Goal: Information Seeking & Learning: Understand process/instructions

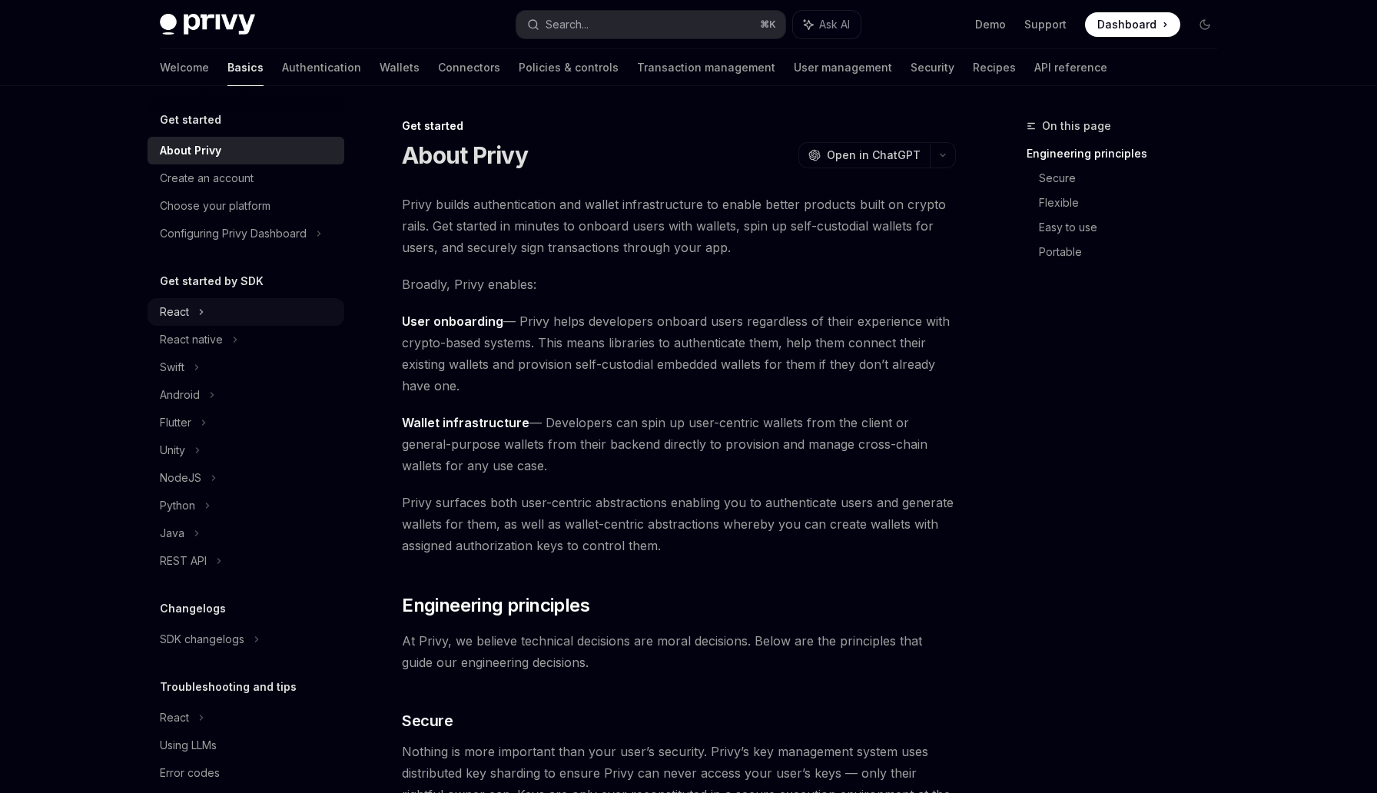
click at [216, 317] on div "React" at bounding box center [246, 312] width 197 height 28
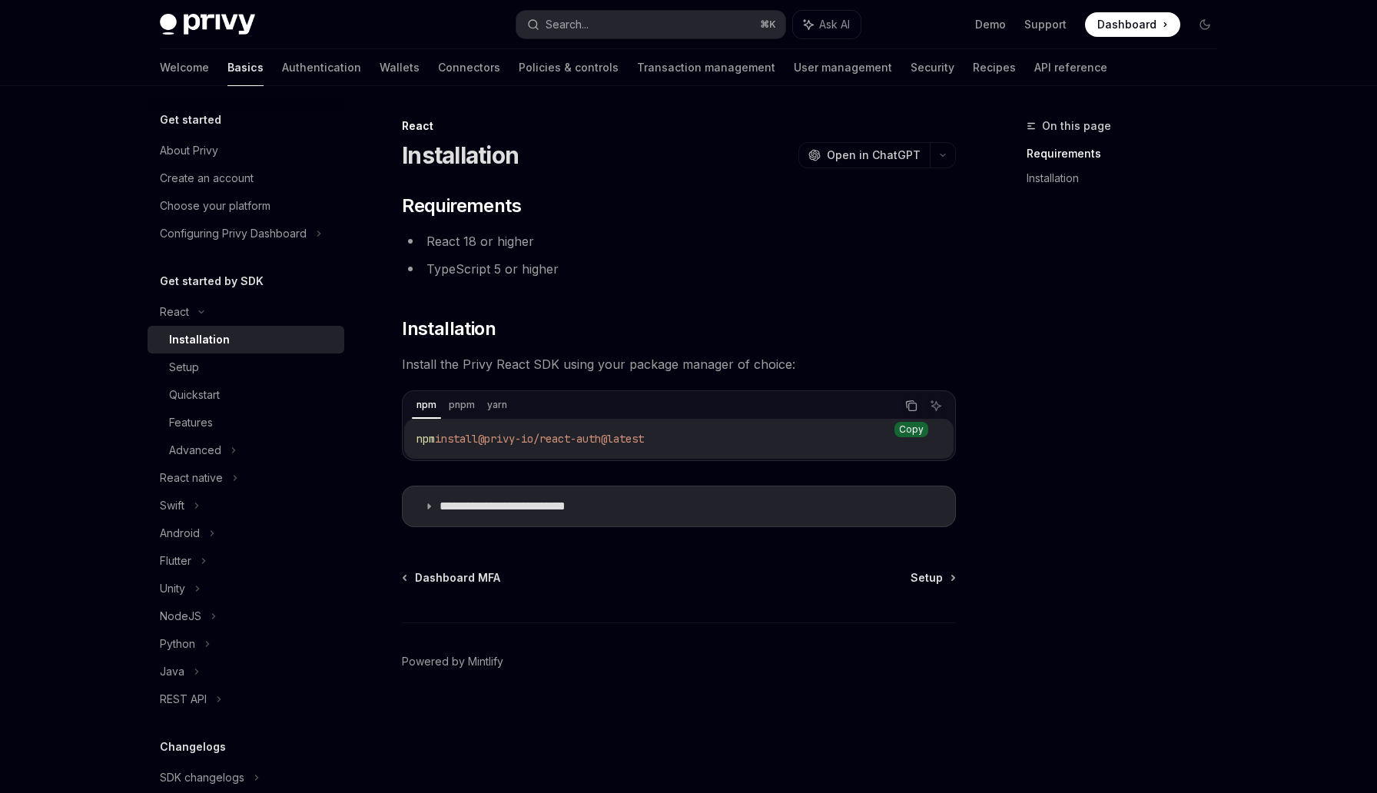
click at [904, 410] on button "Copy the contents from the code block" at bounding box center [911, 406] width 20 height 20
click at [482, 268] on li "TypeScript 5 or higher" at bounding box center [679, 269] width 554 height 22
click at [277, 357] on link "Setup" at bounding box center [246, 367] width 197 height 28
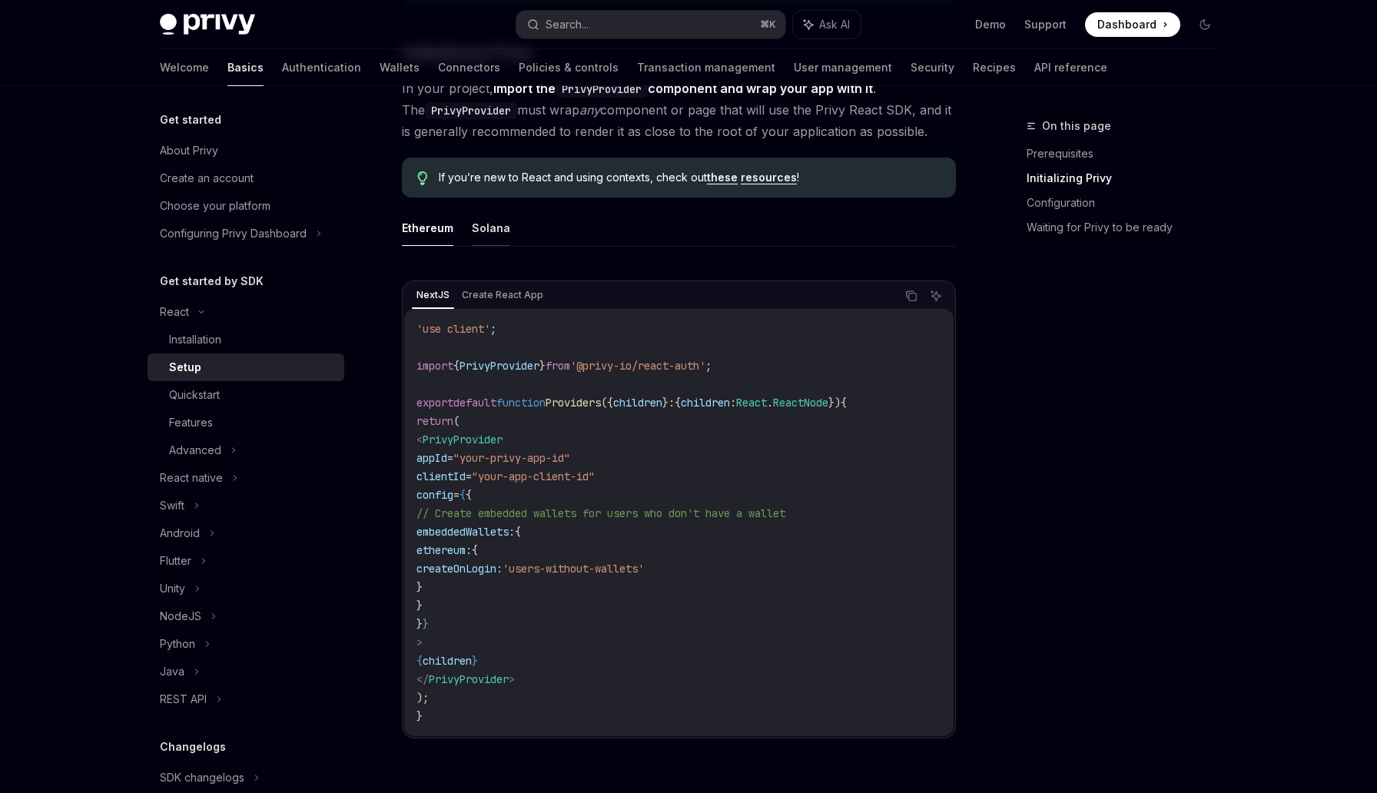
scroll to position [343, 0]
click at [507, 279] on div "NextJS Create React App Copy Ask AI 'use client' ; import { PrivyProvider } fro…" at bounding box center [679, 507] width 554 height 458
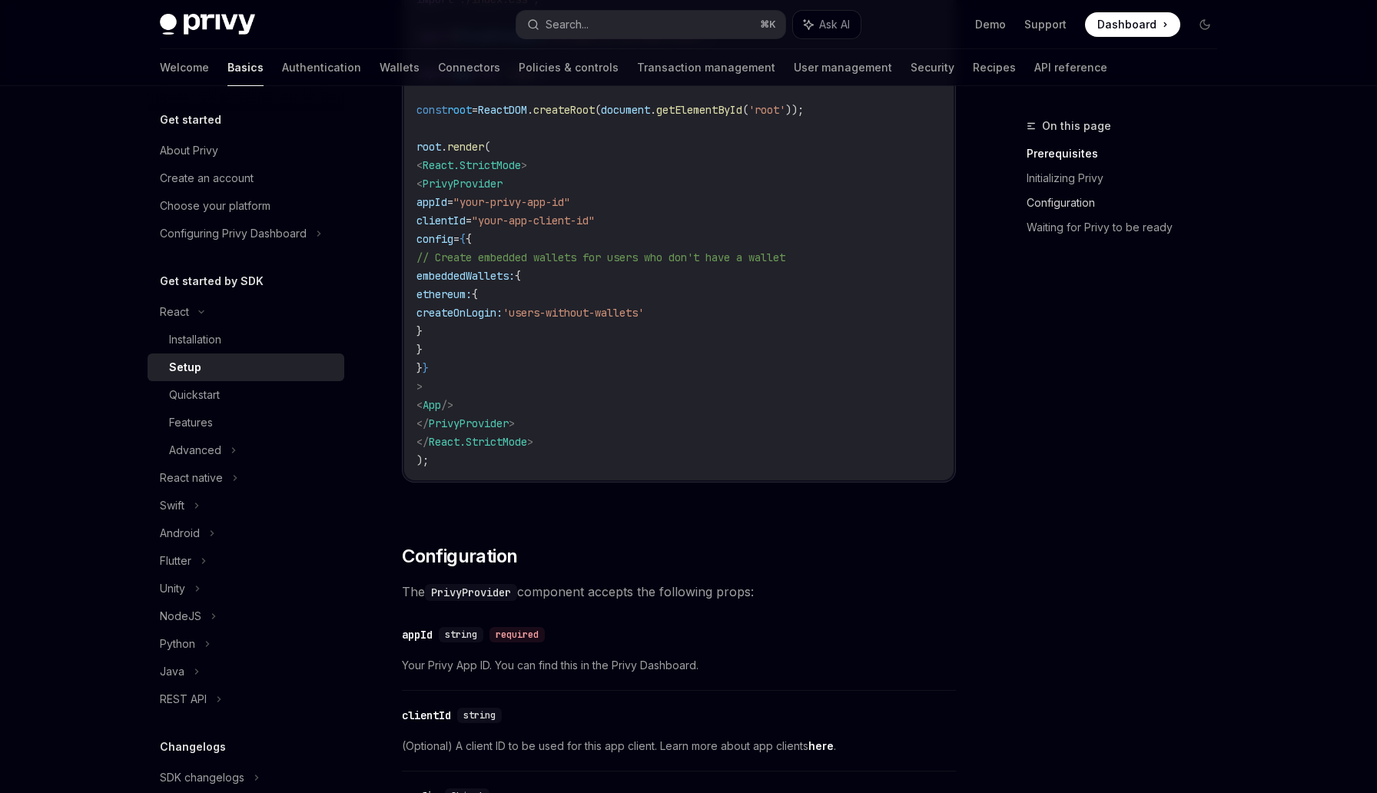
scroll to position [0, 0]
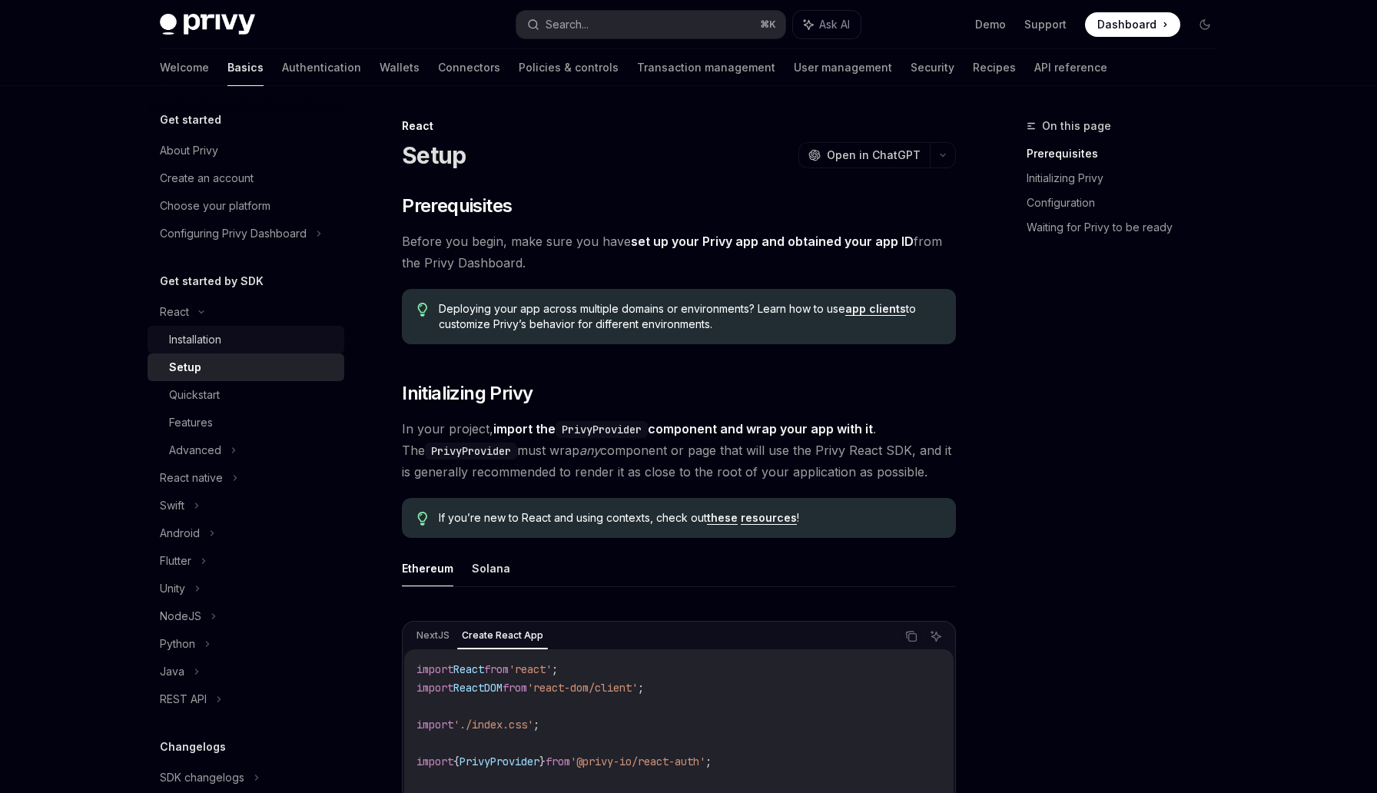
click at [221, 351] on link "Installation" at bounding box center [246, 340] width 197 height 28
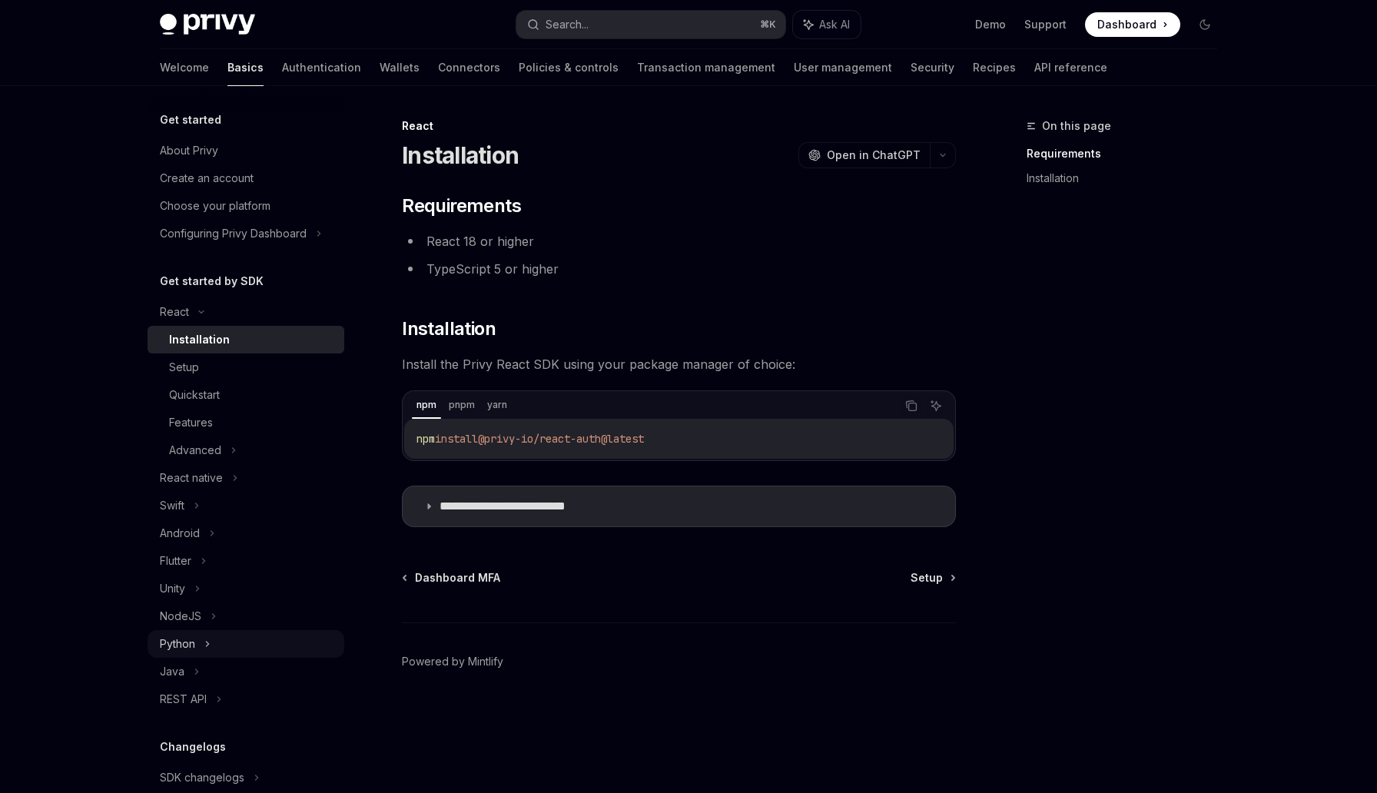
click at [184, 642] on div "Python" at bounding box center [177, 644] width 35 height 18
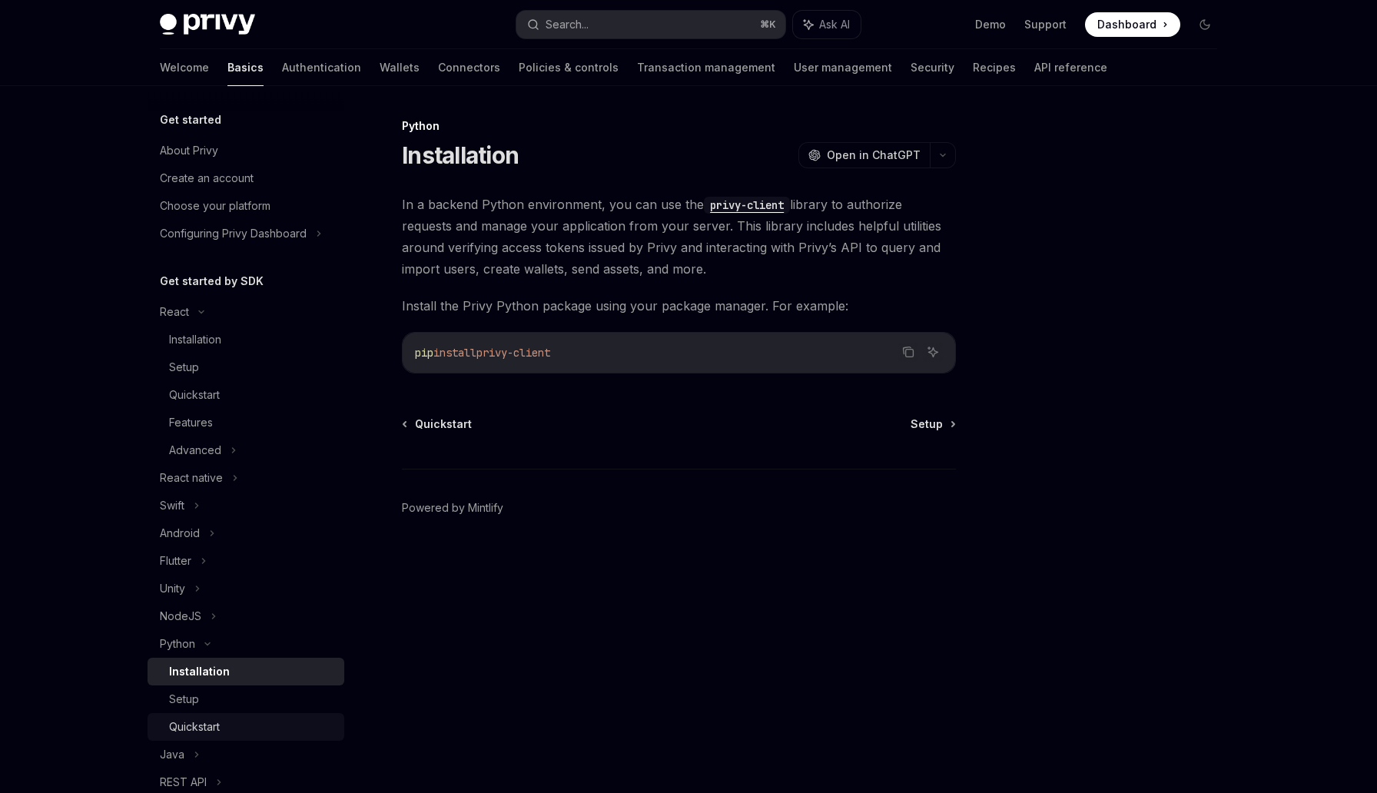
click at [245, 715] on link "Quickstart" at bounding box center [246, 727] width 197 height 28
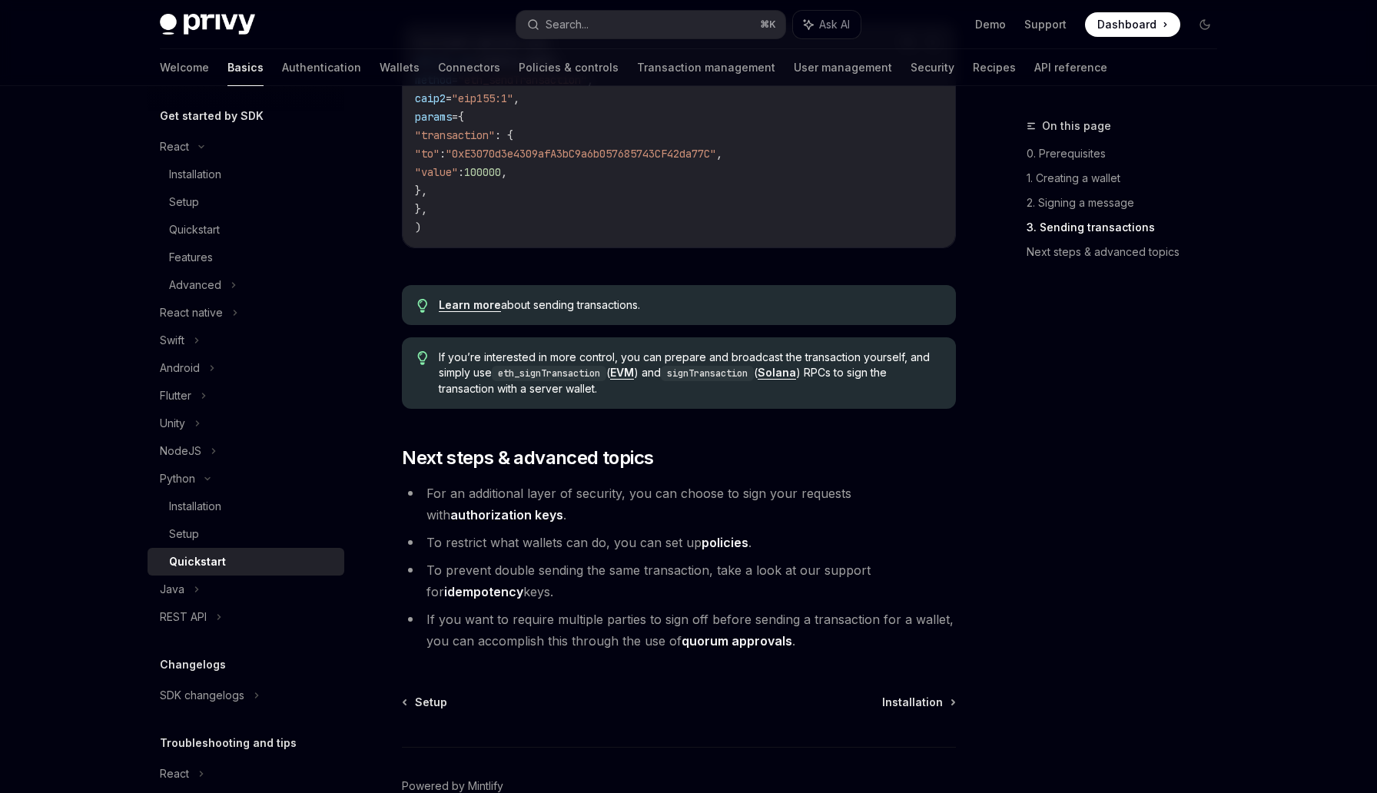
scroll to position [1504, 0]
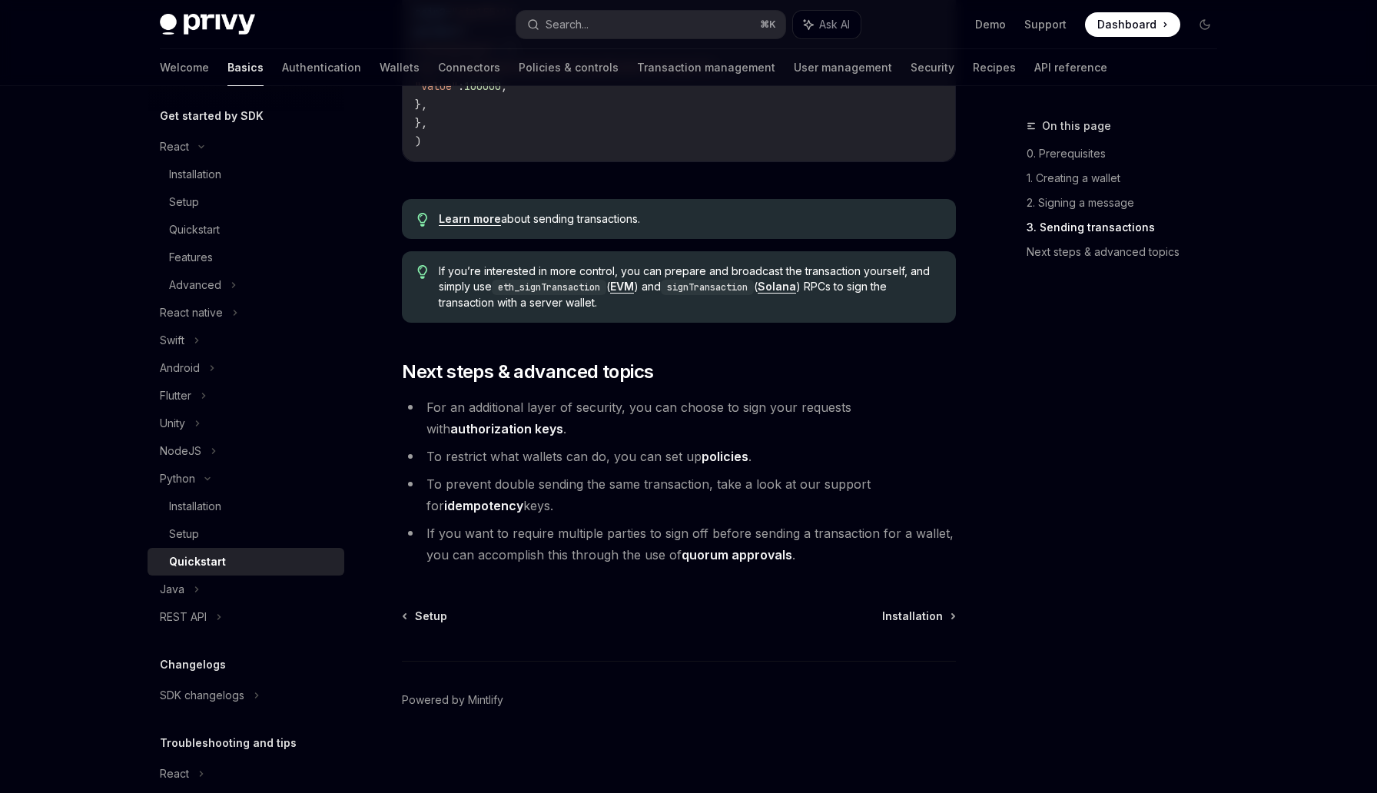
click at [287, 558] on div "Quickstart" at bounding box center [252, 561] width 166 height 18
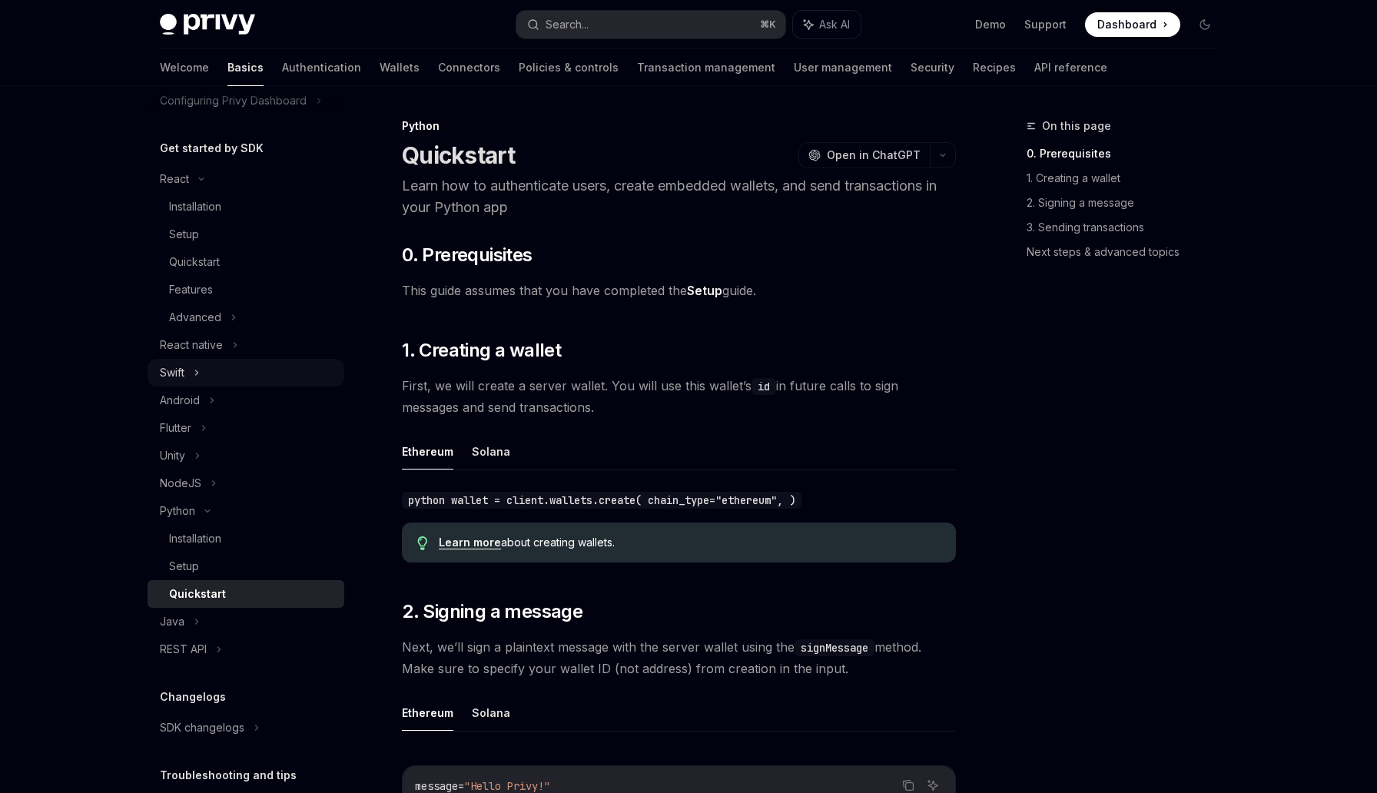
scroll to position [111, 0]
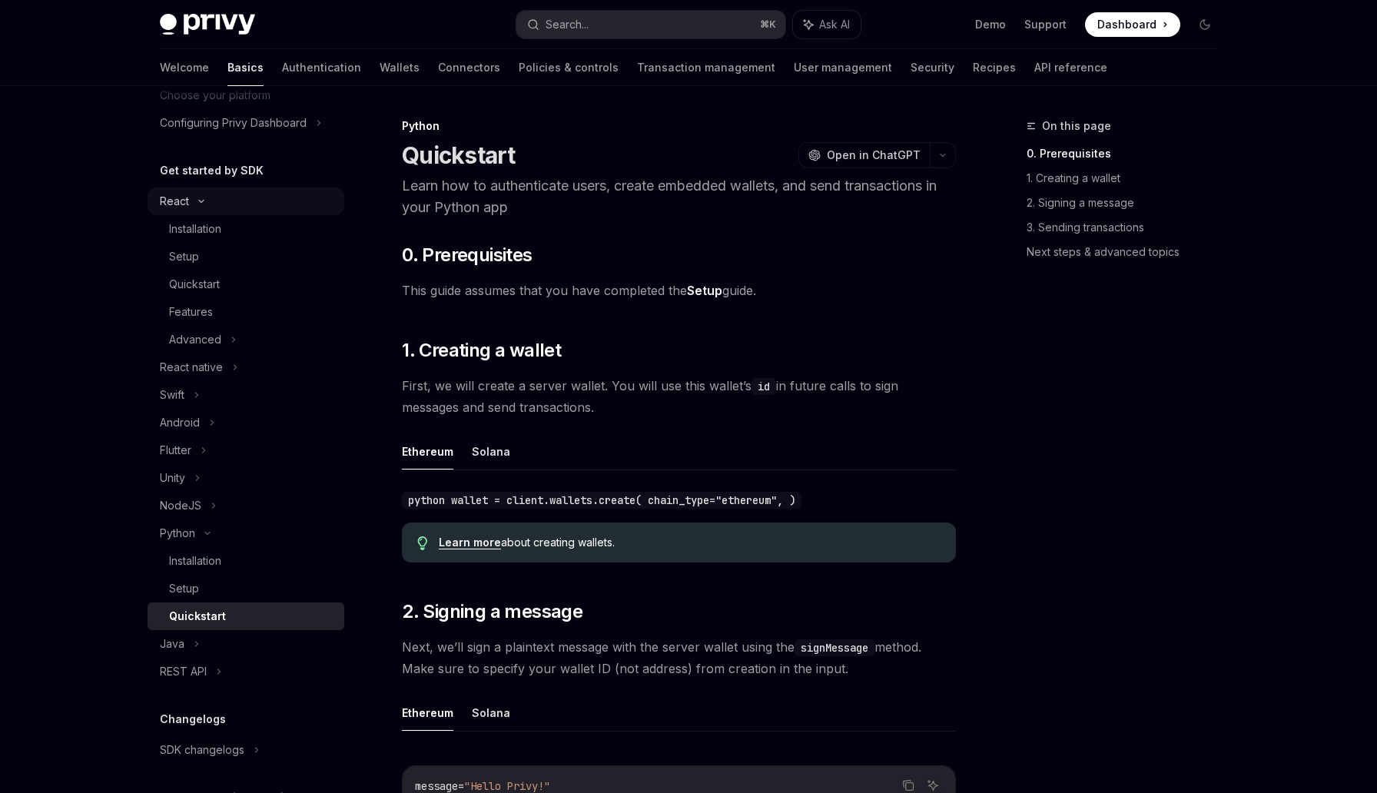
click at [177, 206] on div "React" at bounding box center [174, 201] width 29 height 18
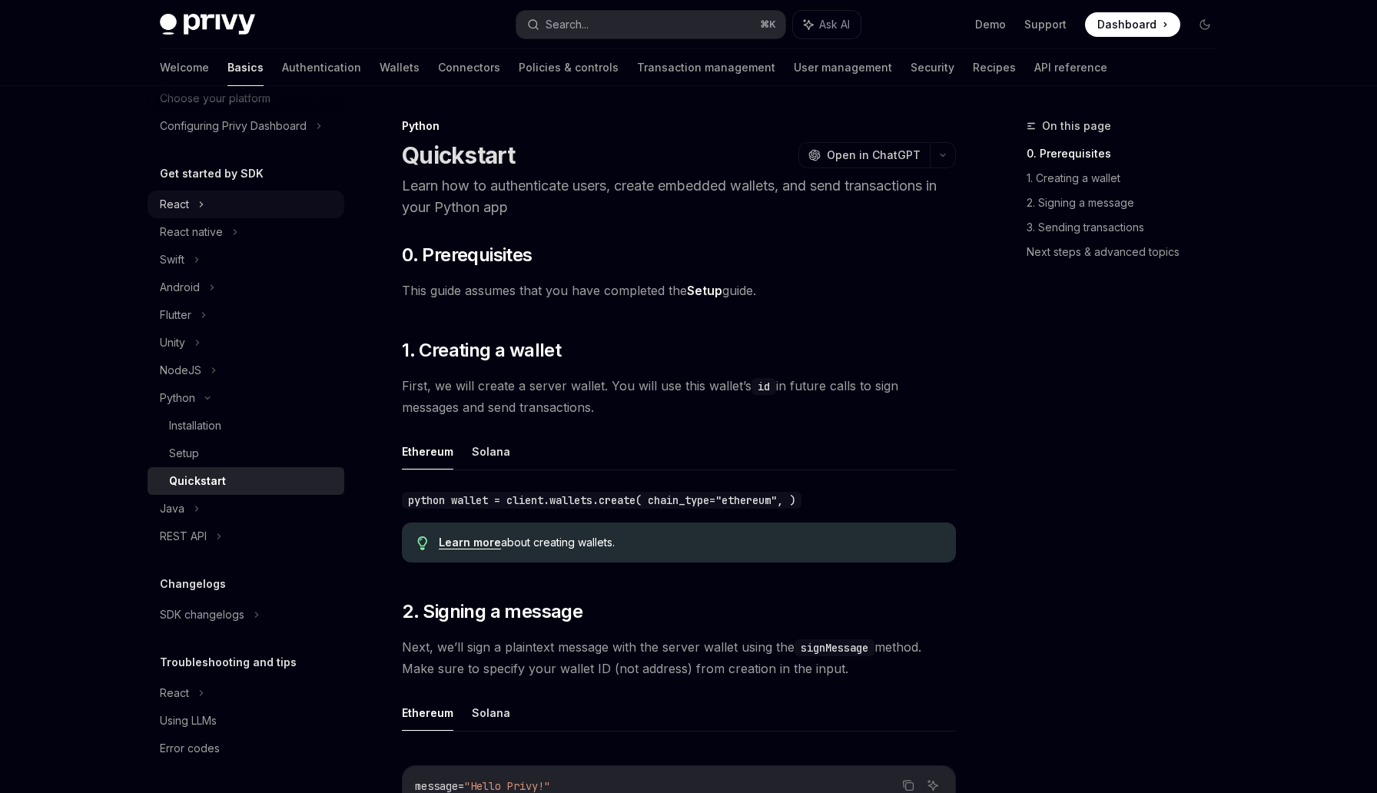
click at [182, 211] on div "React" at bounding box center [174, 204] width 29 height 18
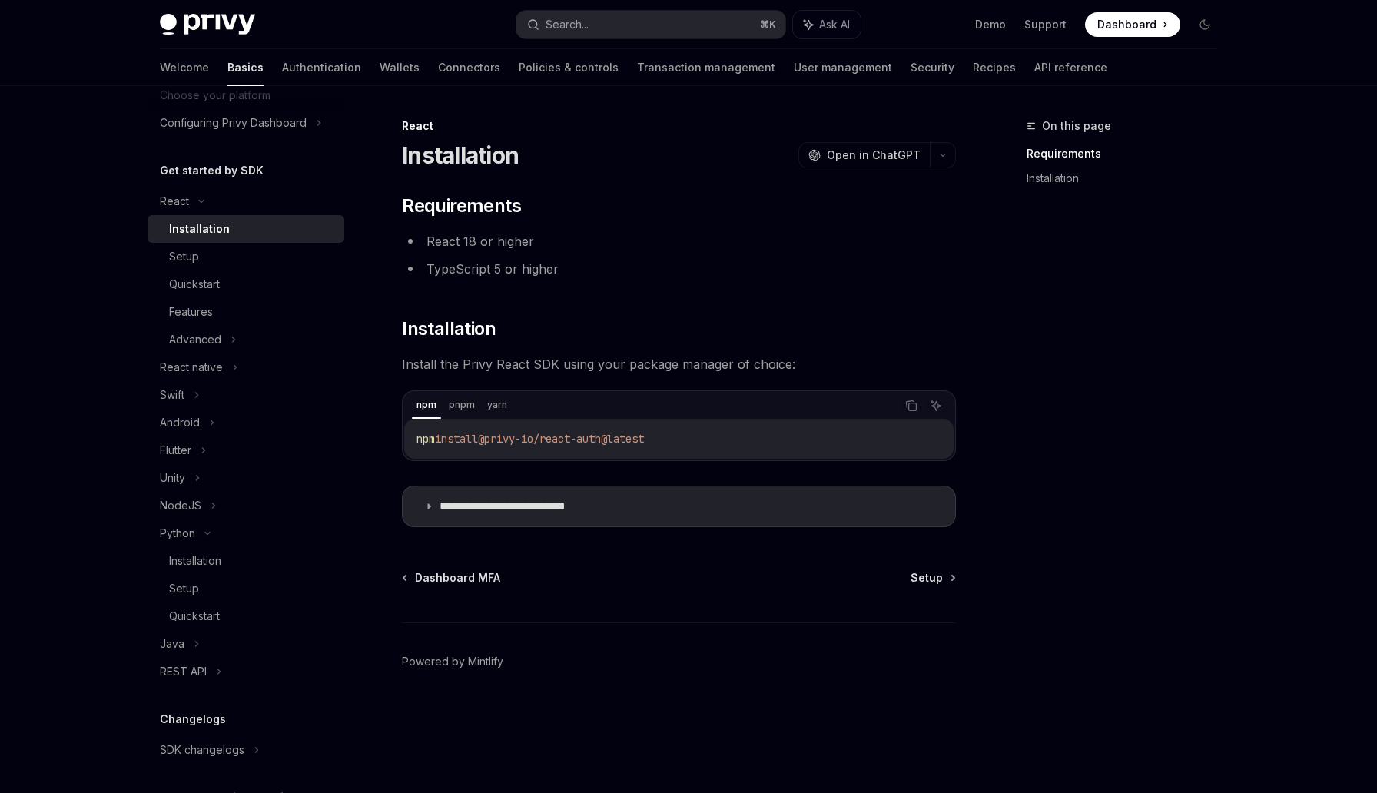
click at [191, 227] on div "Installation" at bounding box center [199, 229] width 61 height 18
click at [513, 400] on div "npm pnpm yarn" at bounding box center [653, 406] width 483 height 26
click at [914, 406] on icon "Copy the contents from the code block" at bounding box center [911, 406] width 12 height 12
click at [252, 260] on div "Setup" at bounding box center [252, 256] width 166 height 18
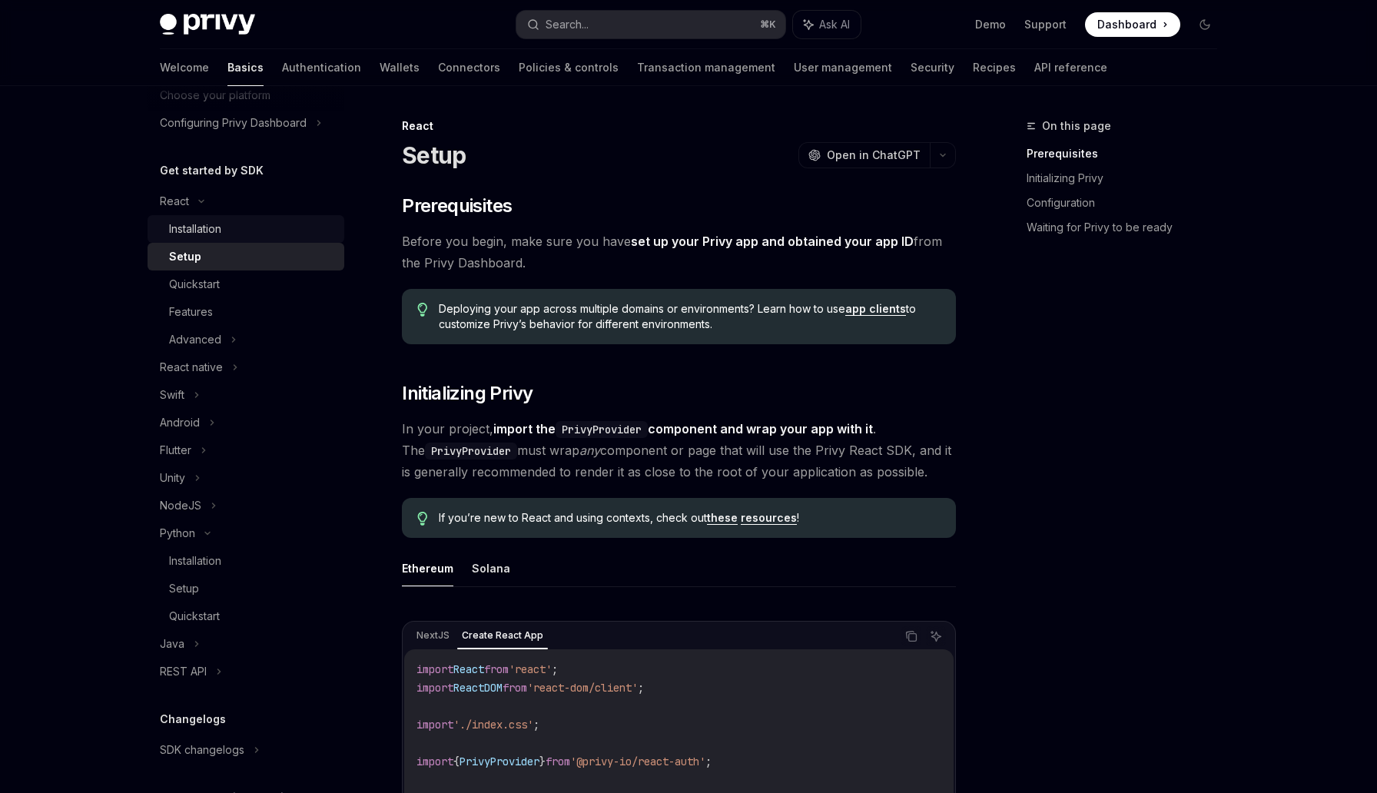
click at [227, 226] on div "Installation" at bounding box center [252, 229] width 166 height 18
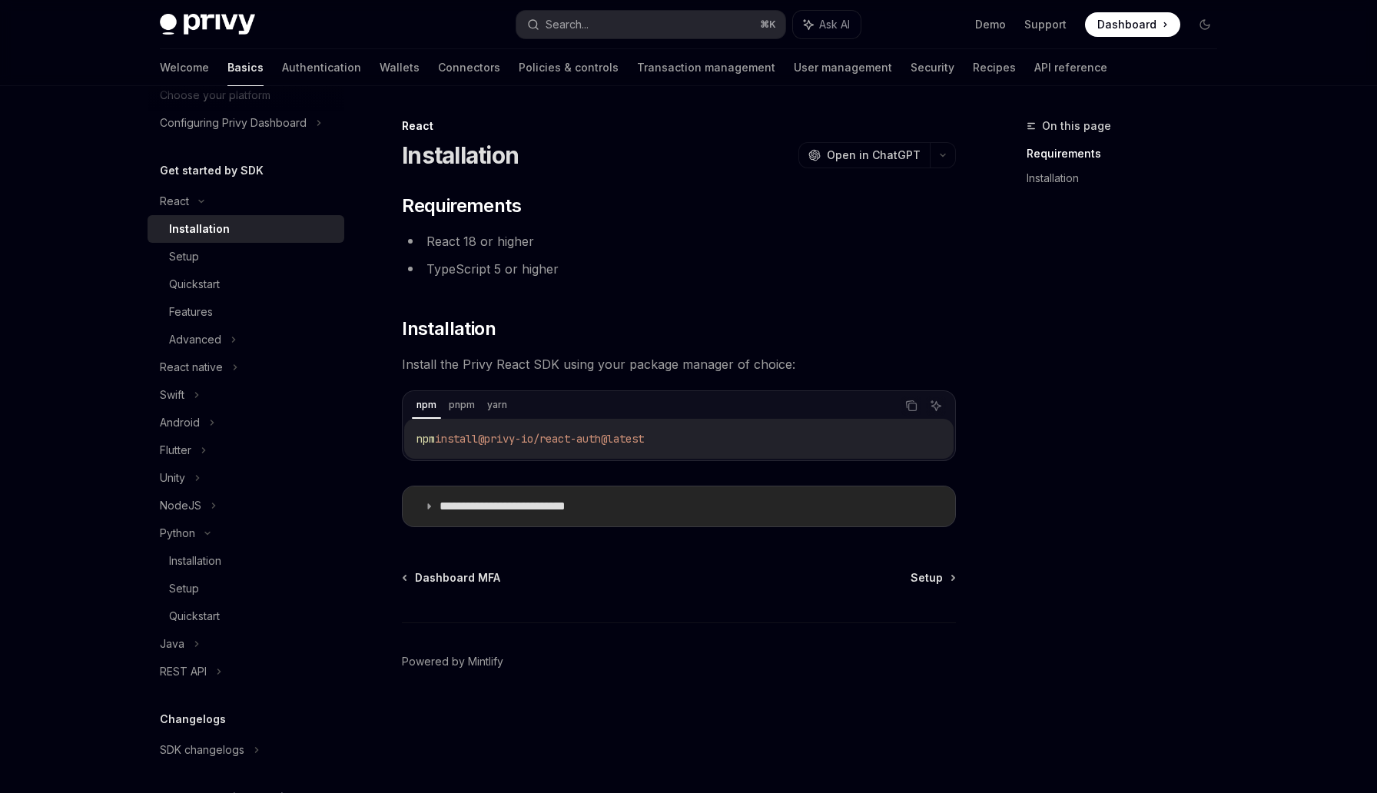
click at [502, 514] on summary "**********" at bounding box center [679, 506] width 552 height 40
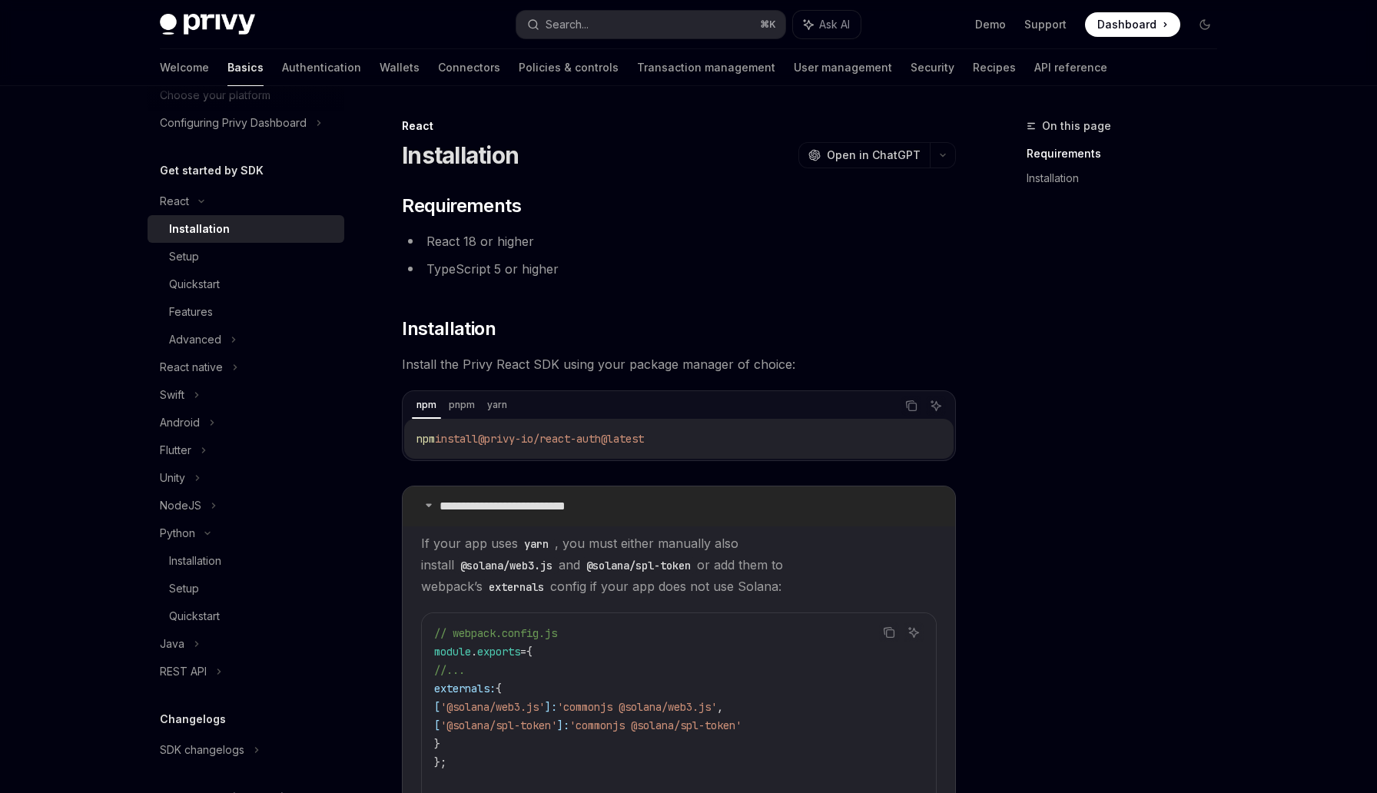
scroll to position [446, 0]
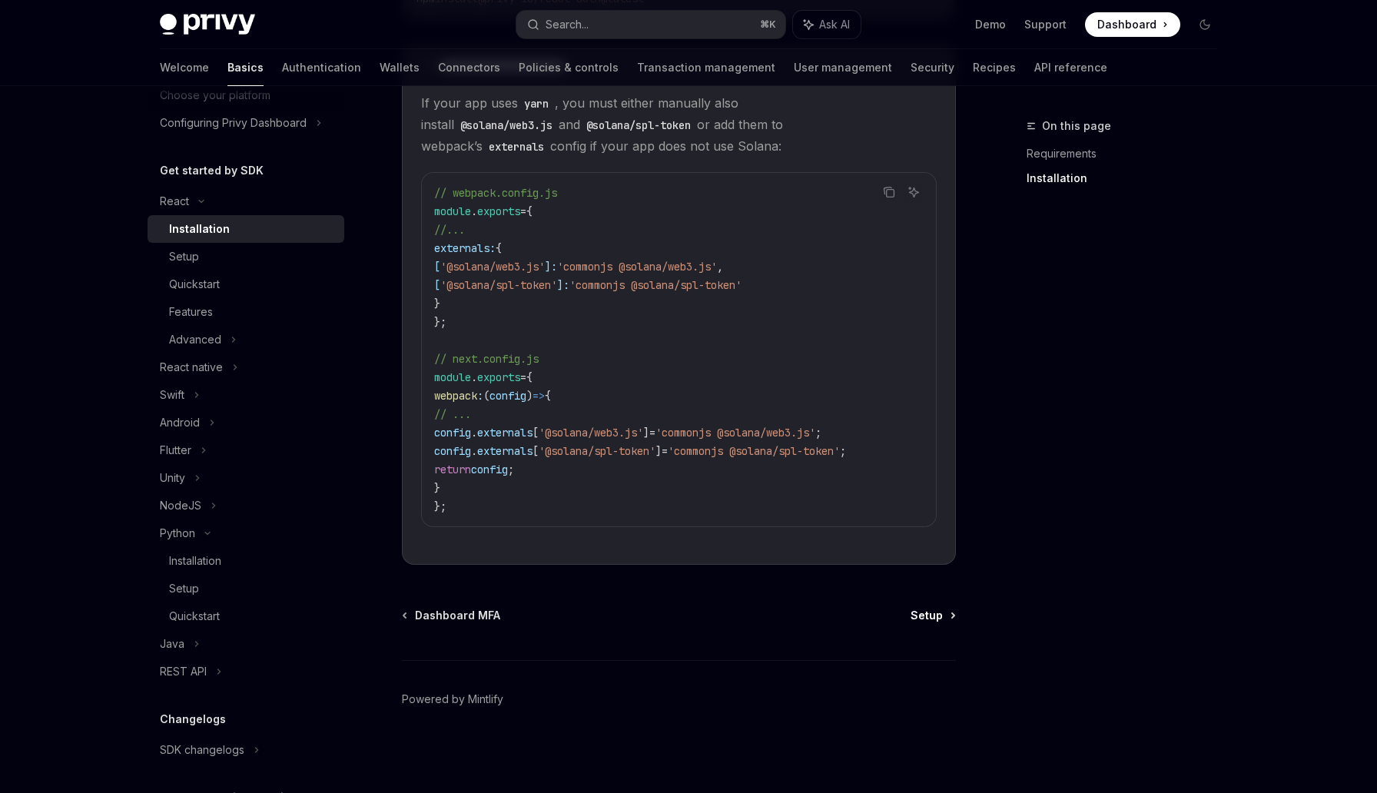
click at [925, 621] on span "Setup" at bounding box center [926, 615] width 32 height 15
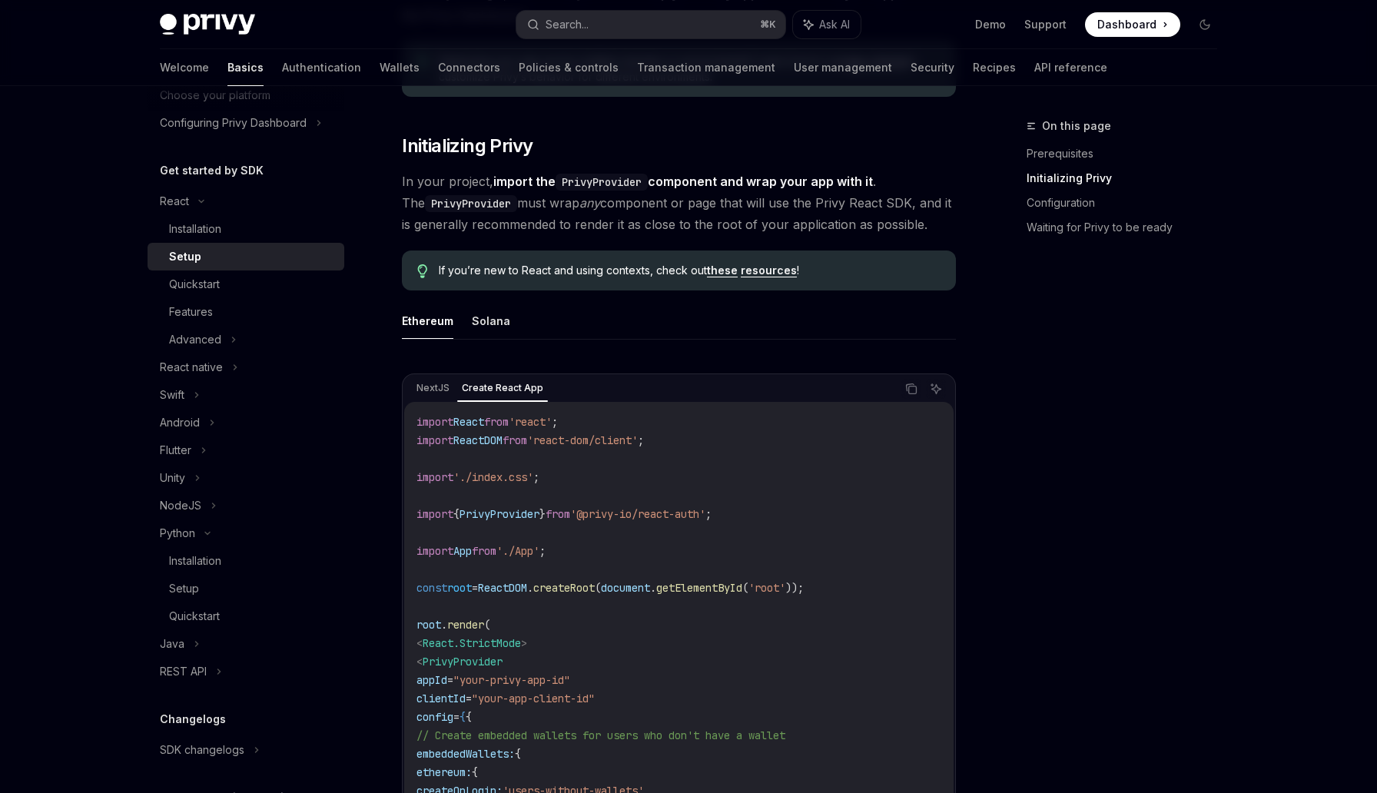
scroll to position [284, 0]
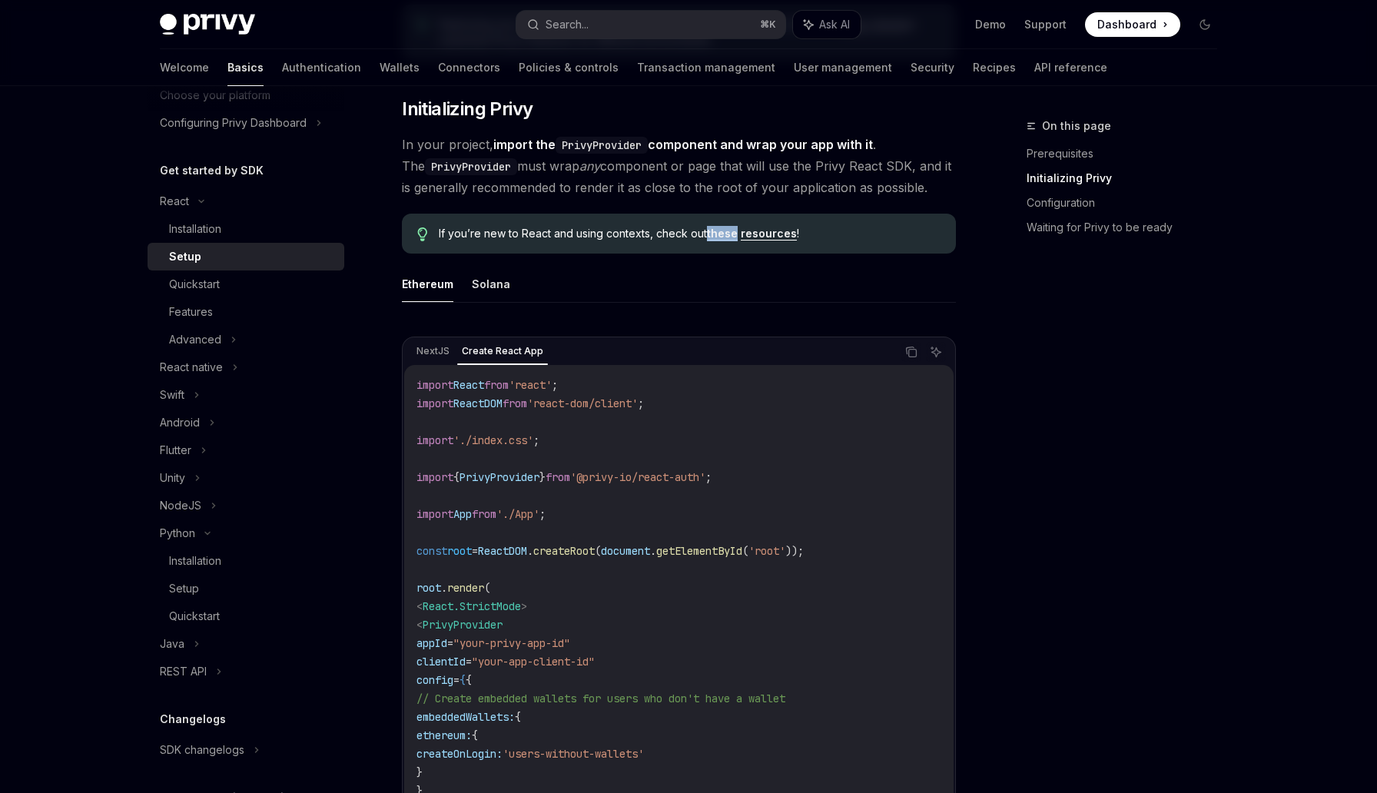
click at [721, 231] on link "these" at bounding box center [722, 234] width 31 height 14
click at [780, 237] on link "resources" at bounding box center [769, 234] width 56 height 14
click at [1105, 423] on div "On this page Prerequisites Initializing Privy Configuration Waiting for Privy t…" at bounding box center [1113, 455] width 234 height 676
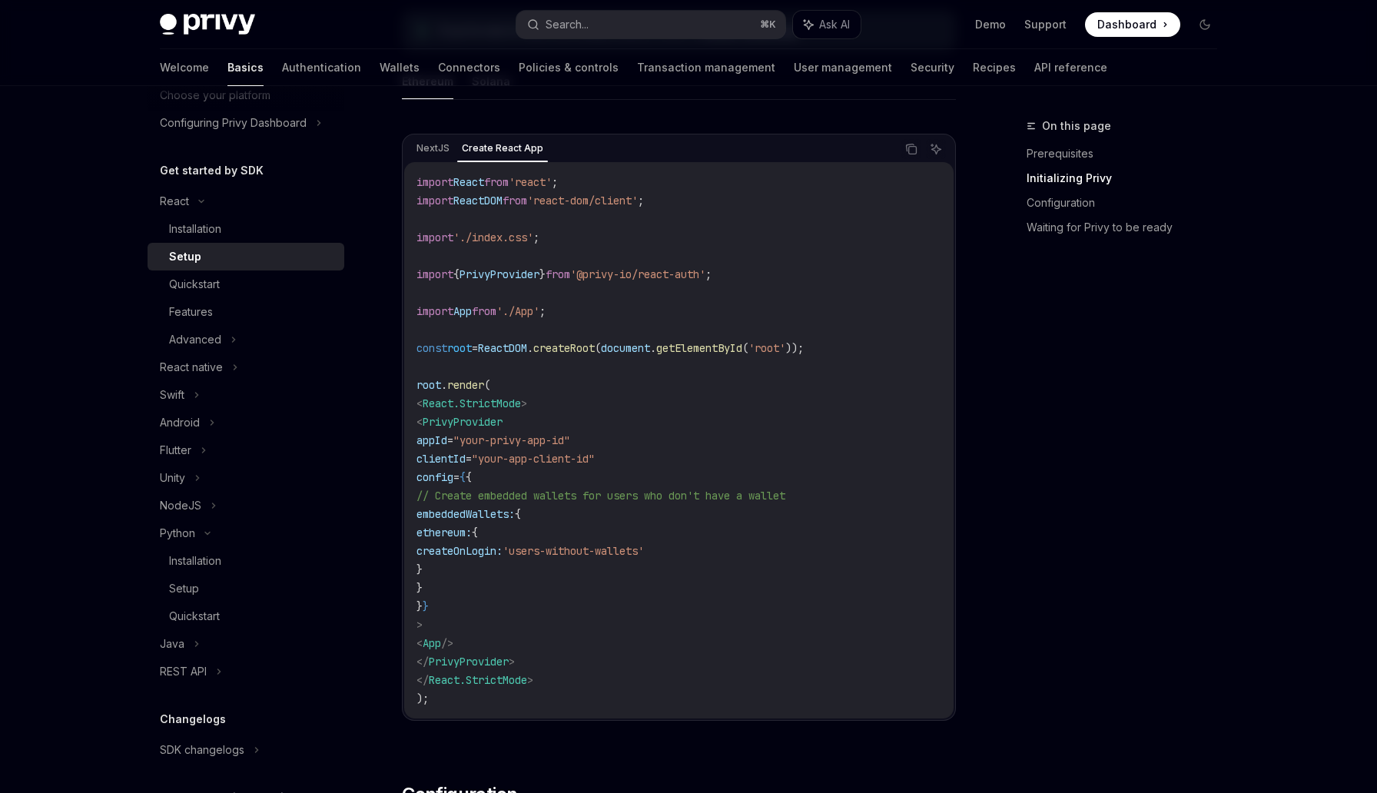
scroll to position [486, 0]
drag, startPoint x: 768, startPoint y: 277, endPoint x: 410, endPoint y: 280, distance: 358.8
click at [410, 280] on div "import React from 'react' ; import ReactDOM from 'react-dom/client' ; import '.…" at bounding box center [678, 442] width 549 height 556
copy span "import { PrivyProvider } from '@privy-io/react-auth' ;"
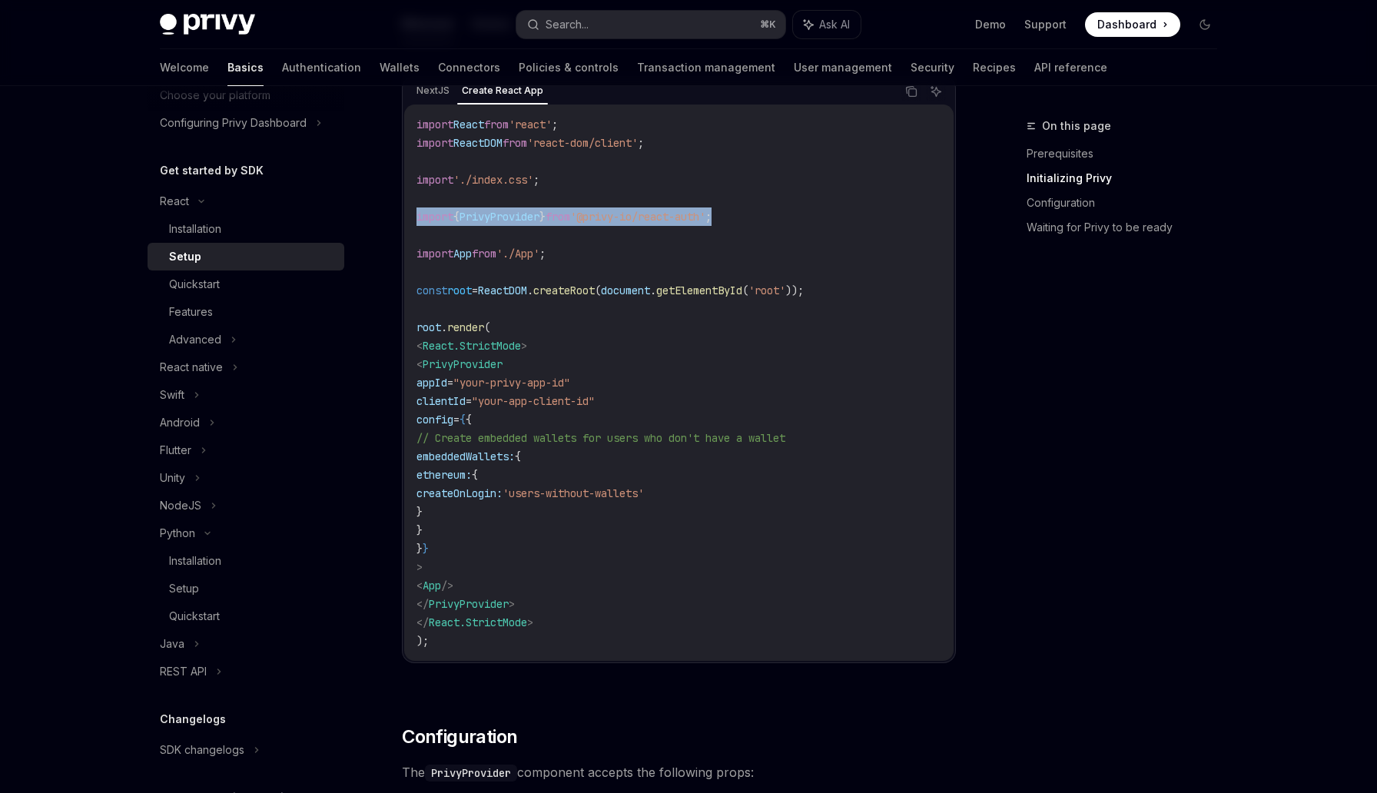
scroll to position [546, 0]
drag, startPoint x: 452, startPoint y: 567, endPoint x: 443, endPoint y: 368, distance: 199.2
click at [443, 368] on code "import React from 'react' ; import ReactDOM from 'react-dom/client' ; import '.…" at bounding box center [678, 381] width 525 height 535
copy code "< PrivyProvider appId = "your-privy-app-id" clientId = "your-app-client-id" con…"
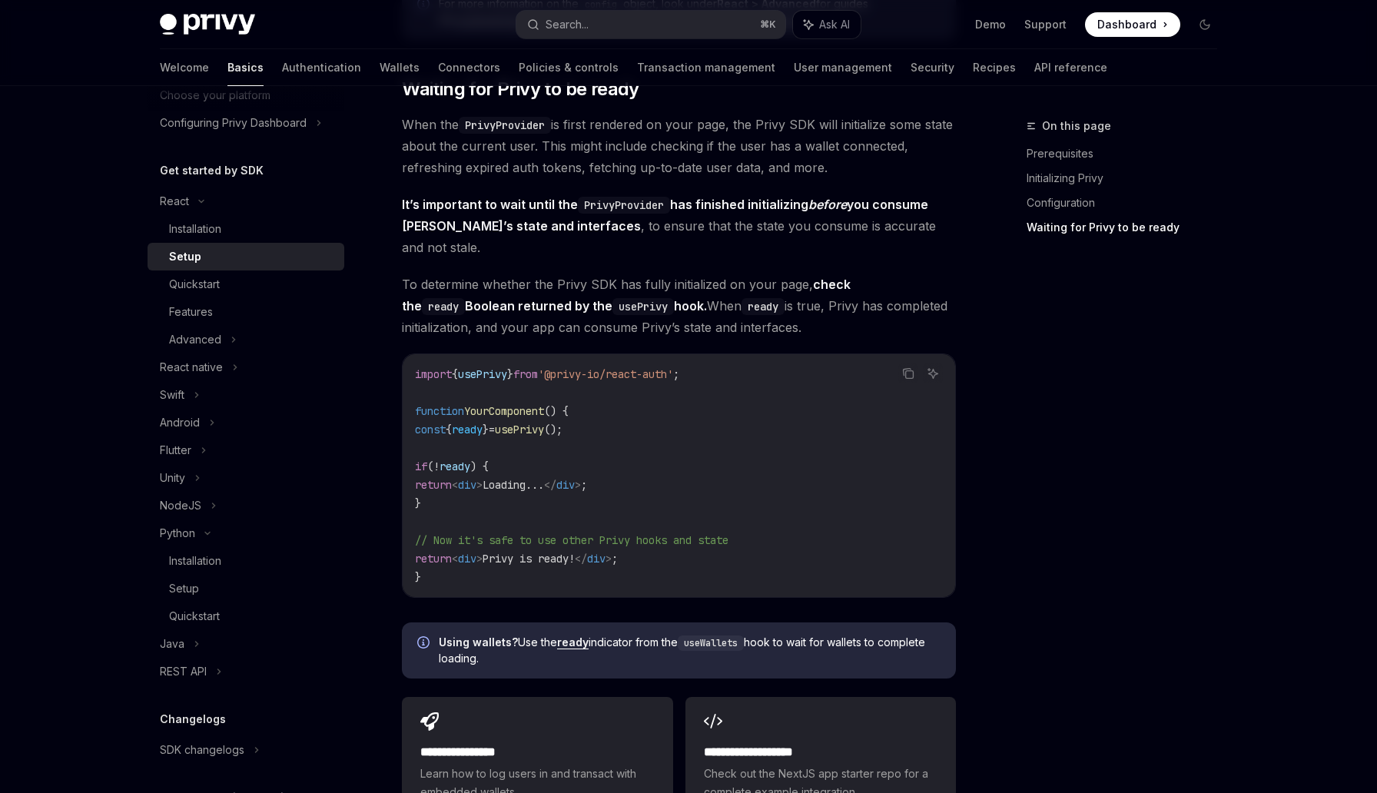
scroll to position [1607, 0]
click at [258, 281] on div "Quickstart" at bounding box center [252, 284] width 166 height 18
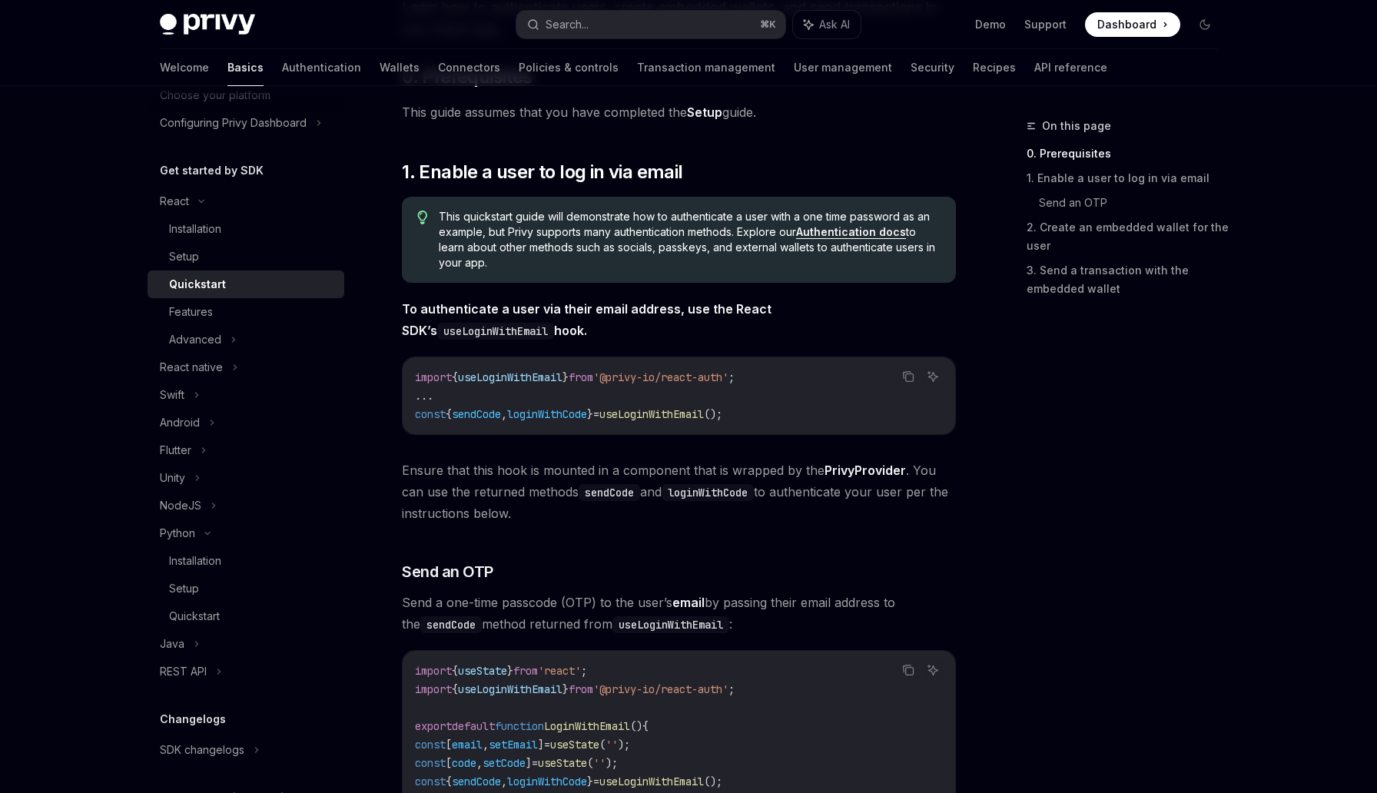
scroll to position [185, 0]
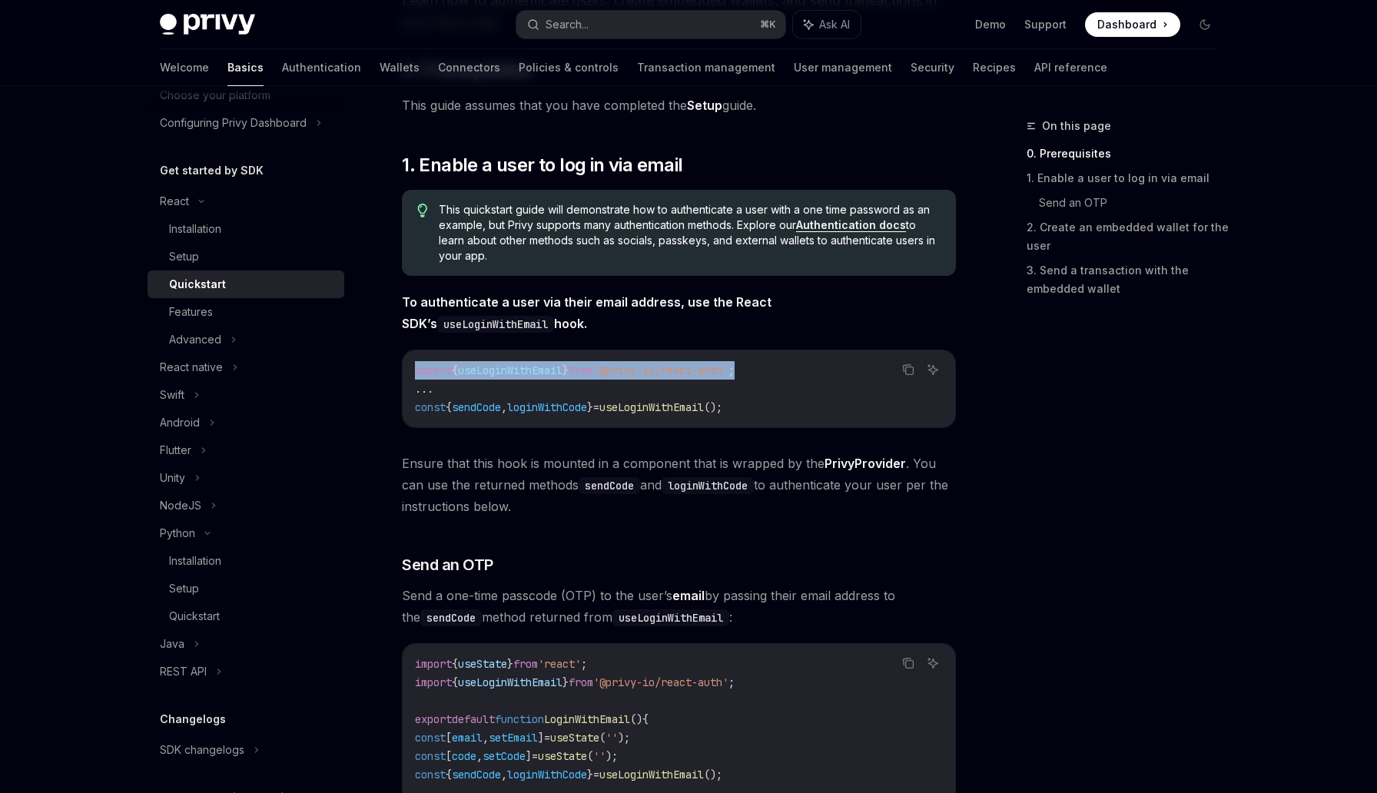
drag, startPoint x: 776, startPoint y: 374, endPoint x: 406, endPoint y: 373, distance: 370.3
click at [406, 373] on div "import { useLoginWithEmail } from '@privy-io/react-auth' ; ... const { sendCode…" at bounding box center [679, 388] width 552 height 77
copy span "import { useLoginWithEmail } from '@privy-io/react-auth' ;"
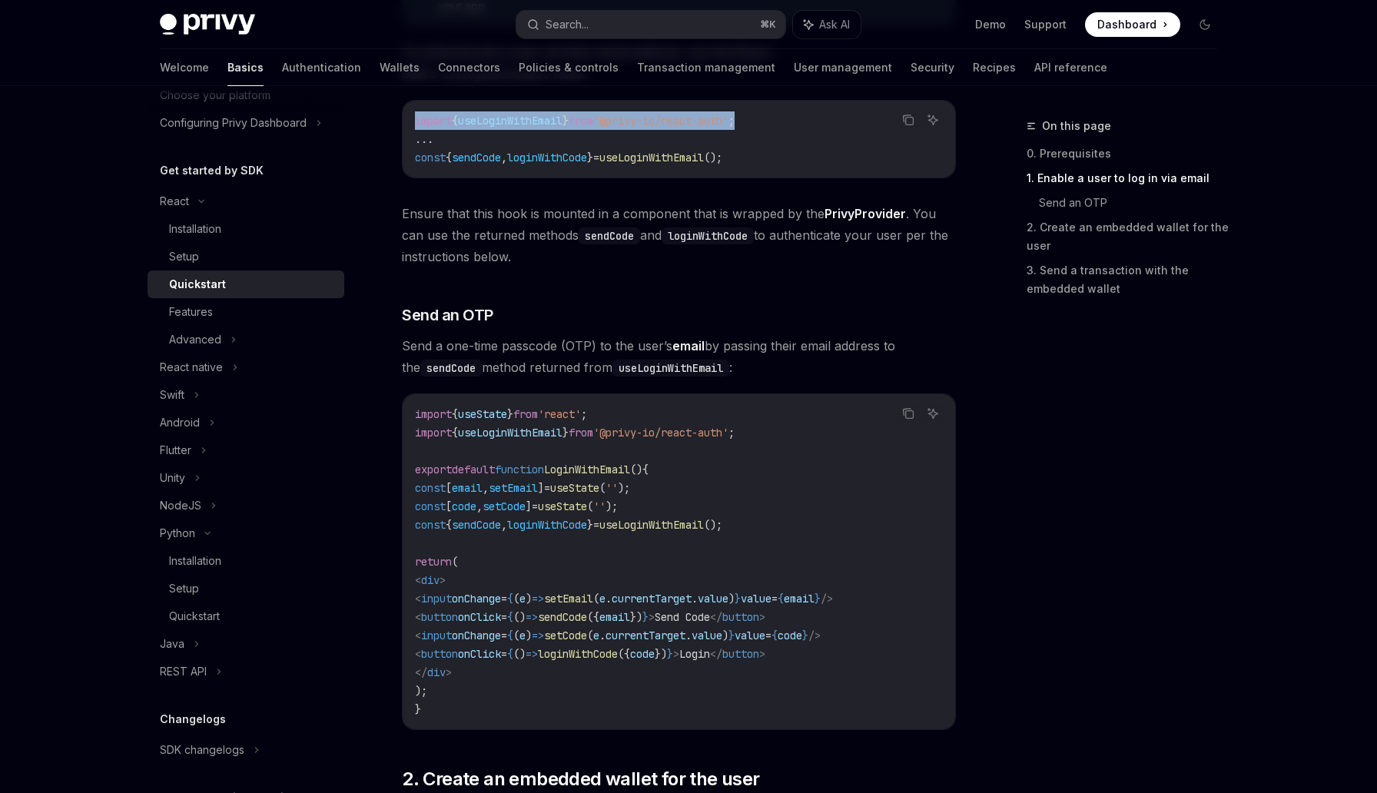
scroll to position [438, 0]
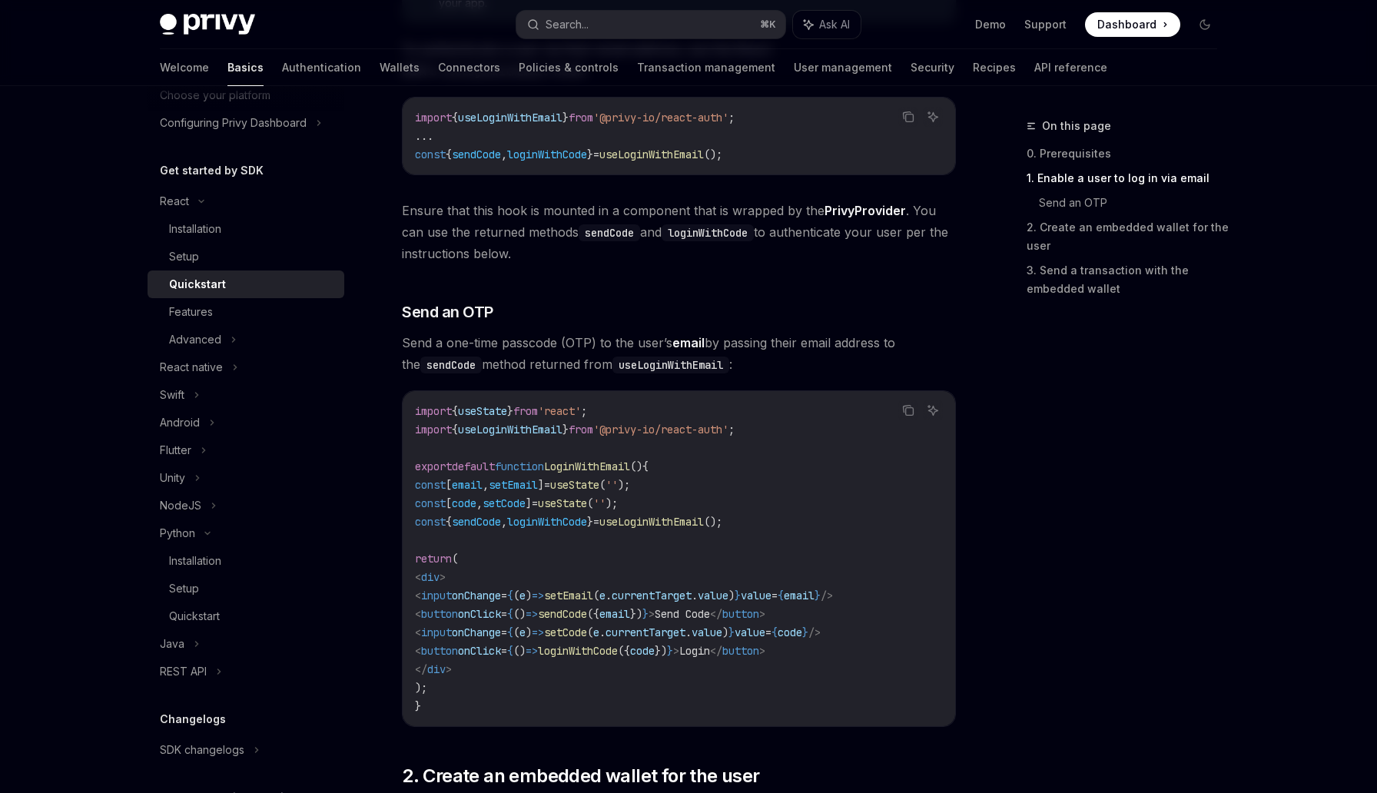
click at [513, 406] on span "}" at bounding box center [510, 411] width 6 height 14
copy code "import { useState } from 'react' ;"
click at [506, 658] on code "import { useState } from 'react' ; import { useLoginWithEmail } from '@privy-io…" at bounding box center [679, 558] width 528 height 313
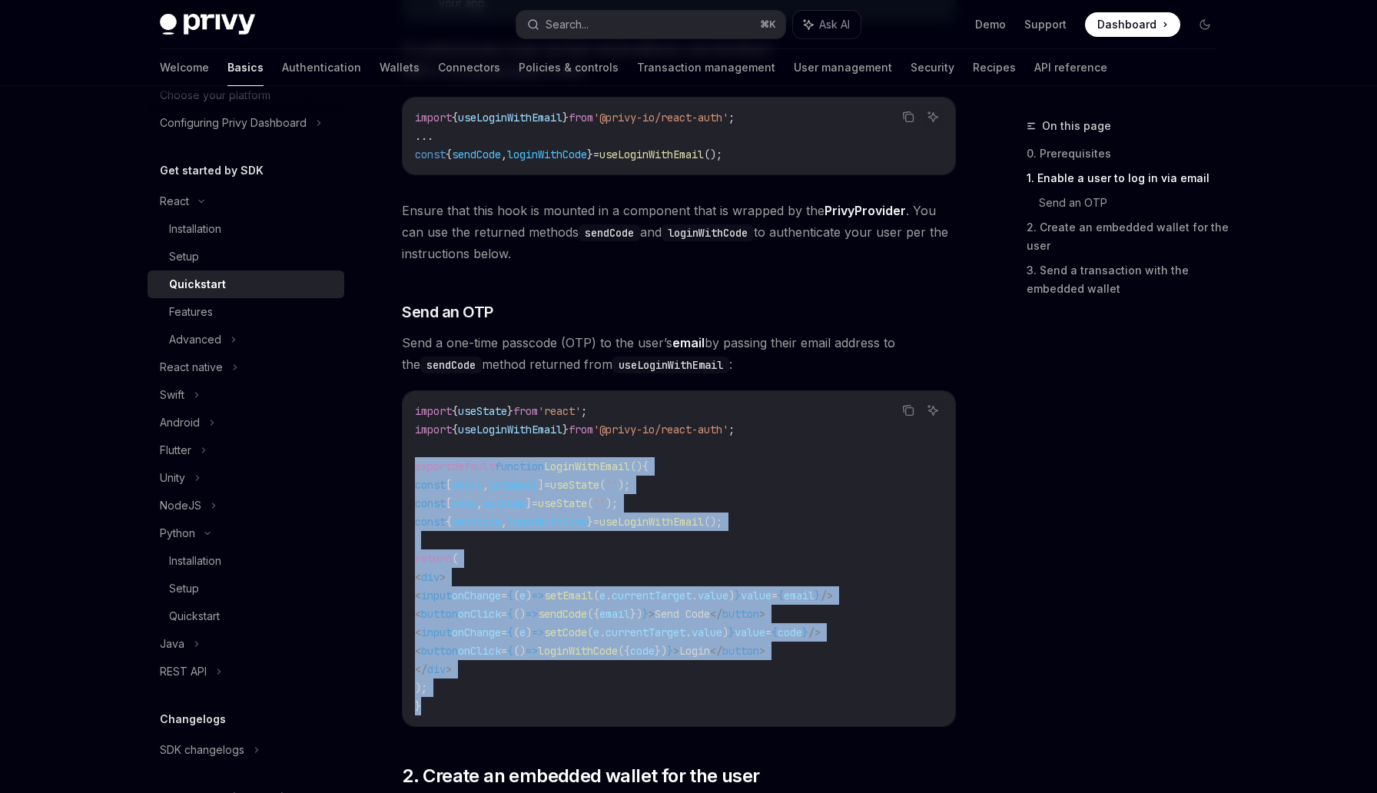
drag, startPoint x: 438, startPoint y: 708, endPoint x: 408, endPoint y: 471, distance: 238.5
click at [408, 471] on div "import { useState } from 'react' ; import { useLoginWithEmail } from '@privy-io…" at bounding box center [679, 558] width 552 height 335
copy code "export default function LoginWithEmail () { const [ email , setEmail ] = useSta…"
click at [258, 228] on div "Installation" at bounding box center [252, 229] width 166 height 18
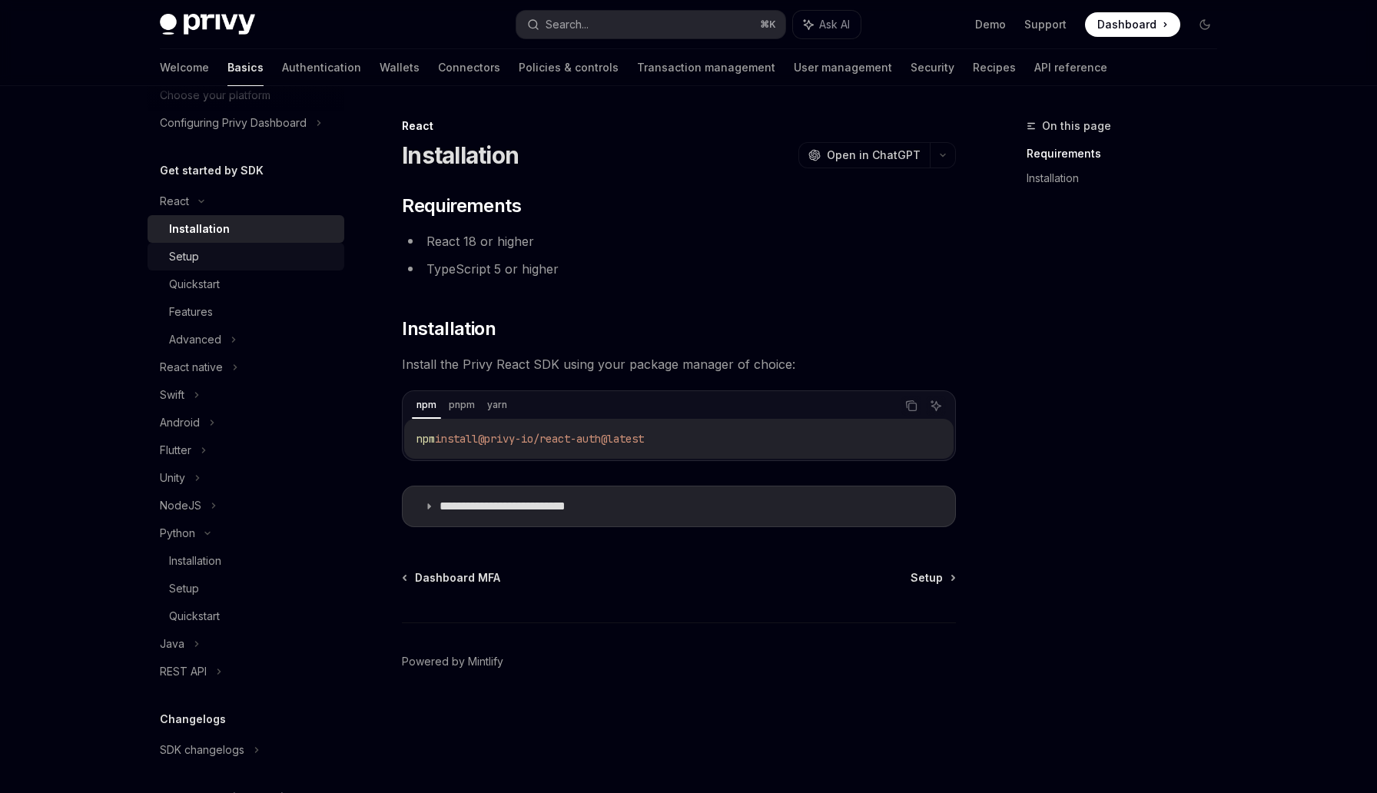
click at [206, 245] on link "Setup" at bounding box center [246, 257] width 197 height 28
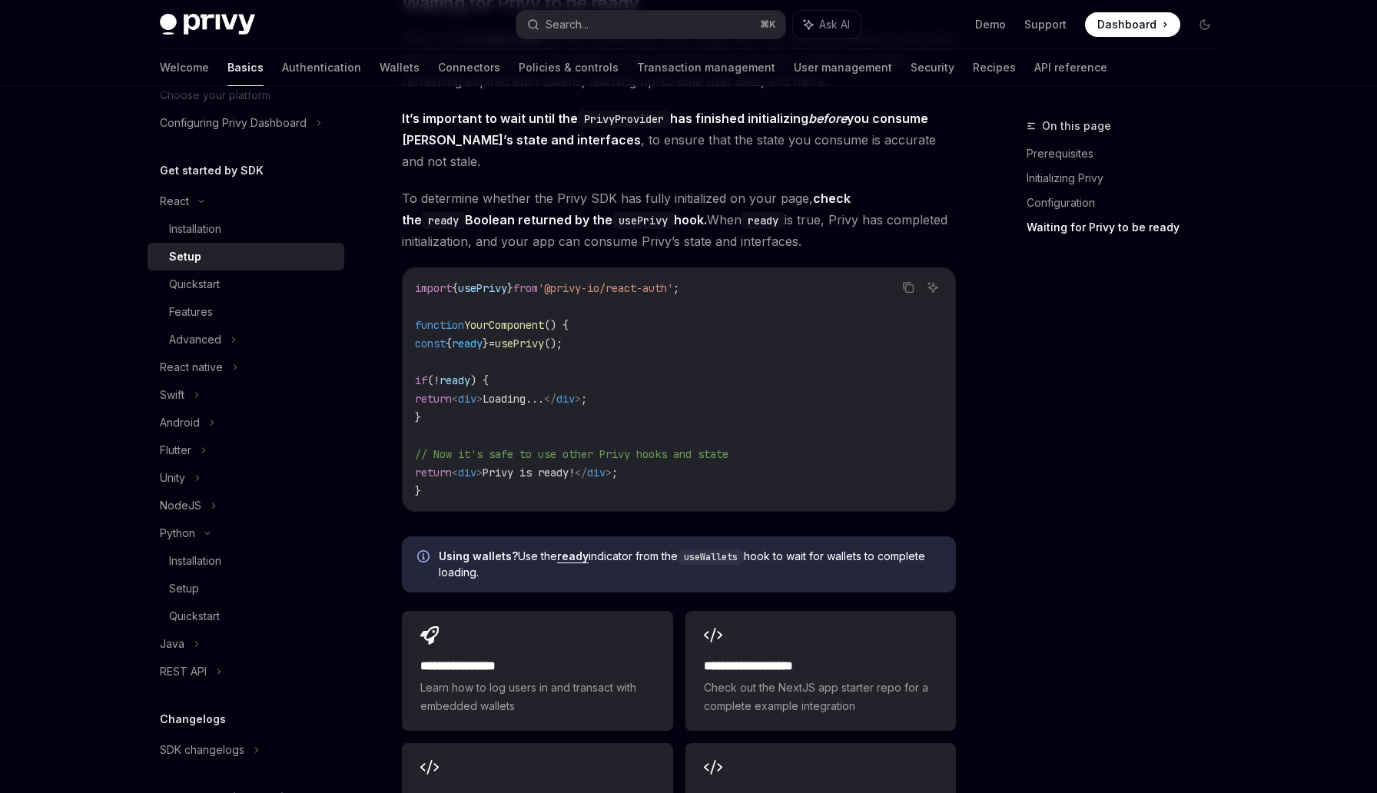
scroll to position [1596, 0]
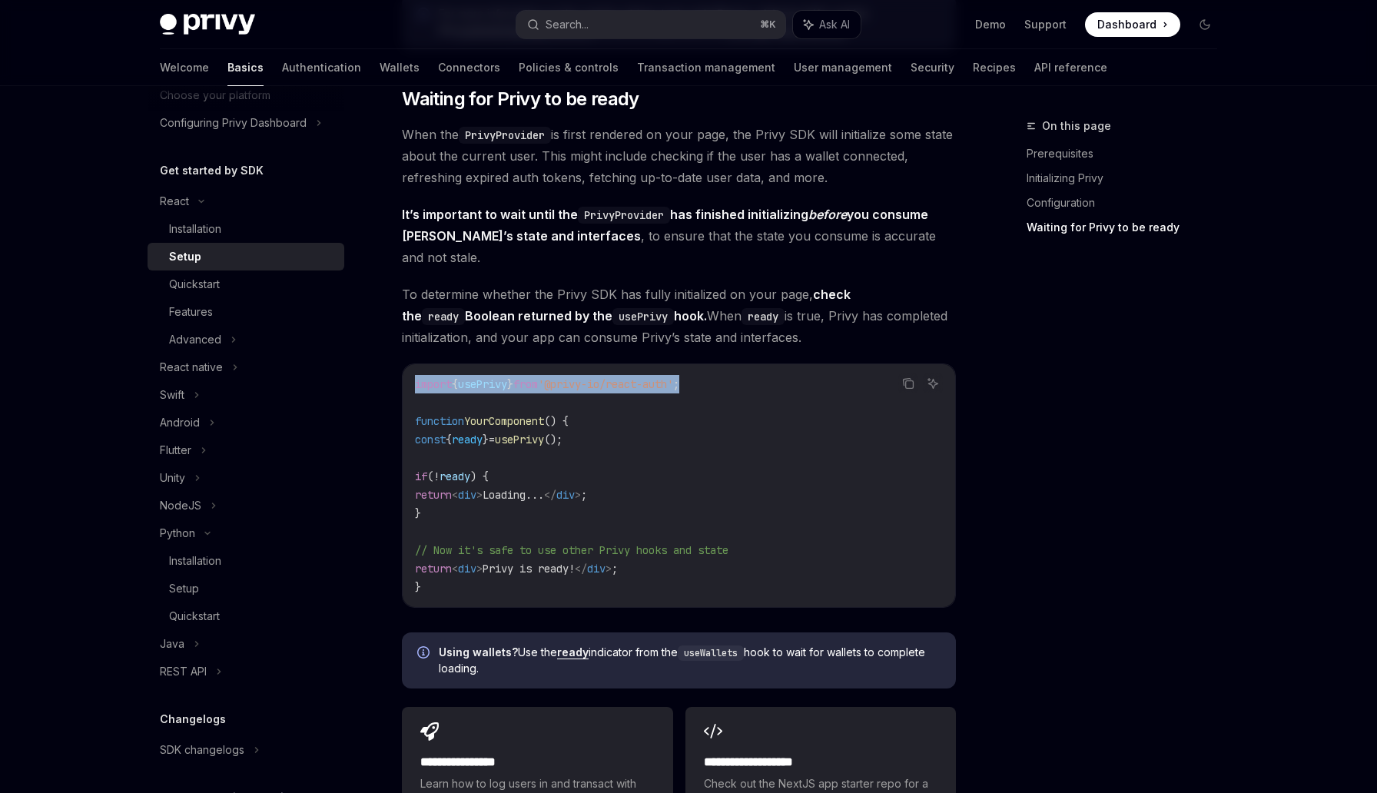
drag, startPoint x: 734, startPoint y: 368, endPoint x: 405, endPoint y: 364, distance: 328.9
click at [405, 364] on div "import { usePrivy } from '@privy-io/react-auth' ; function YourComponent () { c…" at bounding box center [679, 485] width 552 height 243
copy span "import { usePrivy } from '@privy-io/react-auth' ;"
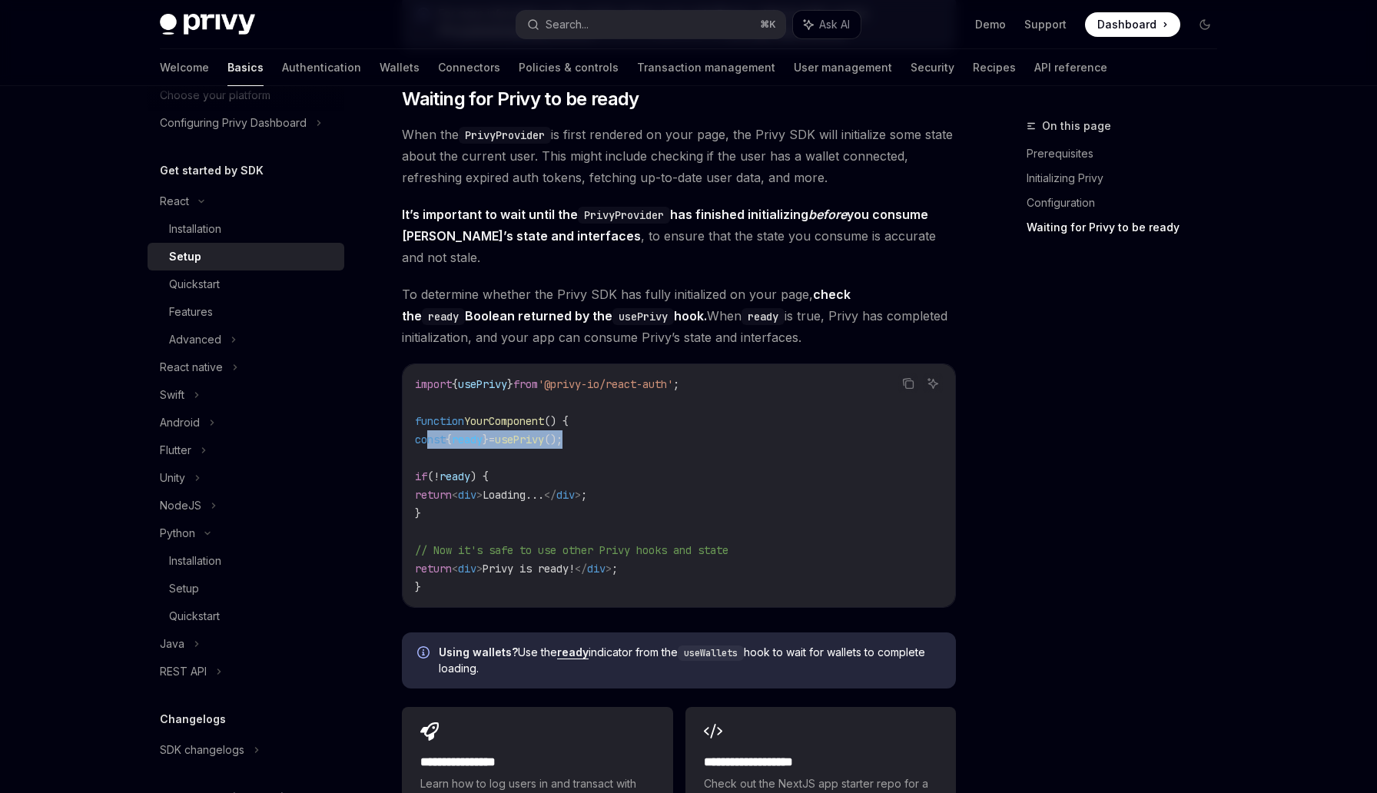
drag, startPoint x: 605, startPoint y: 418, endPoint x: 426, endPoint y: 420, distance: 178.3
click at [426, 420] on code "import { usePrivy } from '@privy-io/react-auth' ; function YourComponent () { c…" at bounding box center [679, 485] width 528 height 221
copy span "const { ready } = usePrivy ();"
drag, startPoint x: 447, startPoint y: 496, endPoint x: 431, endPoint y: 456, distance: 43.1
click at [431, 456] on code "import { usePrivy } from '@privy-io/react-auth' ; function YourComponent () { c…" at bounding box center [679, 485] width 528 height 221
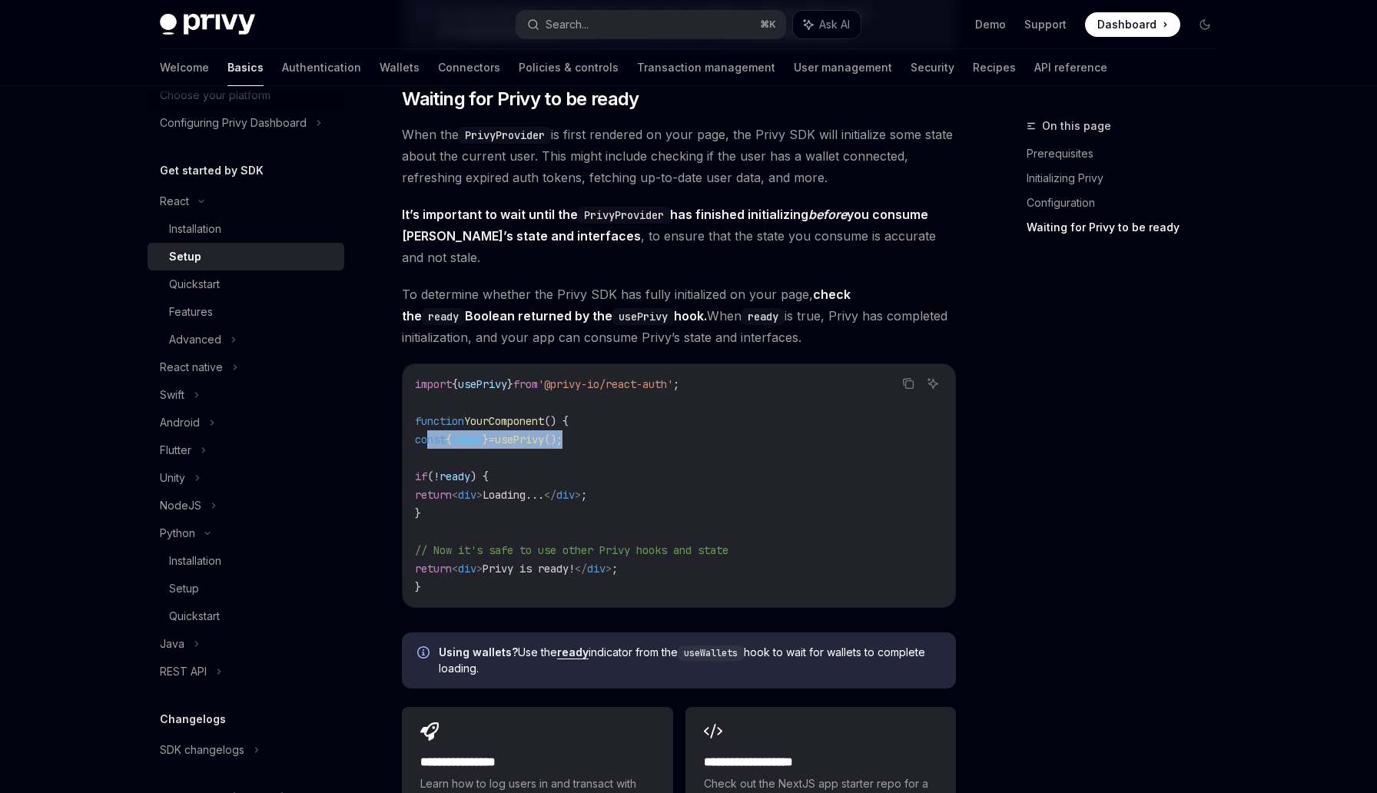
copy code "if ( ! ready ) { return < div > Loading... </ div > ; }"
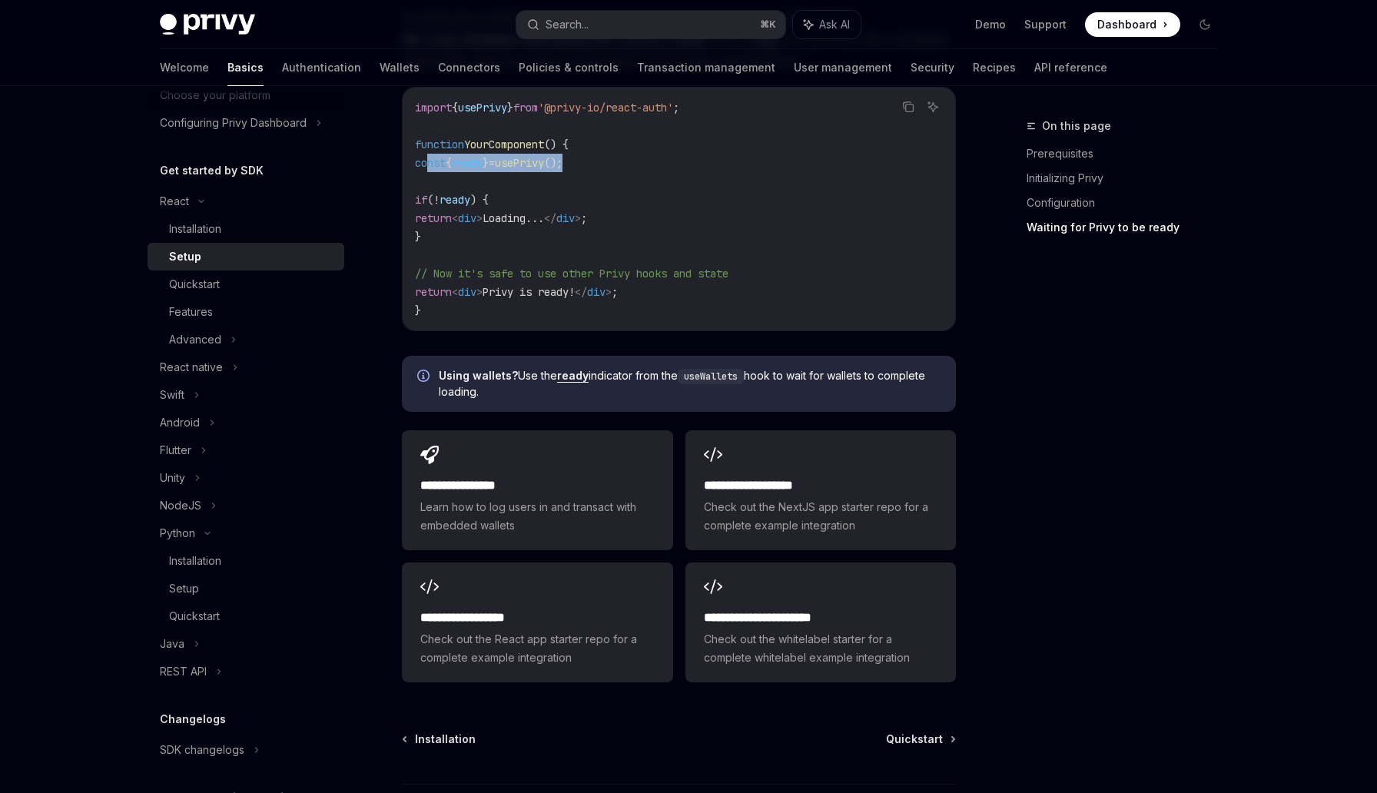
scroll to position [1873, 0]
click at [300, 284] on div "Quickstart" at bounding box center [252, 284] width 166 height 18
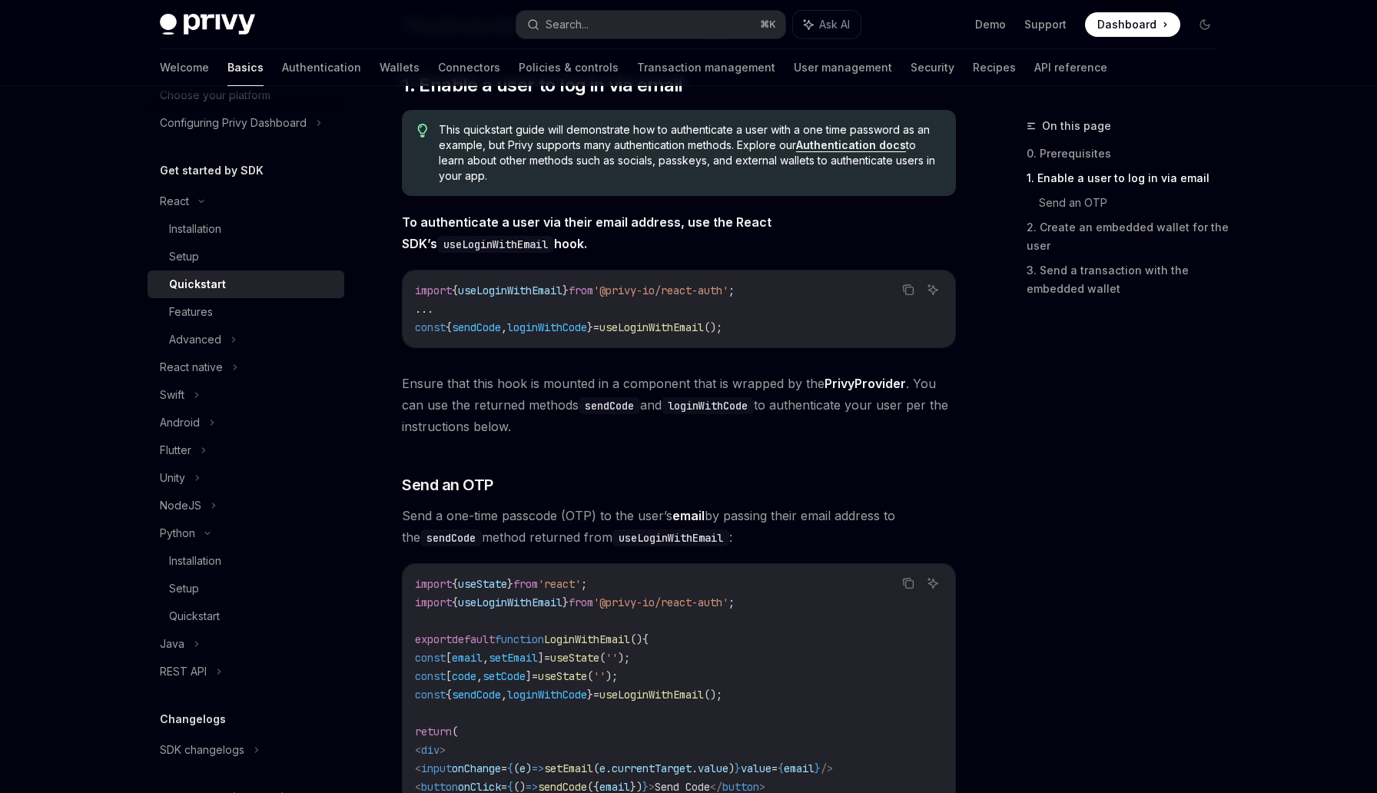
scroll to position [286, 0]
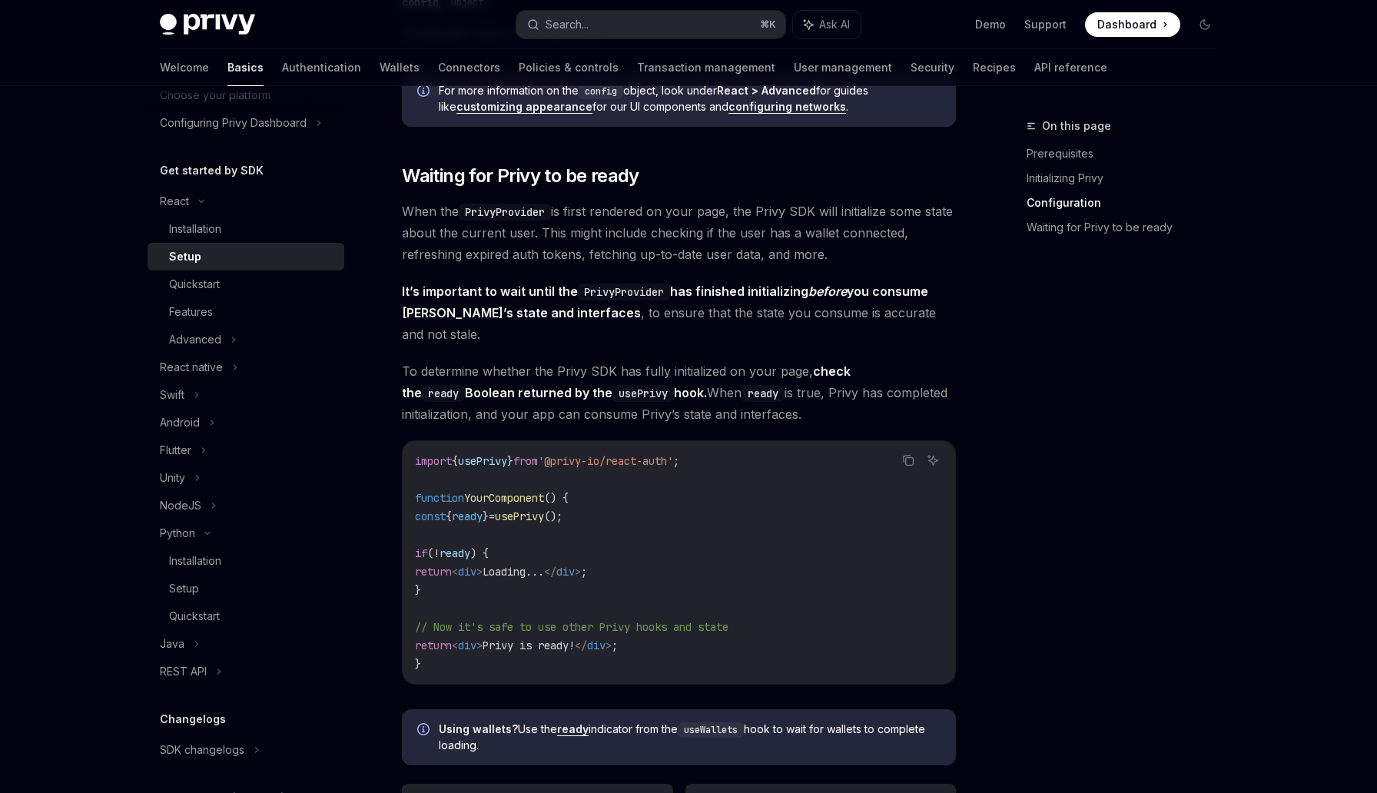
scroll to position [1515, 0]
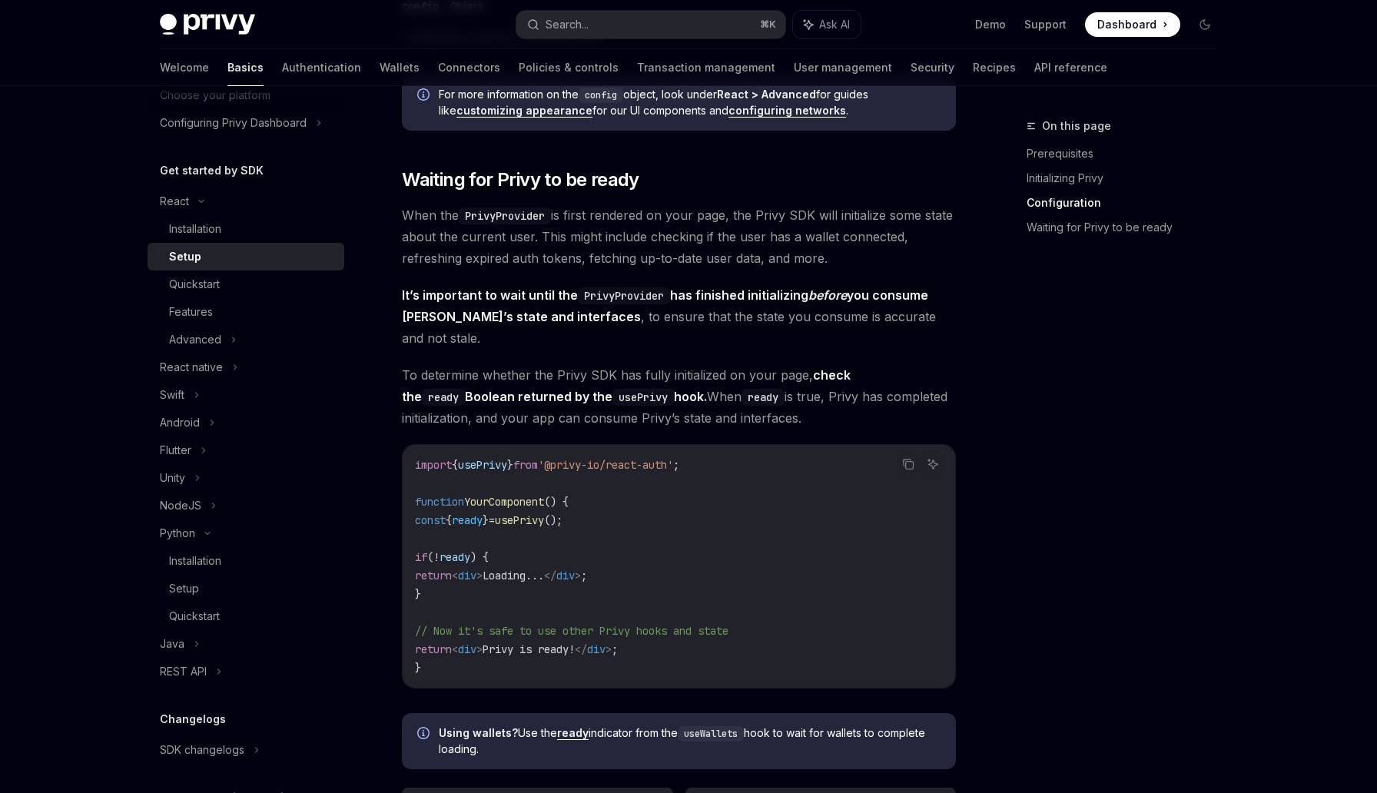
click at [625, 314] on span "It’s important to wait until the PrivyProvider has finished initializing before…" at bounding box center [679, 316] width 554 height 65
click at [934, 304] on span "It’s important to wait until the PrivyProvider has finished initializing before…" at bounding box center [679, 316] width 554 height 65
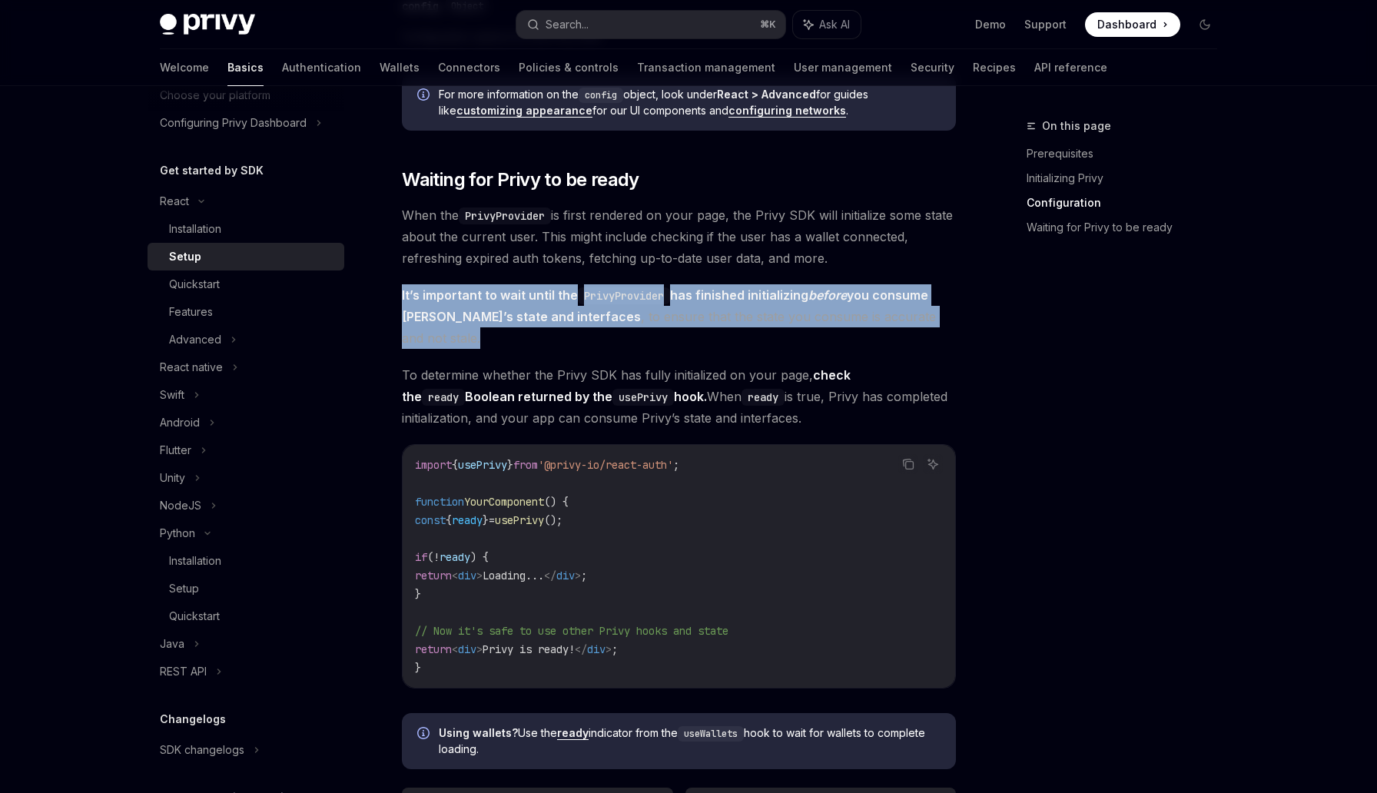
drag, startPoint x: 950, startPoint y: 313, endPoint x: 381, endPoint y: 298, distance: 568.8
copy span "It’s important to wait until the PrivyProvider has finished initializing before…"
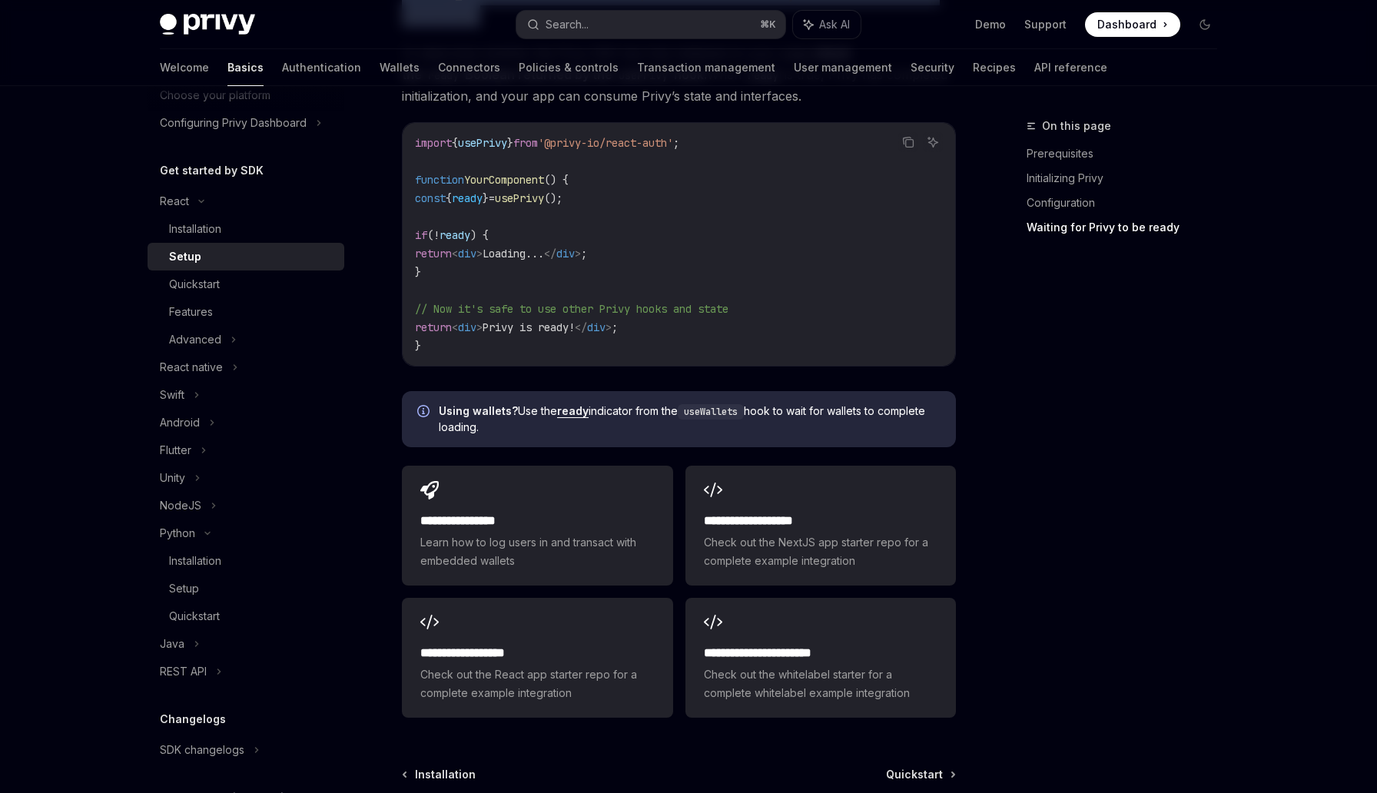
scroll to position [1974, 0]
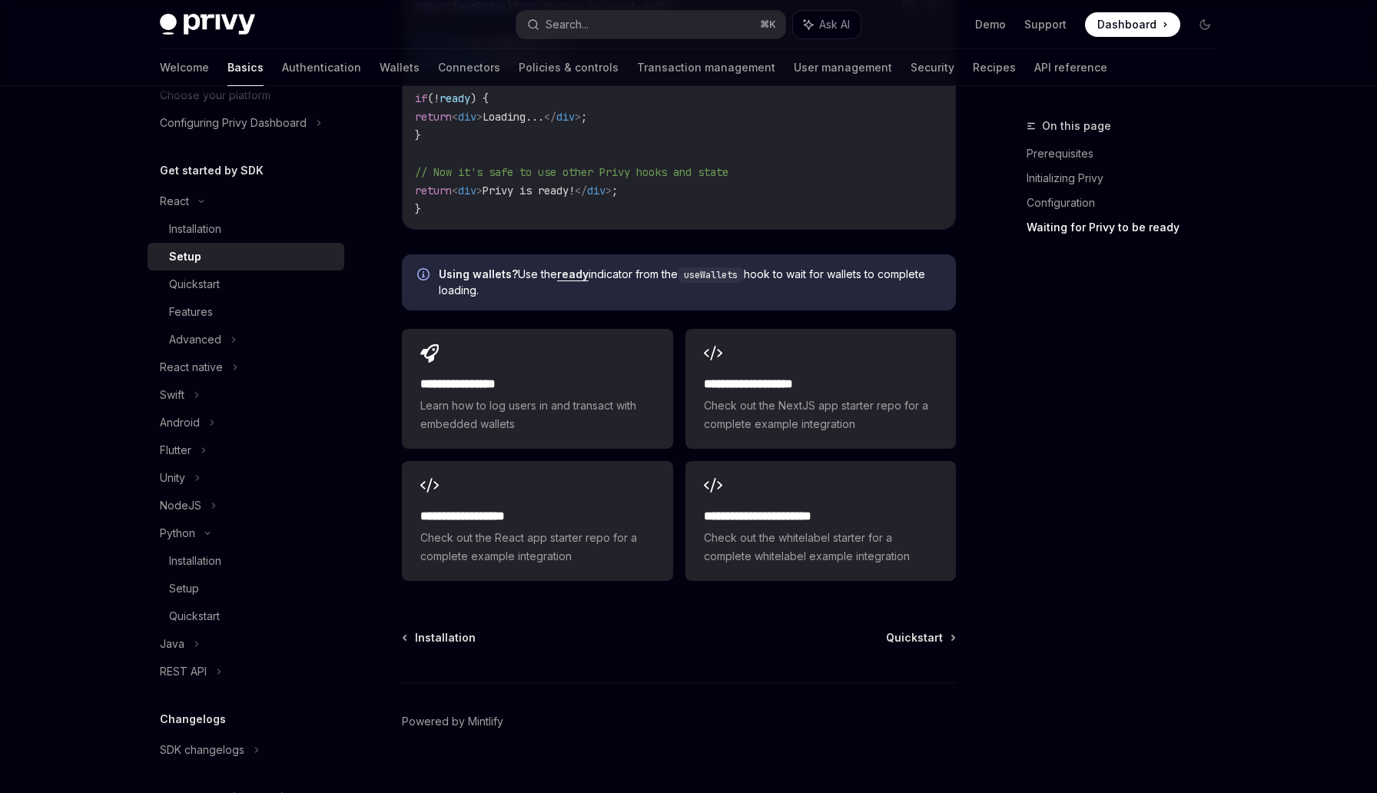
click at [244, 260] on div "Setup" at bounding box center [252, 256] width 166 height 18
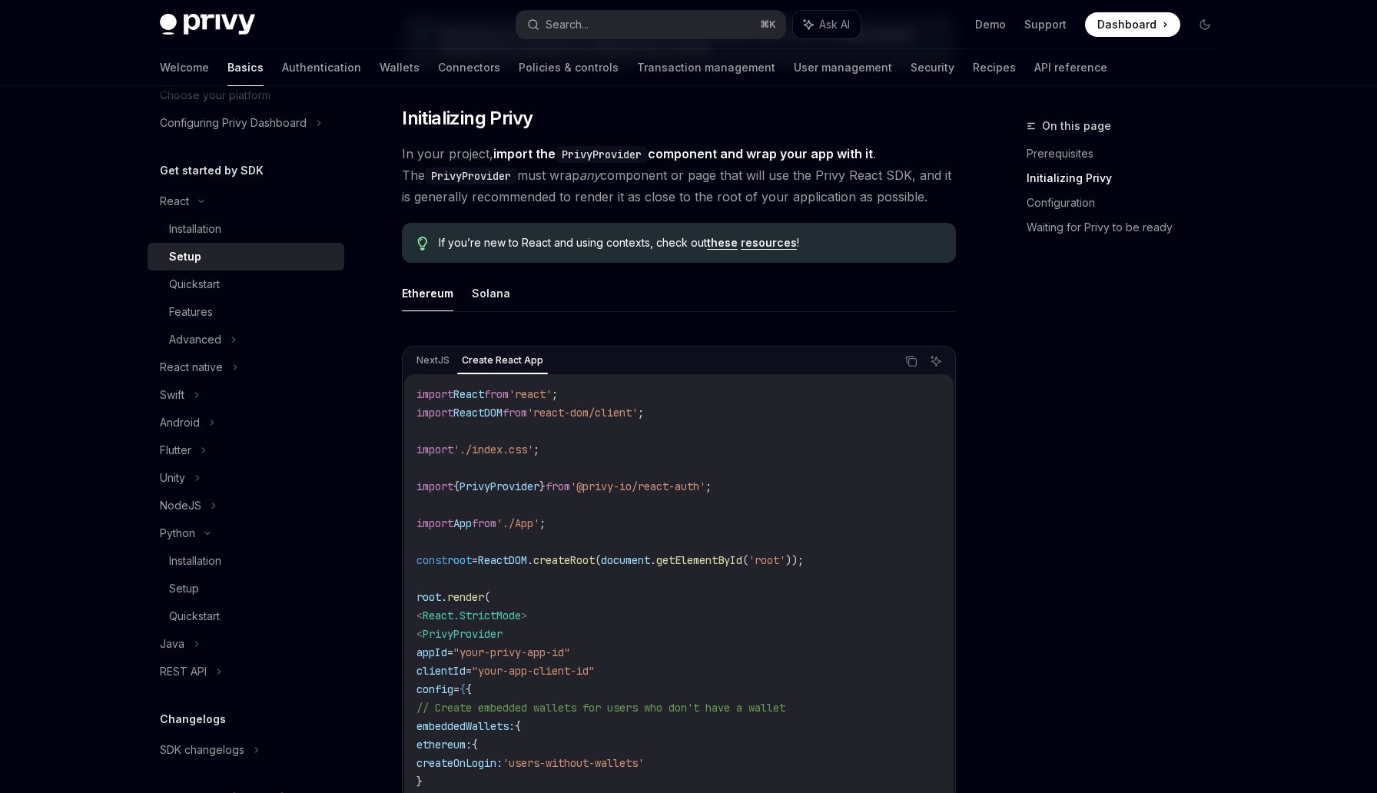
scroll to position [574, 0]
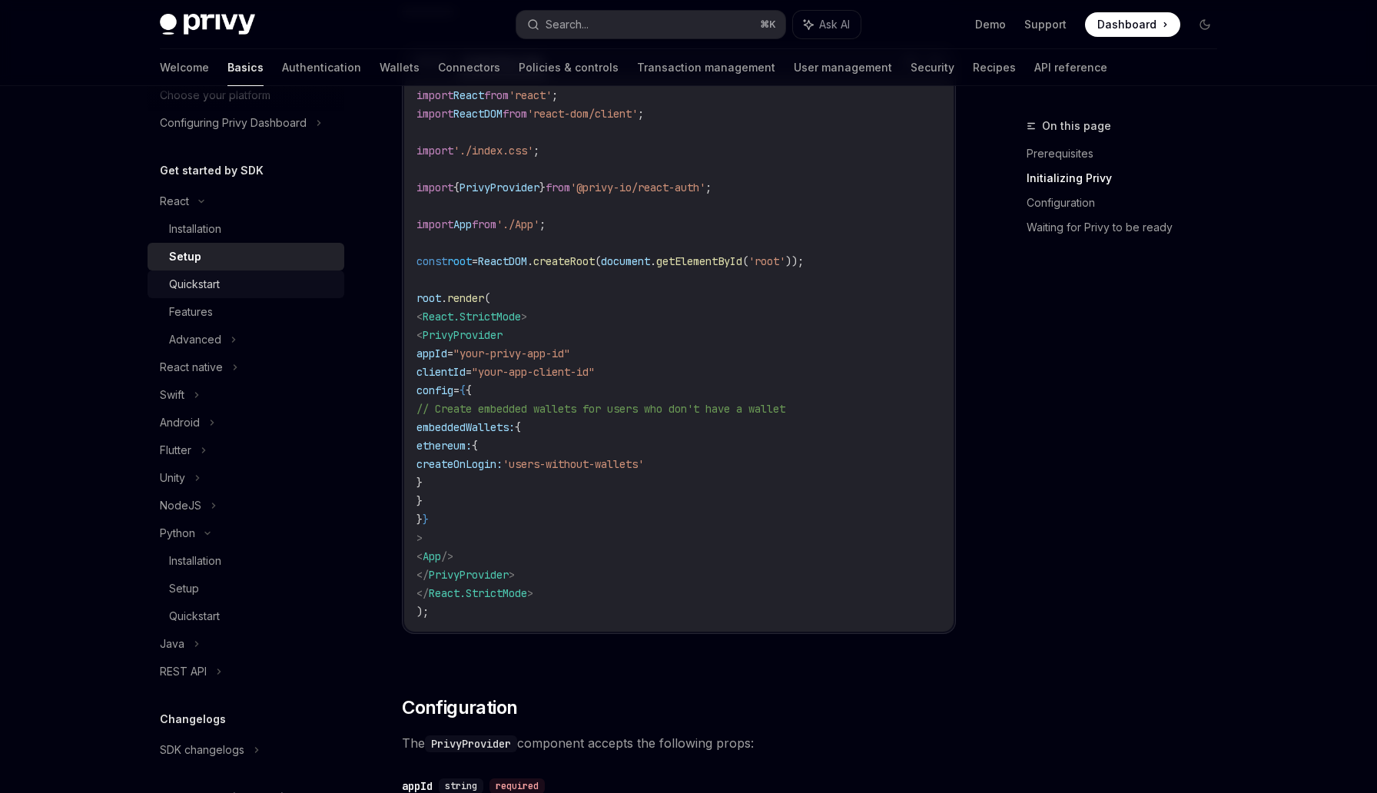
click at [286, 278] on div "Quickstart" at bounding box center [252, 284] width 166 height 18
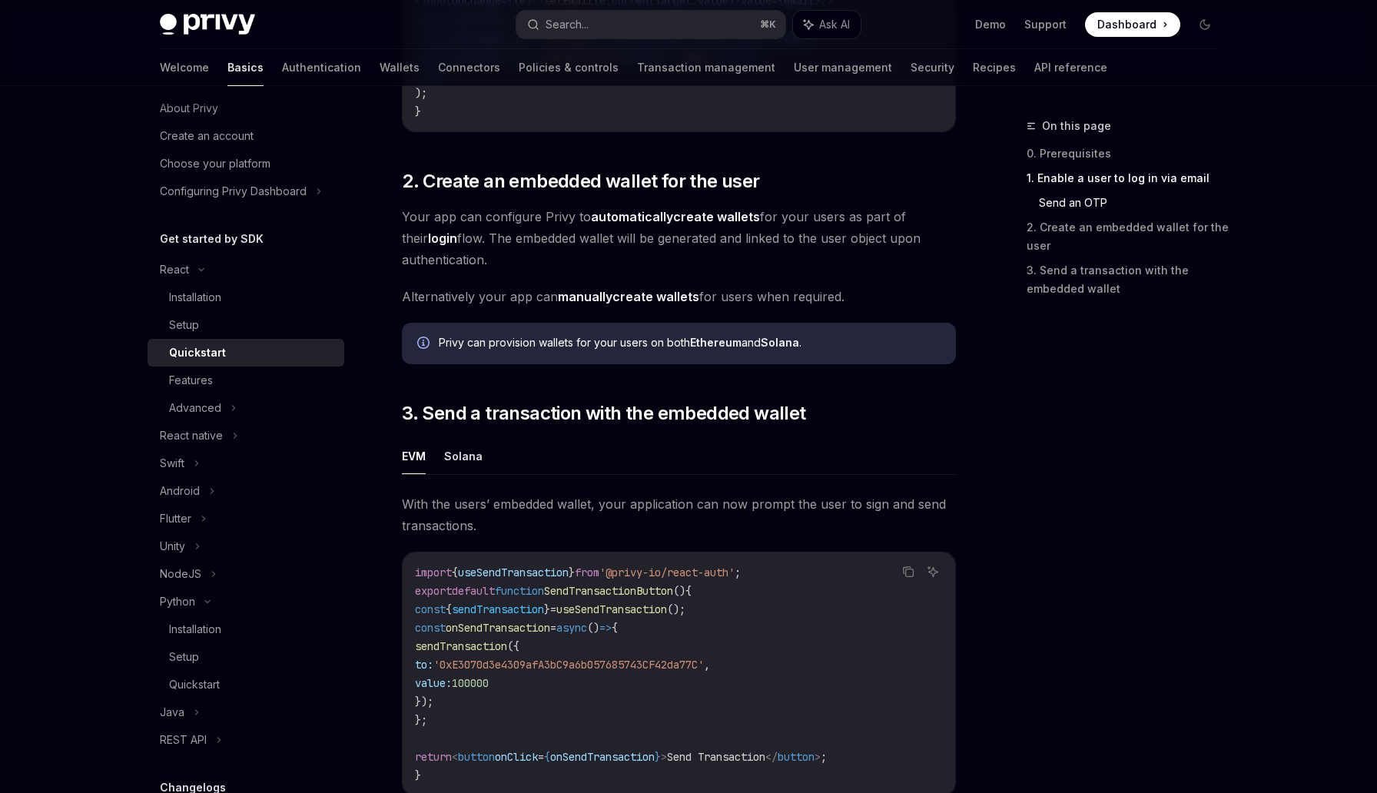
scroll to position [1034, 0]
click at [677, 192] on span "2. Create an embedded wallet for the user" at bounding box center [580, 179] width 357 height 25
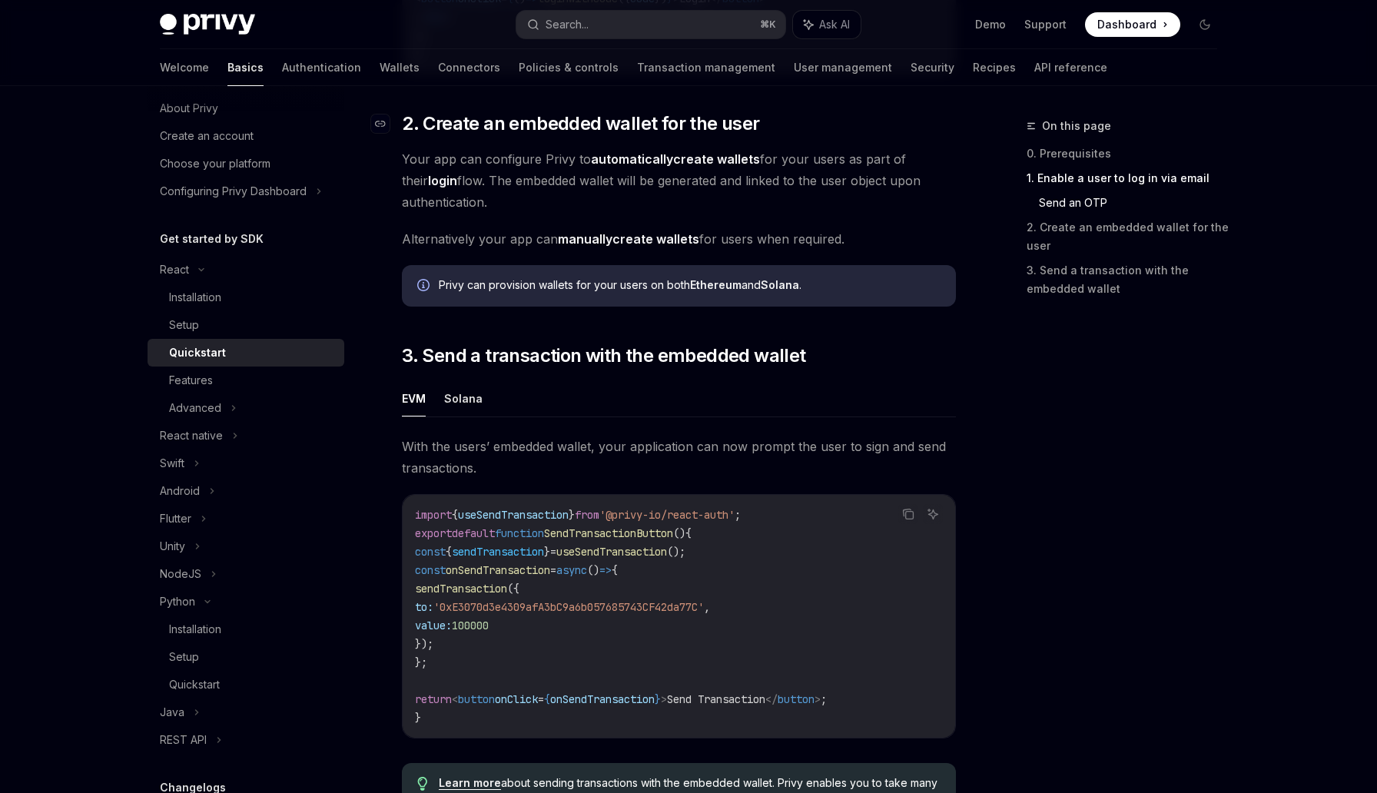
scroll to position [1091, 0]
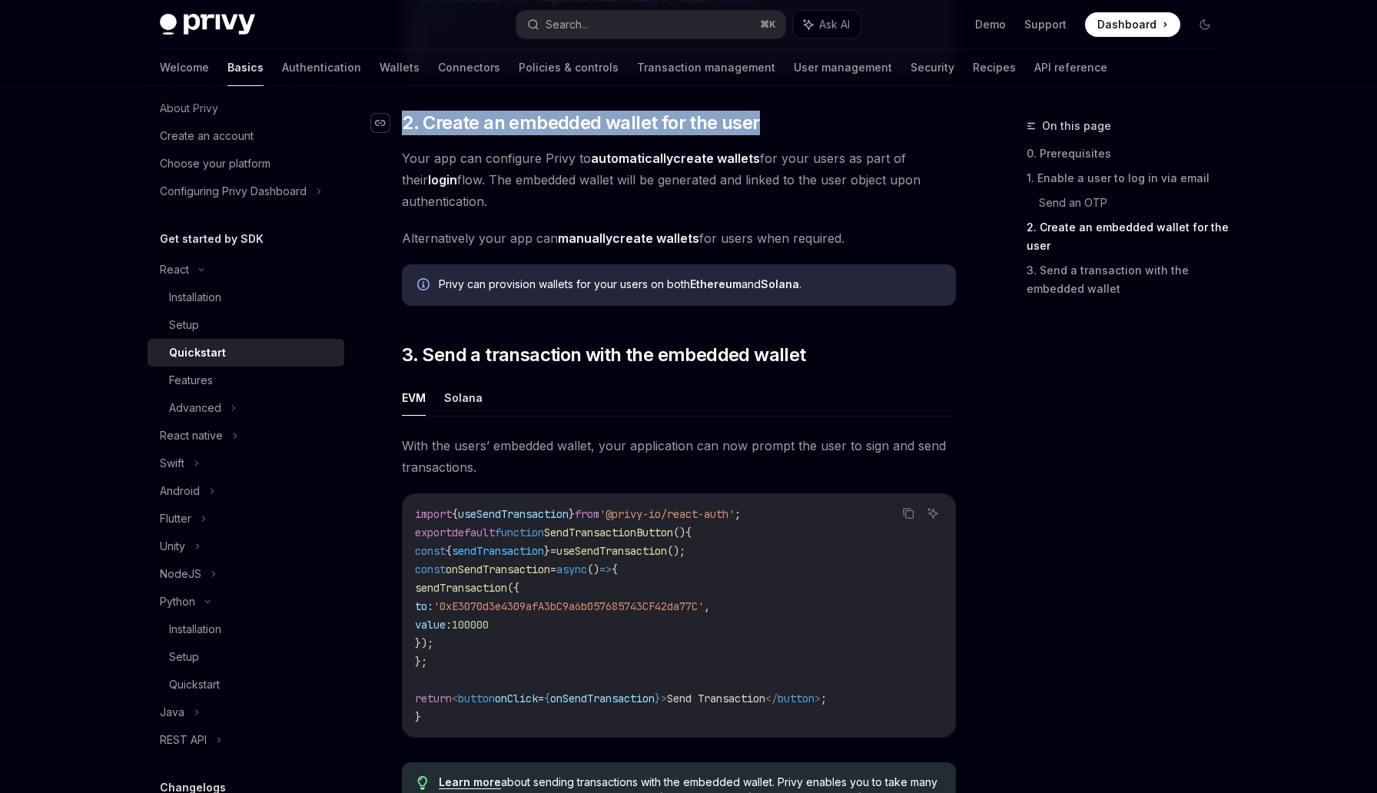
drag, startPoint x: 784, startPoint y: 130, endPoint x: 372, endPoint y: 131, distance: 411.8
click at [402, 131] on h2 "​ 2. Create an embedded wallet for the user" at bounding box center [679, 123] width 554 height 25
copy h2 "​ 2. Create an embedded wallet for the user"
click at [256, 323] on div "Setup" at bounding box center [252, 325] width 166 height 18
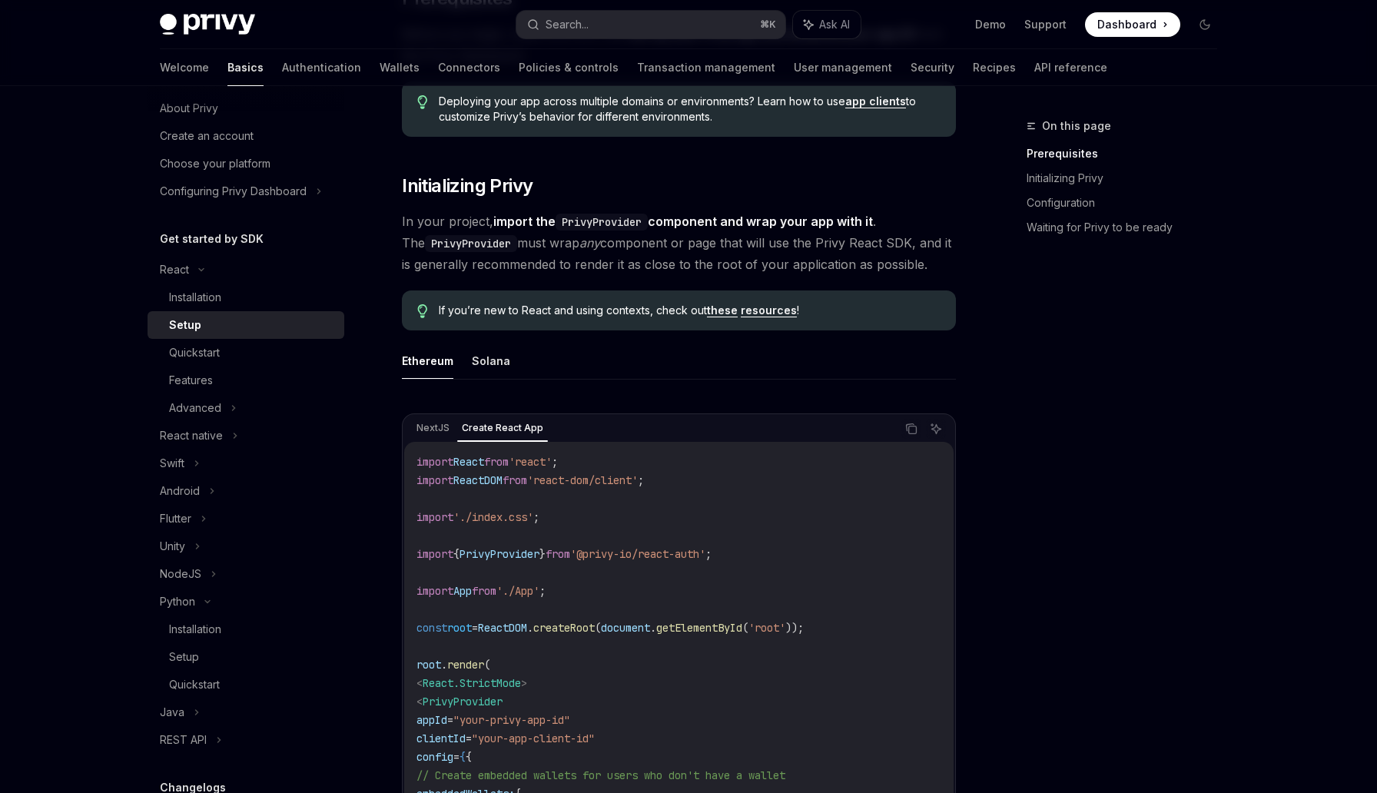
scroll to position [406, 0]
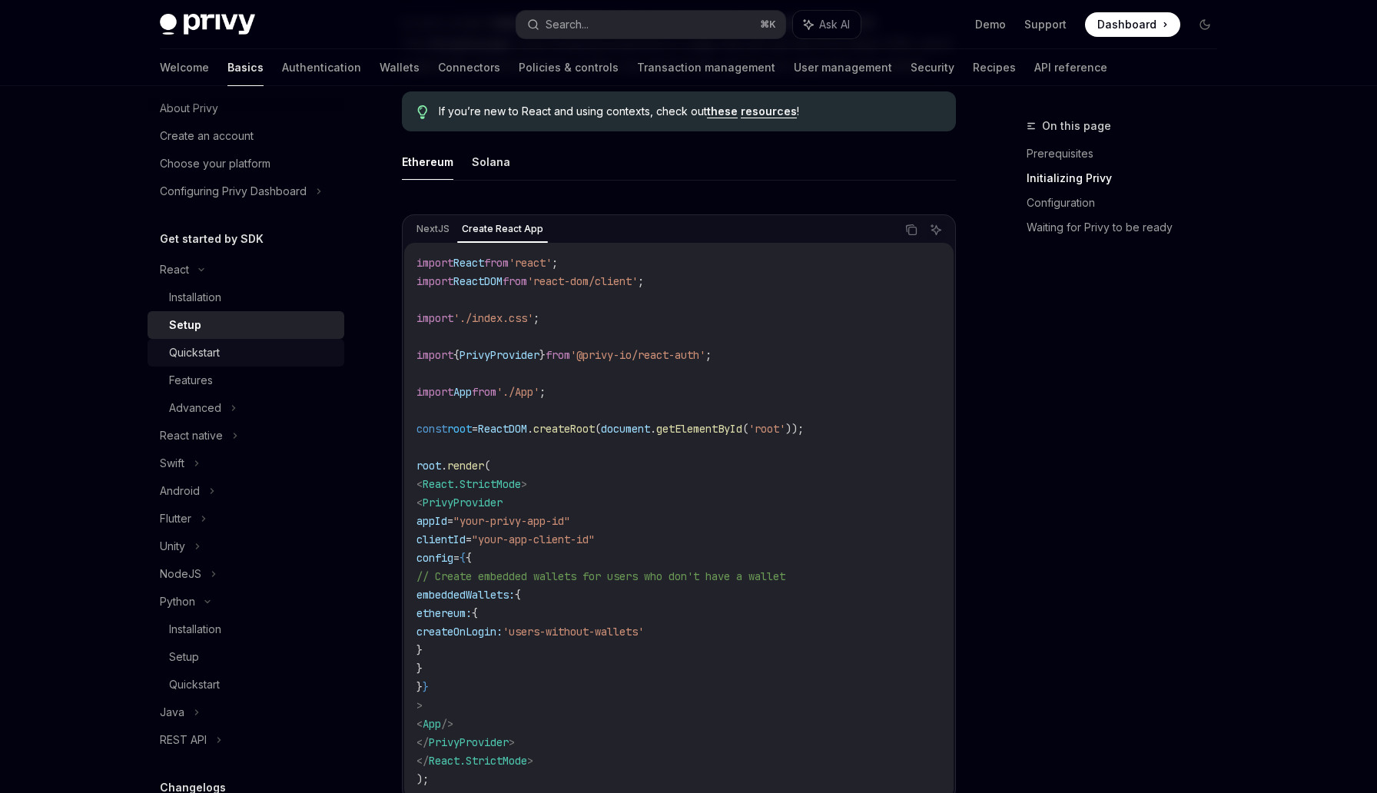
click at [302, 353] on div "Quickstart" at bounding box center [252, 352] width 166 height 18
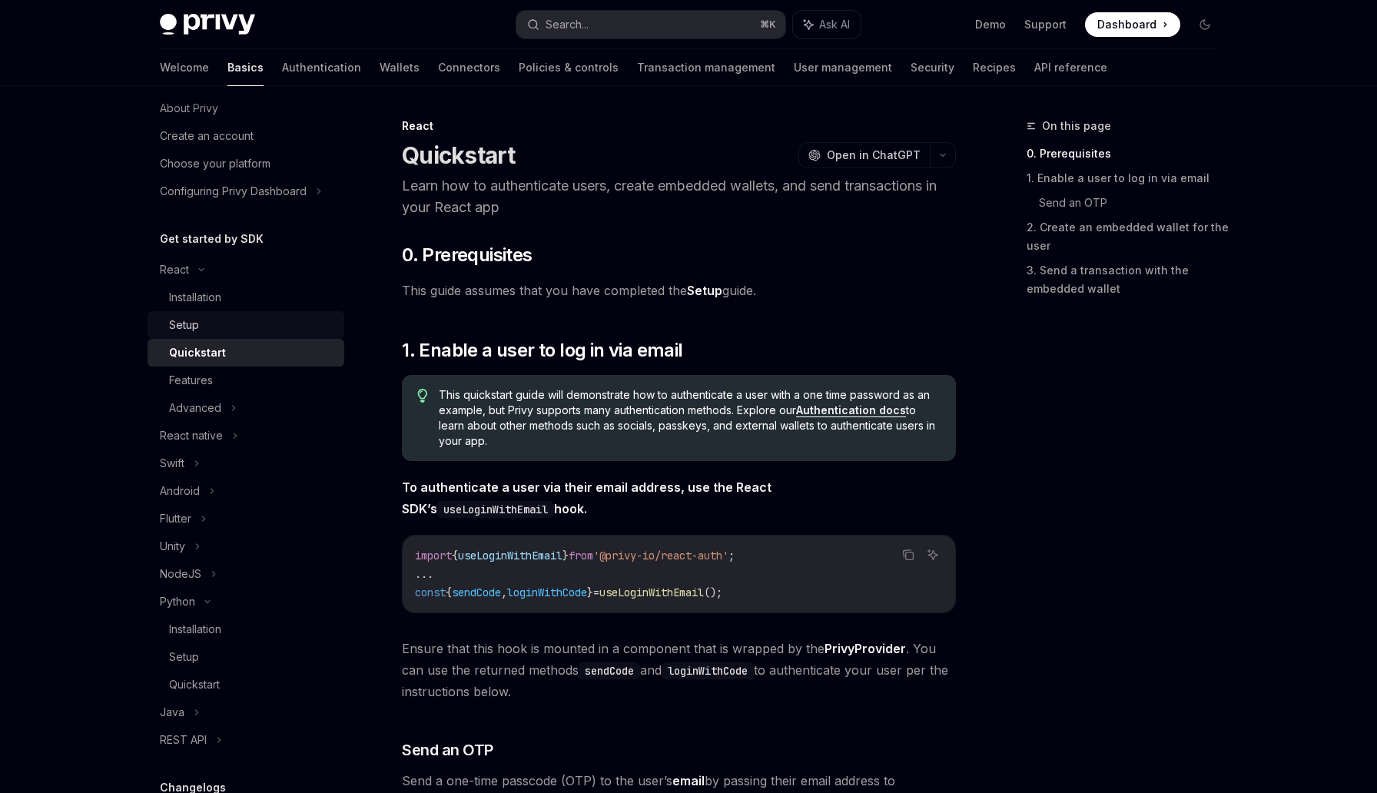
click at [240, 321] on div "Setup" at bounding box center [252, 325] width 166 height 18
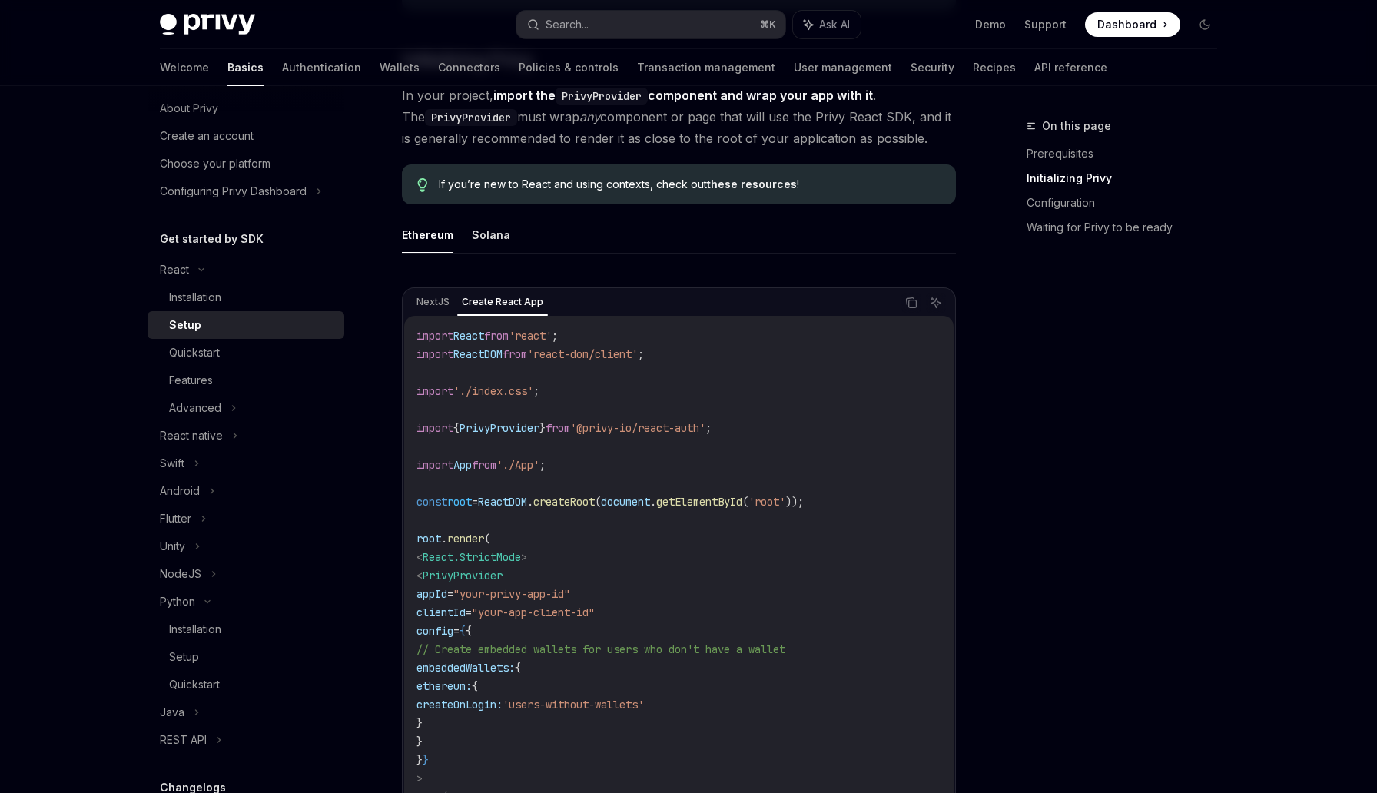
scroll to position [335, 0]
click at [290, 350] on div "Quickstart" at bounding box center [252, 352] width 166 height 18
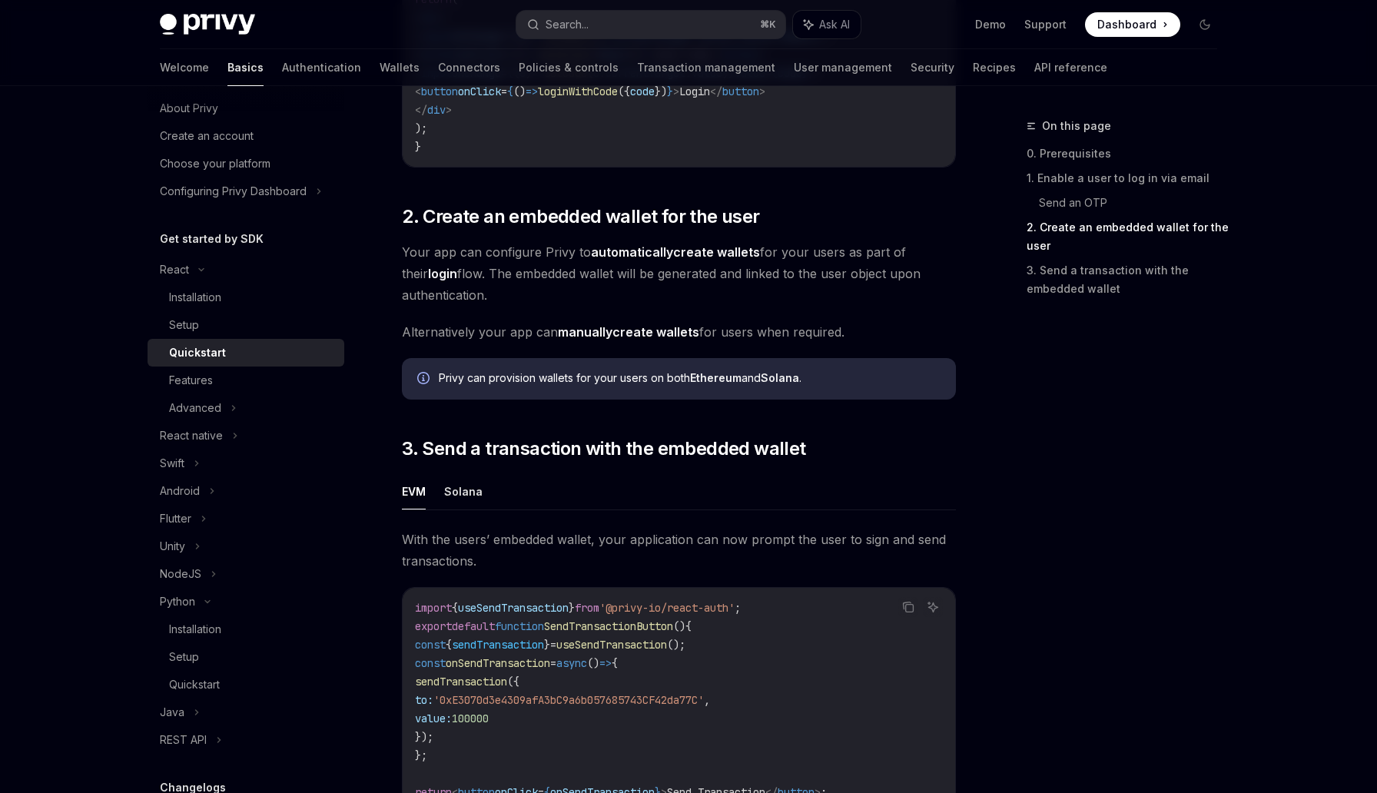
scroll to position [1255, 0]
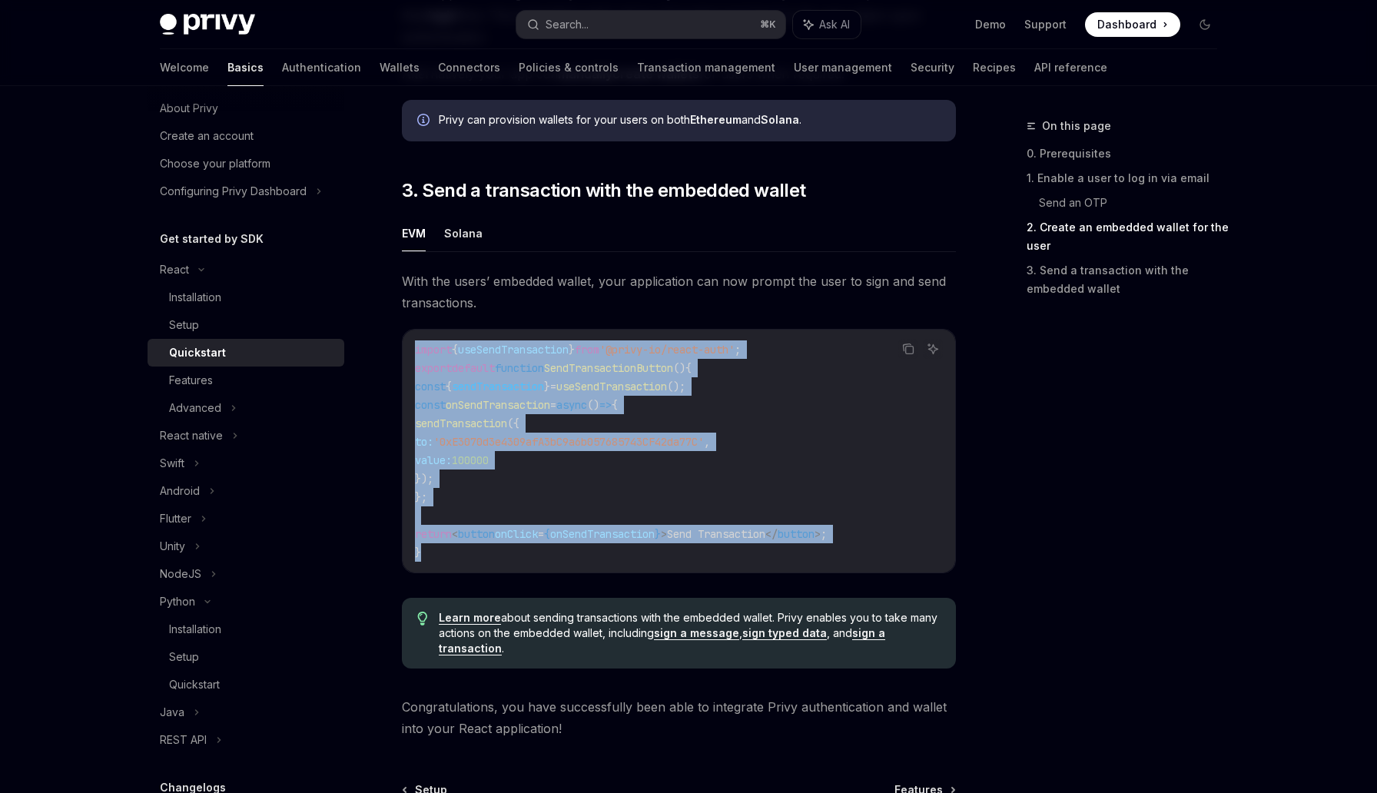
drag, startPoint x: 436, startPoint y: 552, endPoint x: 404, endPoint y: 364, distance: 190.1
click at [404, 364] on div "import { useSendTransaction } from '@privy-io/react-auth' ; export default func…" at bounding box center [679, 451] width 552 height 243
click at [441, 350] on span "import" at bounding box center [433, 350] width 37 height 14
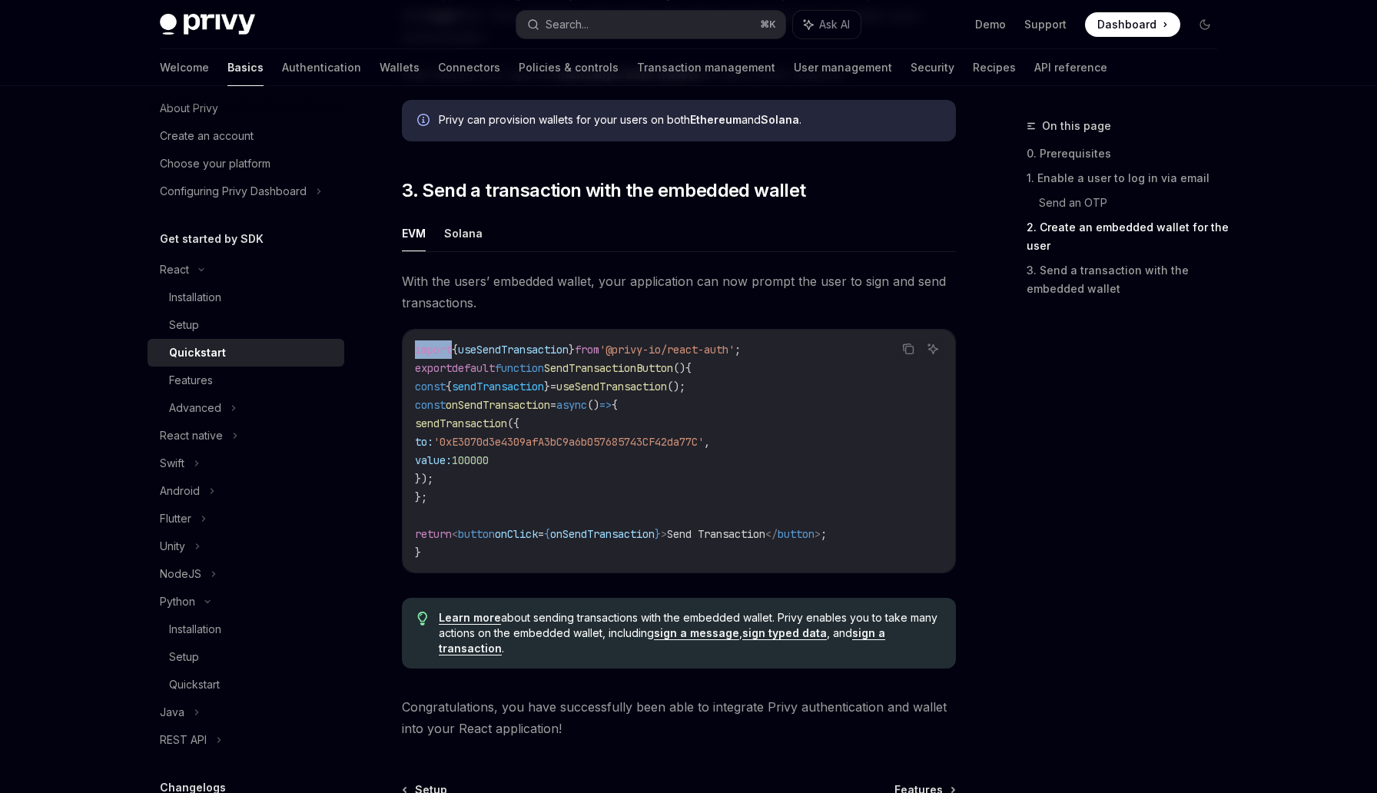
click at [441, 350] on span "import" at bounding box center [433, 350] width 37 height 14
click at [476, 484] on code "import { useSendTransaction } from '@privy-io/react-auth' ; export default func…" at bounding box center [679, 450] width 528 height 221
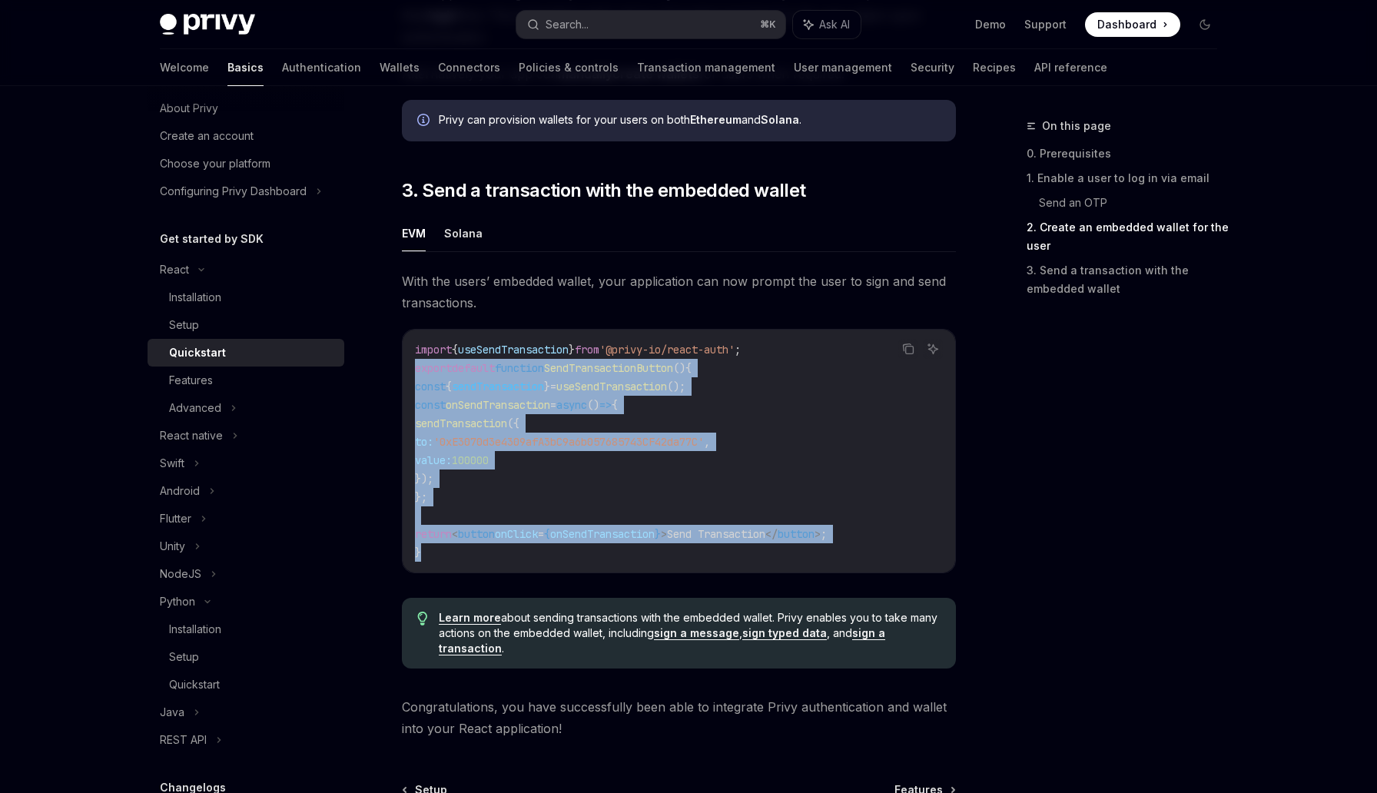
drag, startPoint x: 431, startPoint y: 561, endPoint x: 416, endPoint y: 373, distance: 188.1
click at [416, 373] on code "import { useSendTransaction } from '@privy-io/react-auth' ; export default func…" at bounding box center [679, 450] width 528 height 221
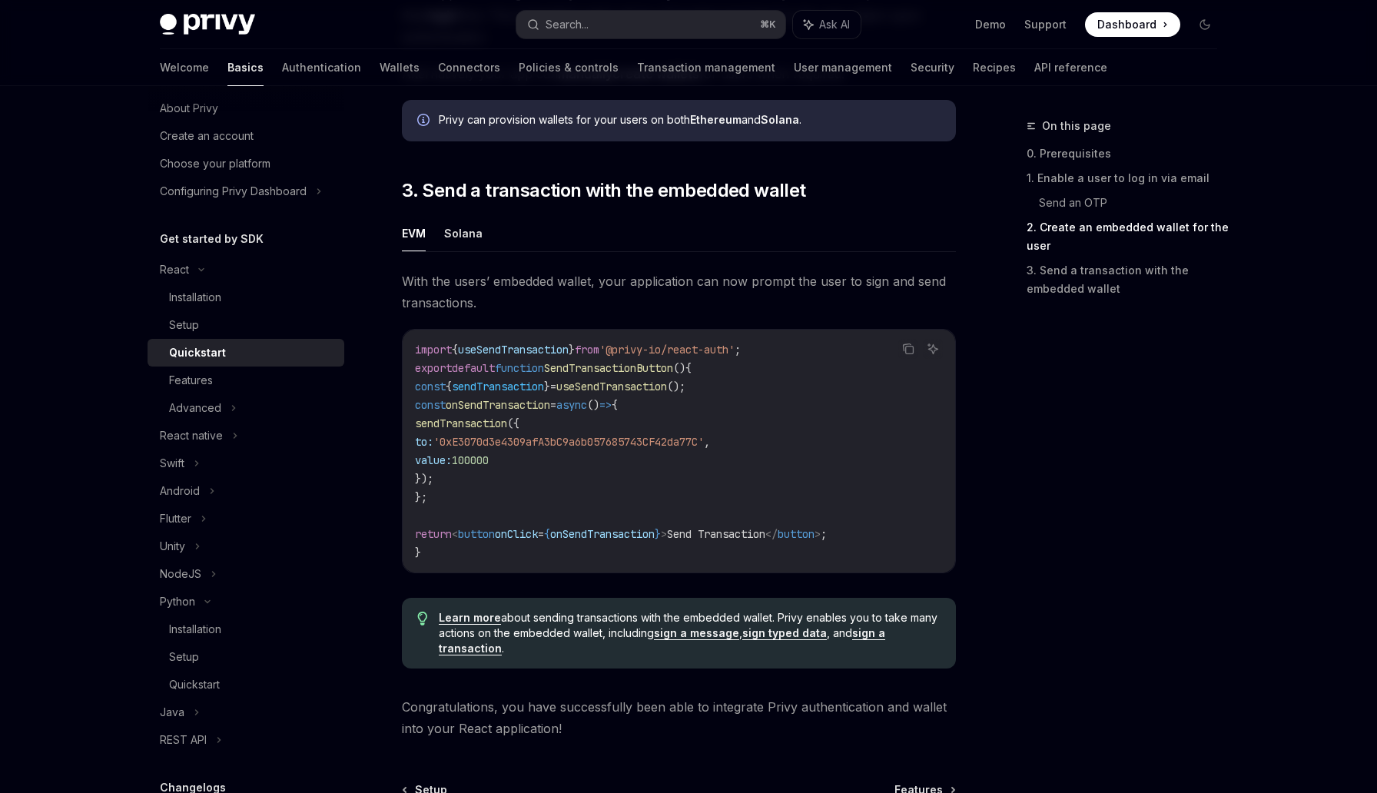
click at [1020, 460] on div "On this page 0. Prerequisites 1. Enable a user to log in via email Send an OTP …" at bounding box center [1113, 455] width 234 height 676
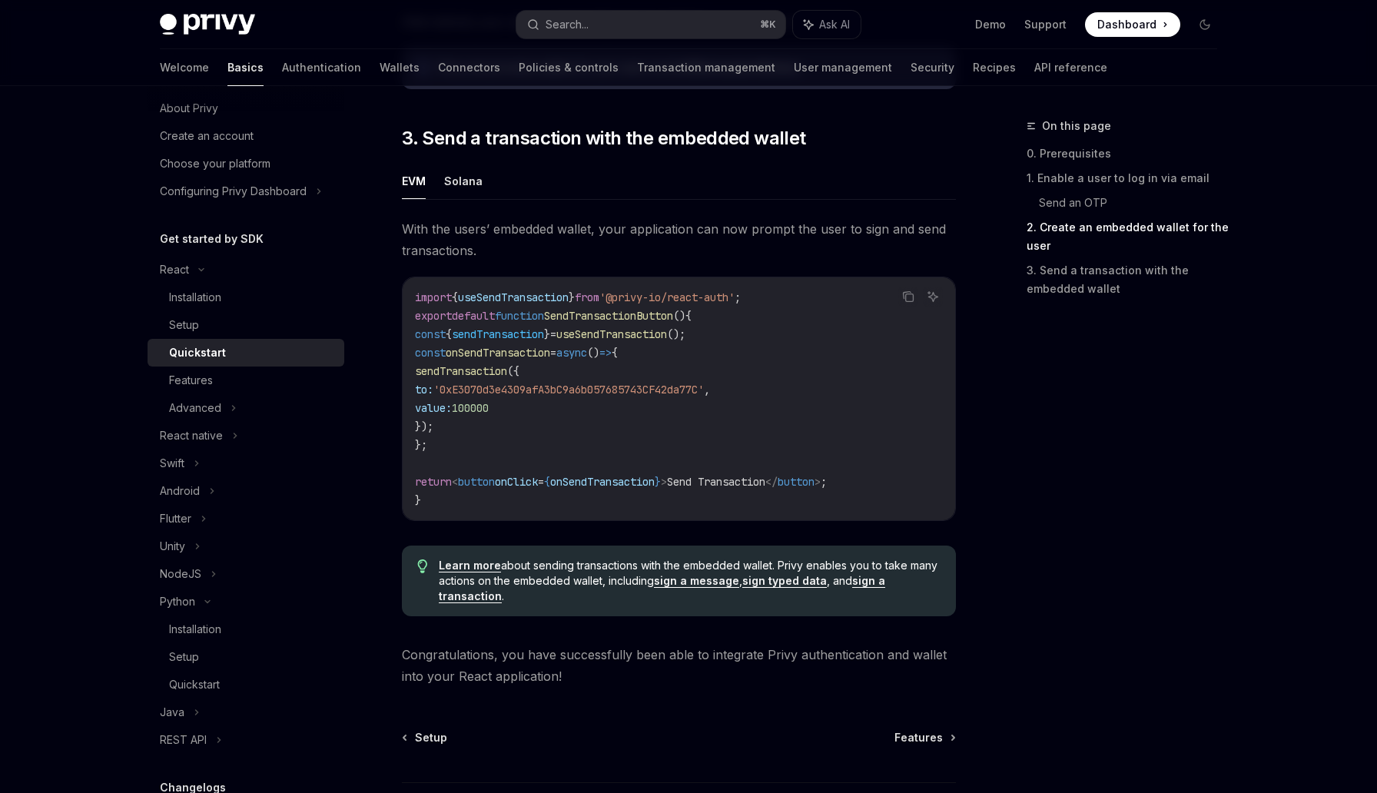
scroll to position [1320, 0]
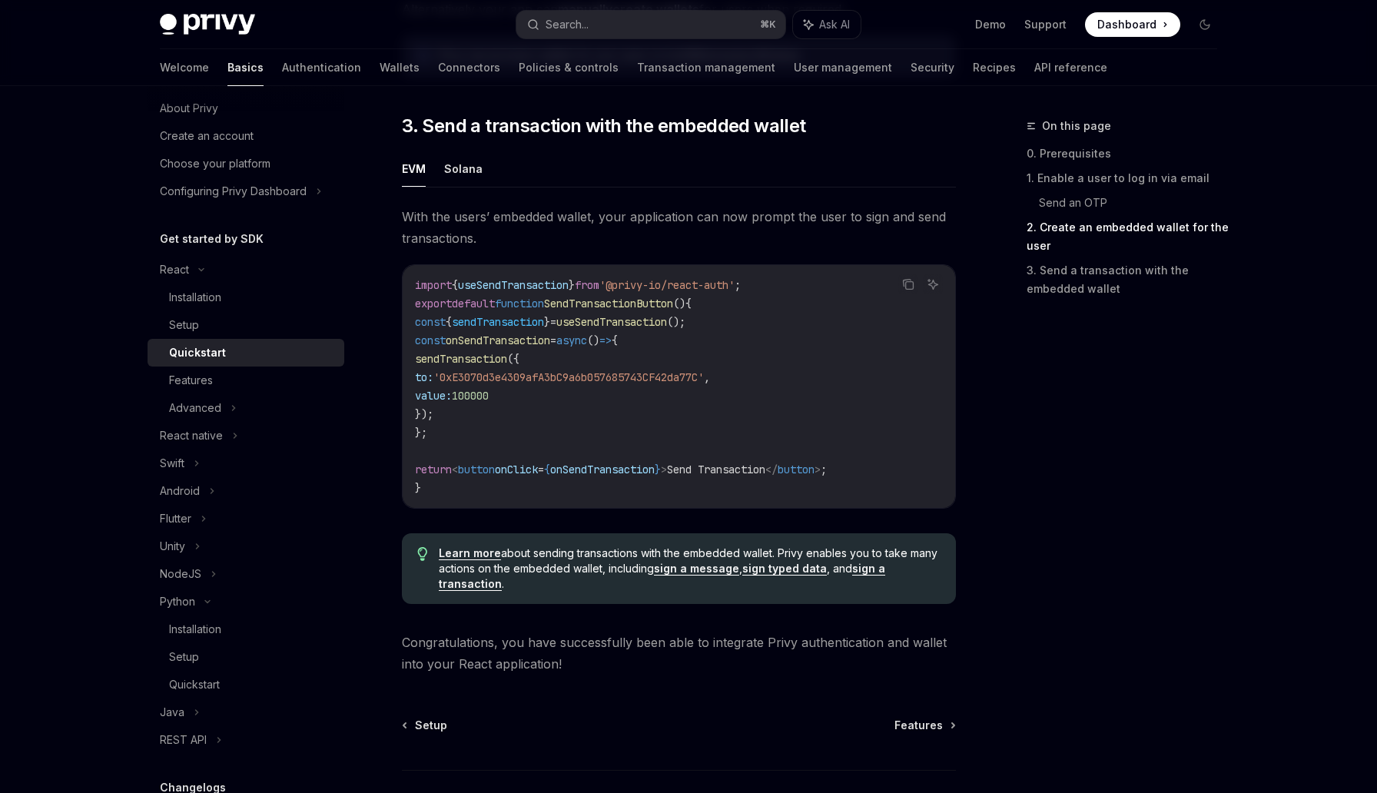
click at [487, 363] on span "sendTransaction" at bounding box center [461, 359] width 92 height 14
click at [580, 369] on code "import { useSendTransaction } from '@privy-io/react-auth' ; export default func…" at bounding box center [679, 386] width 528 height 221
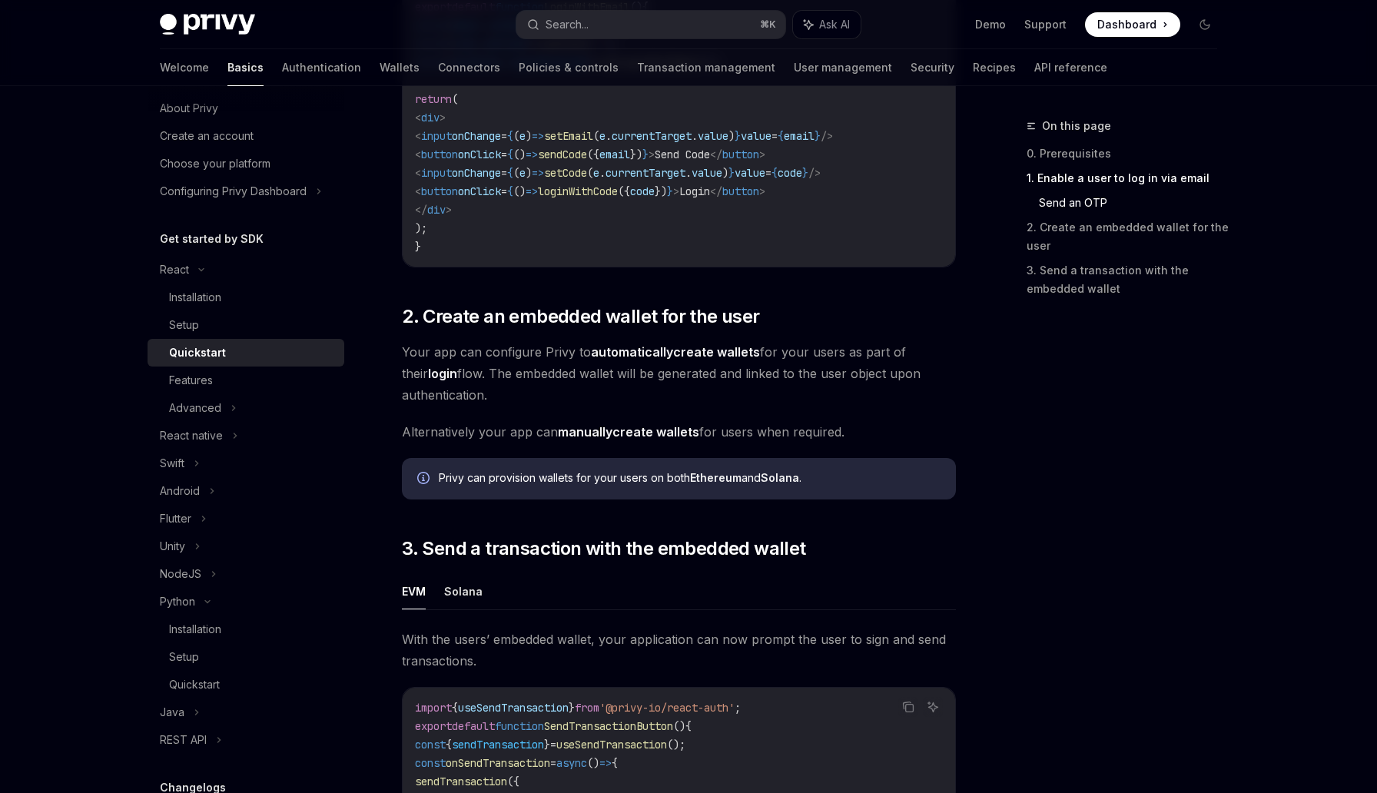
scroll to position [901, 0]
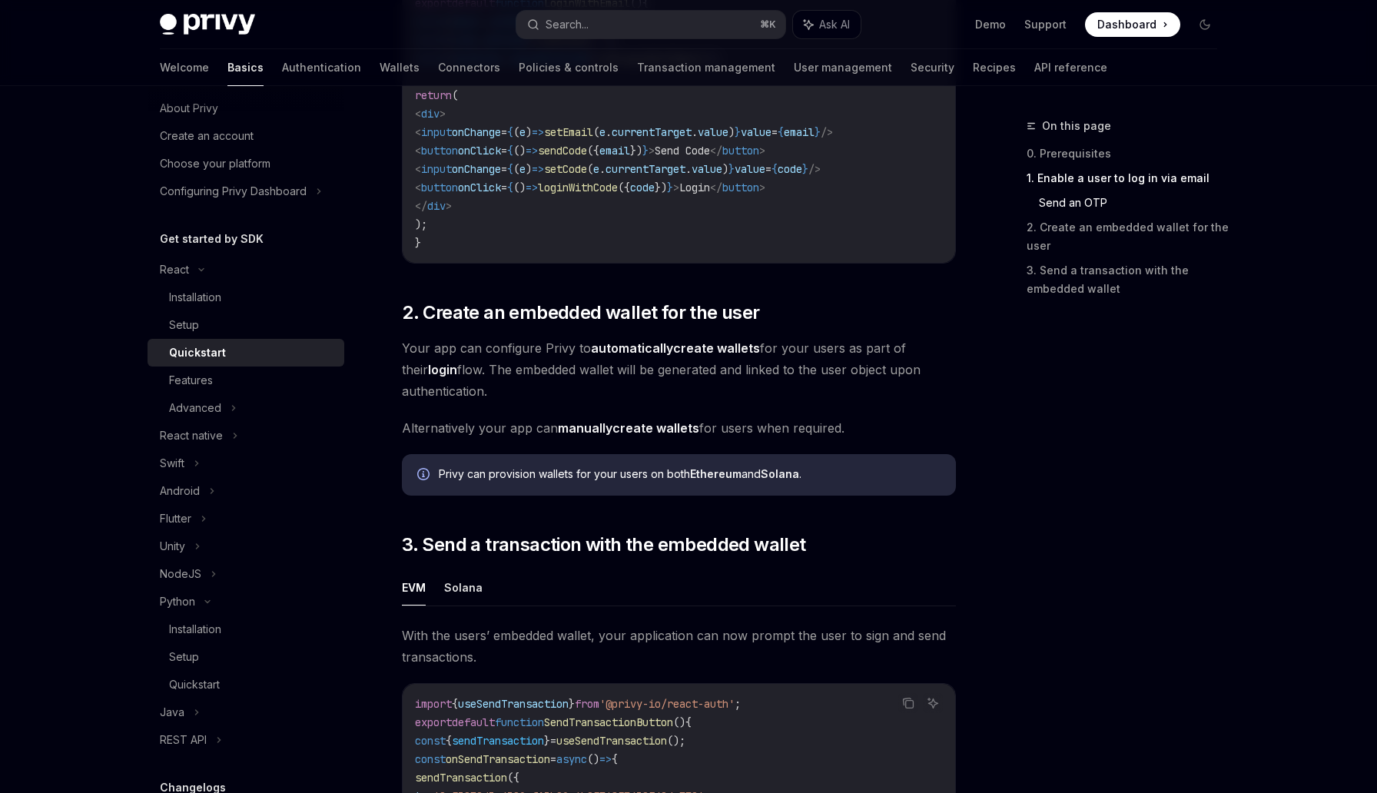
click at [662, 350] on strong "automatically" at bounding box center [632, 347] width 82 height 15
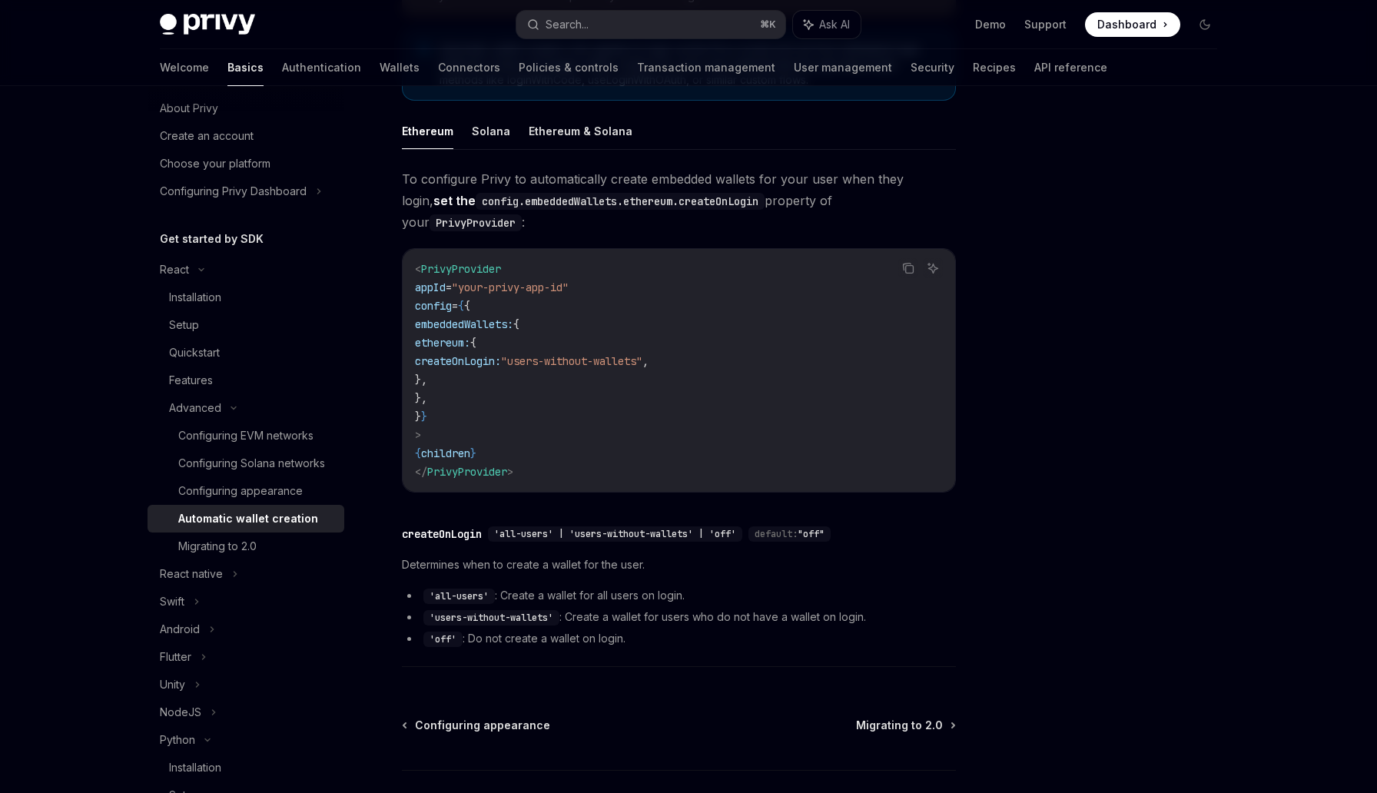
scroll to position [344, 0]
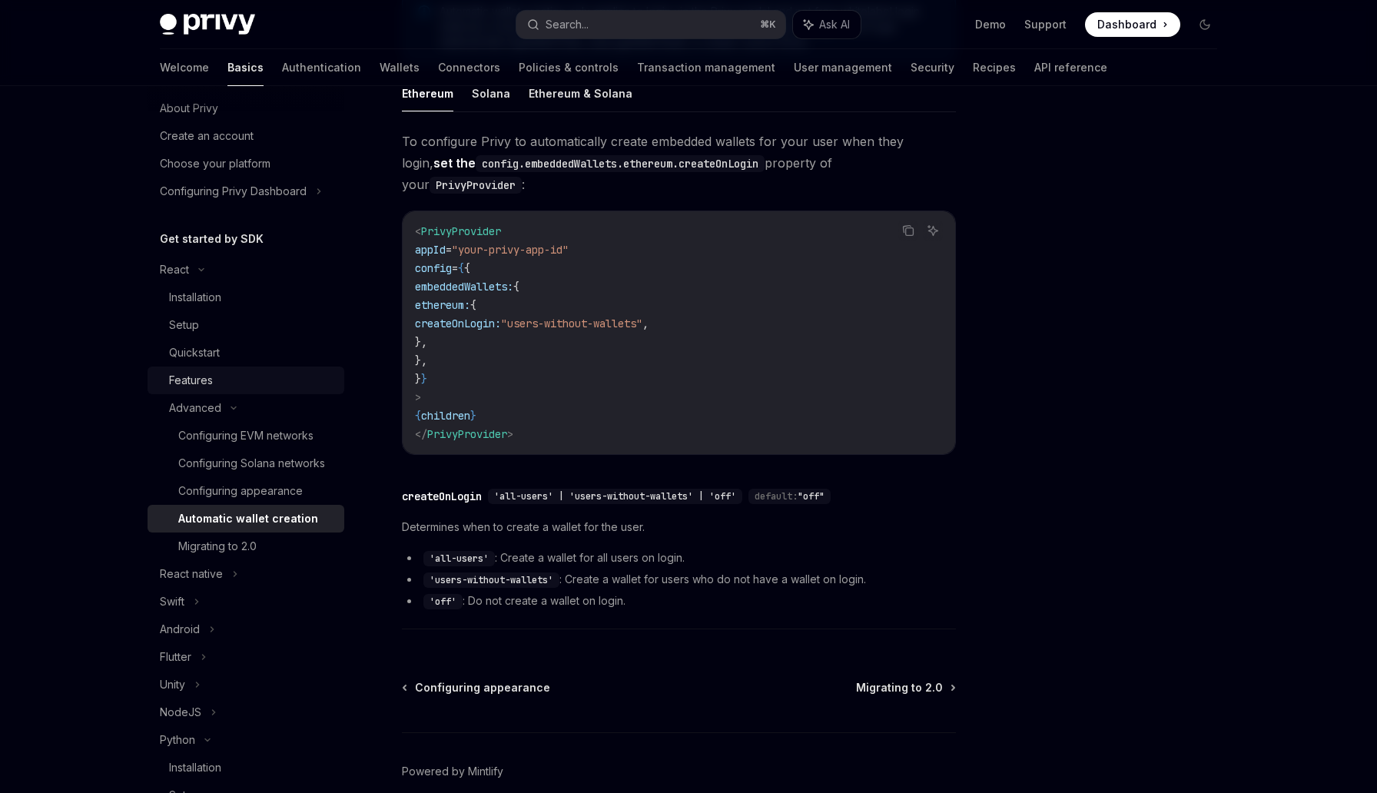
click at [209, 378] on div "Features" at bounding box center [191, 380] width 44 height 18
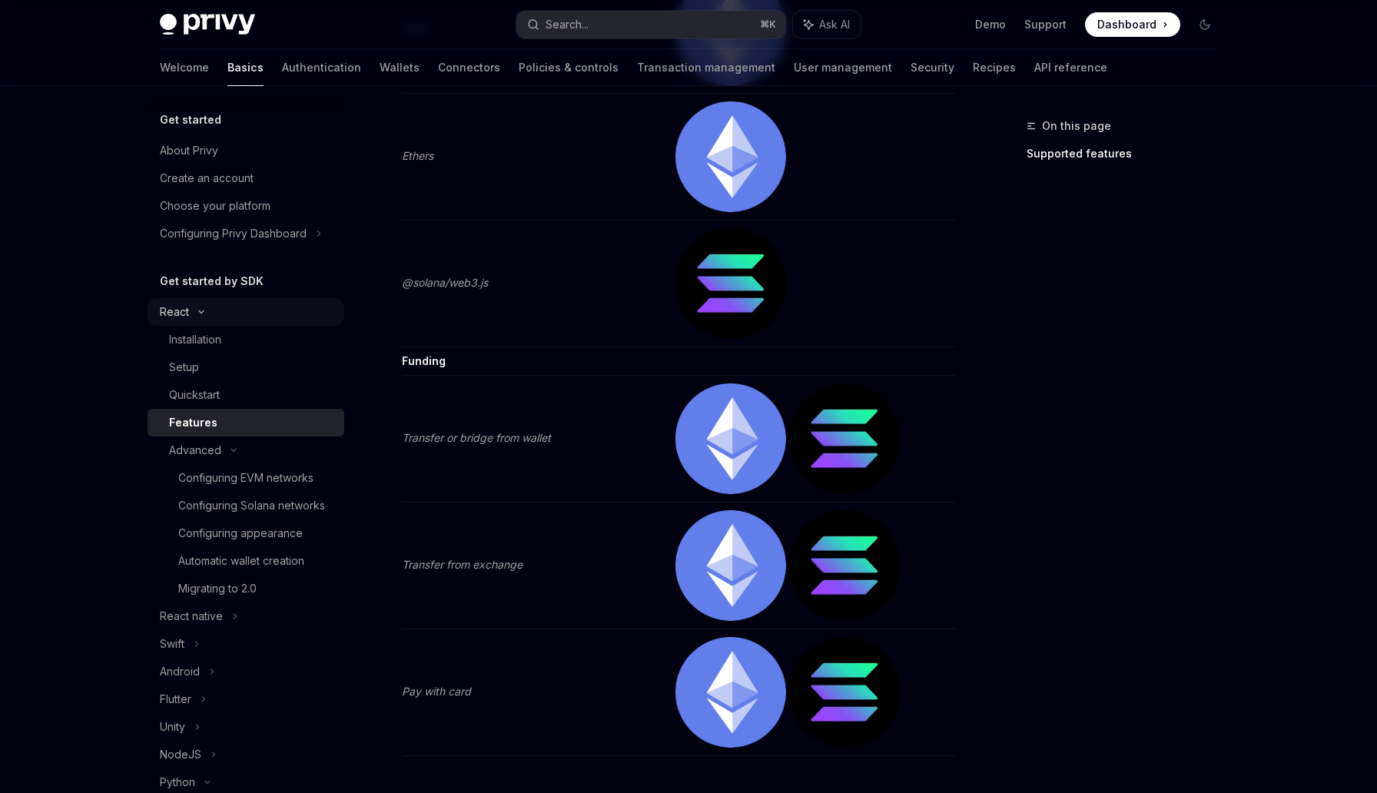
click at [201, 319] on div "React" at bounding box center [246, 312] width 197 height 28
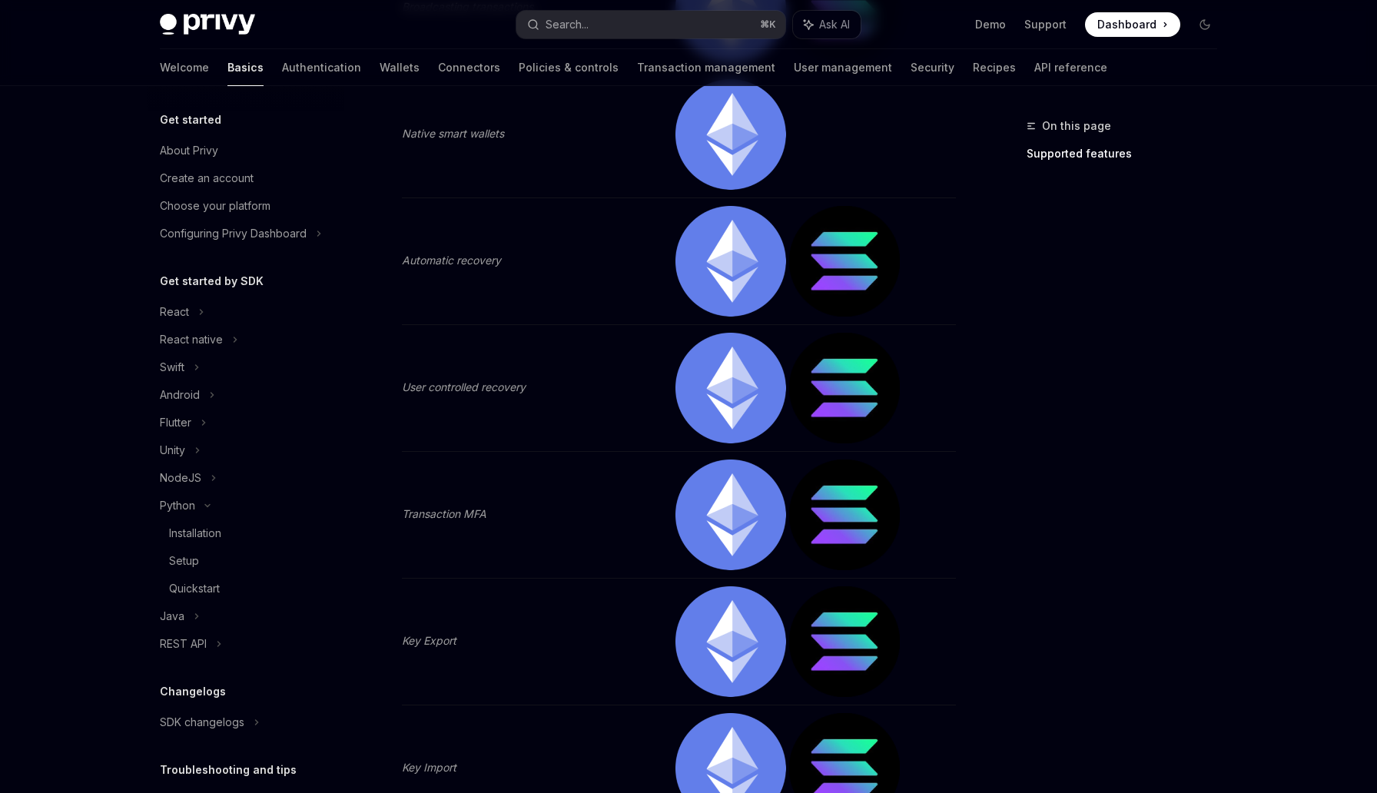
click at [174, 120] on h5 "Get started" at bounding box center [190, 120] width 61 height 18
click at [190, 145] on div "About Privy" at bounding box center [189, 150] width 58 height 18
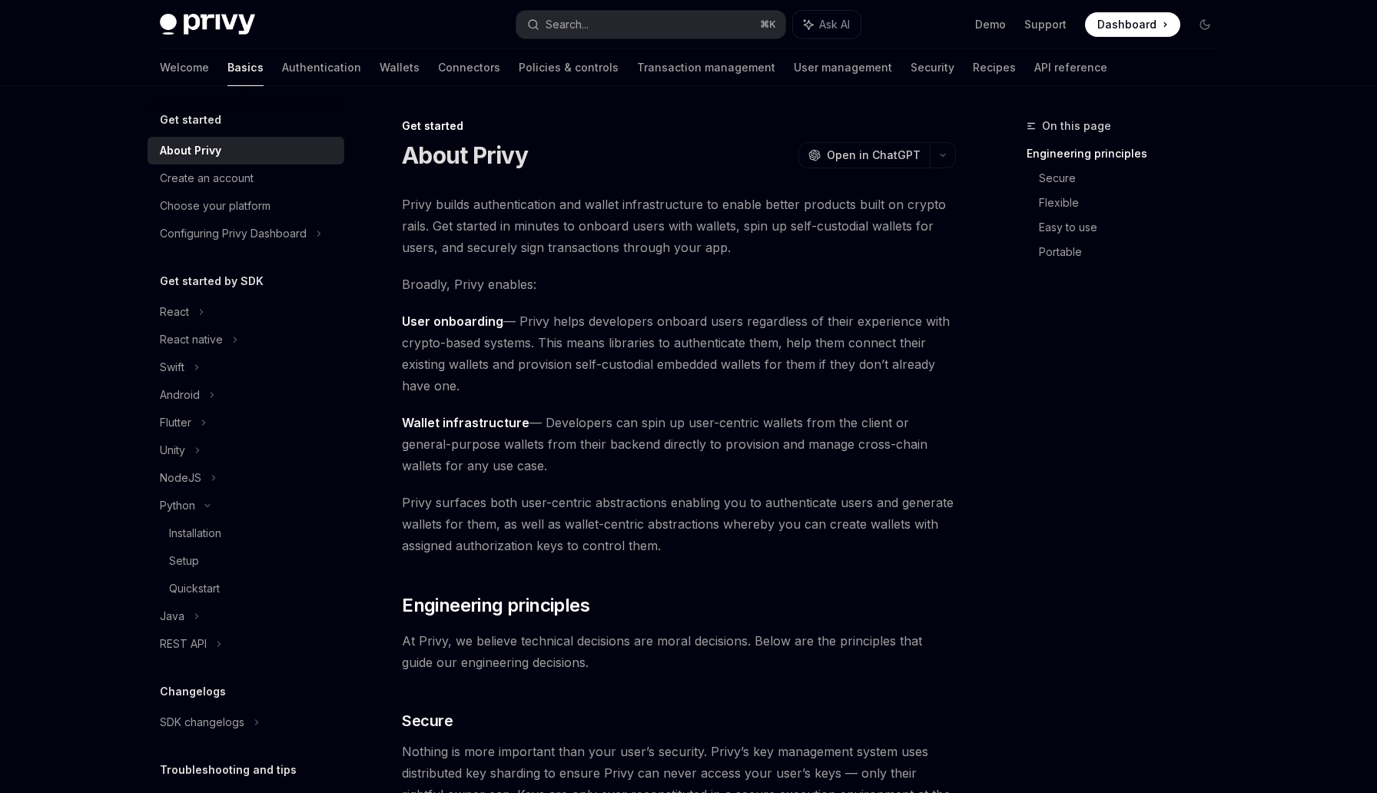
click at [194, 115] on h5 "Get started" at bounding box center [190, 120] width 61 height 18
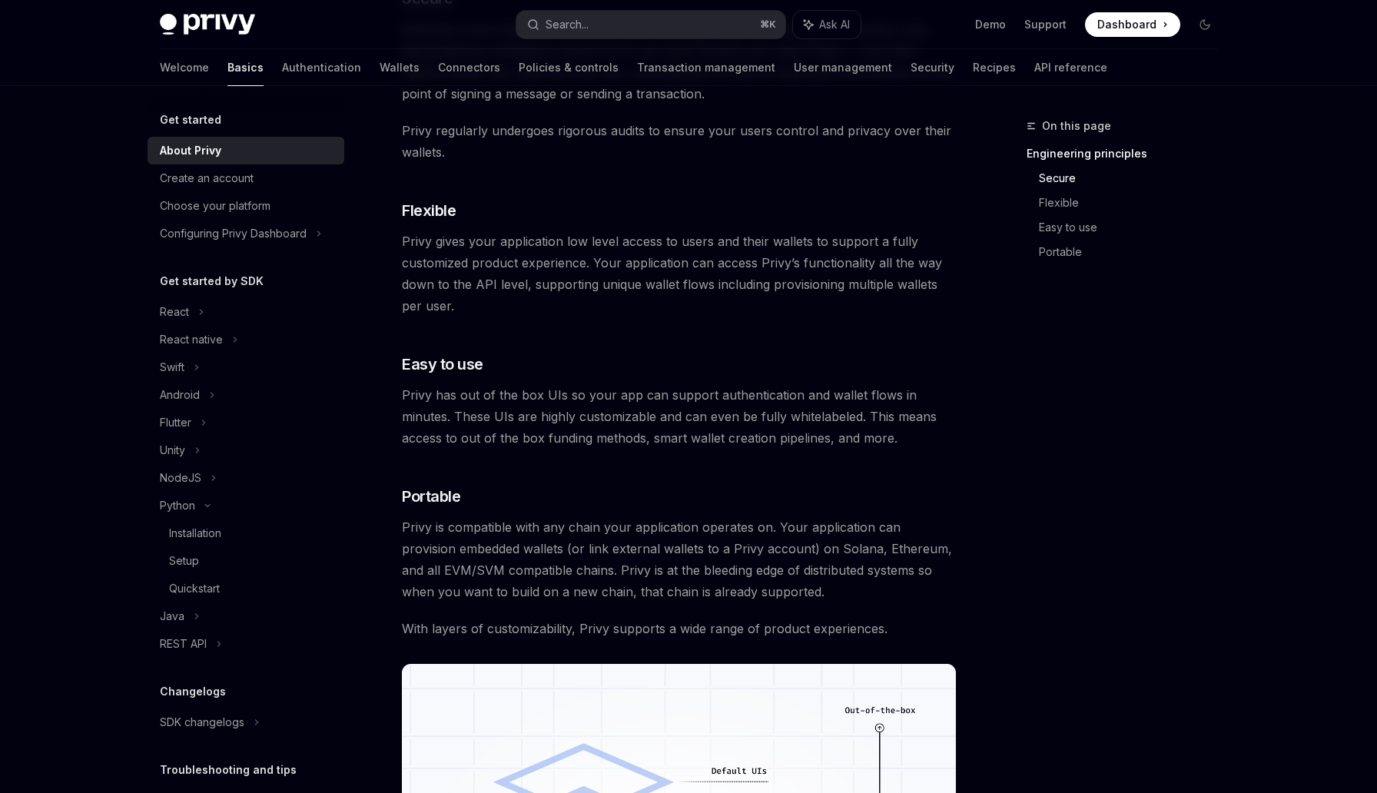
scroll to position [734, 0]
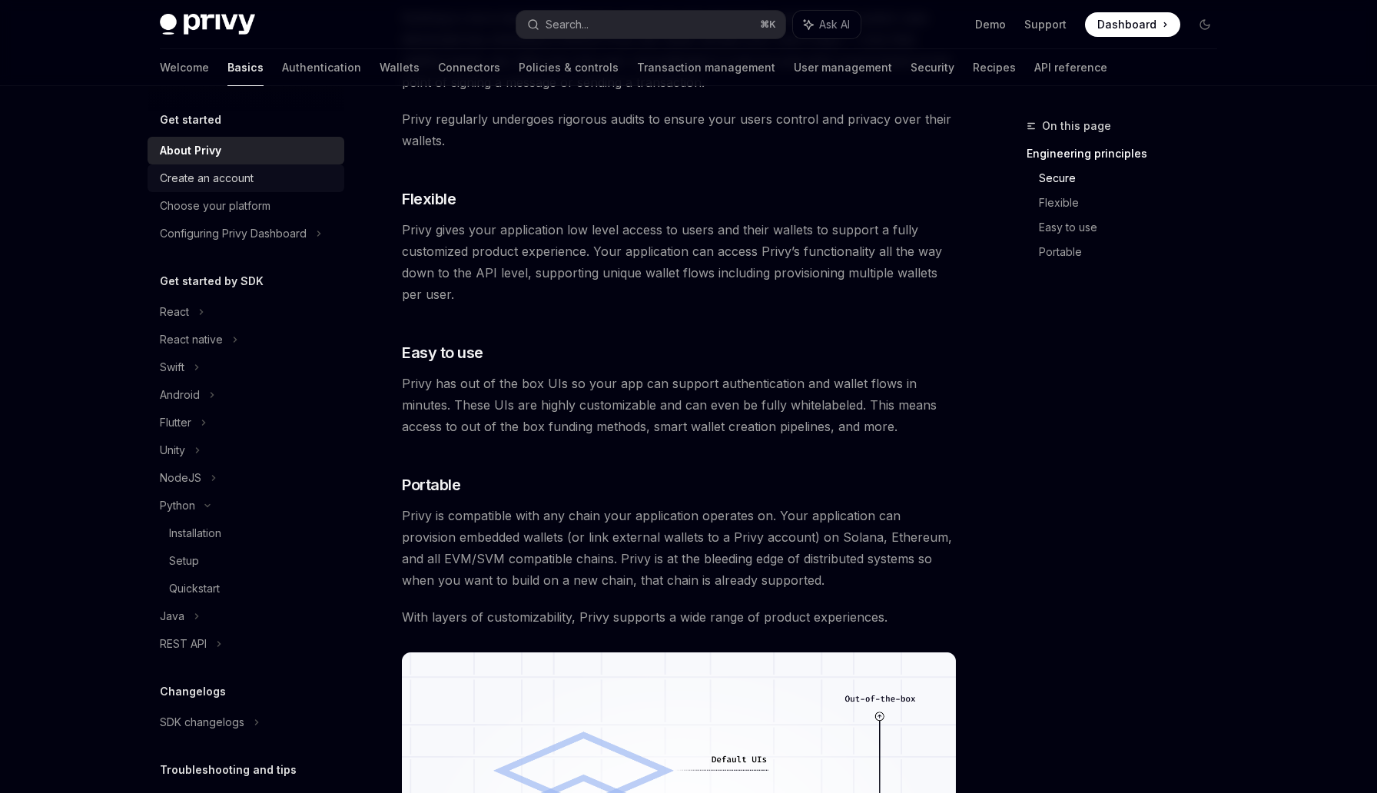
click at [201, 178] on div "Create an account" at bounding box center [207, 178] width 94 height 18
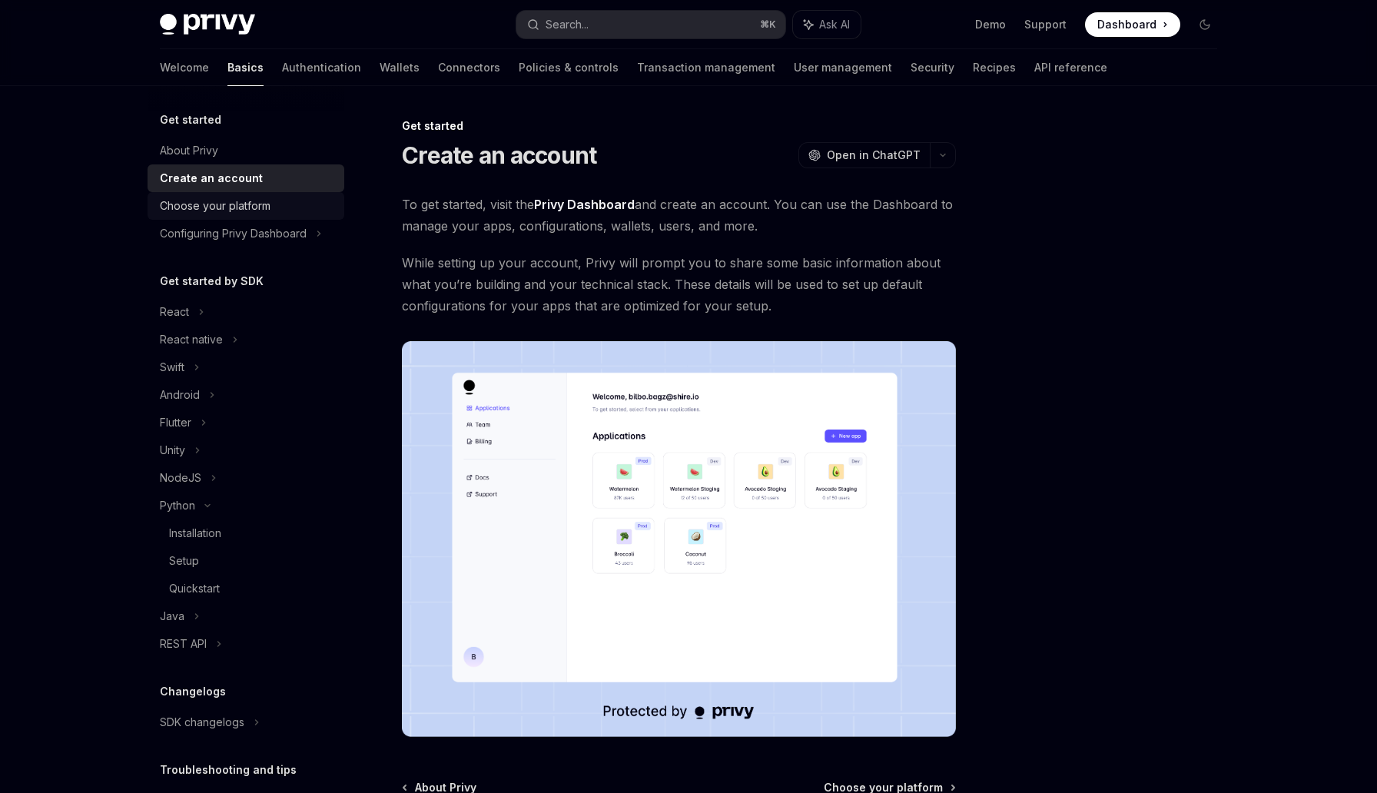
click at [229, 199] on div "Choose your platform" at bounding box center [215, 206] width 111 height 18
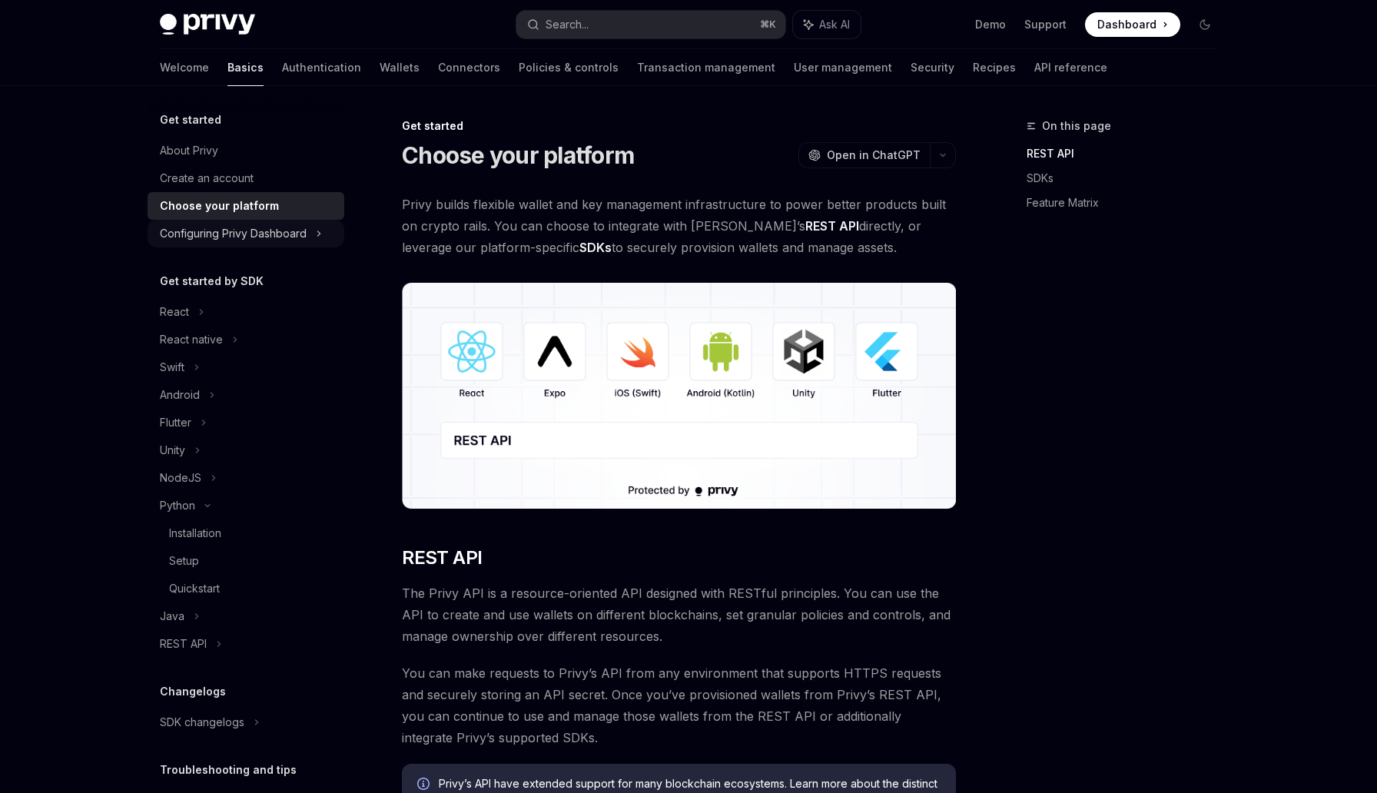
click at [236, 234] on div "Configuring Privy Dashboard" at bounding box center [233, 233] width 147 height 18
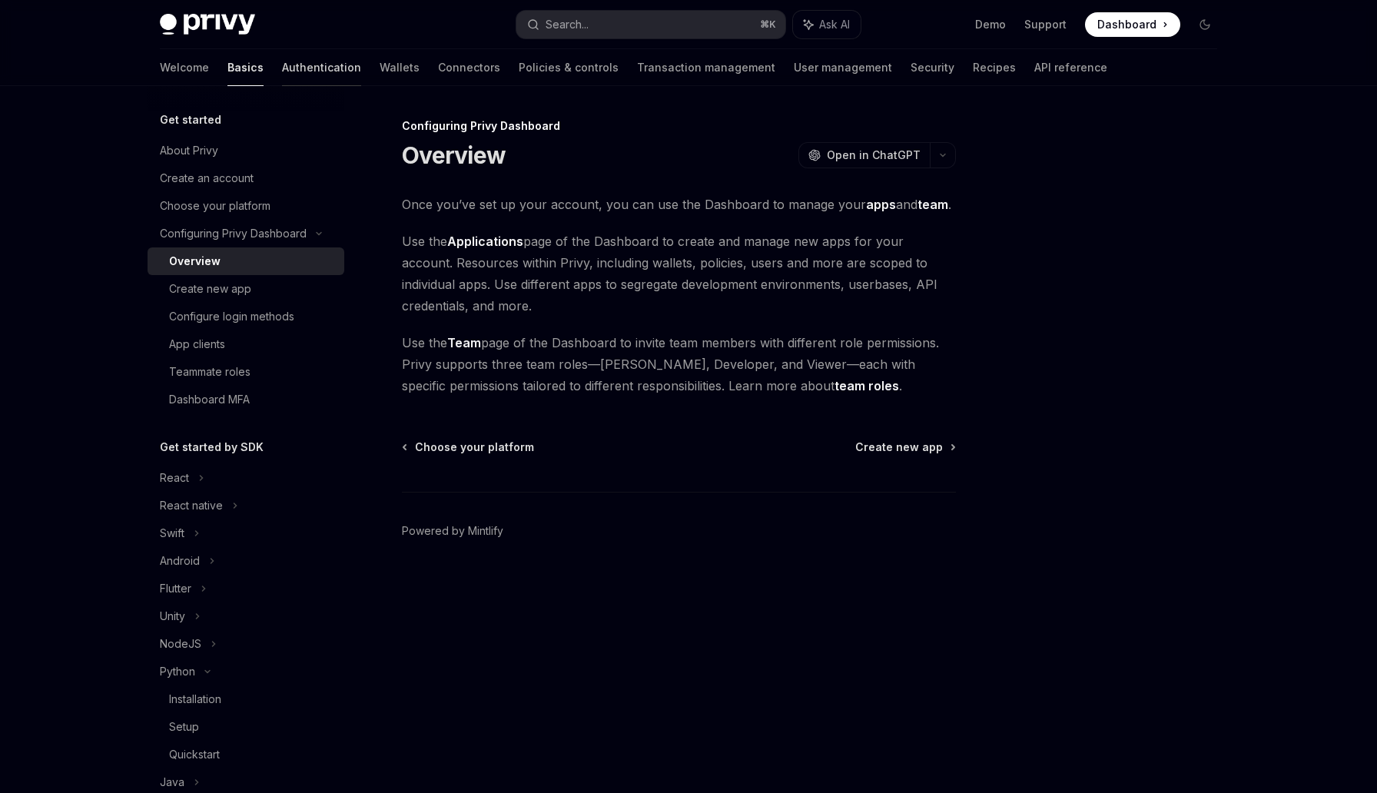
click at [282, 77] on link "Authentication" at bounding box center [321, 67] width 79 height 37
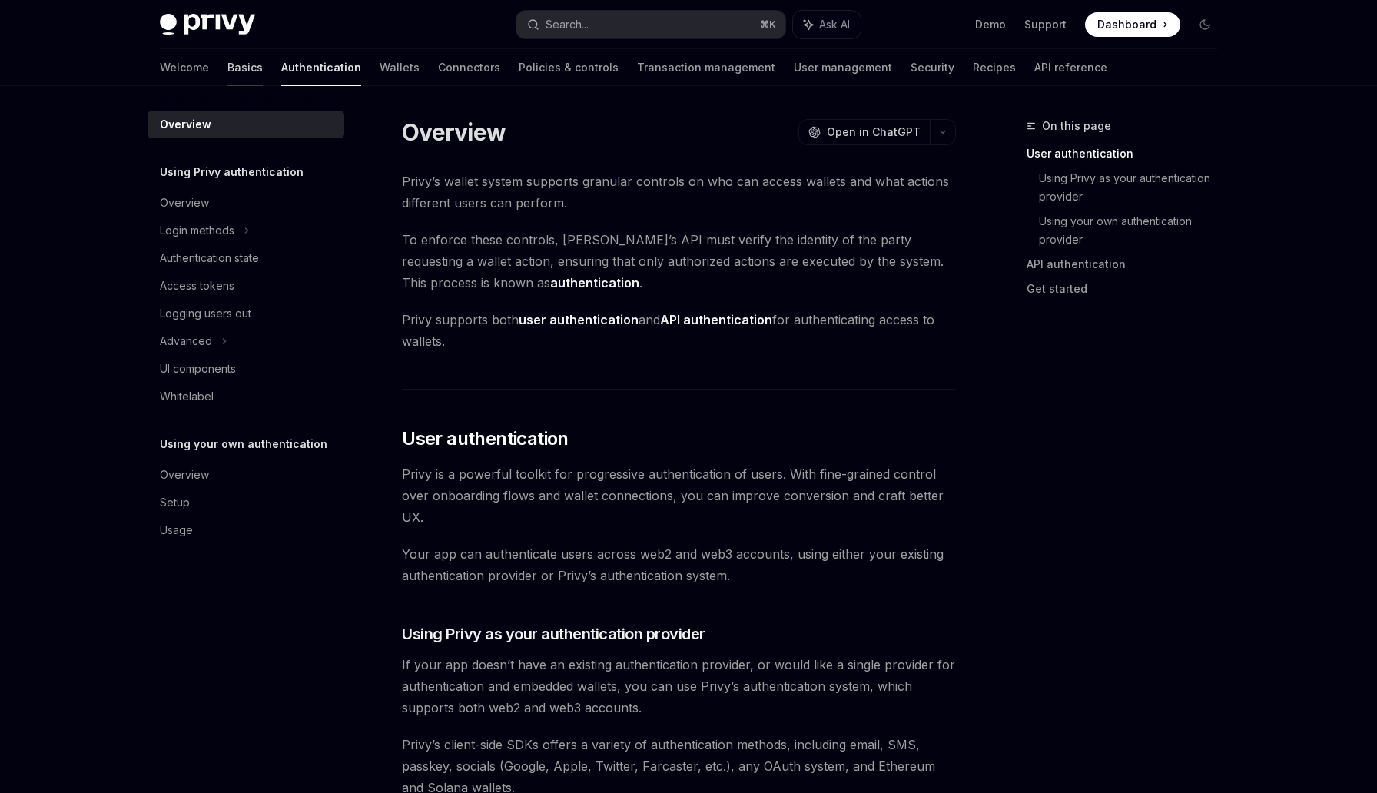
click at [227, 79] on link "Basics" at bounding box center [244, 67] width 35 height 37
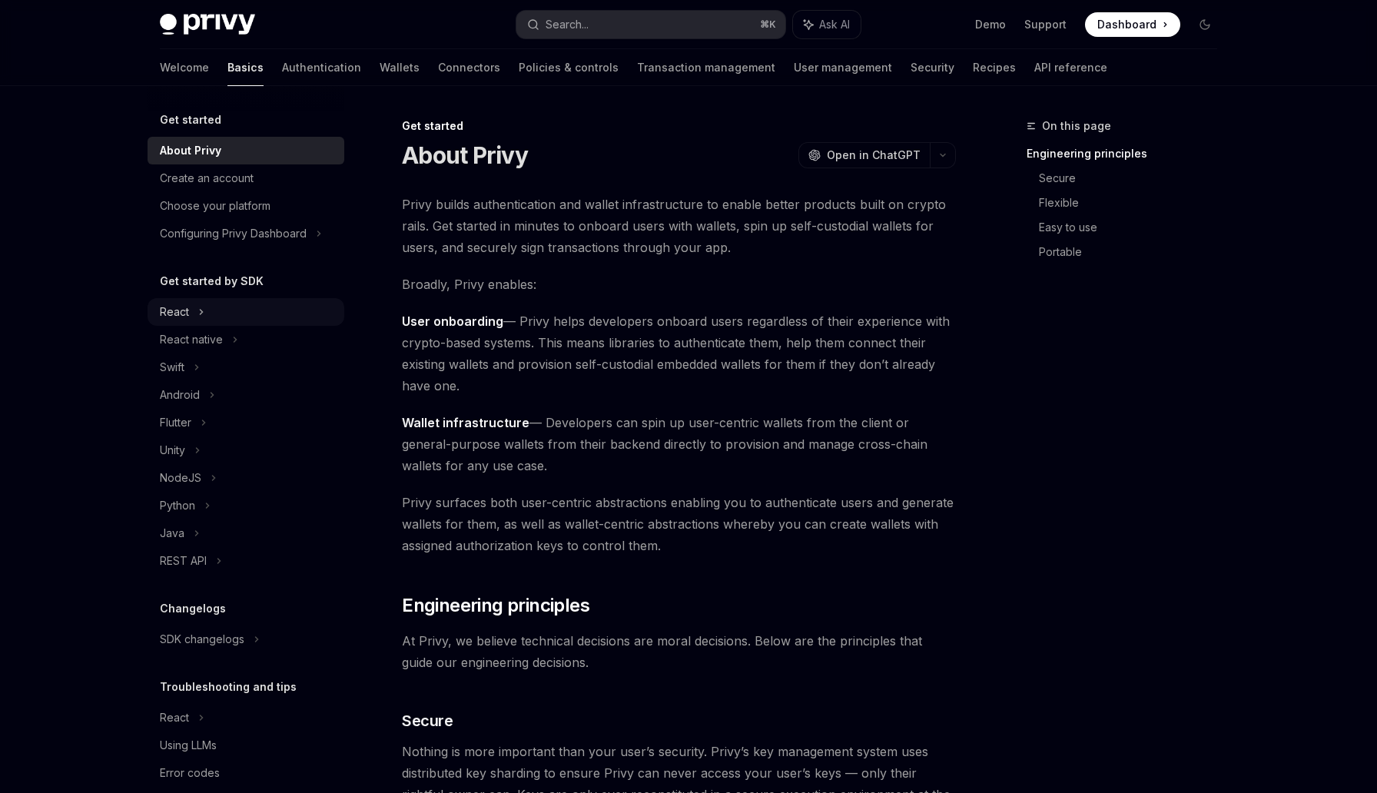
click at [167, 317] on div "React" at bounding box center [174, 312] width 29 height 18
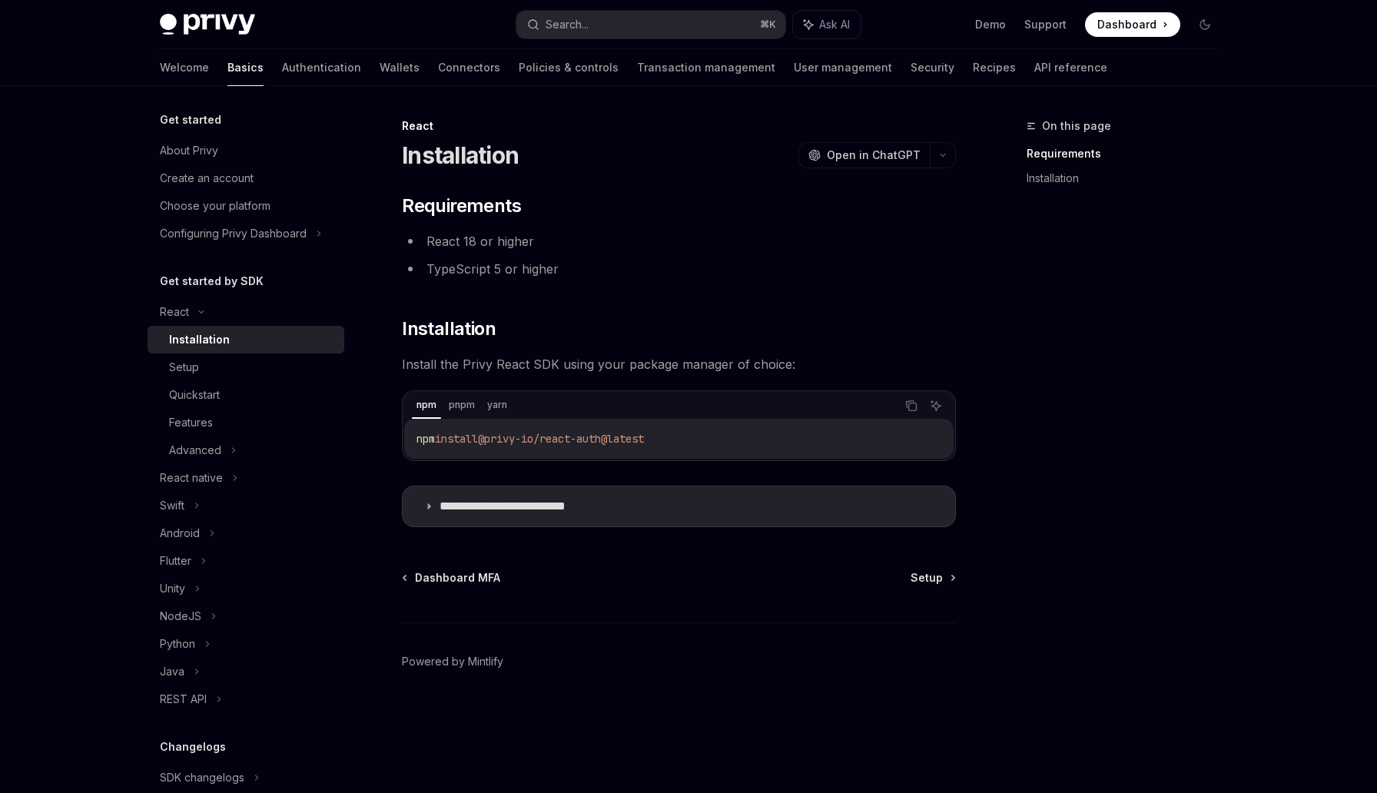
click at [234, 346] on div "Installation" at bounding box center [252, 339] width 166 height 18
click at [235, 469] on icon at bounding box center [235, 478] width 6 height 18
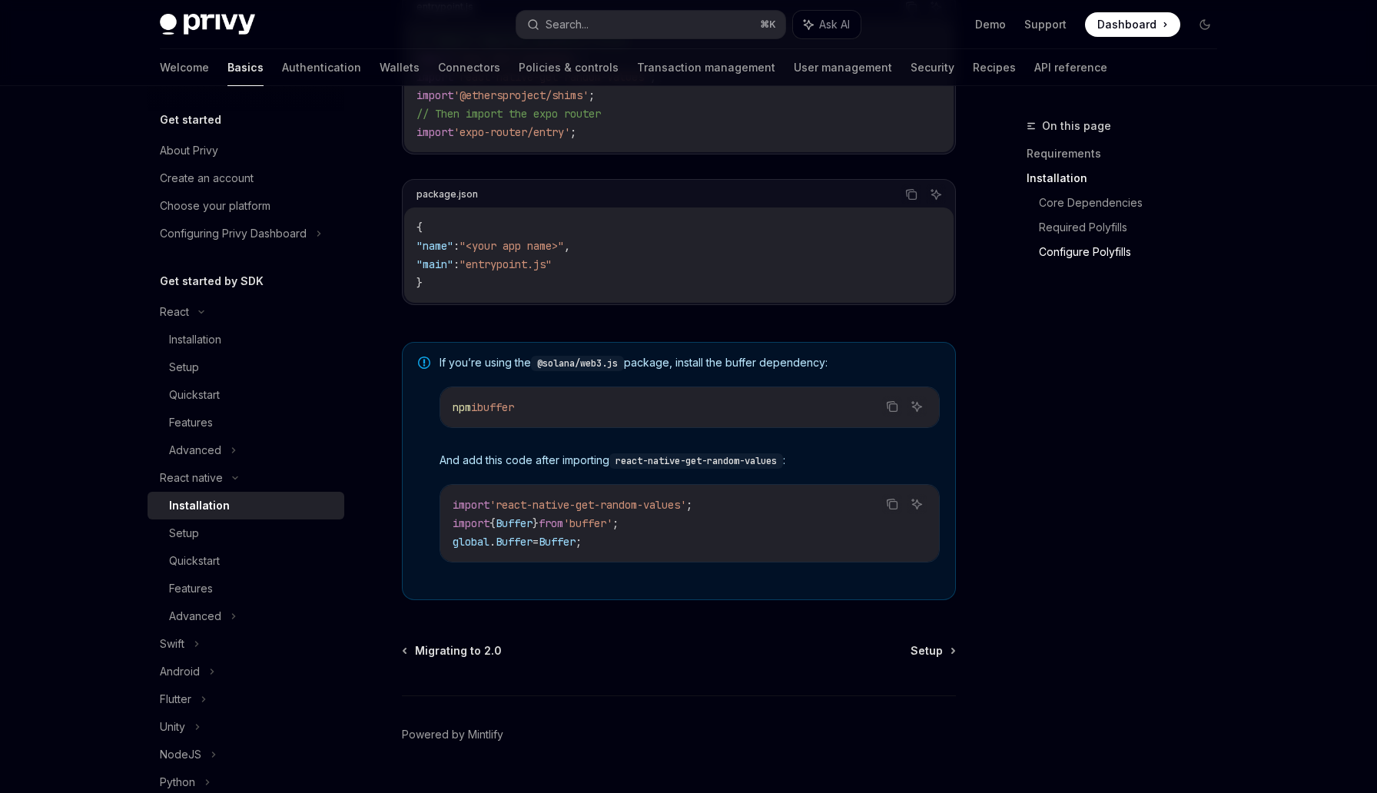
scroll to position [963, 0]
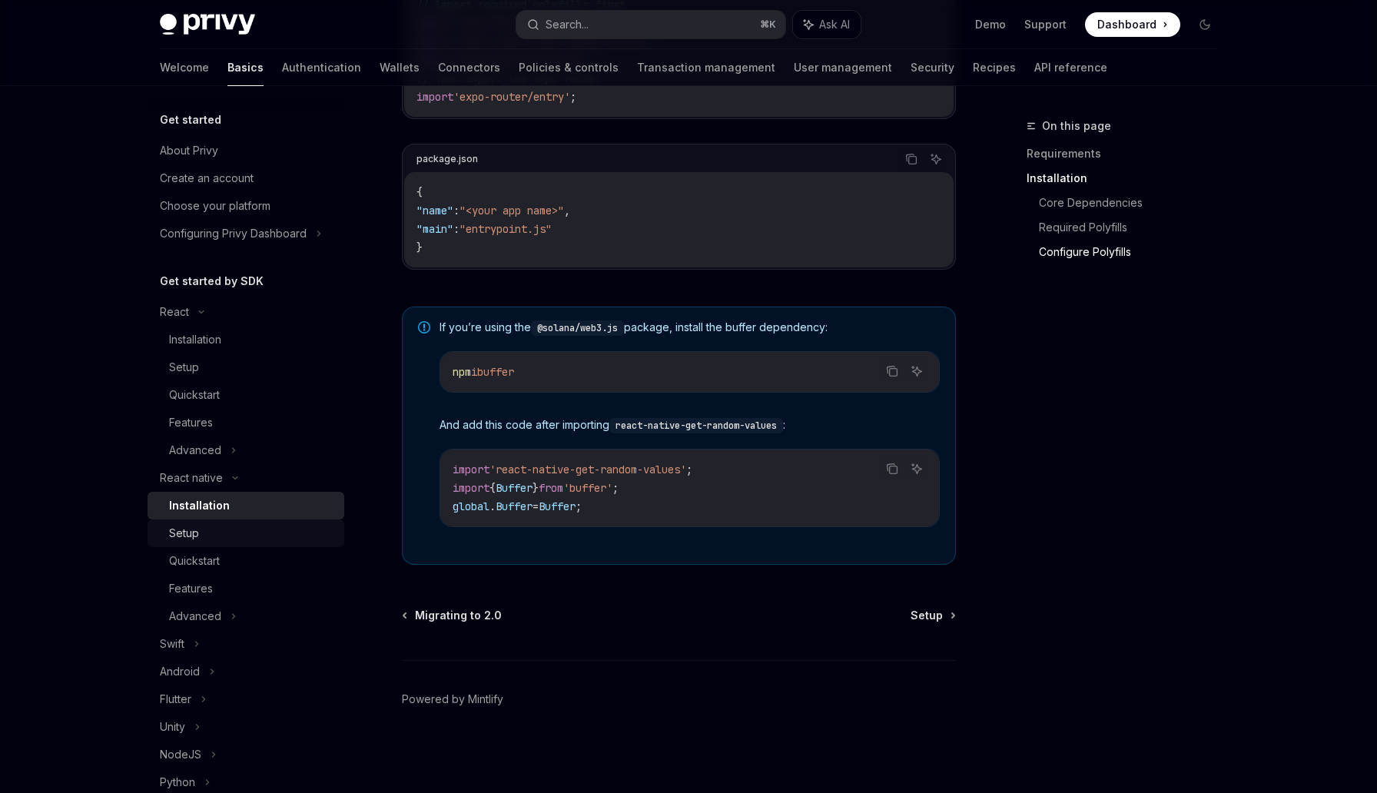
click at [256, 540] on div "Setup" at bounding box center [252, 533] width 166 height 18
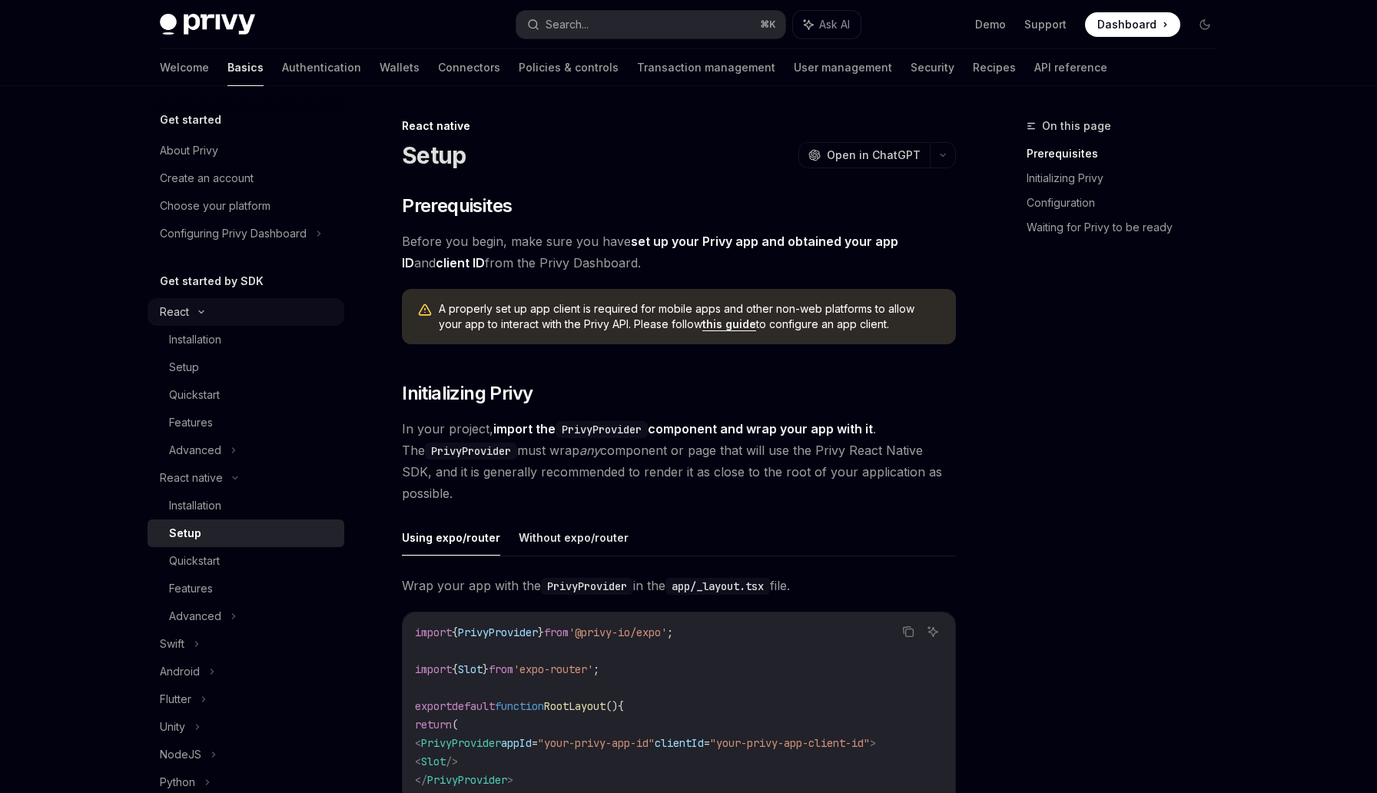
click at [199, 319] on div "React" at bounding box center [246, 312] width 197 height 28
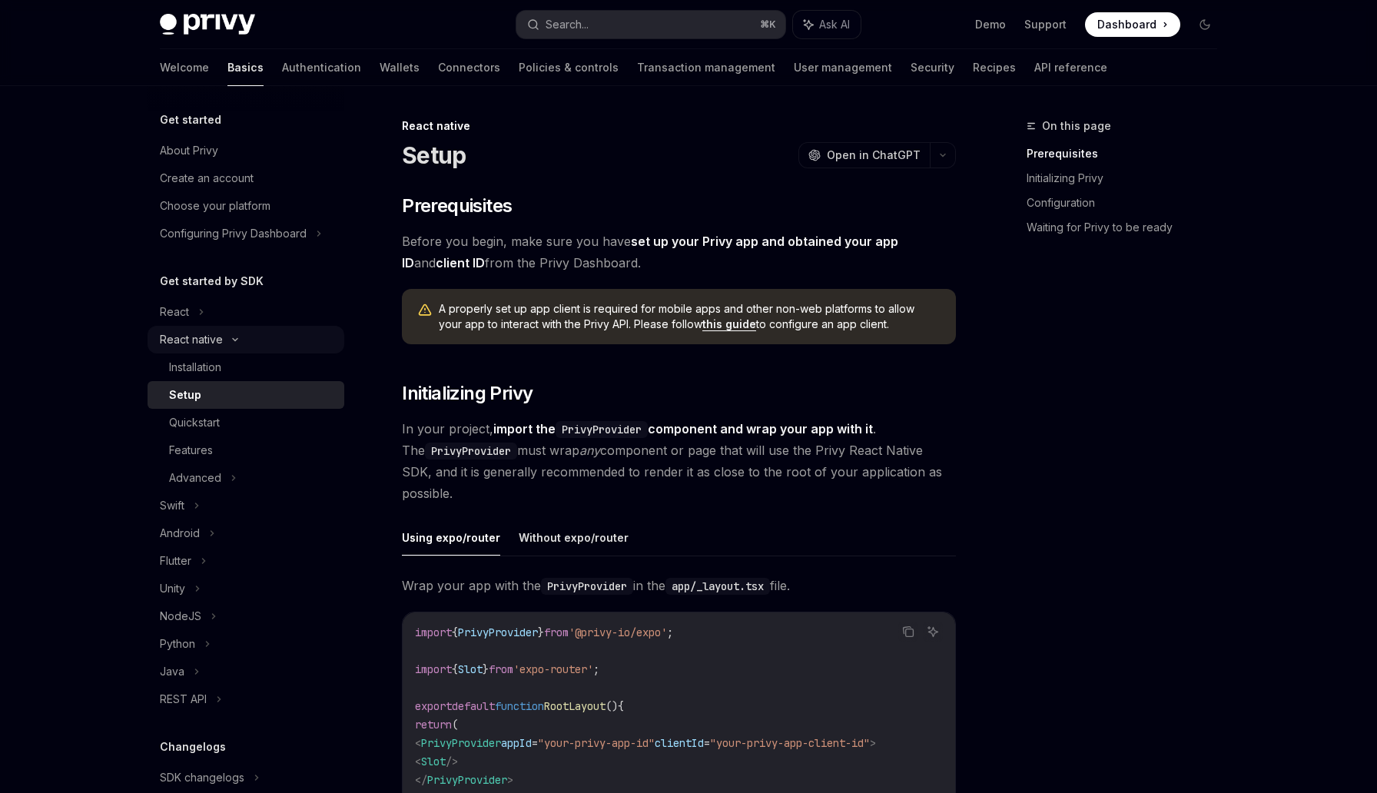
click at [212, 351] on div "React native" at bounding box center [246, 340] width 197 height 28
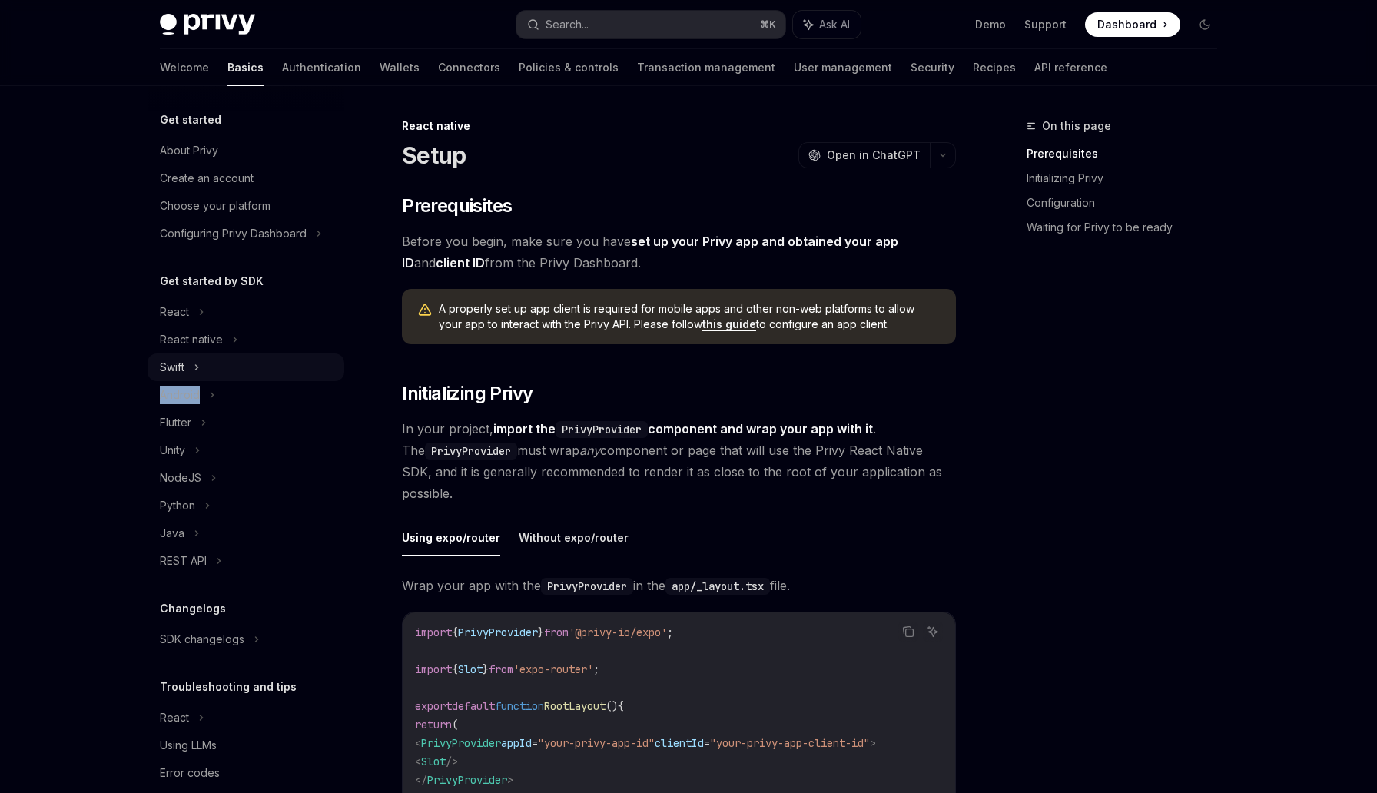
drag, startPoint x: 221, startPoint y: 381, endPoint x: 220, endPoint y: 363, distance: 17.7
click at [220, 363] on ul "React React native Swift Android Flutter Unity NodeJS Python Java REST API" at bounding box center [246, 436] width 197 height 277
click at [220, 363] on div "Swift" at bounding box center [246, 367] width 197 height 28
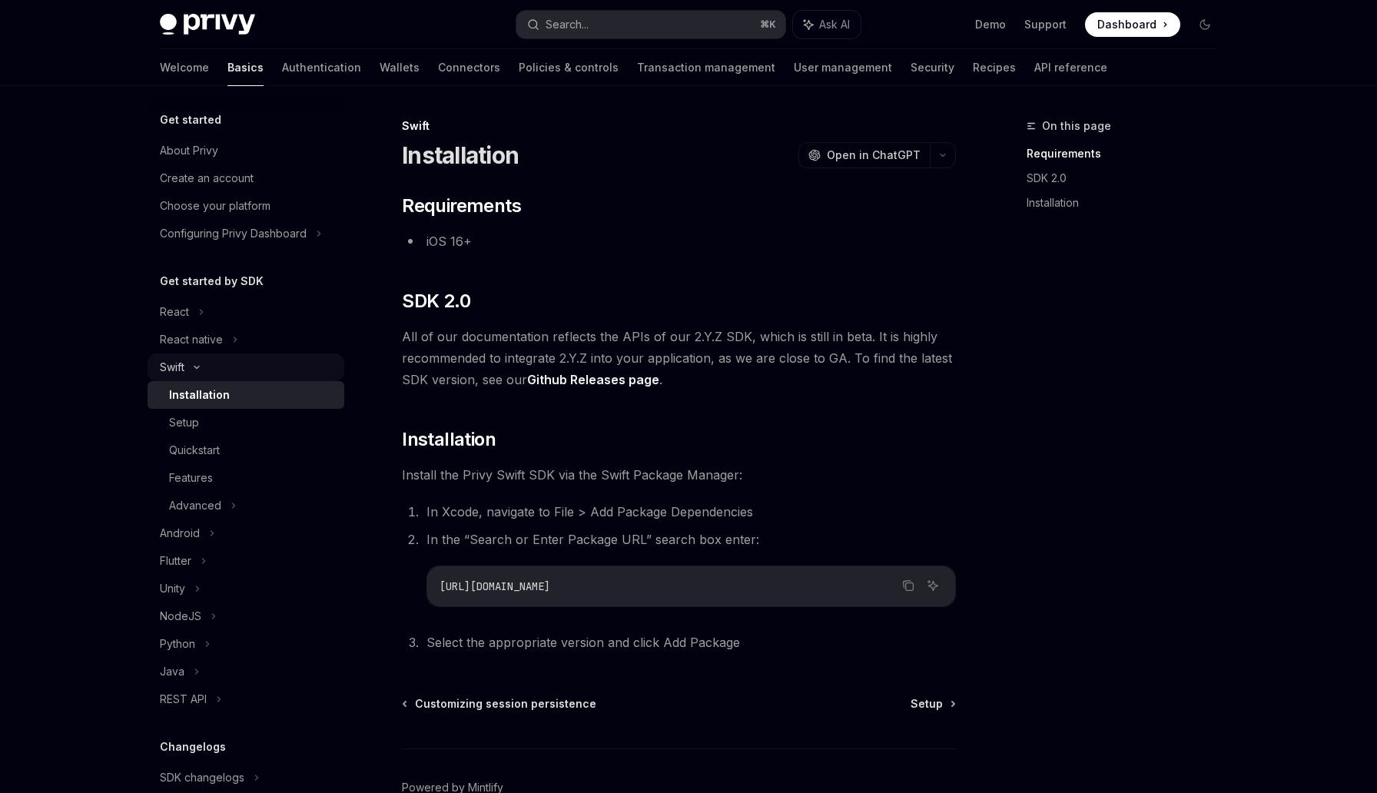
click at [220, 363] on div "Swift" at bounding box center [246, 367] width 197 height 28
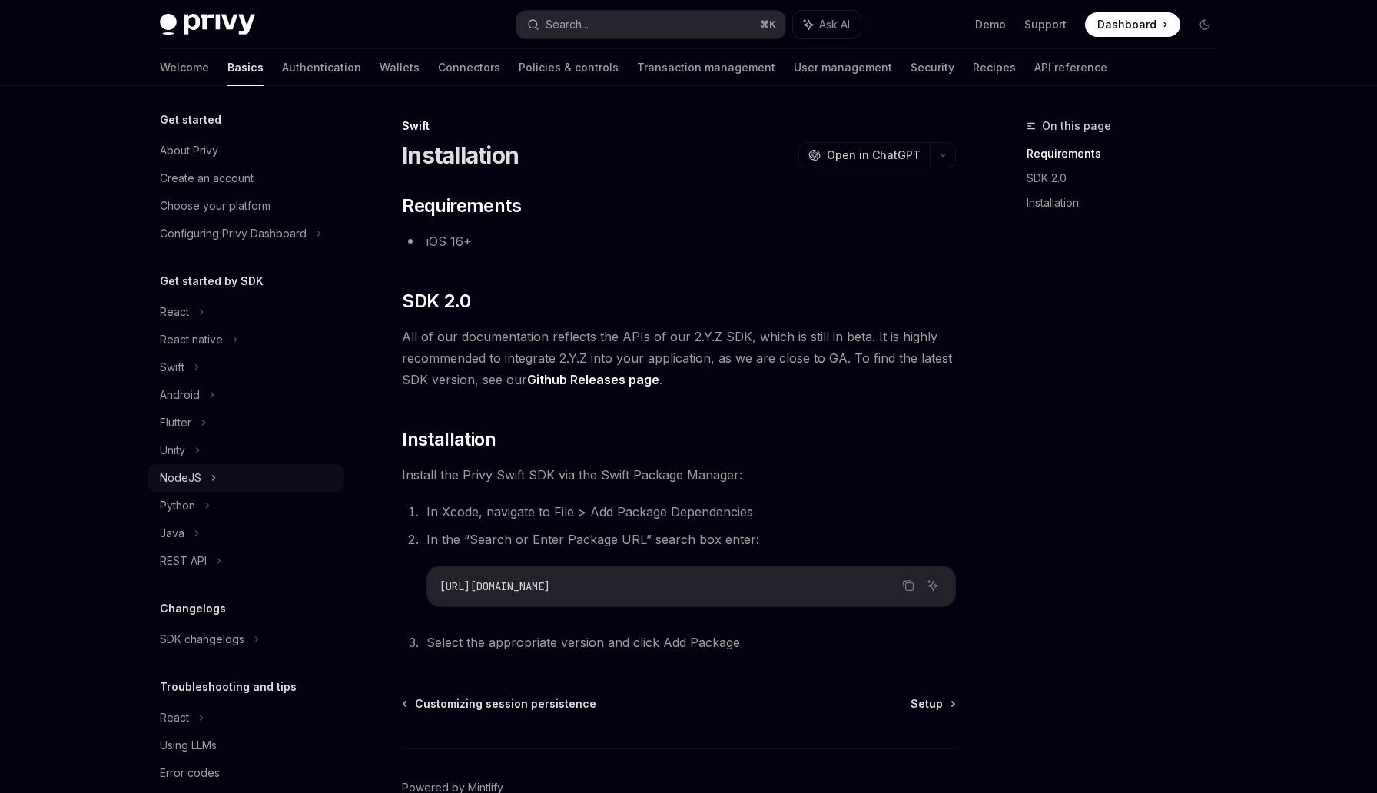
click at [232, 473] on div "NodeJS" at bounding box center [246, 478] width 197 height 28
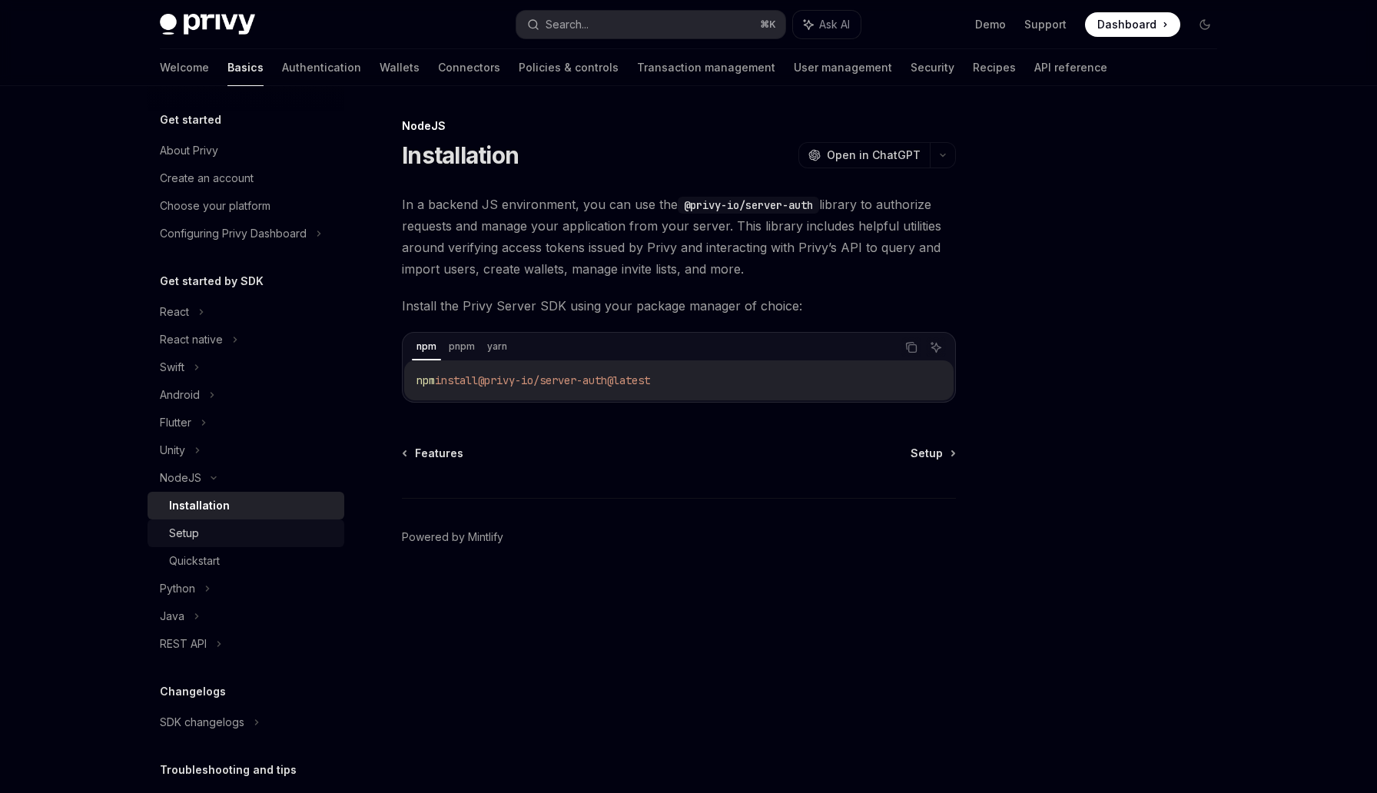
click at [236, 530] on div "Setup" at bounding box center [252, 533] width 166 height 18
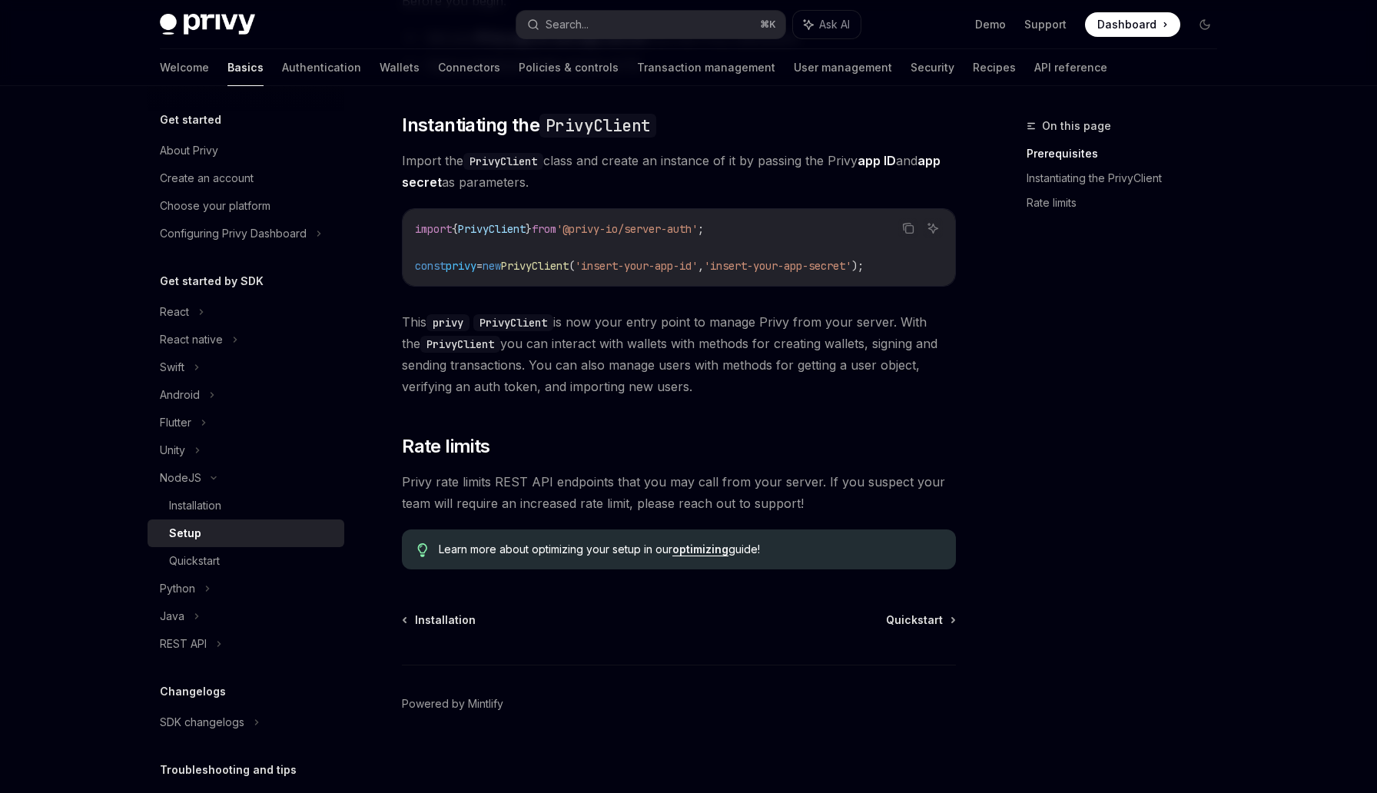
scroll to position [245, 0]
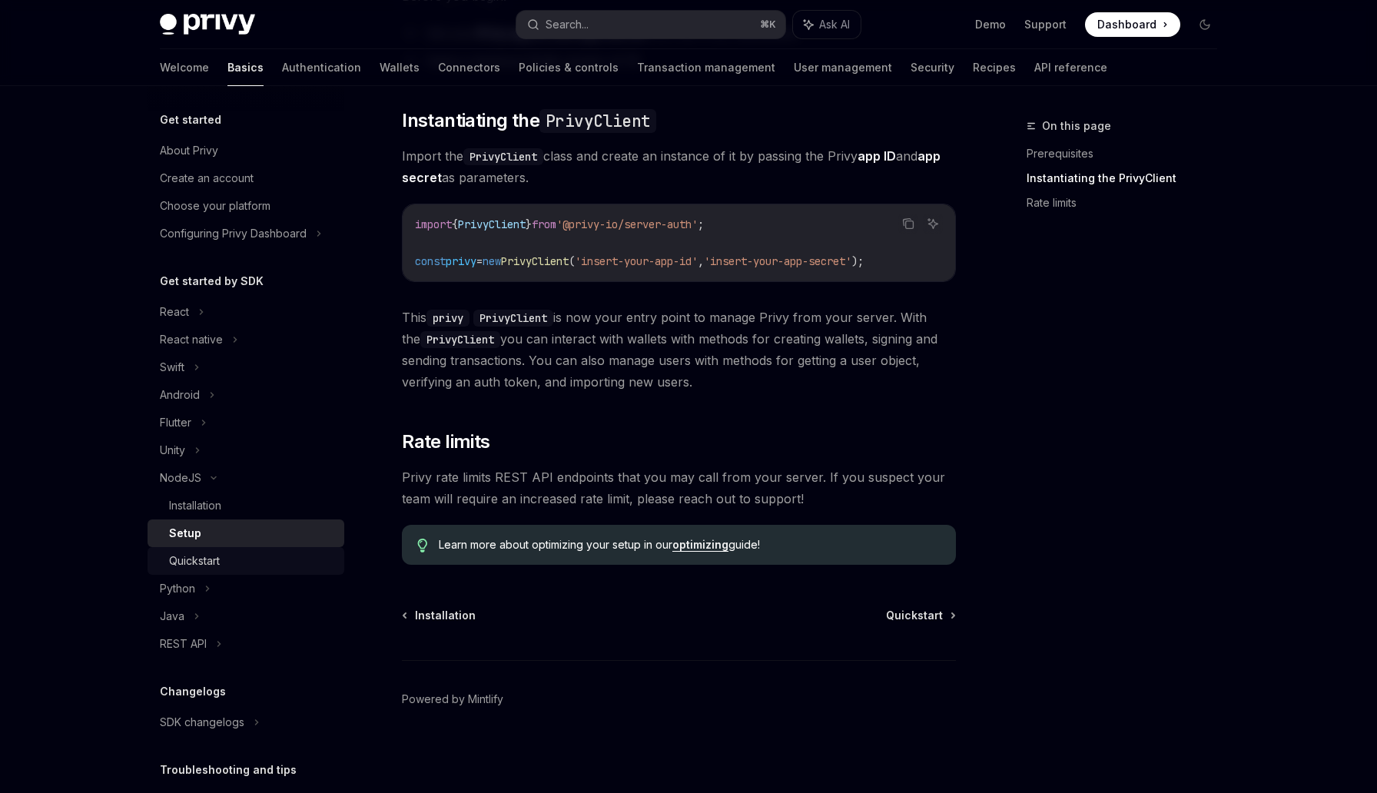
click at [297, 556] on div "Quickstart" at bounding box center [252, 561] width 166 height 18
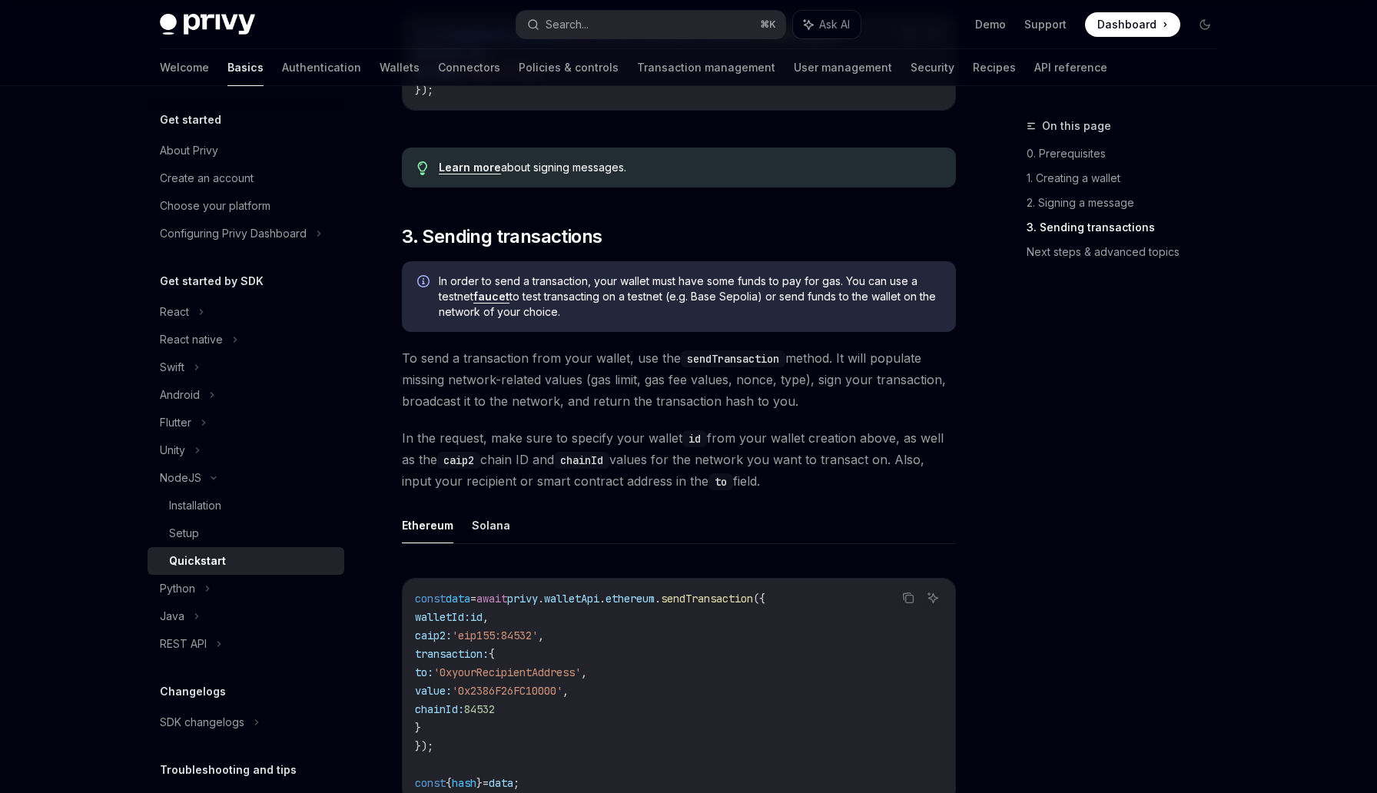
scroll to position [725, 0]
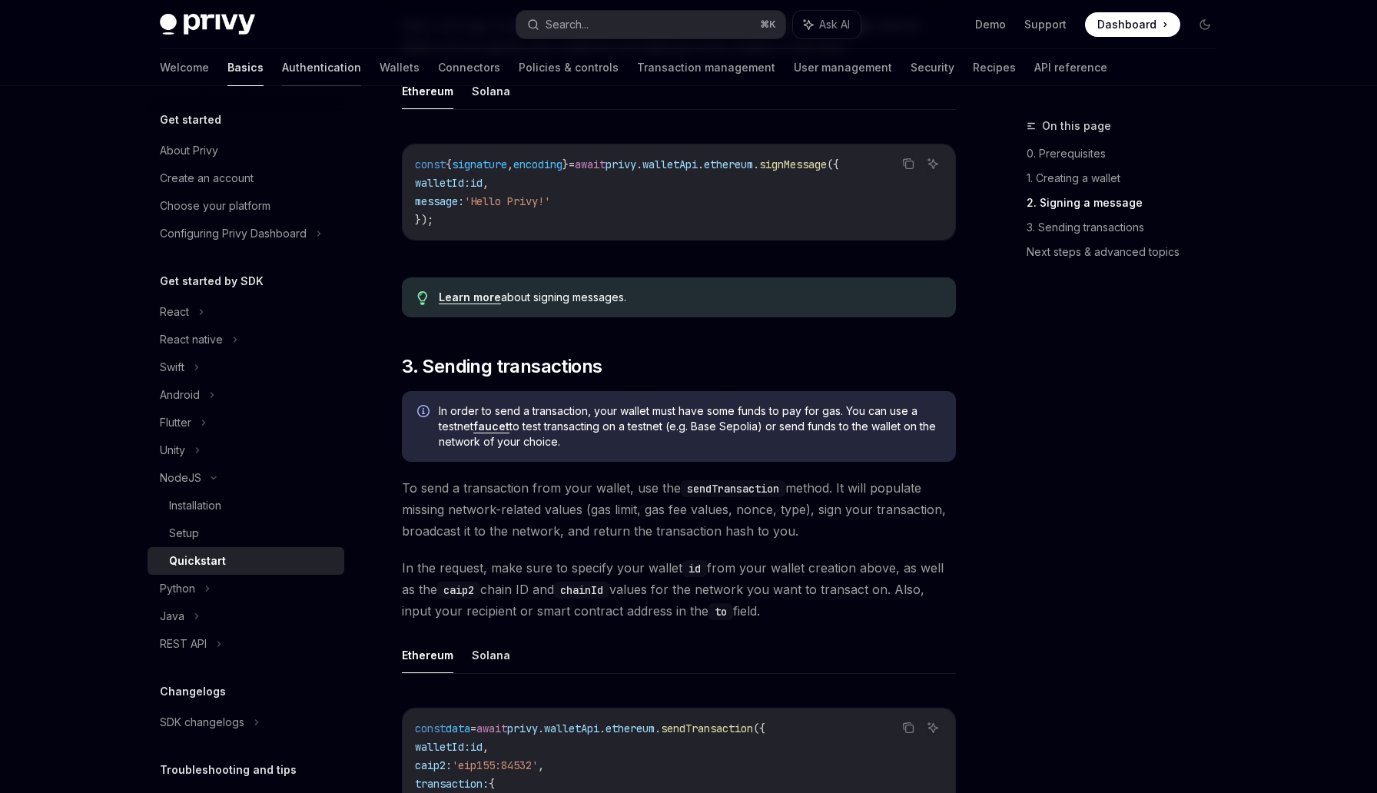
click at [282, 68] on link "Authentication" at bounding box center [321, 67] width 79 height 37
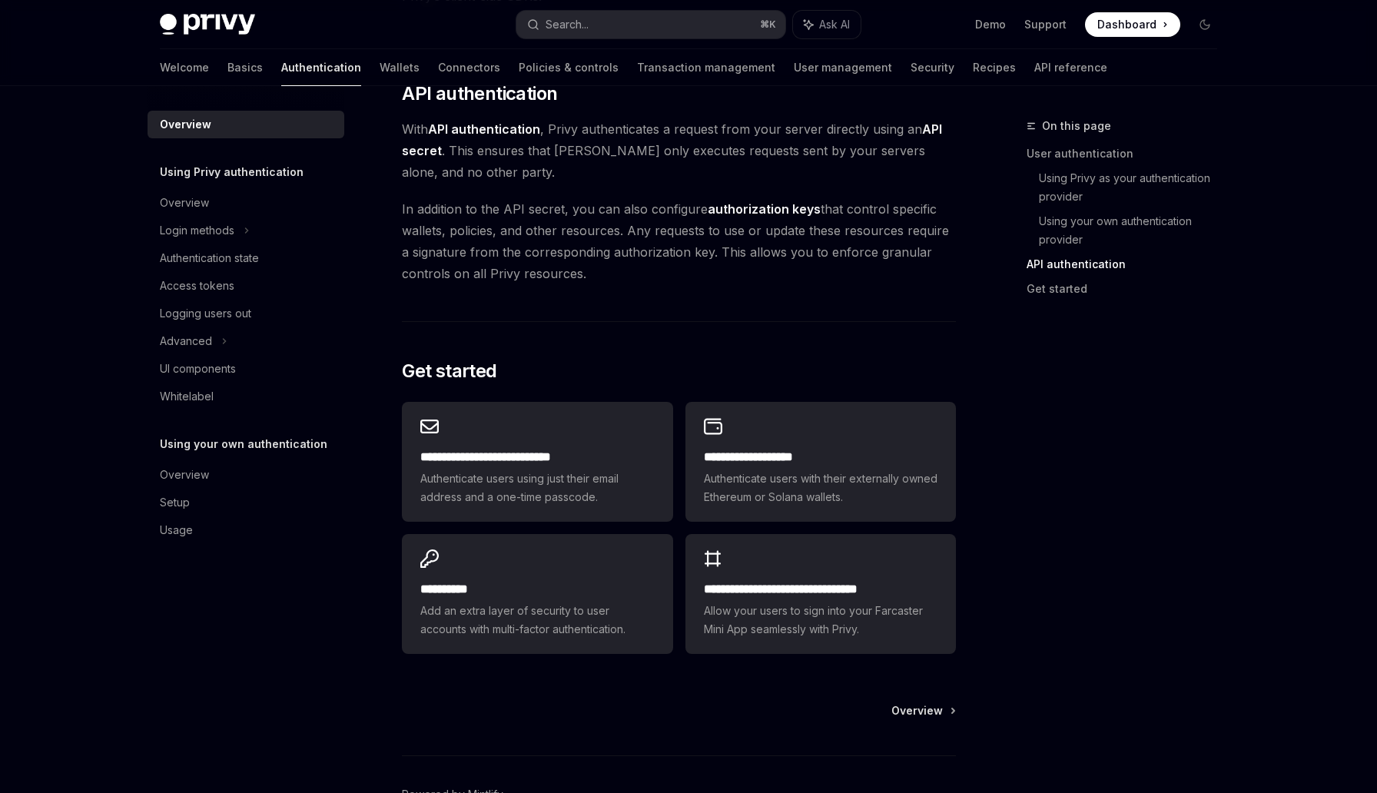
scroll to position [1045, 0]
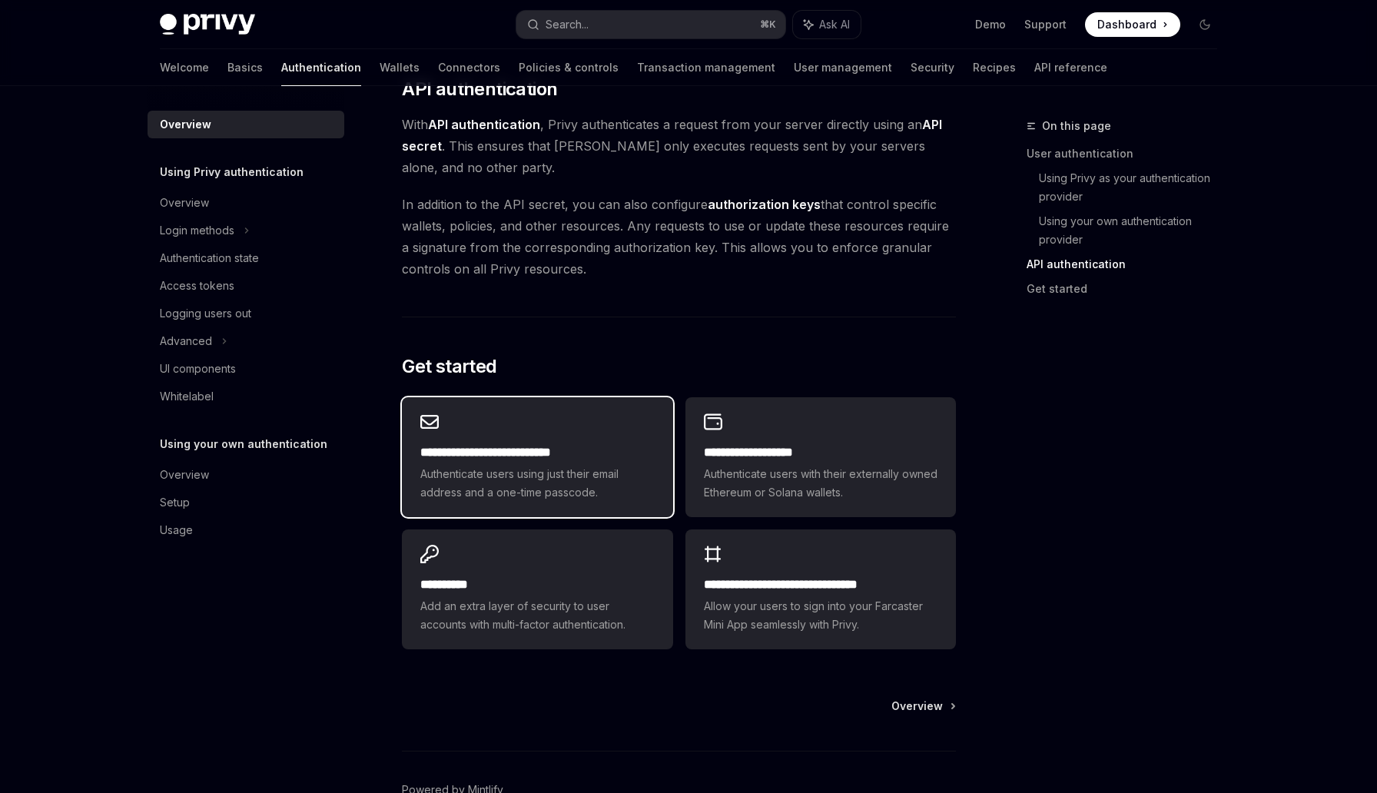
click at [559, 493] on span "Authenticate users using just their email address and a one-time passcode." at bounding box center [537, 483] width 234 height 37
type textarea "*"
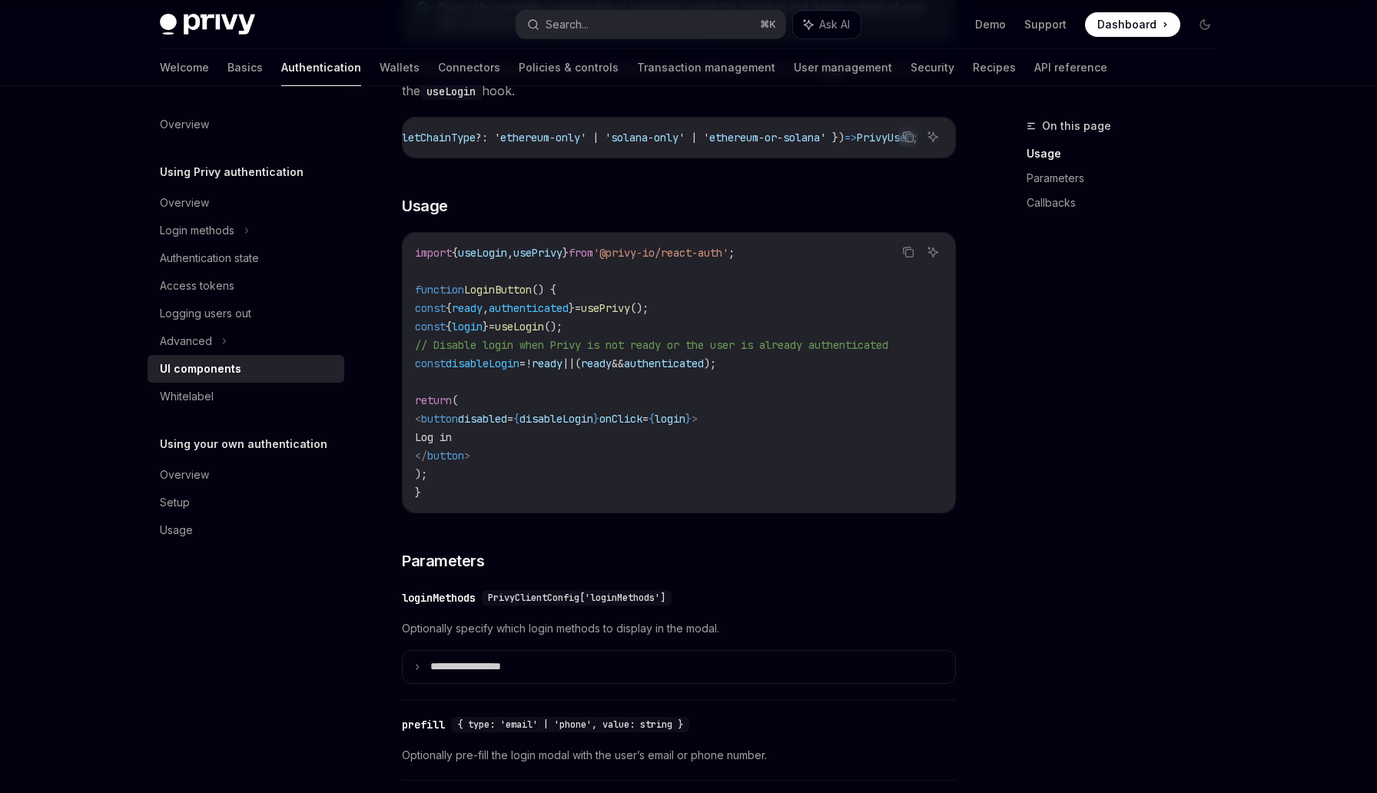
scroll to position [728, 0]
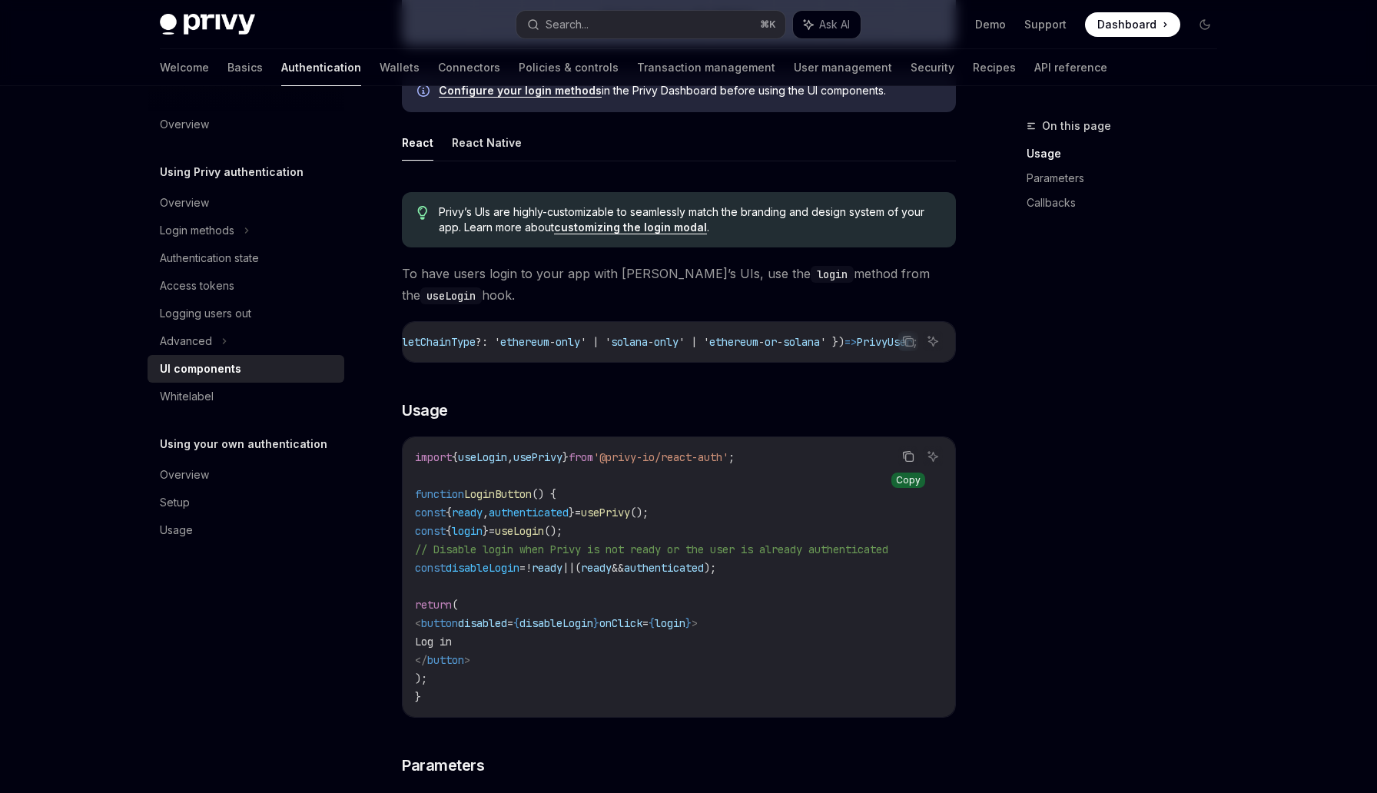
click at [904, 466] on button "Copy the contents from the code block" at bounding box center [908, 456] width 20 height 20
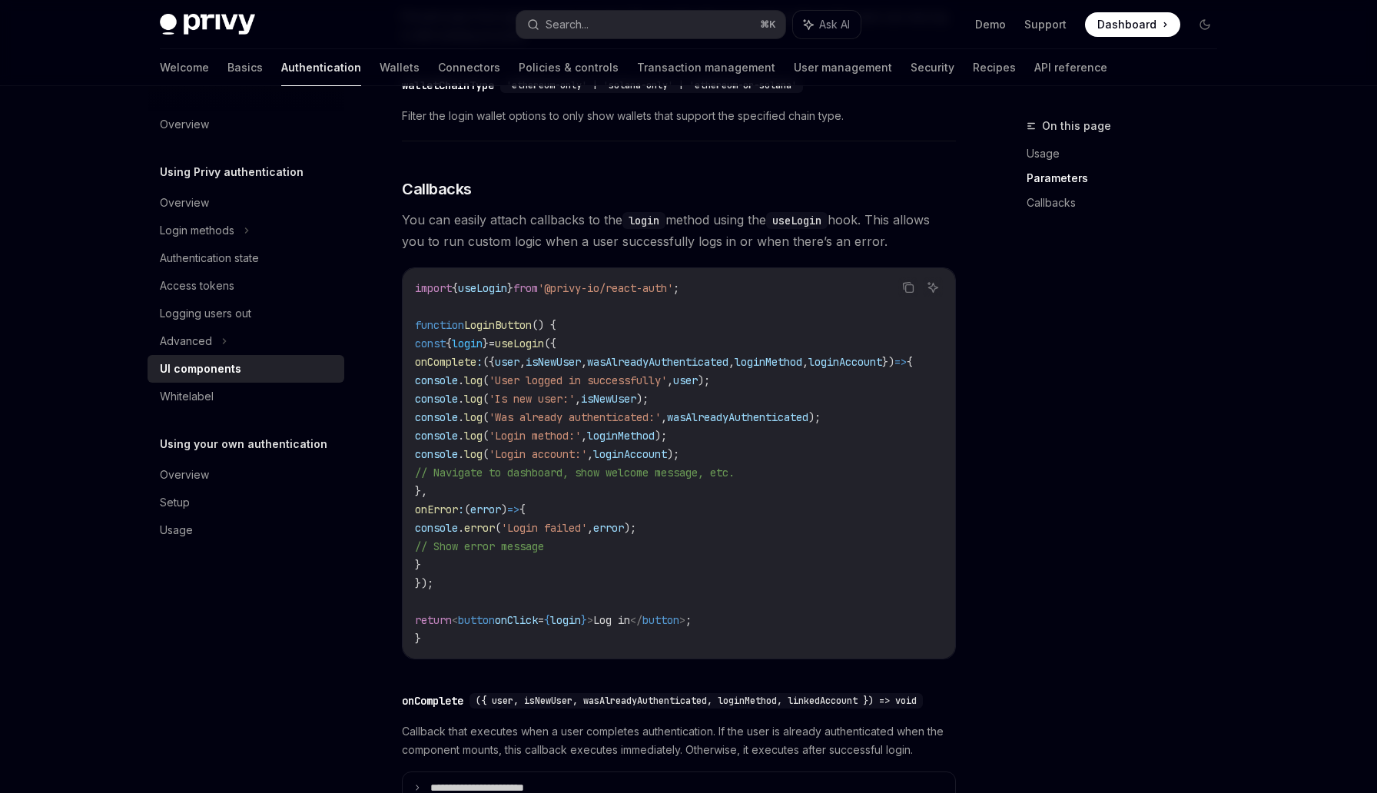
scroll to position [2135, 0]
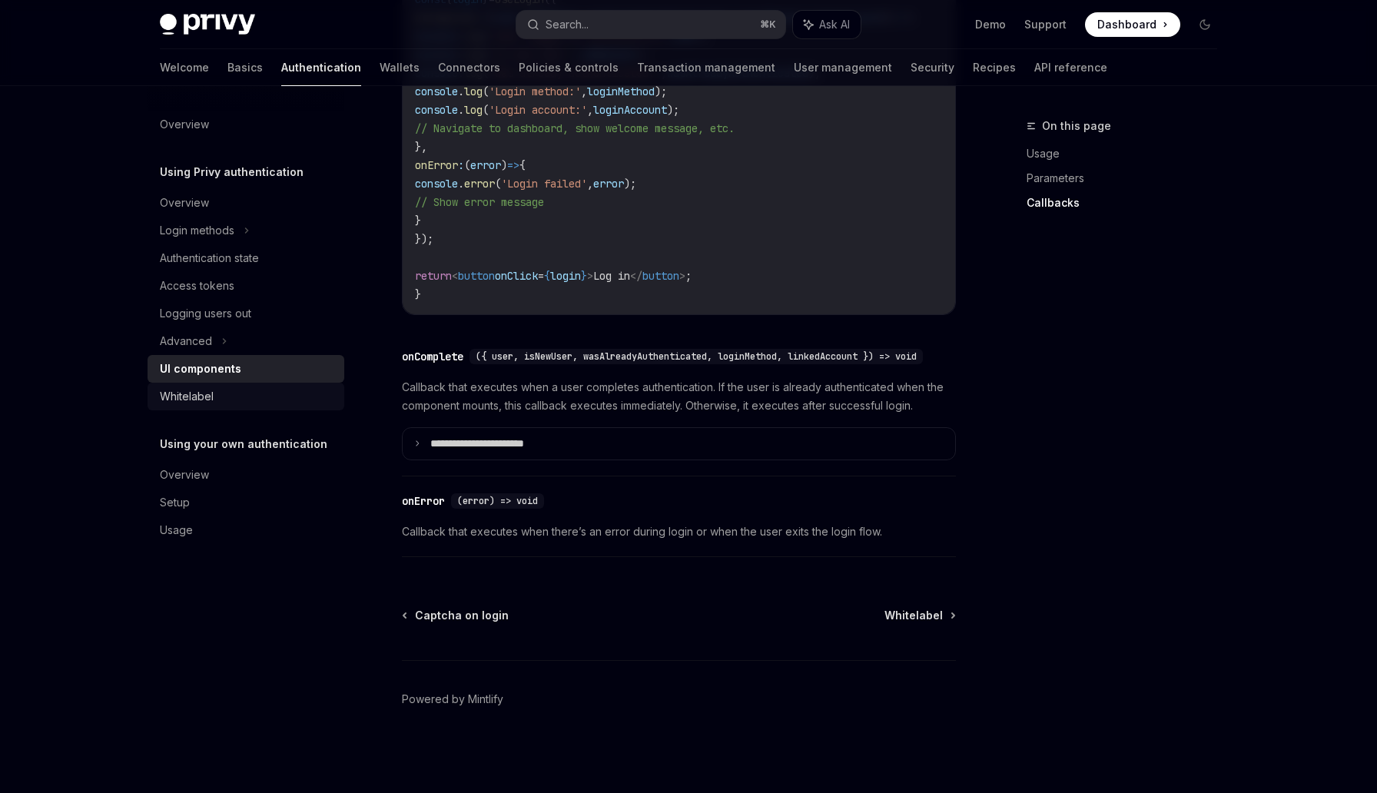
click at [236, 391] on div "Whitelabel" at bounding box center [247, 396] width 175 height 18
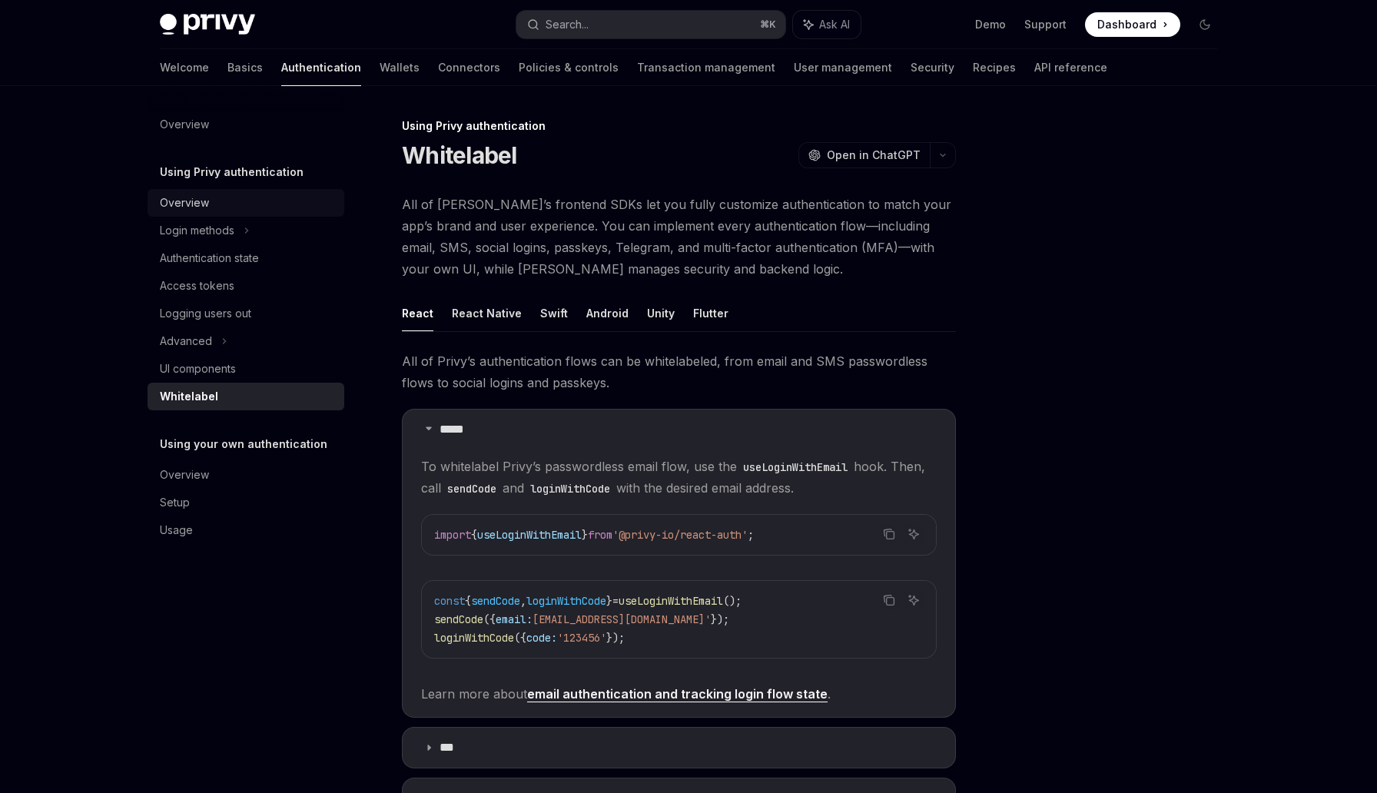
click at [219, 204] on div "Overview" at bounding box center [247, 203] width 175 height 18
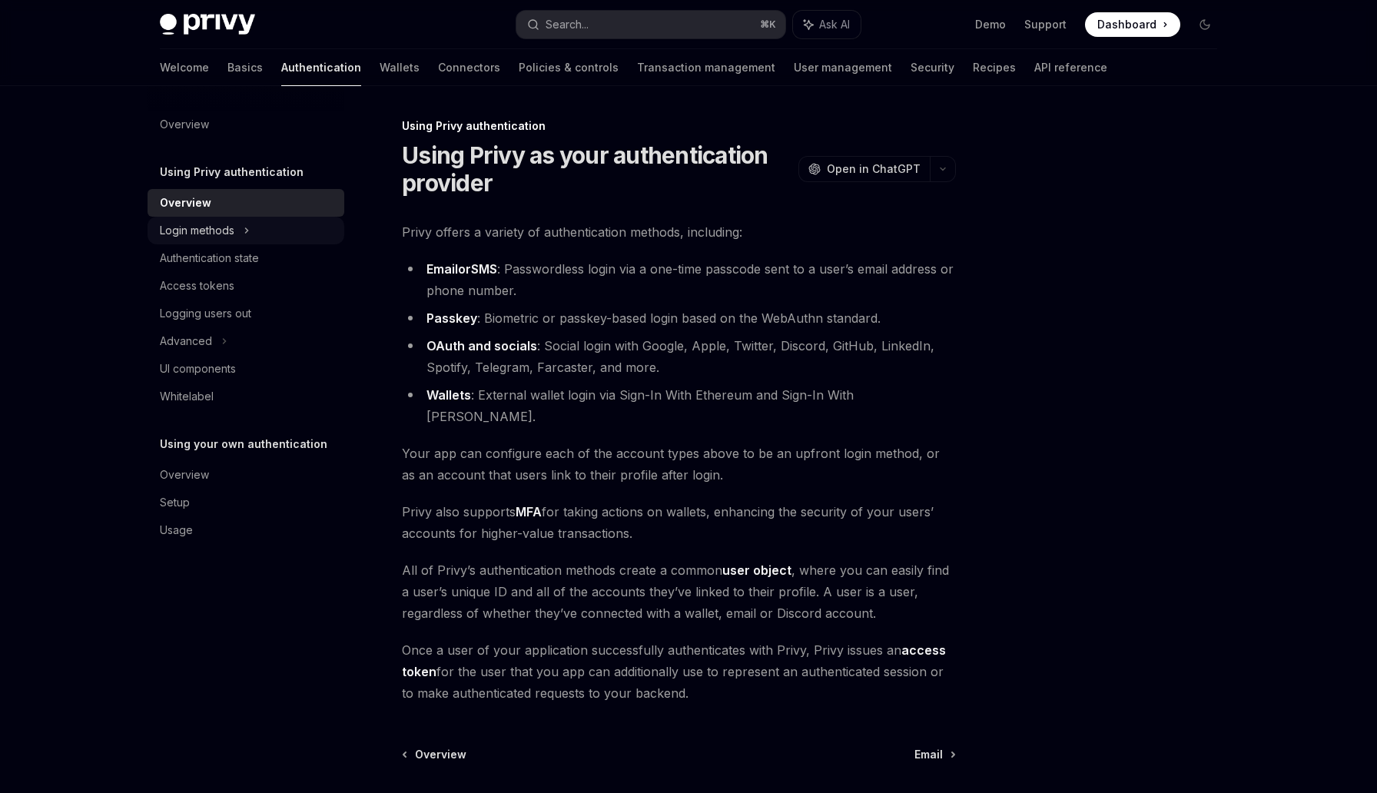
click at [222, 234] on div "Login methods" at bounding box center [197, 230] width 75 height 18
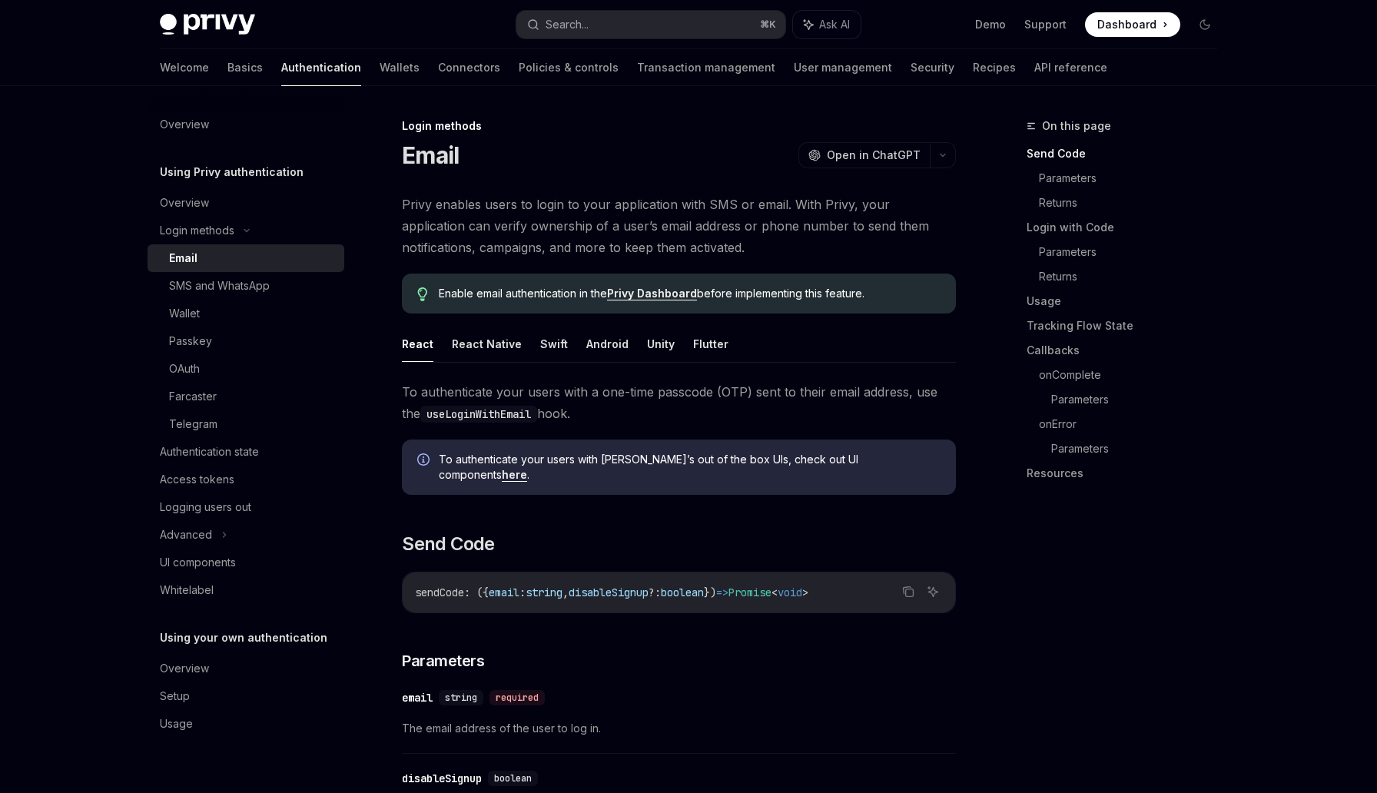
click at [200, 261] on div "Email" at bounding box center [252, 258] width 166 height 18
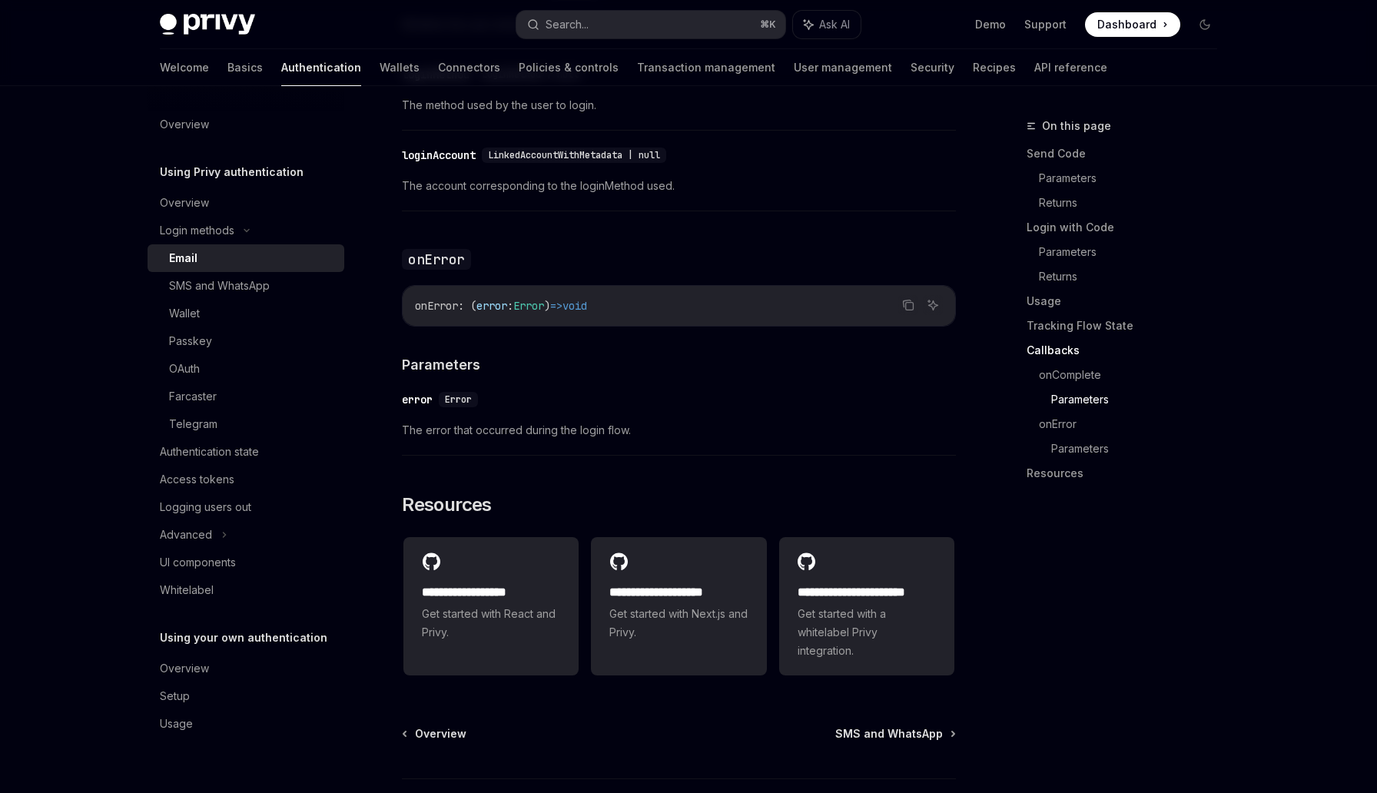
scroll to position [2966, 0]
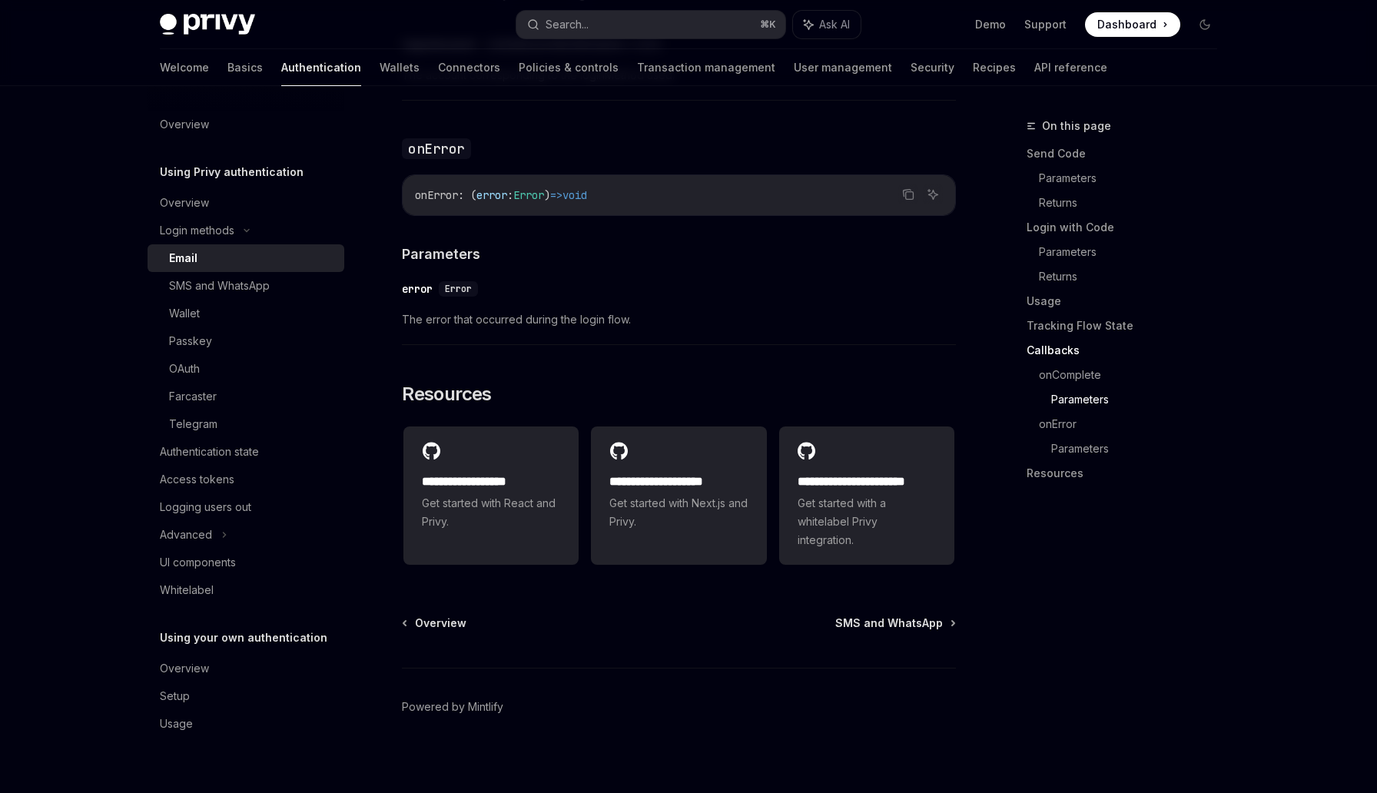
click at [250, 443] on div "Authentication state" at bounding box center [209, 452] width 99 height 18
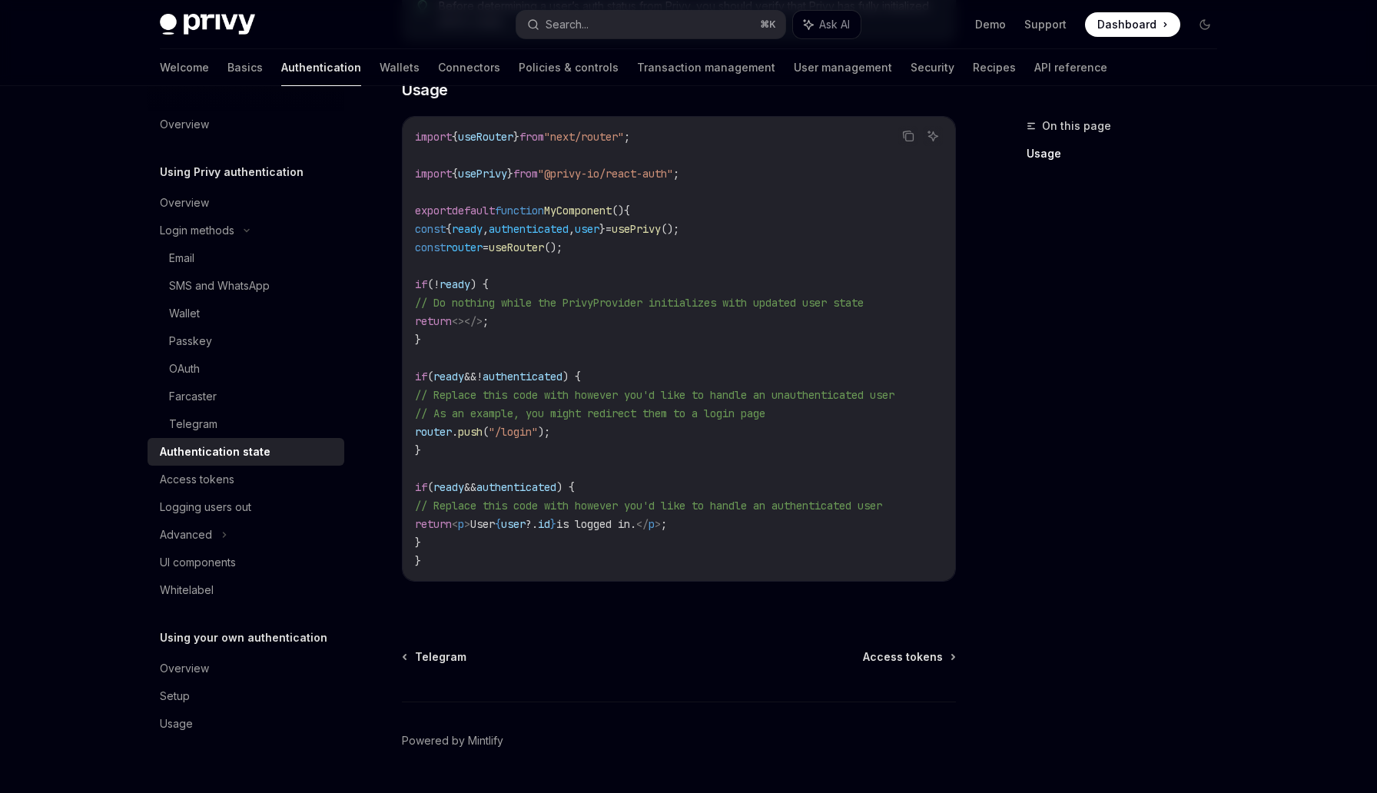
scroll to position [514, 0]
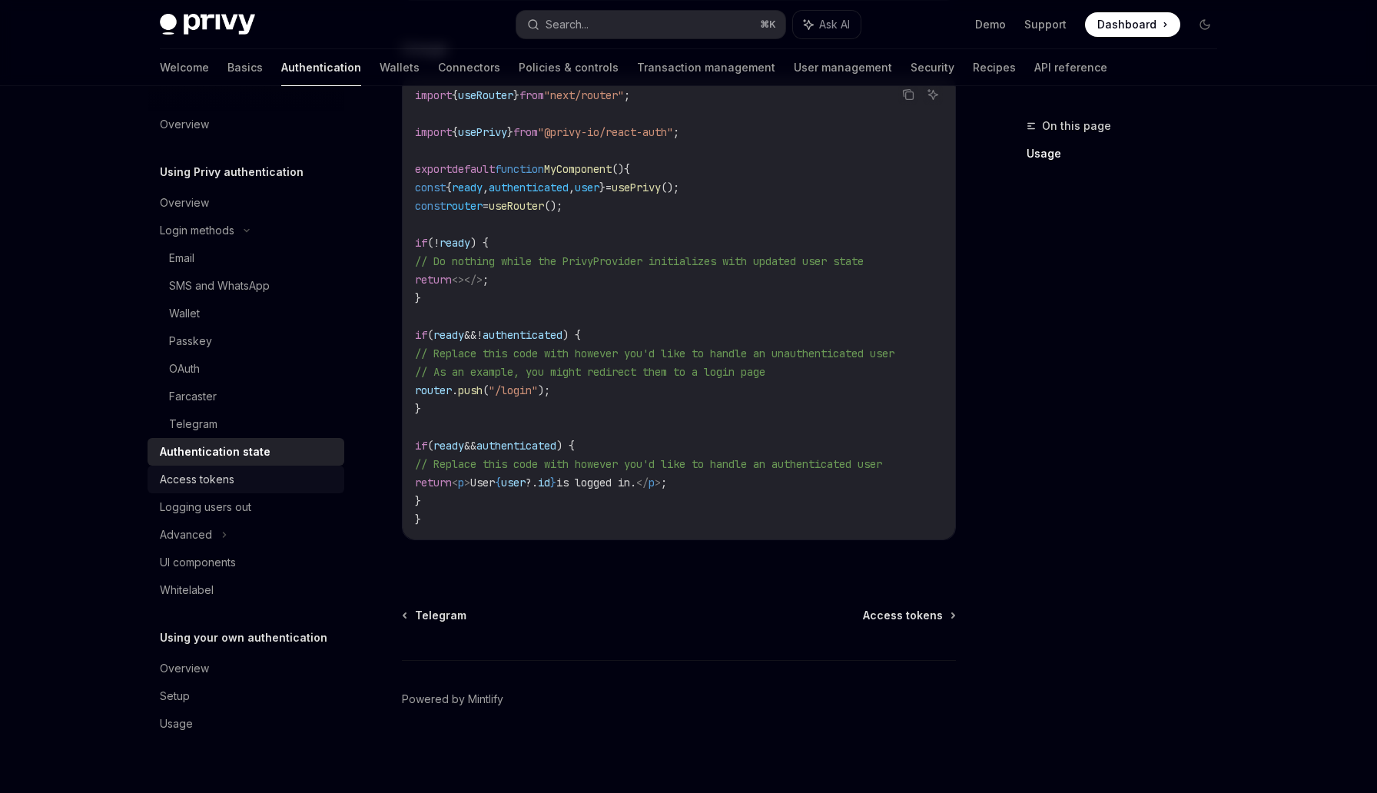
click at [297, 477] on div "Access tokens" at bounding box center [247, 479] width 175 height 18
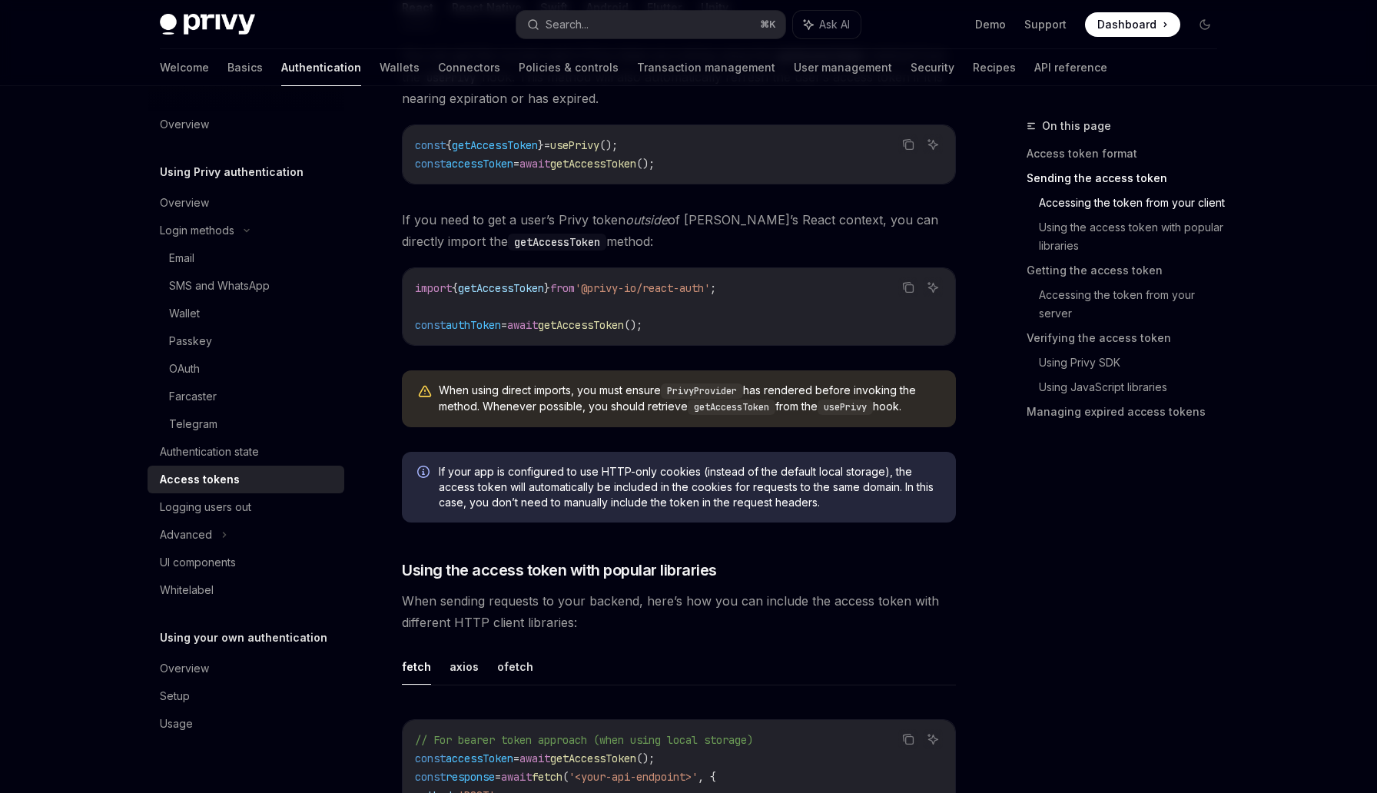
scroll to position [877, 0]
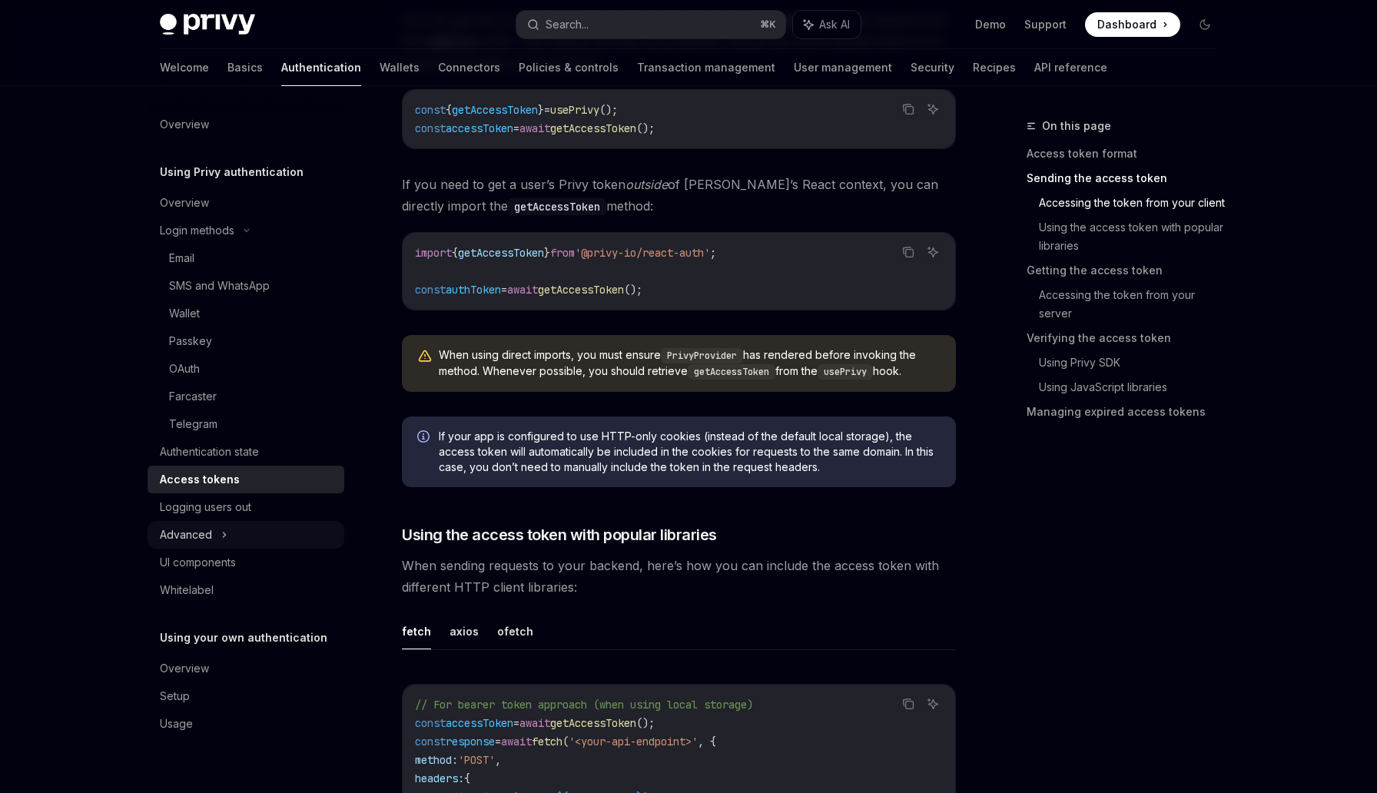
click at [294, 536] on div "Advanced" at bounding box center [246, 535] width 197 height 28
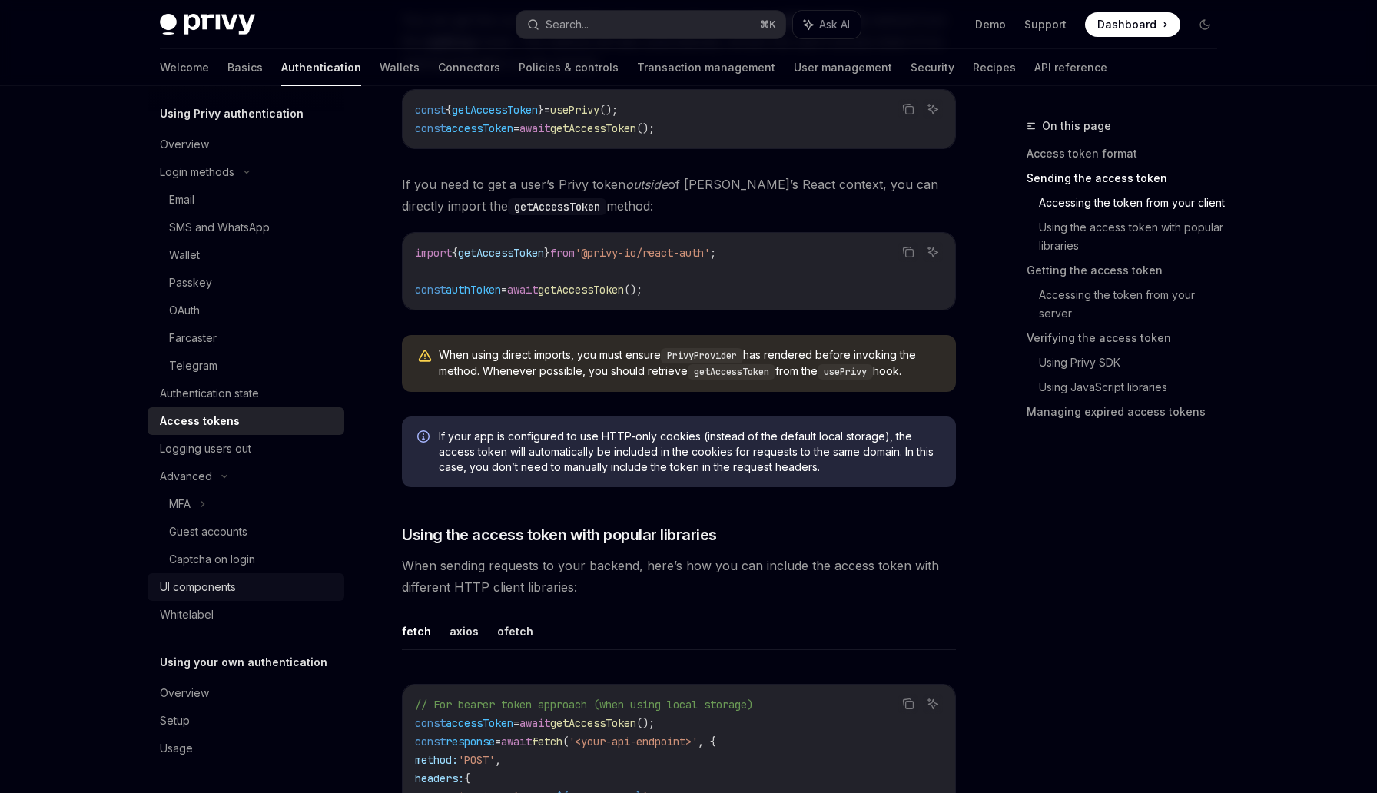
click at [280, 585] on div "UI components" at bounding box center [247, 587] width 175 height 18
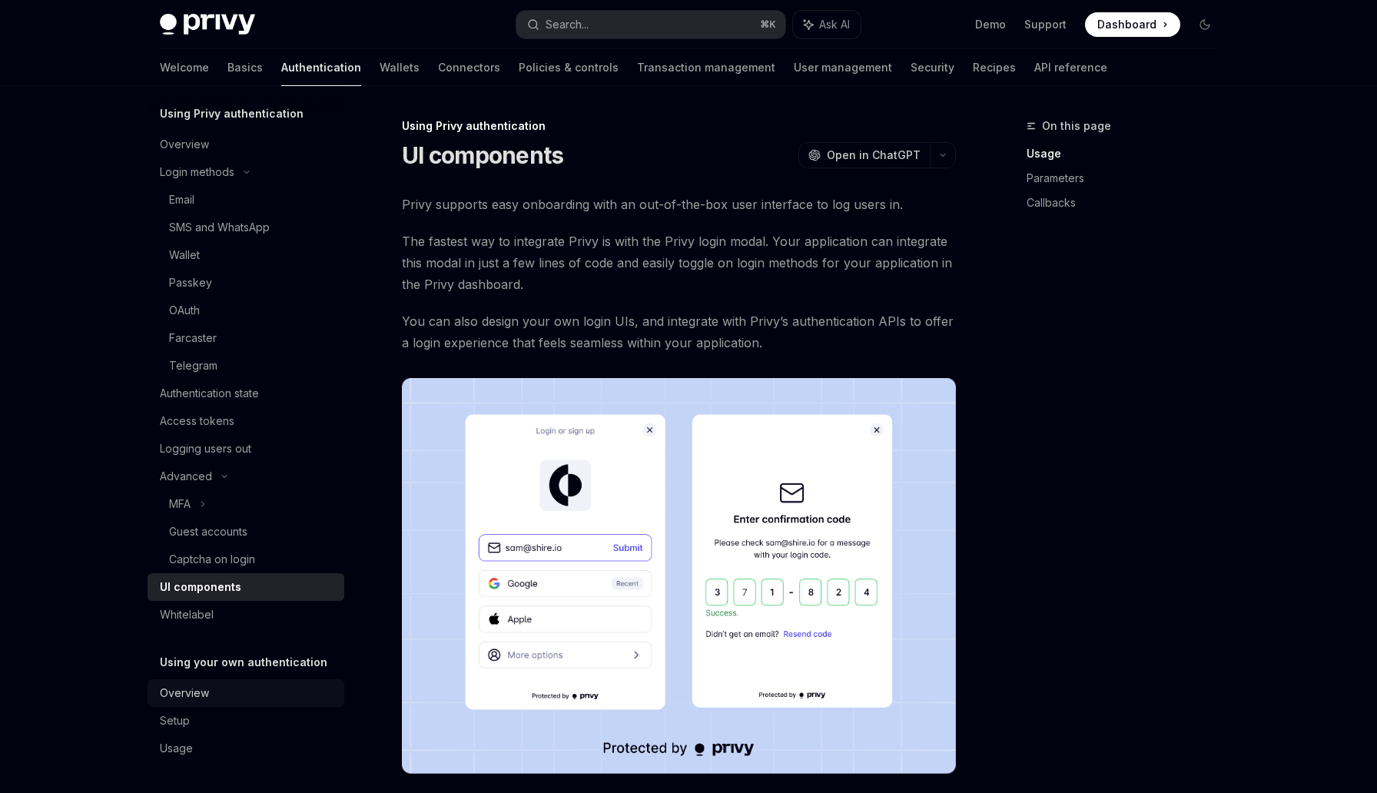
click at [257, 684] on div "Overview" at bounding box center [247, 693] width 175 height 18
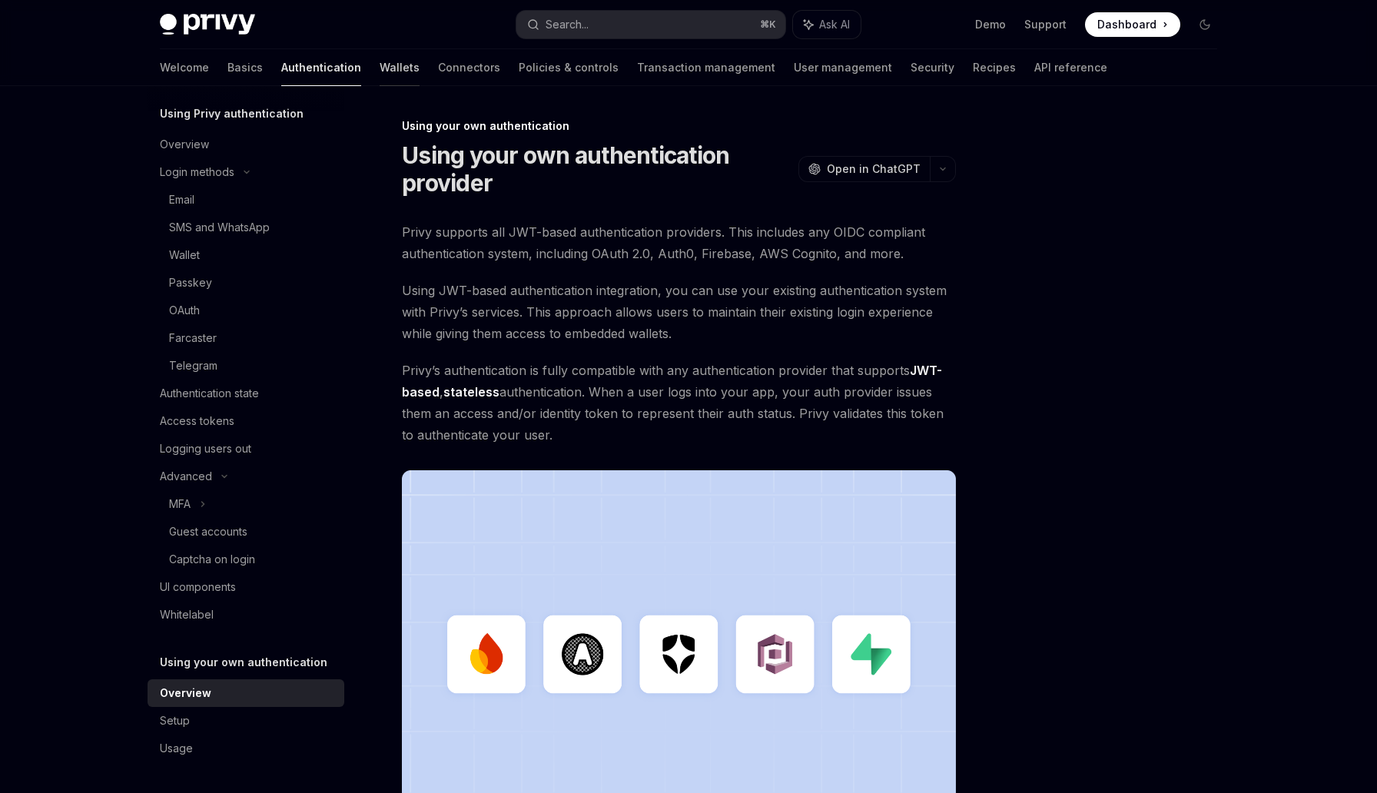
click at [380, 69] on link "Wallets" at bounding box center [400, 67] width 40 height 37
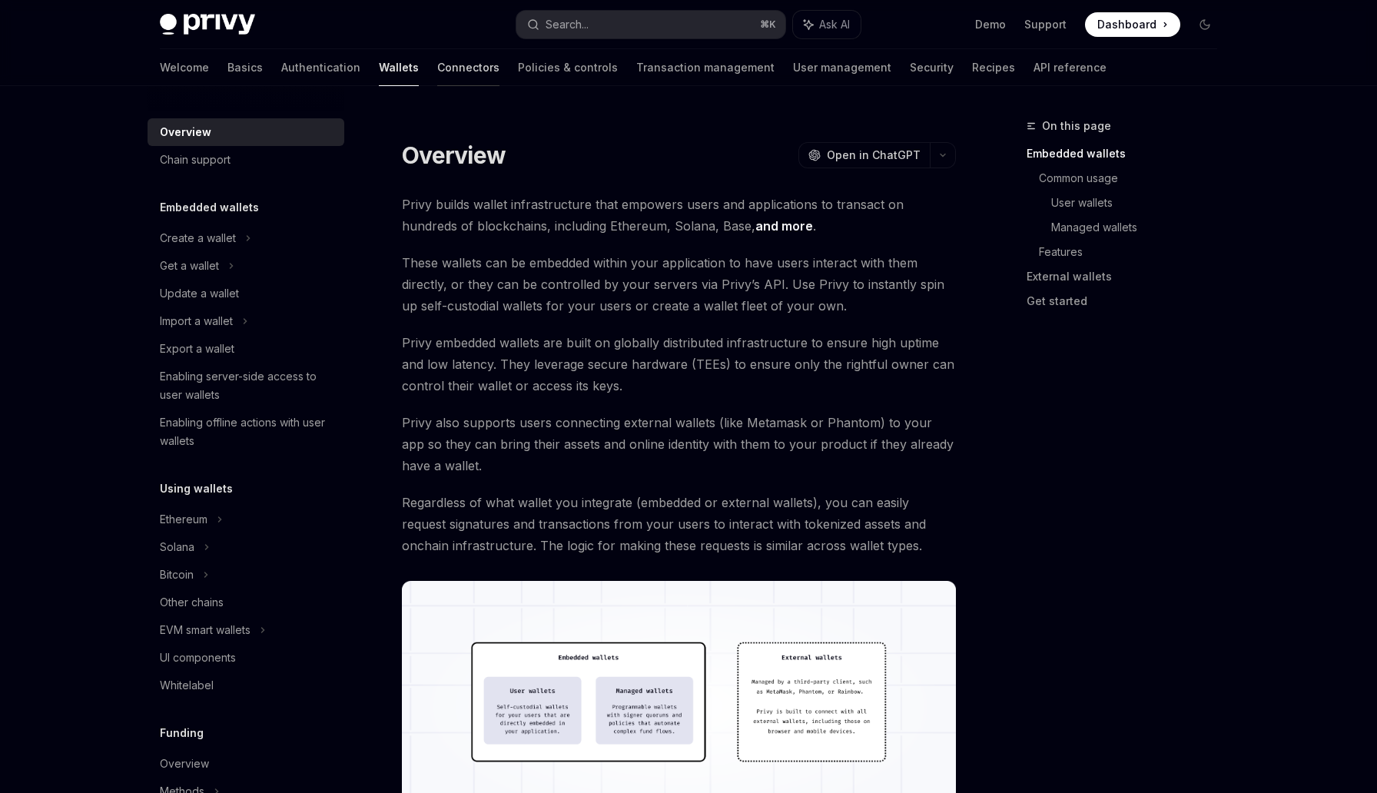
click at [437, 70] on link "Connectors" at bounding box center [468, 67] width 62 height 37
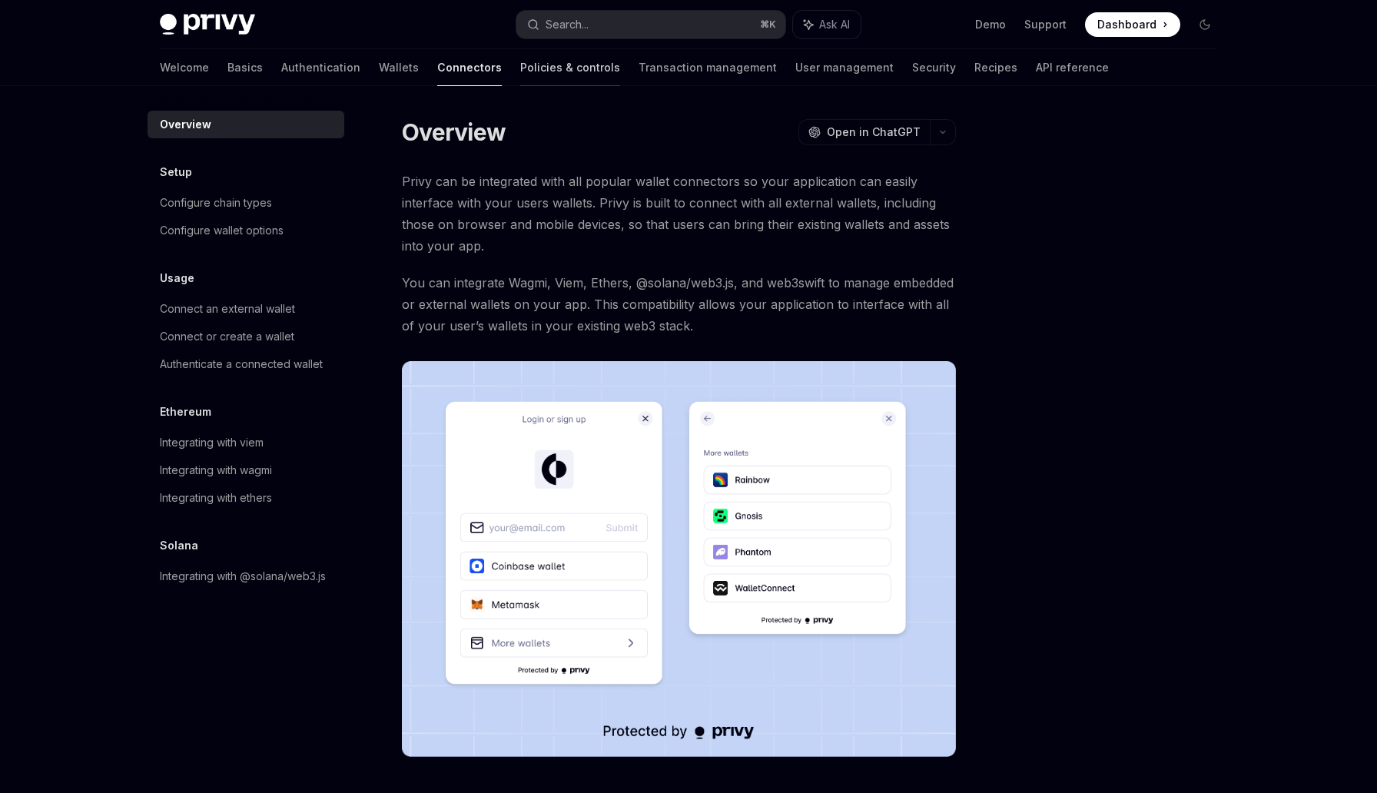
click at [520, 71] on link "Policies & controls" at bounding box center [570, 67] width 100 height 37
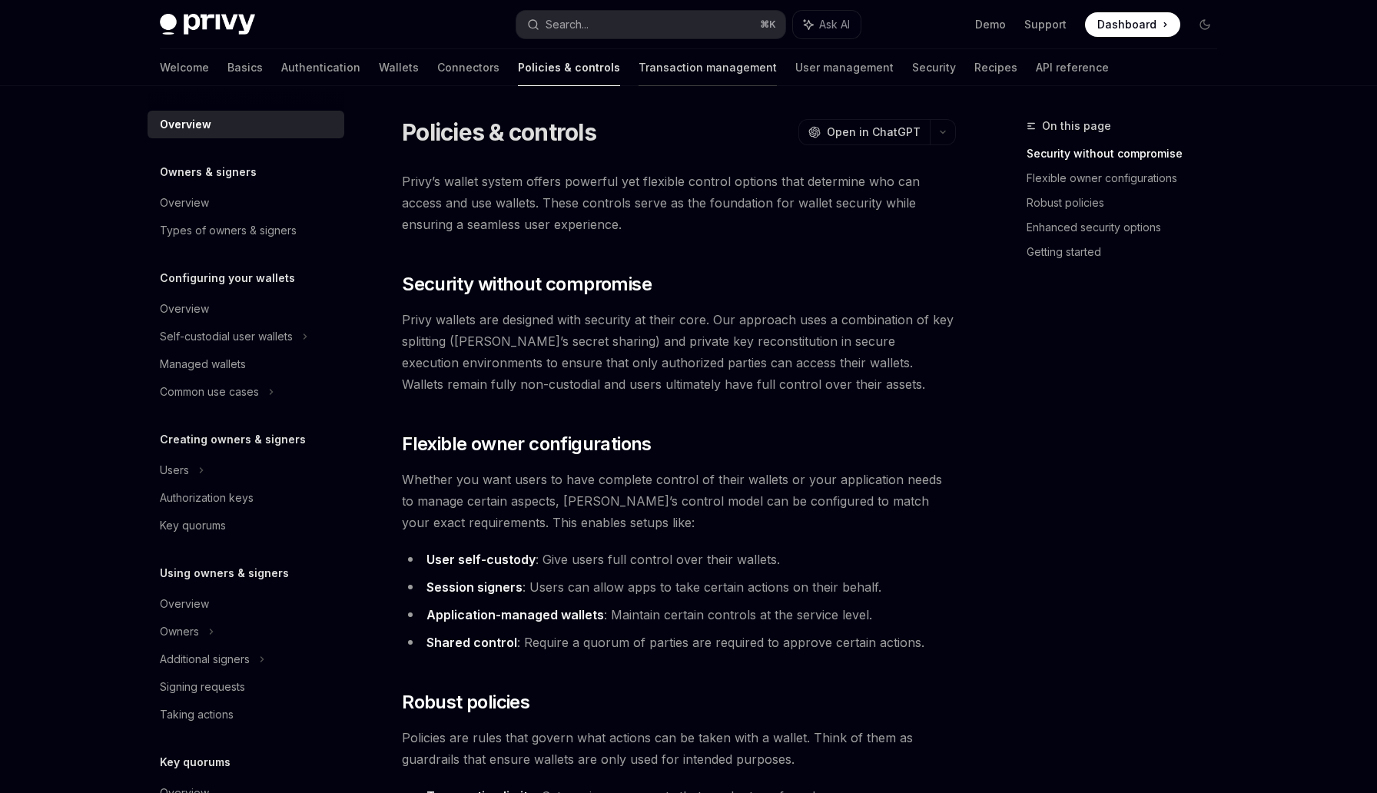
click at [638, 65] on link "Transaction management" at bounding box center [707, 67] width 138 height 37
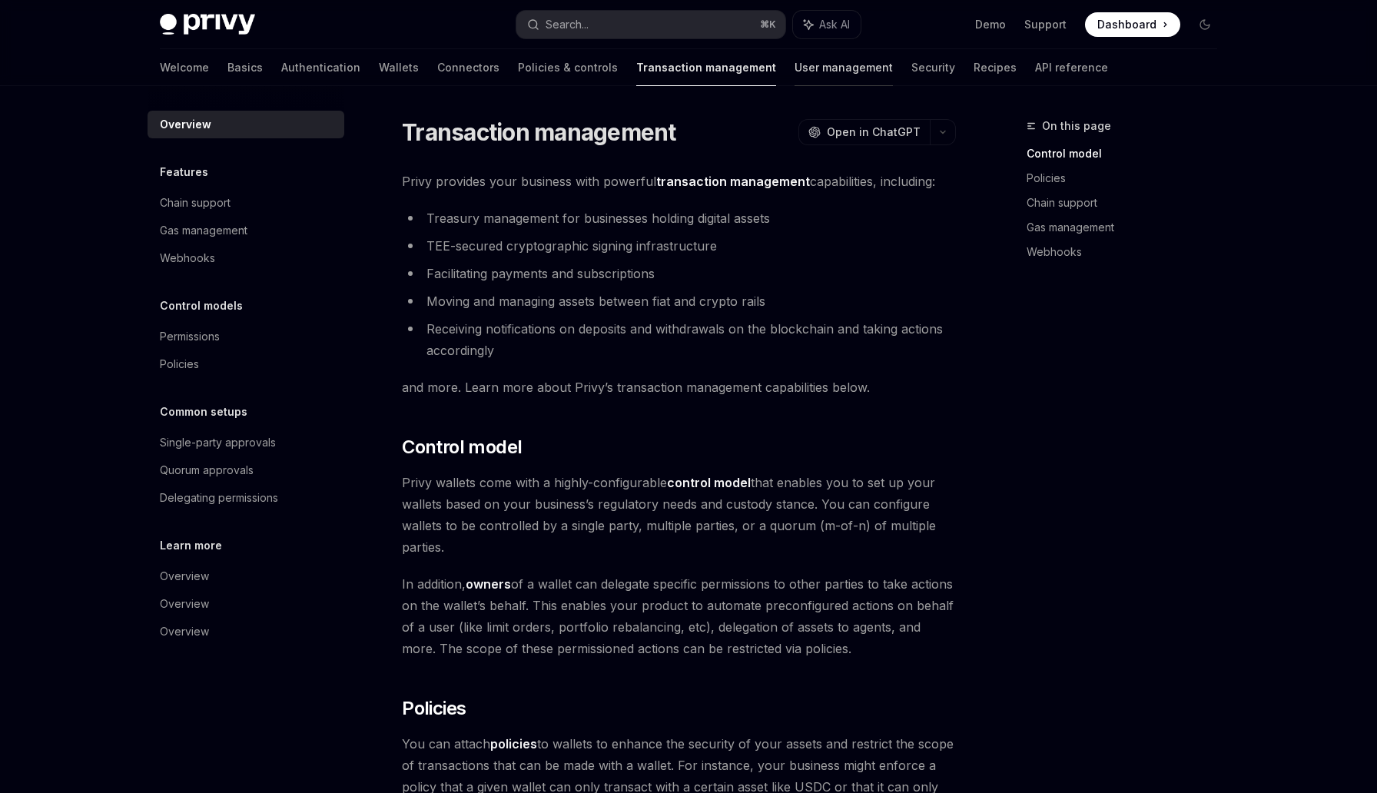
click at [794, 85] on div at bounding box center [843, 86] width 98 height 2
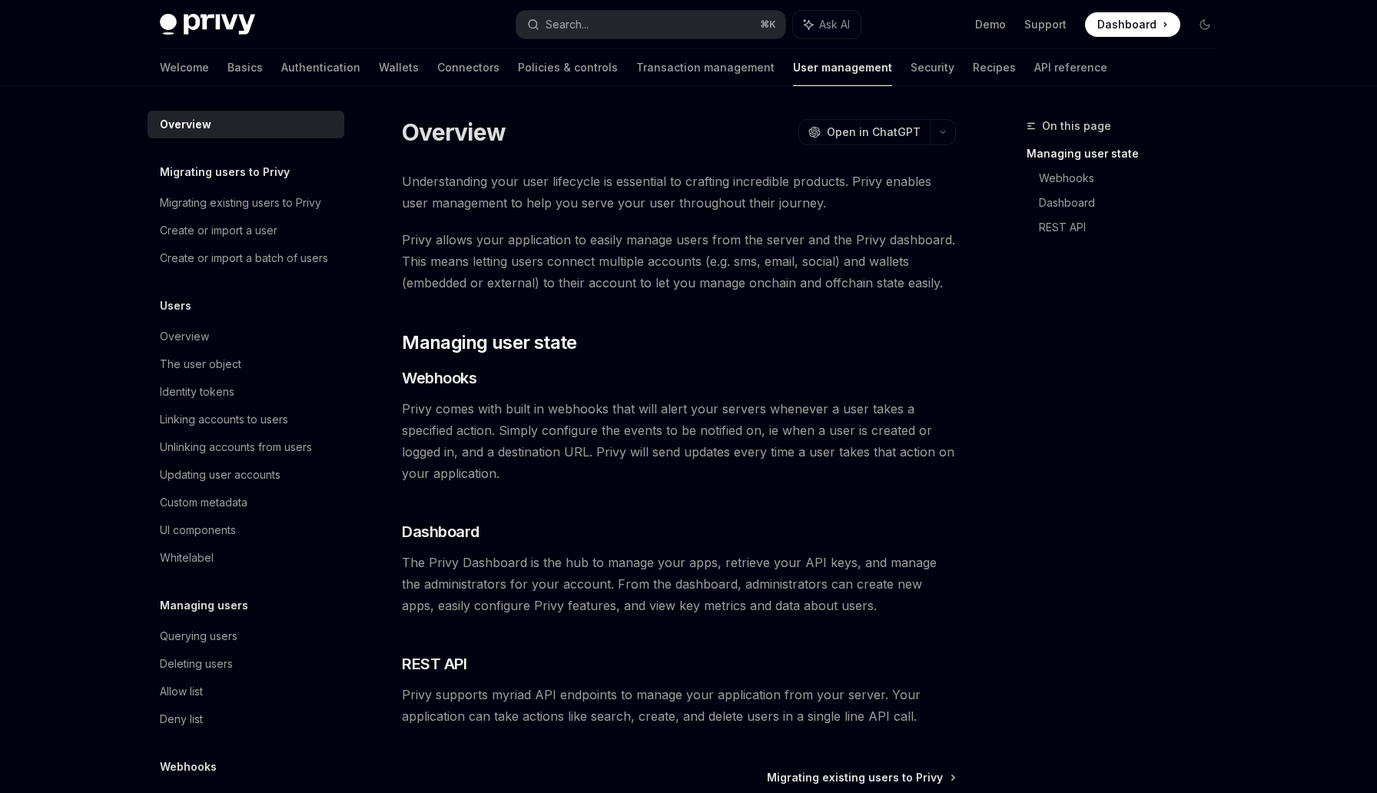
click at [837, 88] on div "On this page Managing user state Webhooks Dashboard REST API Overview OpenAI Op…" at bounding box center [689, 520] width 1082 height 869
click at [910, 74] on link "Security" at bounding box center [932, 67] width 44 height 37
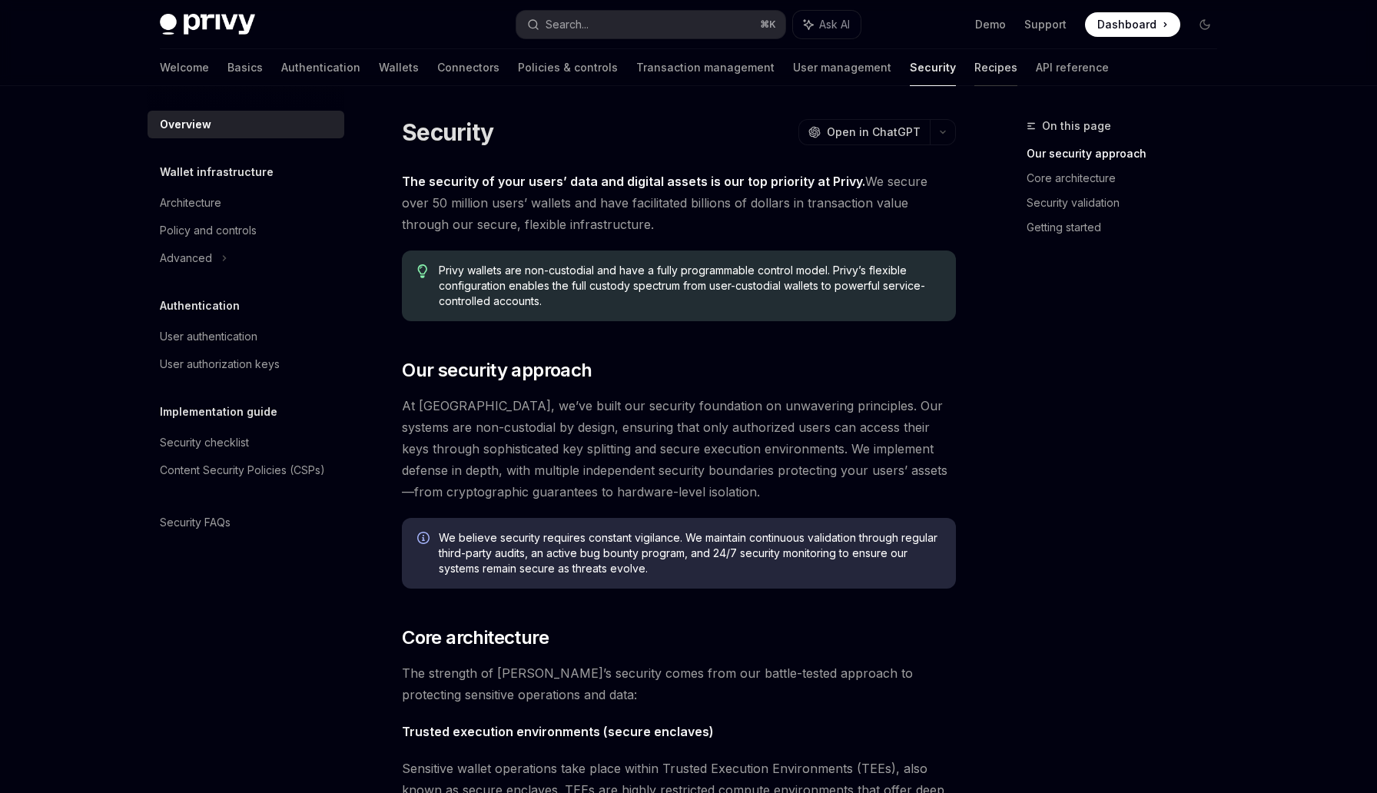
click at [974, 74] on link "Recipes" at bounding box center [995, 67] width 43 height 37
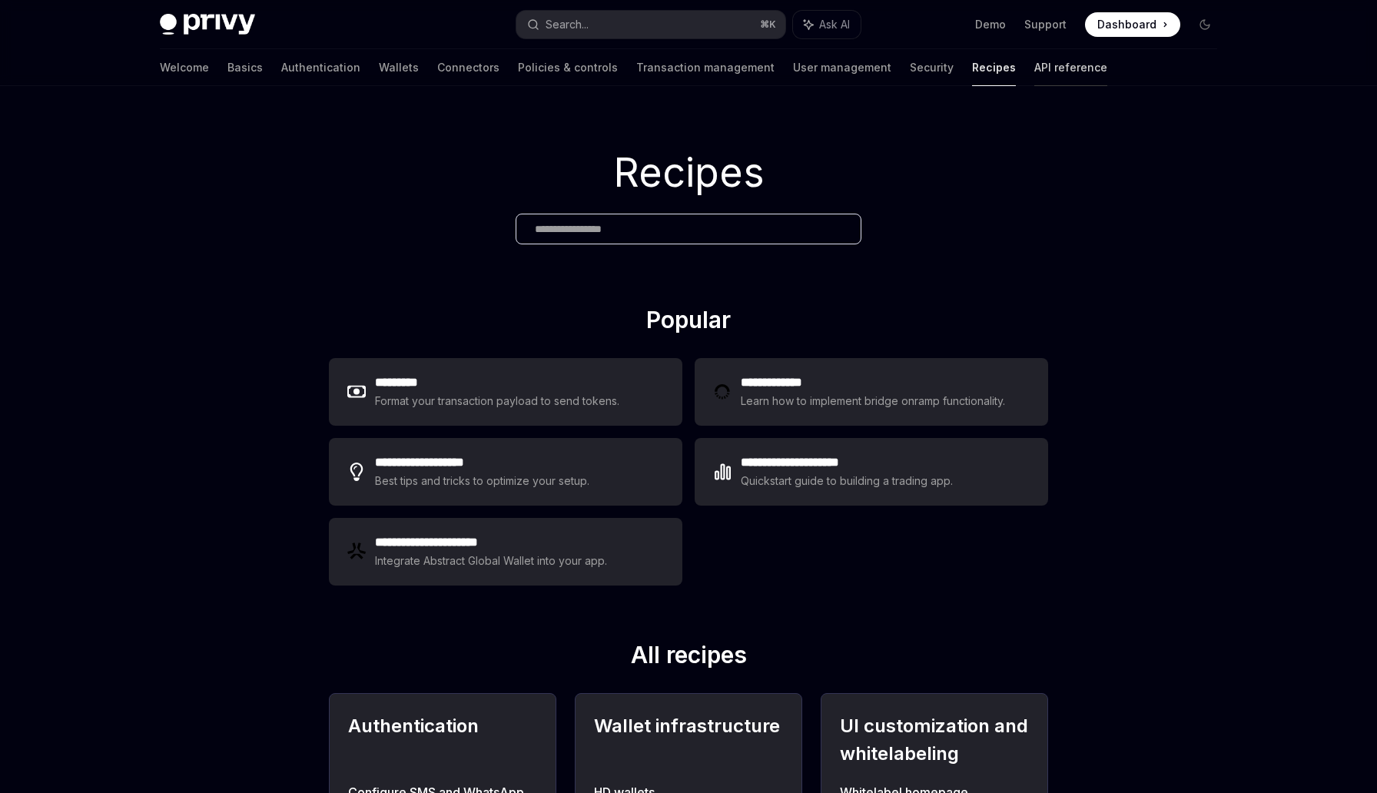
click at [1034, 75] on link "API reference" at bounding box center [1070, 67] width 73 height 37
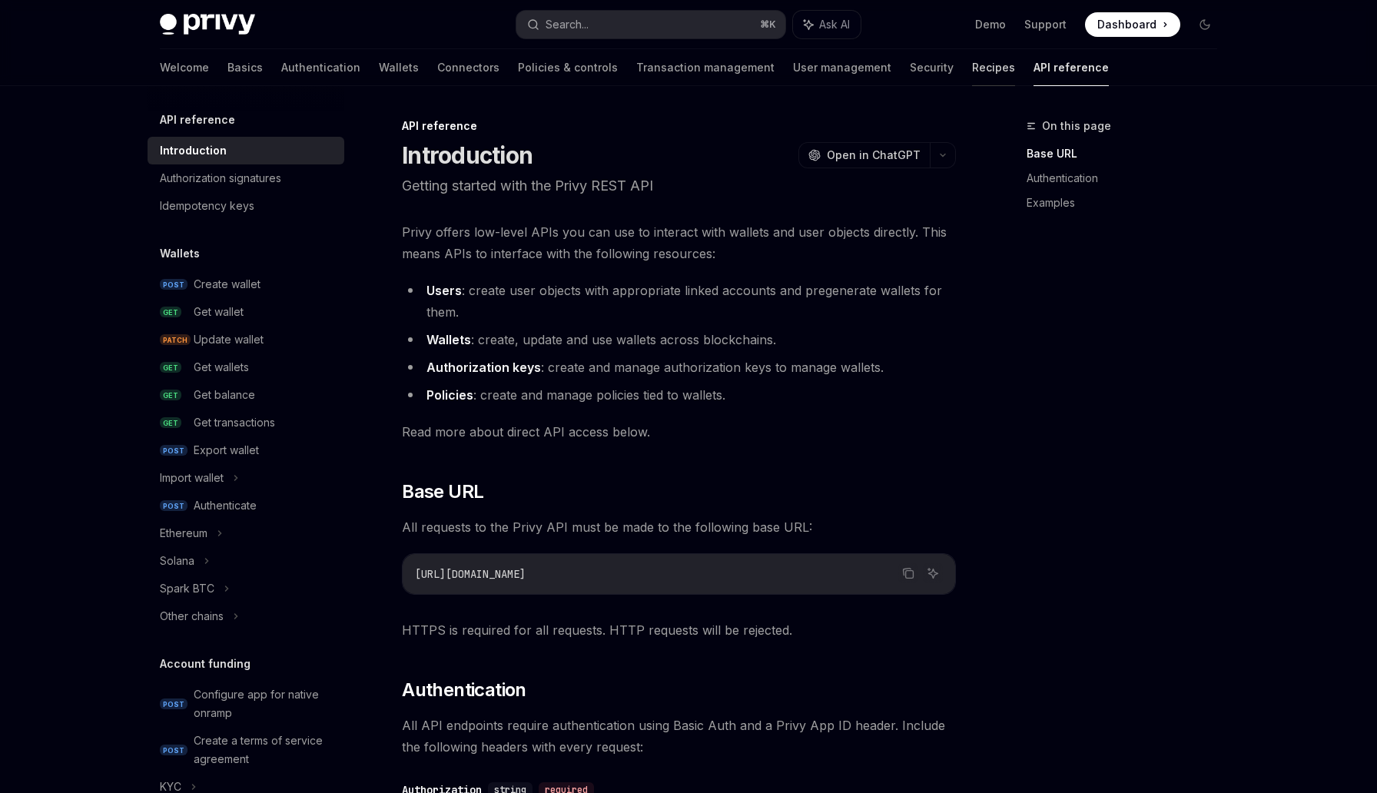
click at [972, 64] on link "Recipes" at bounding box center [993, 67] width 43 height 37
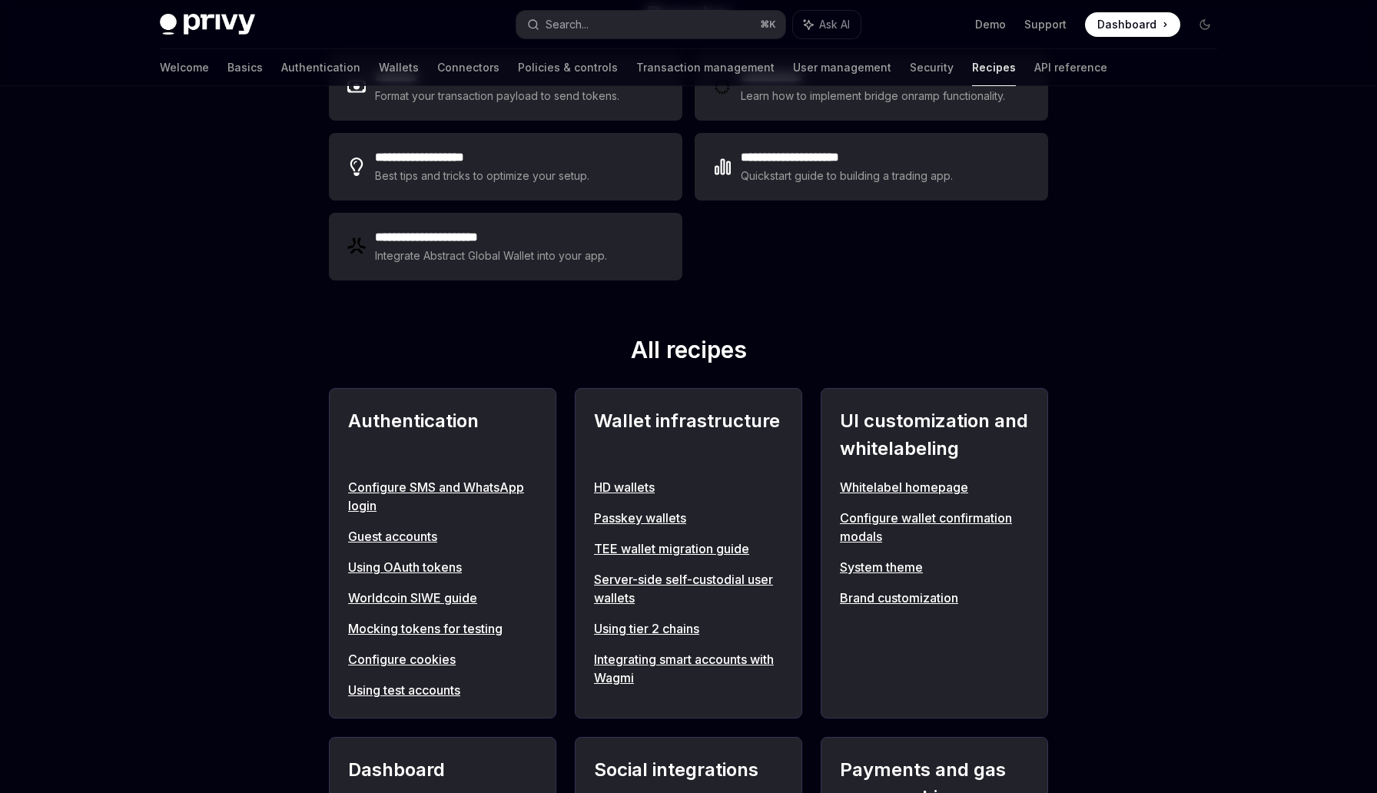
scroll to position [310, 0]
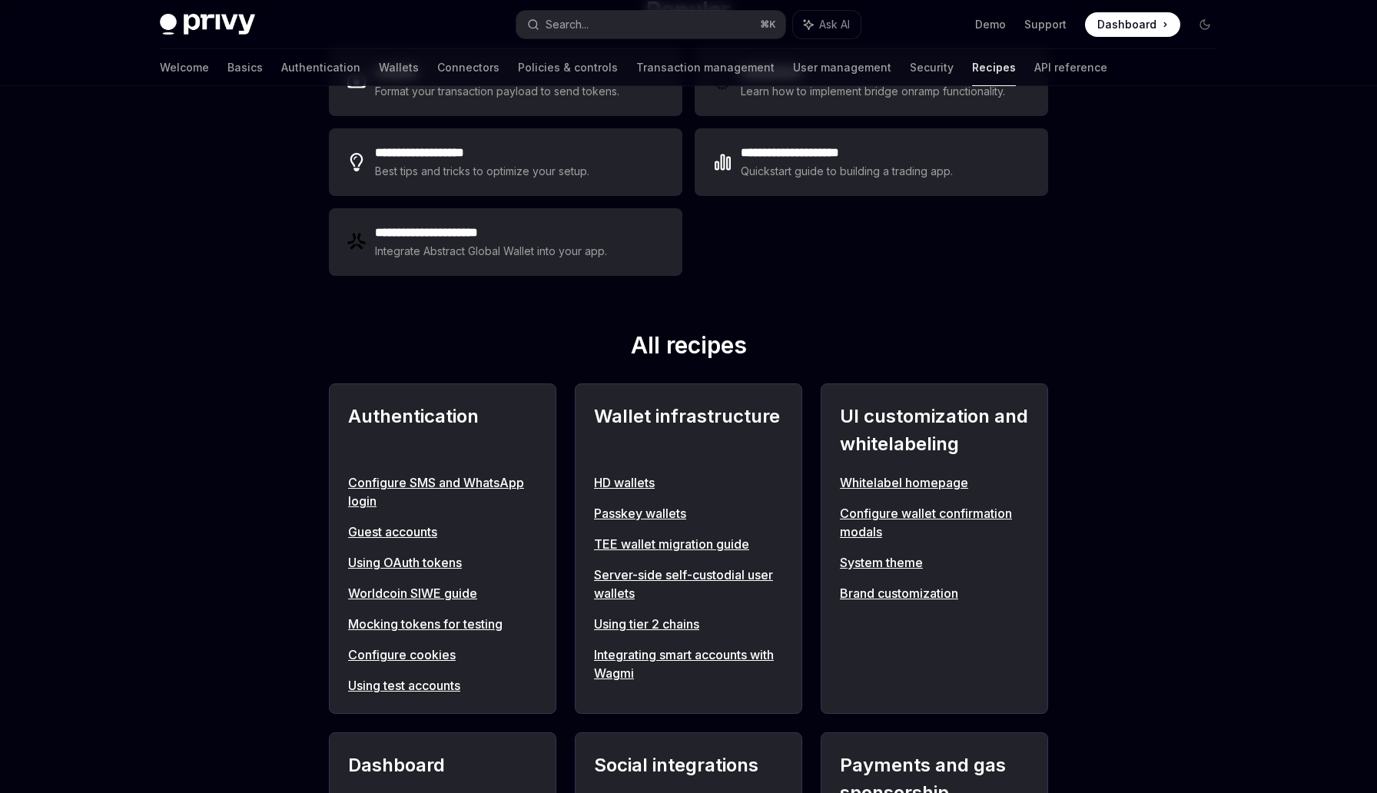
click at [497, 472] on div "Authentication Configure SMS and WhatsApp login Guest accounts Using OAuth toke…" at bounding box center [442, 548] width 227 height 330
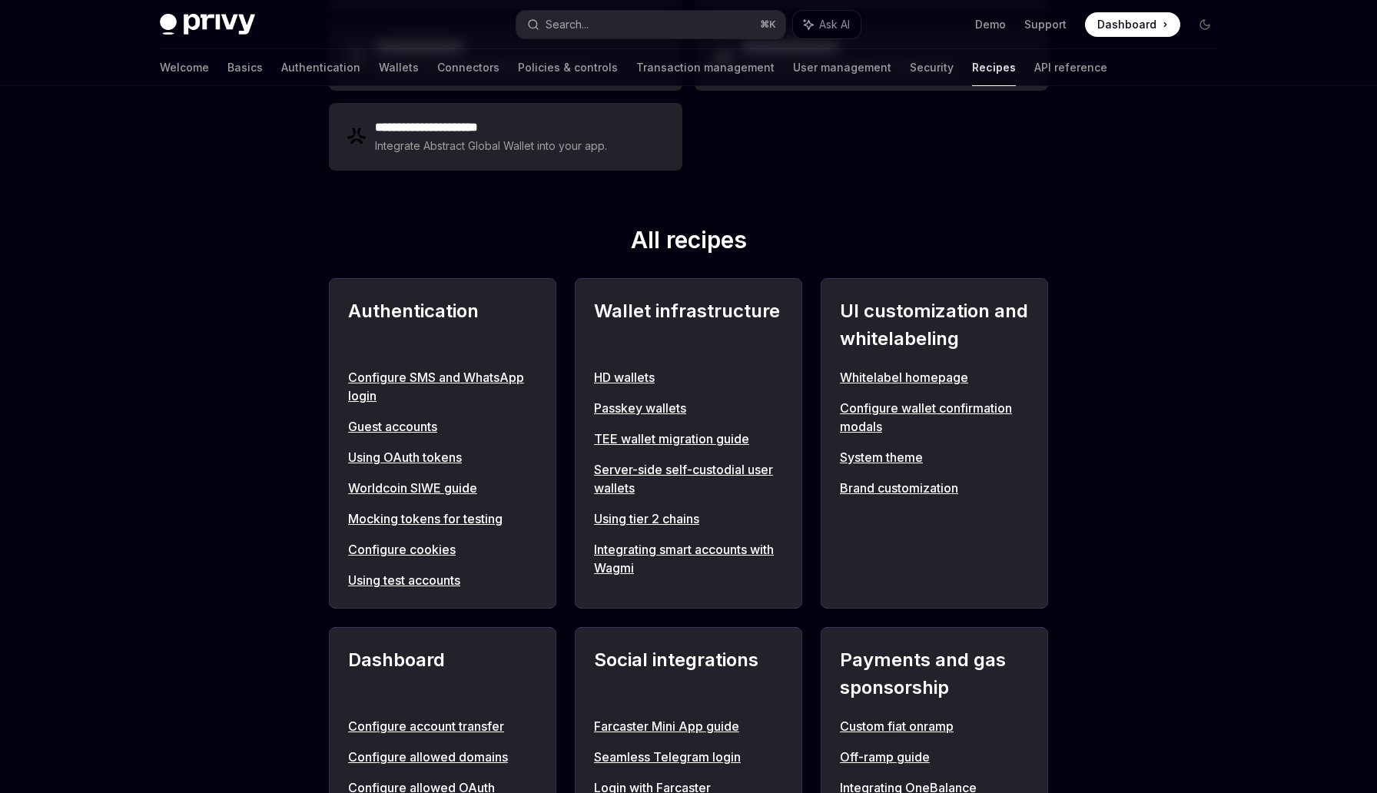
scroll to position [424, 0]
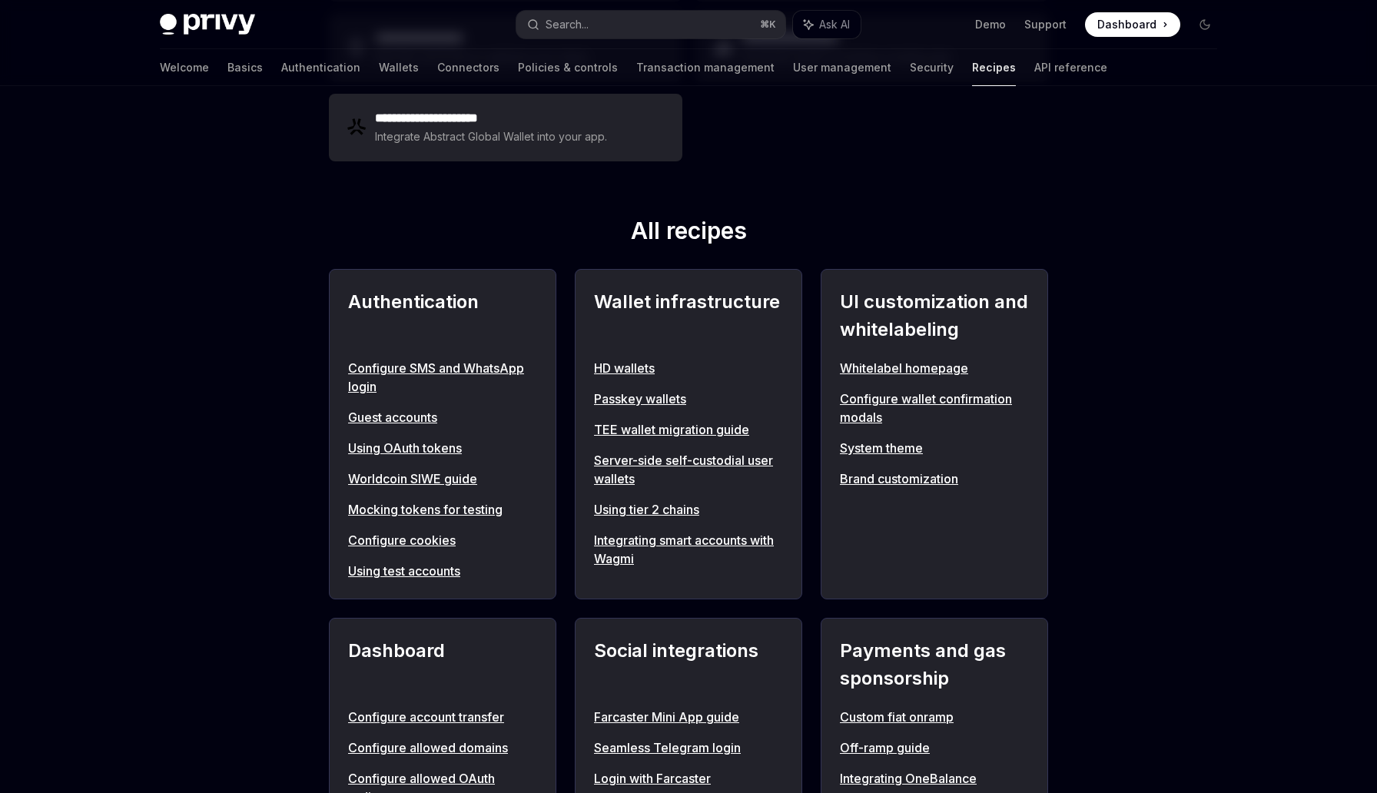
click at [489, 368] on link "Configure SMS and WhatsApp login" at bounding box center [442, 377] width 189 height 37
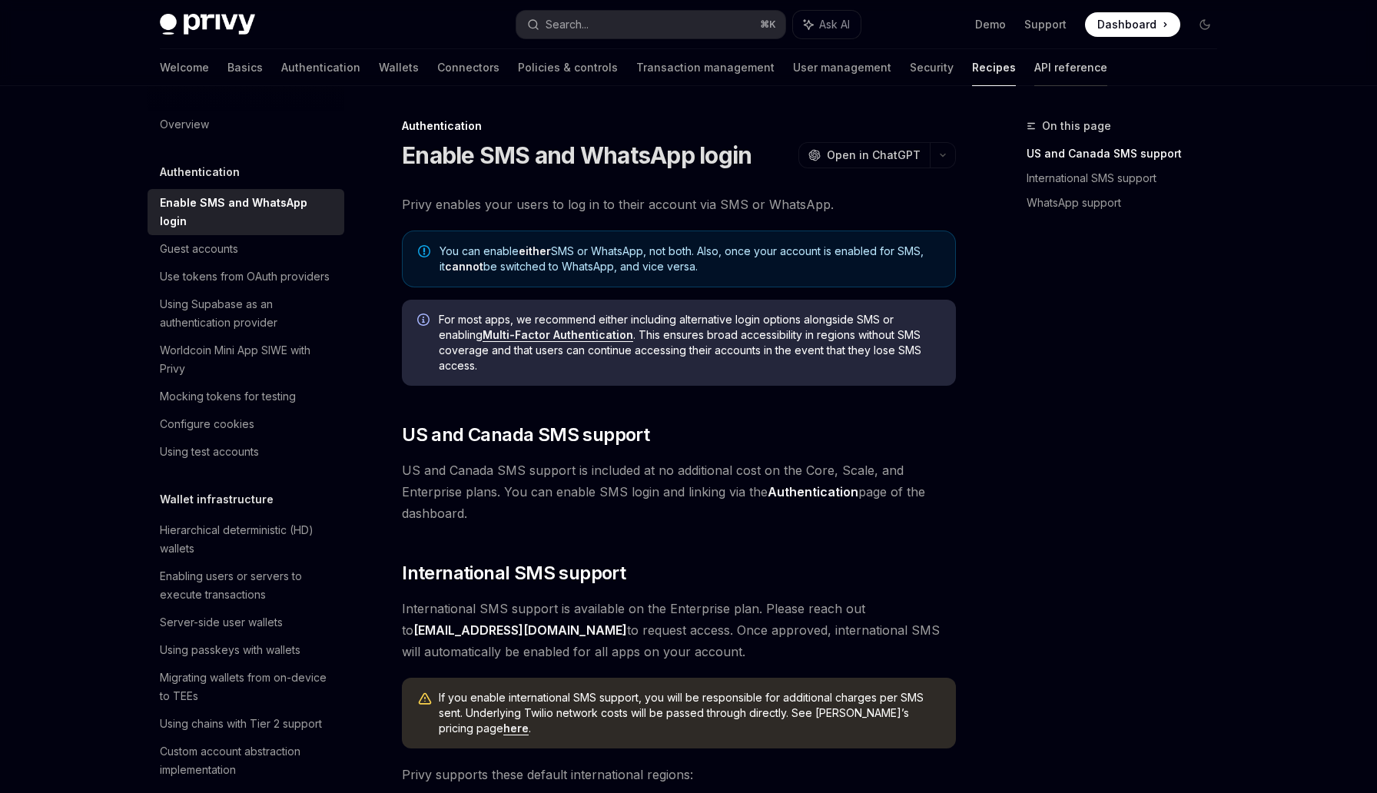
click at [1034, 72] on link "API reference" at bounding box center [1070, 67] width 73 height 37
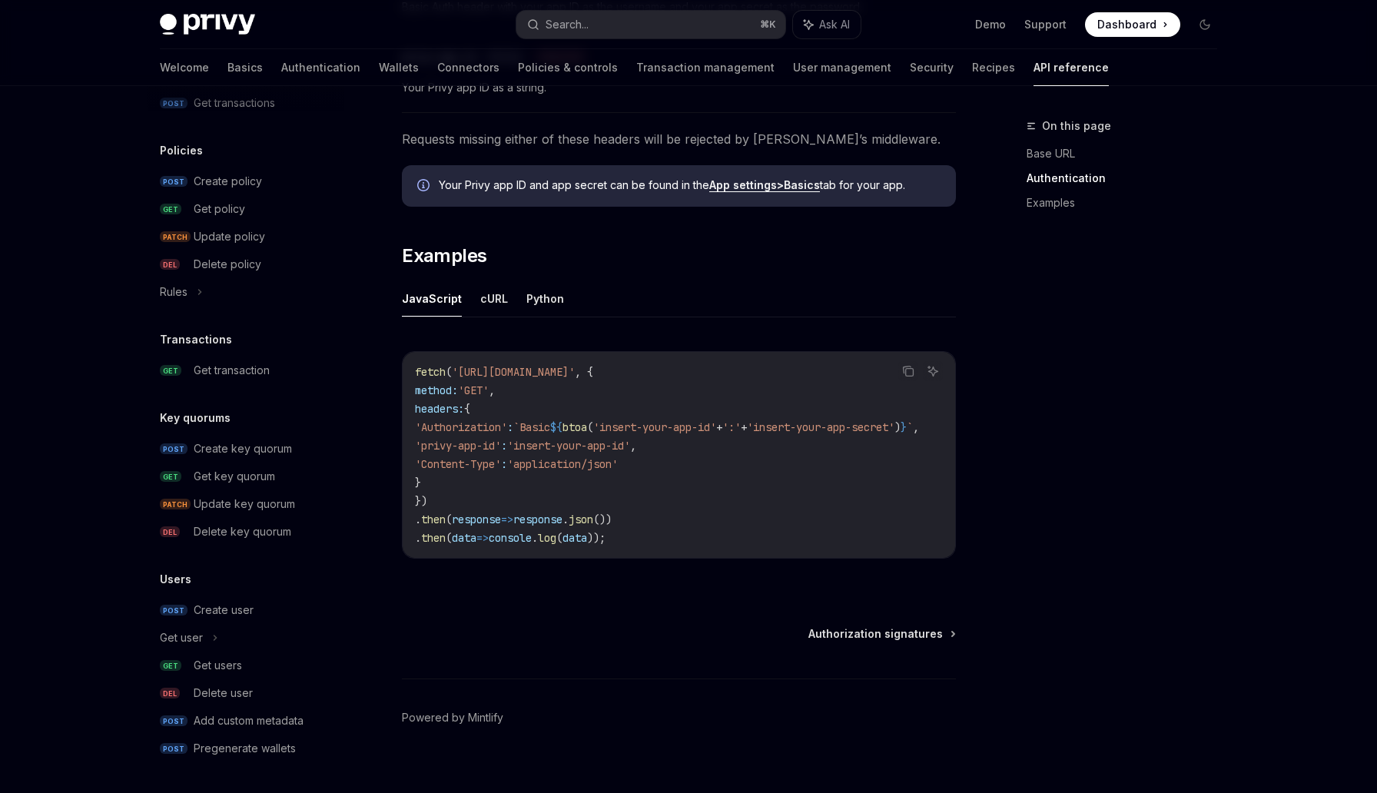
scroll to position [838, 0]
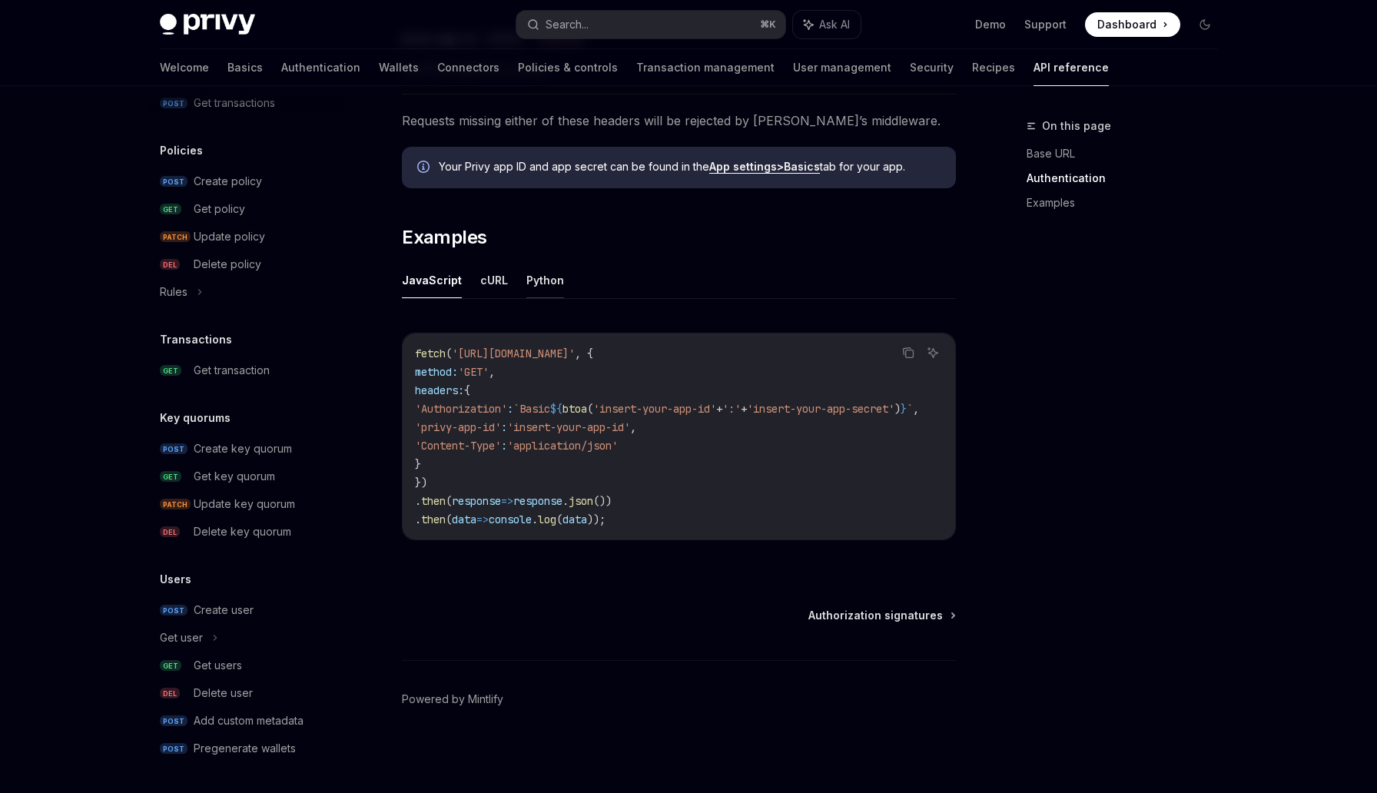
click at [549, 269] on button "Python" at bounding box center [545, 280] width 38 height 36
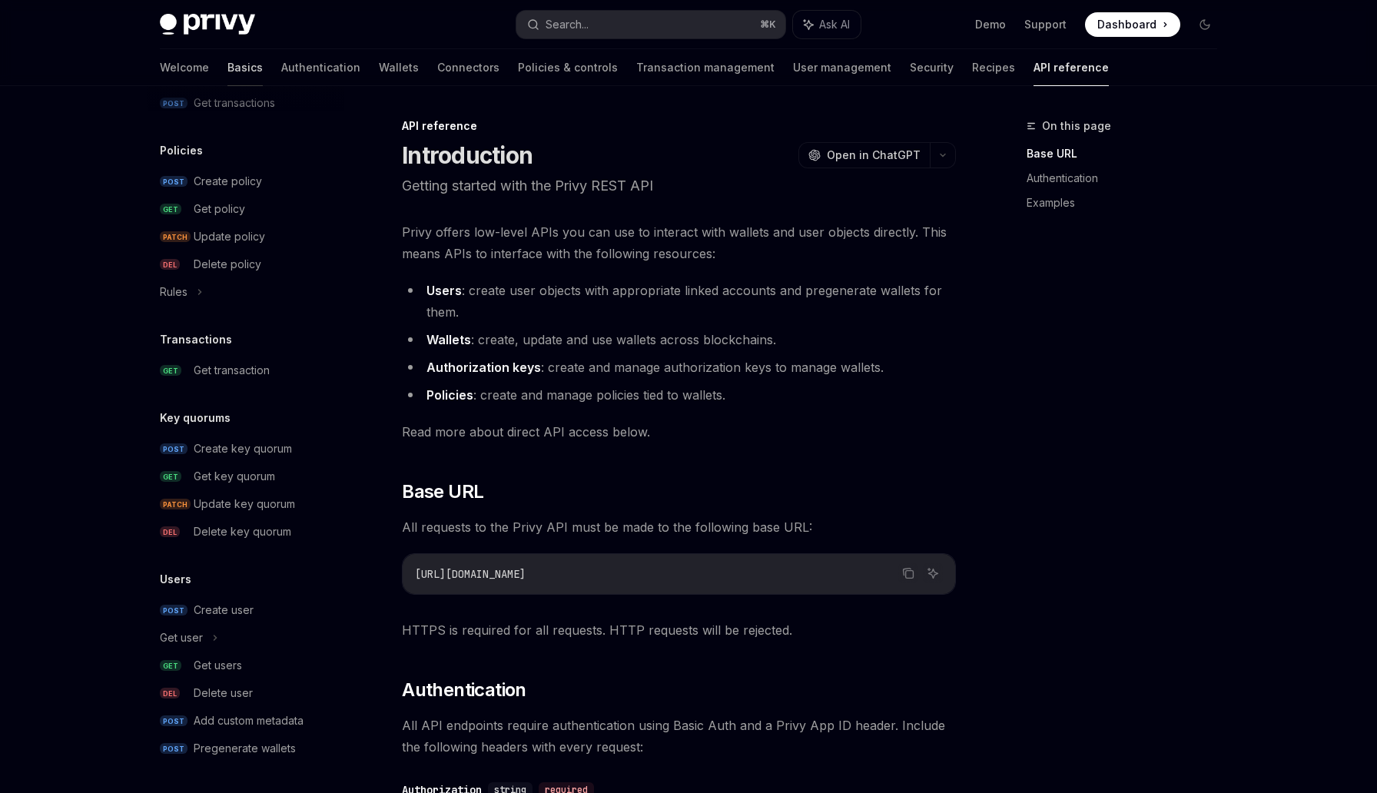
click at [227, 65] on link "Basics" at bounding box center [244, 67] width 35 height 37
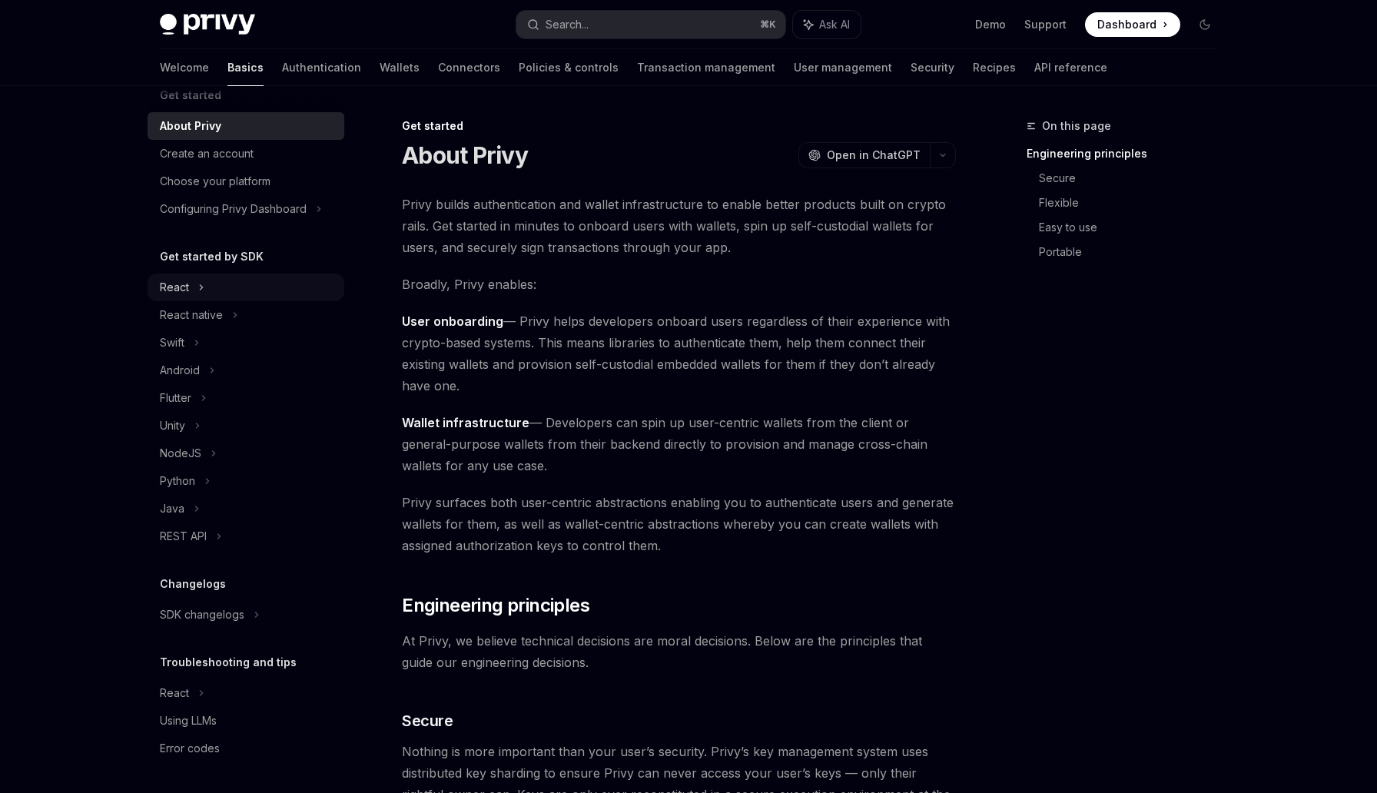
click at [197, 294] on div "React" at bounding box center [246, 288] width 197 height 28
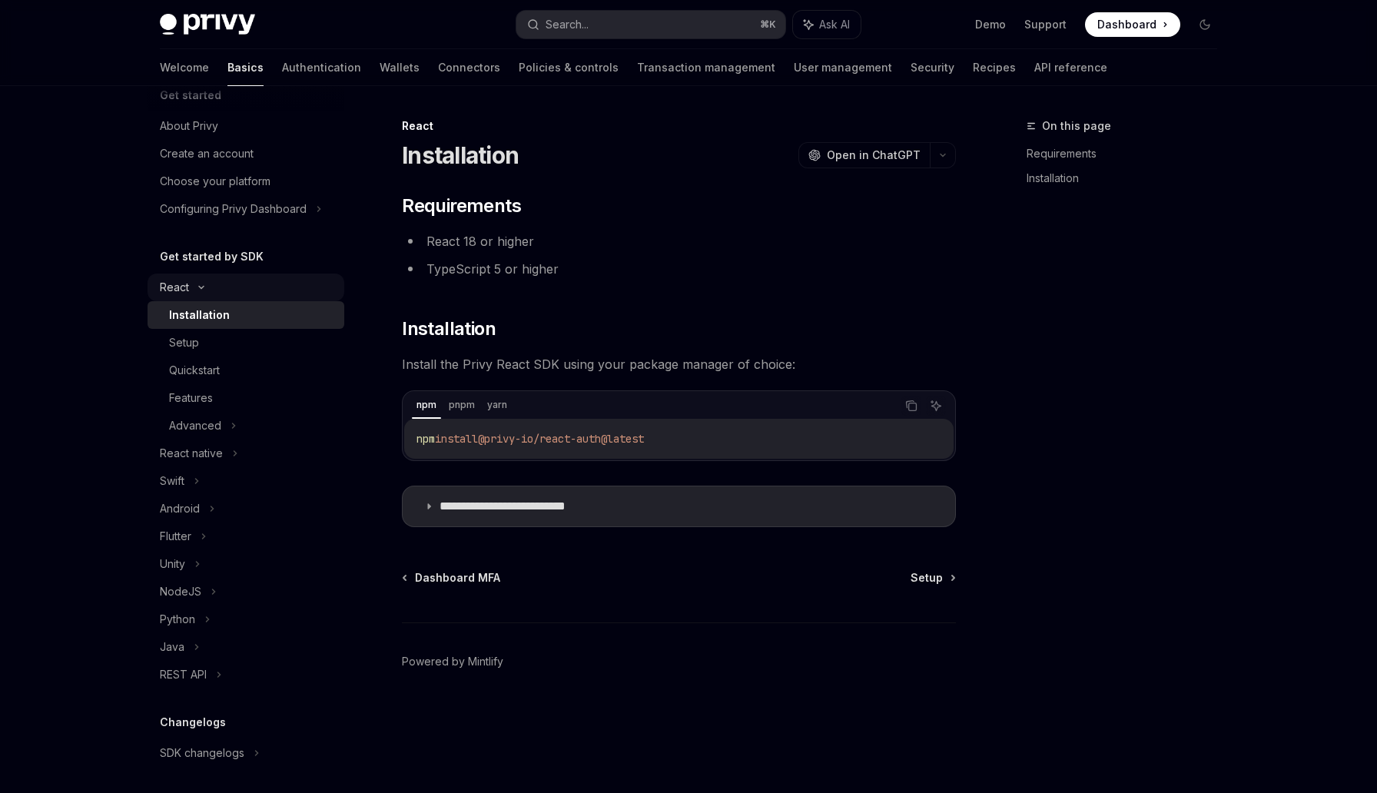
scroll to position [163, 0]
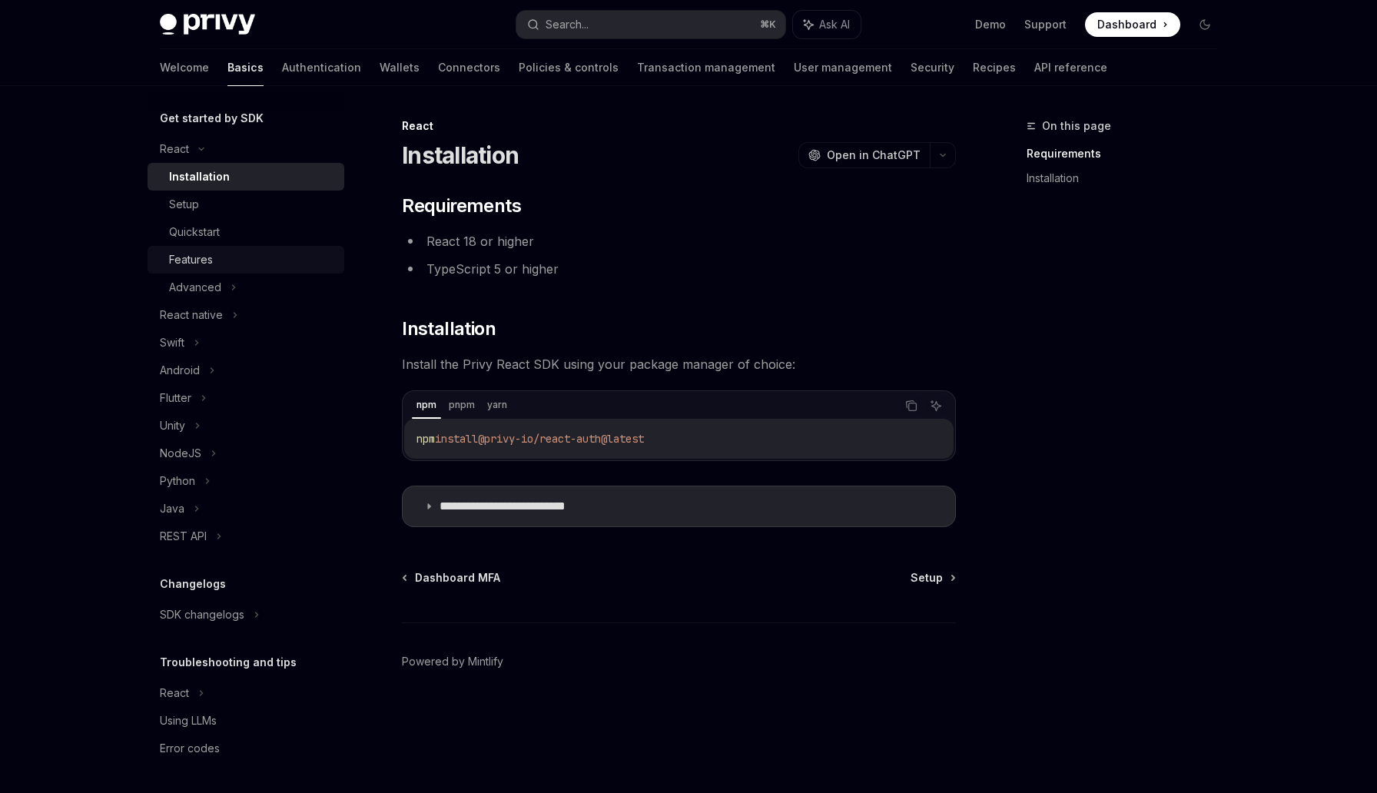
click at [201, 258] on div "Features" at bounding box center [191, 259] width 44 height 18
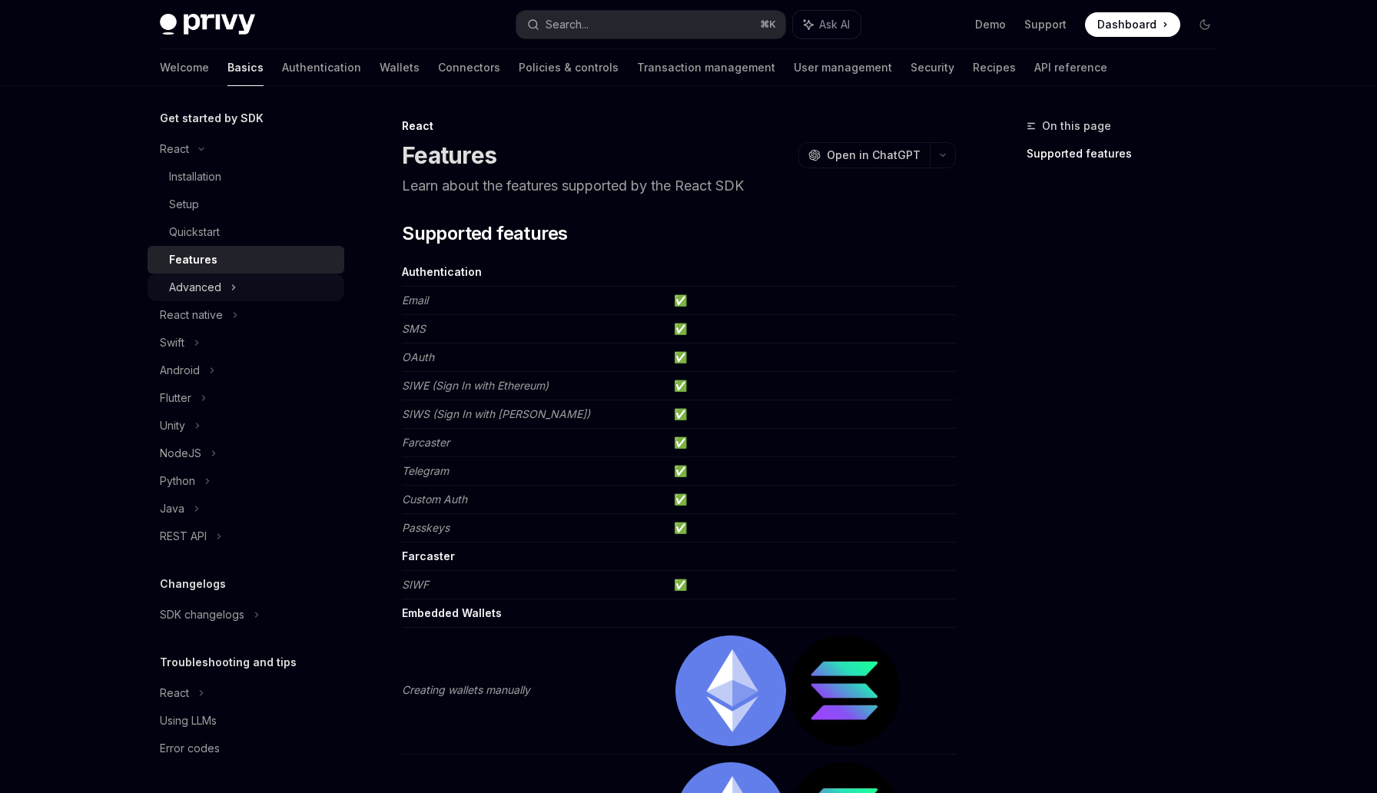
click at [211, 280] on div "Advanced" at bounding box center [195, 287] width 52 height 18
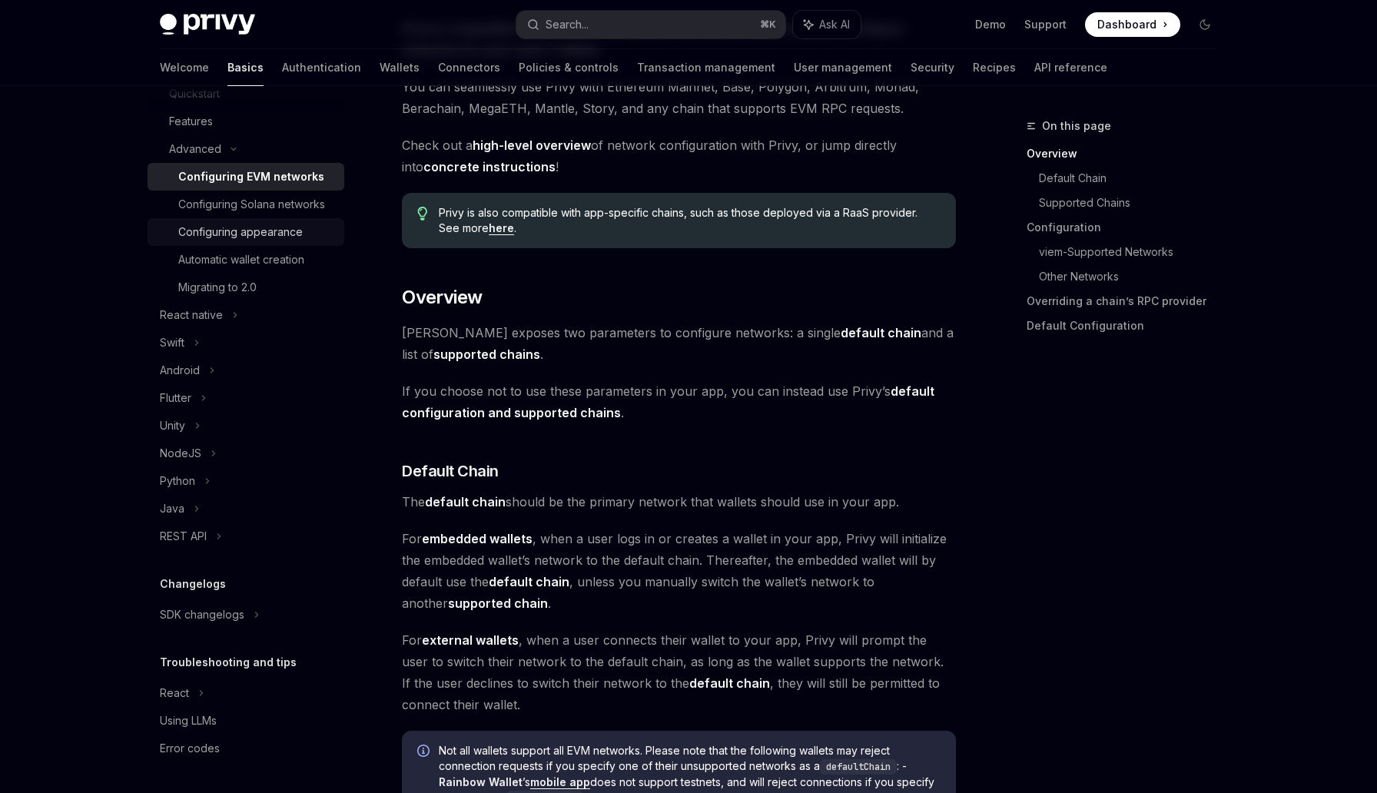
scroll to position [198, 0]
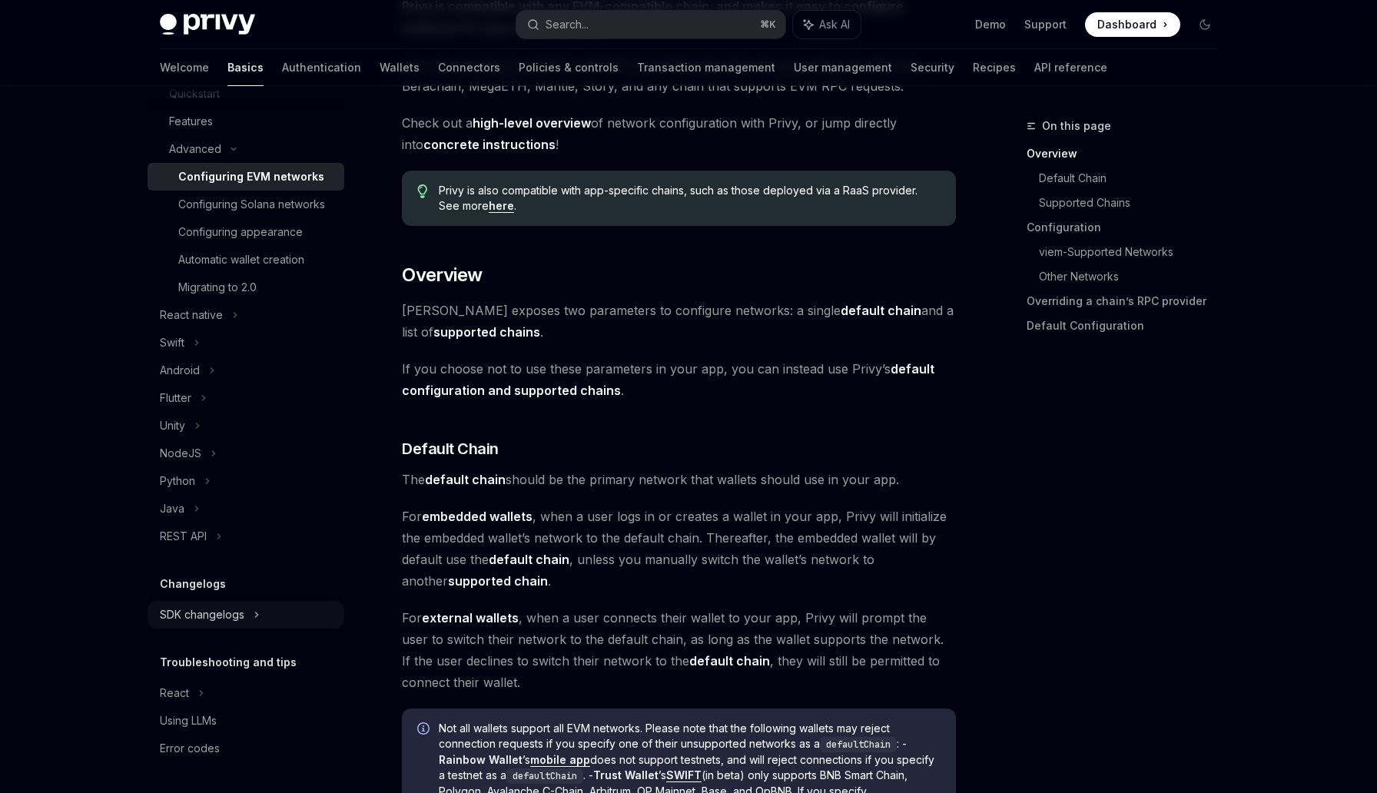
click at [182, 20] on div "SDK changelogs" at bounding box center [174, 11] width 29 height 18
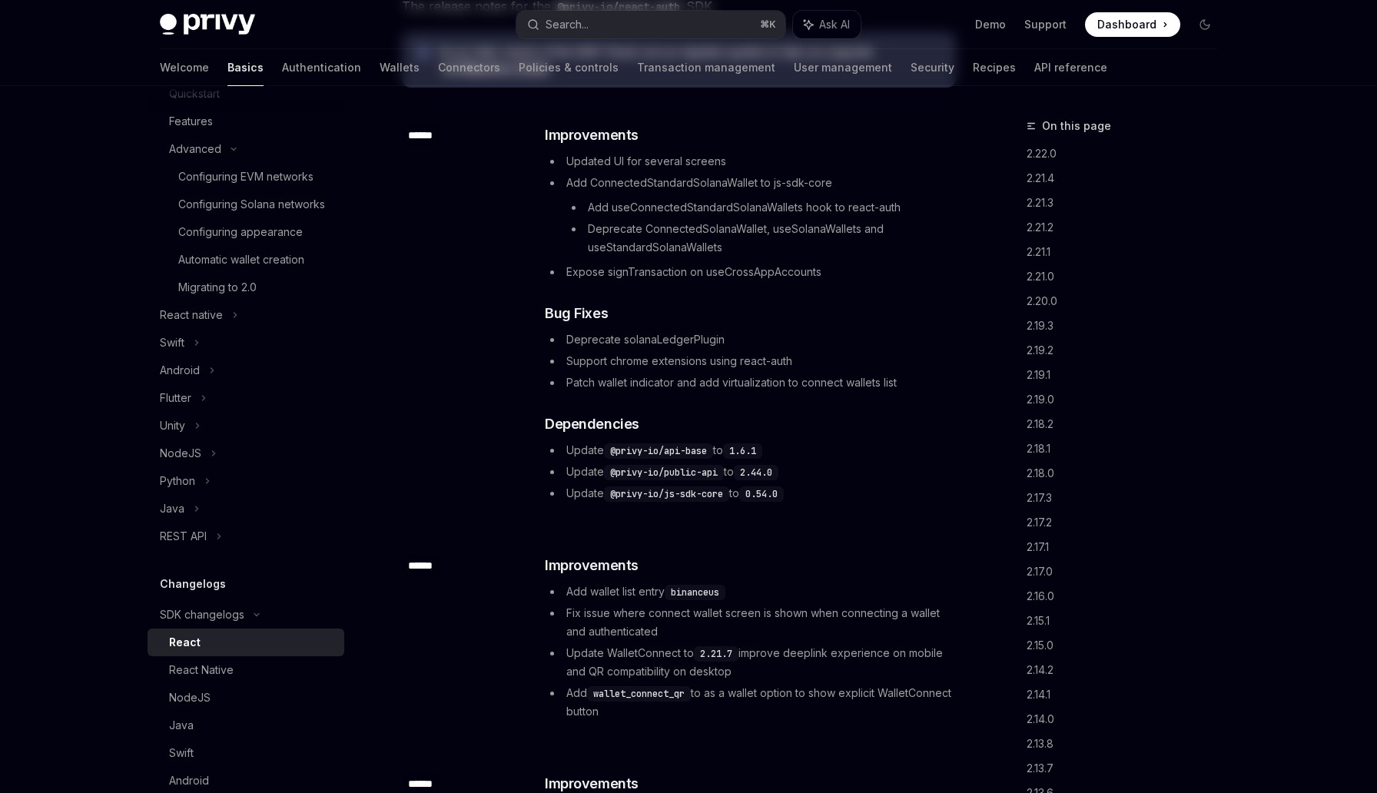
type textarea "*"
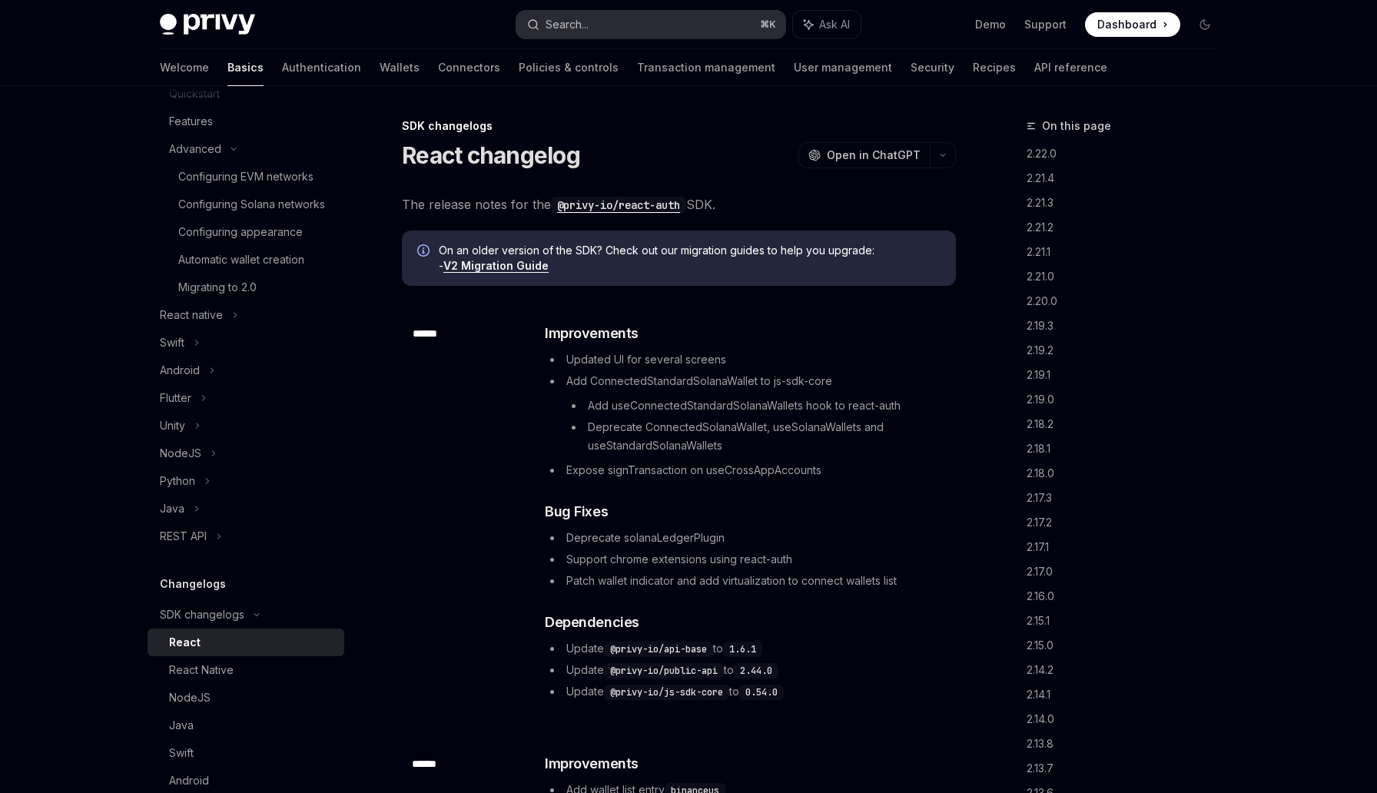
click at [661, 25] on button "Search... ⌘ K" at bounding box center [650, 25] width 269 height 28
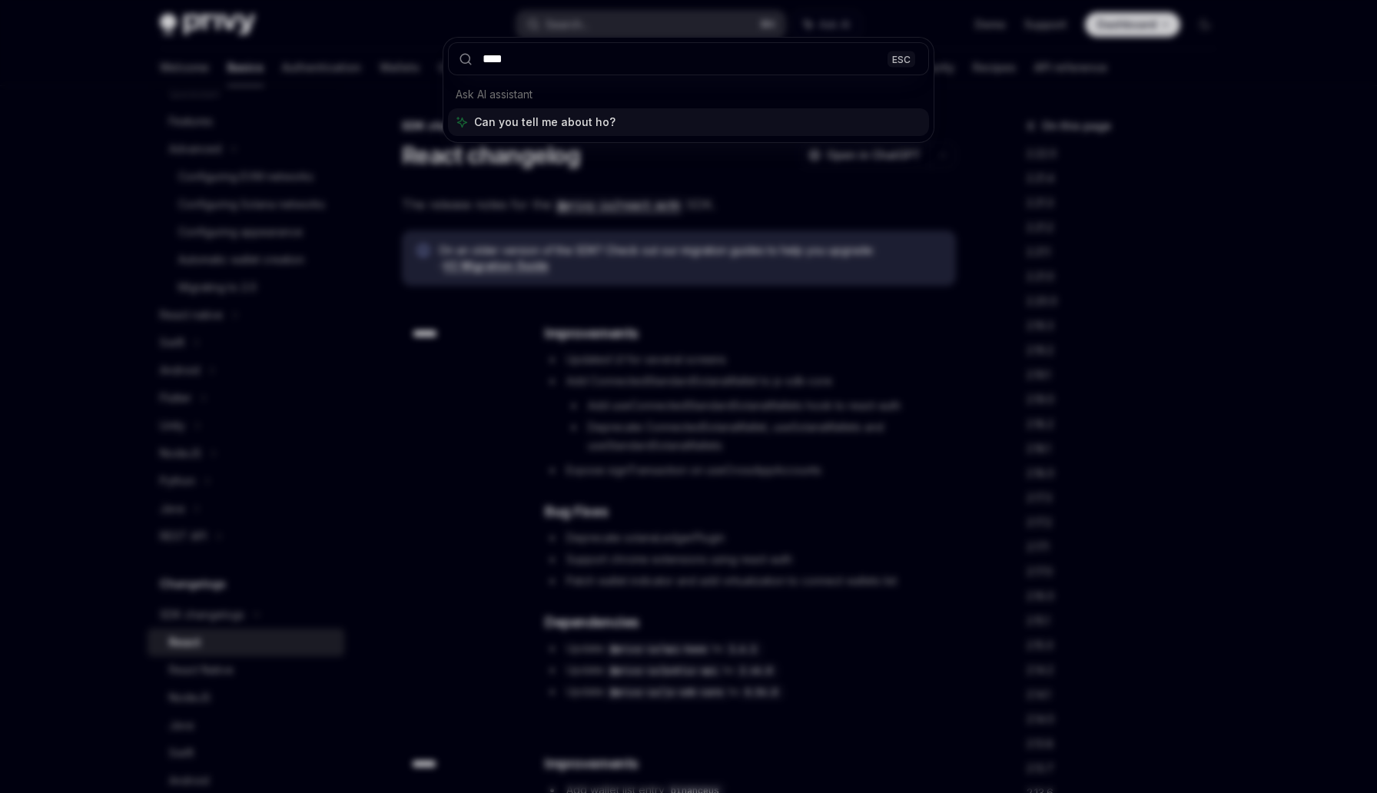
type input "*****"
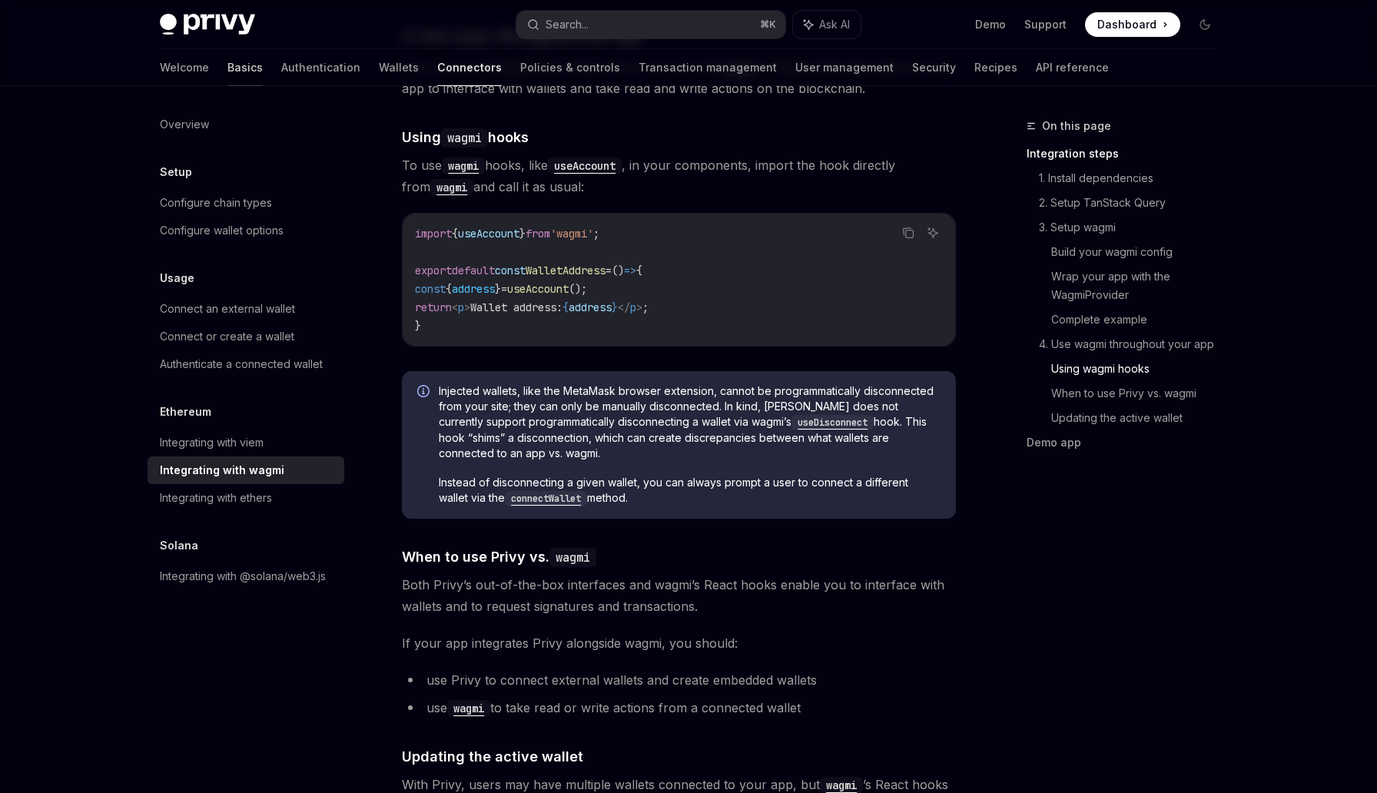
click at [227, 76] on link "Basics" at bounding box center [244, 67] width 35 height 37
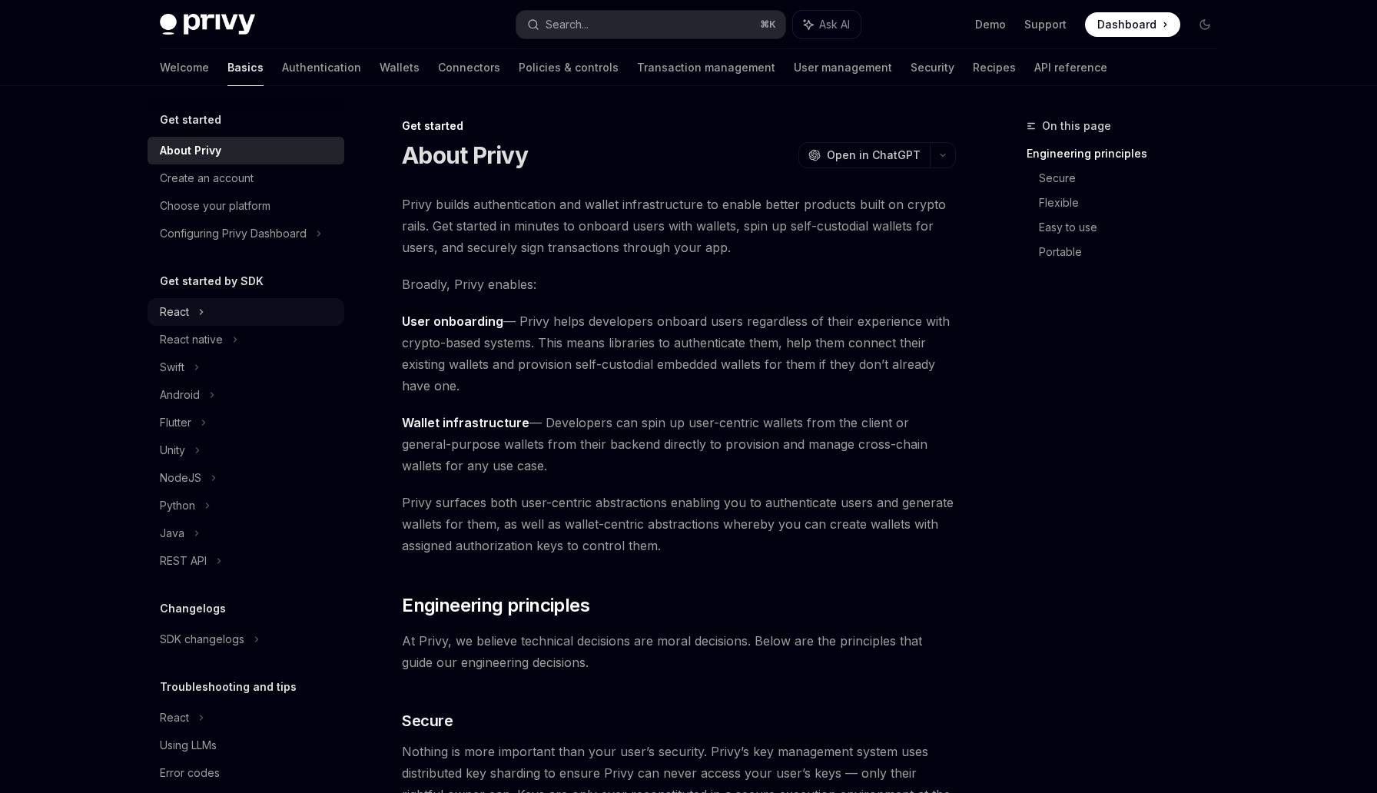
click at [184, 298] on div "React" at bounding box center [246, 312] width 197 height 28
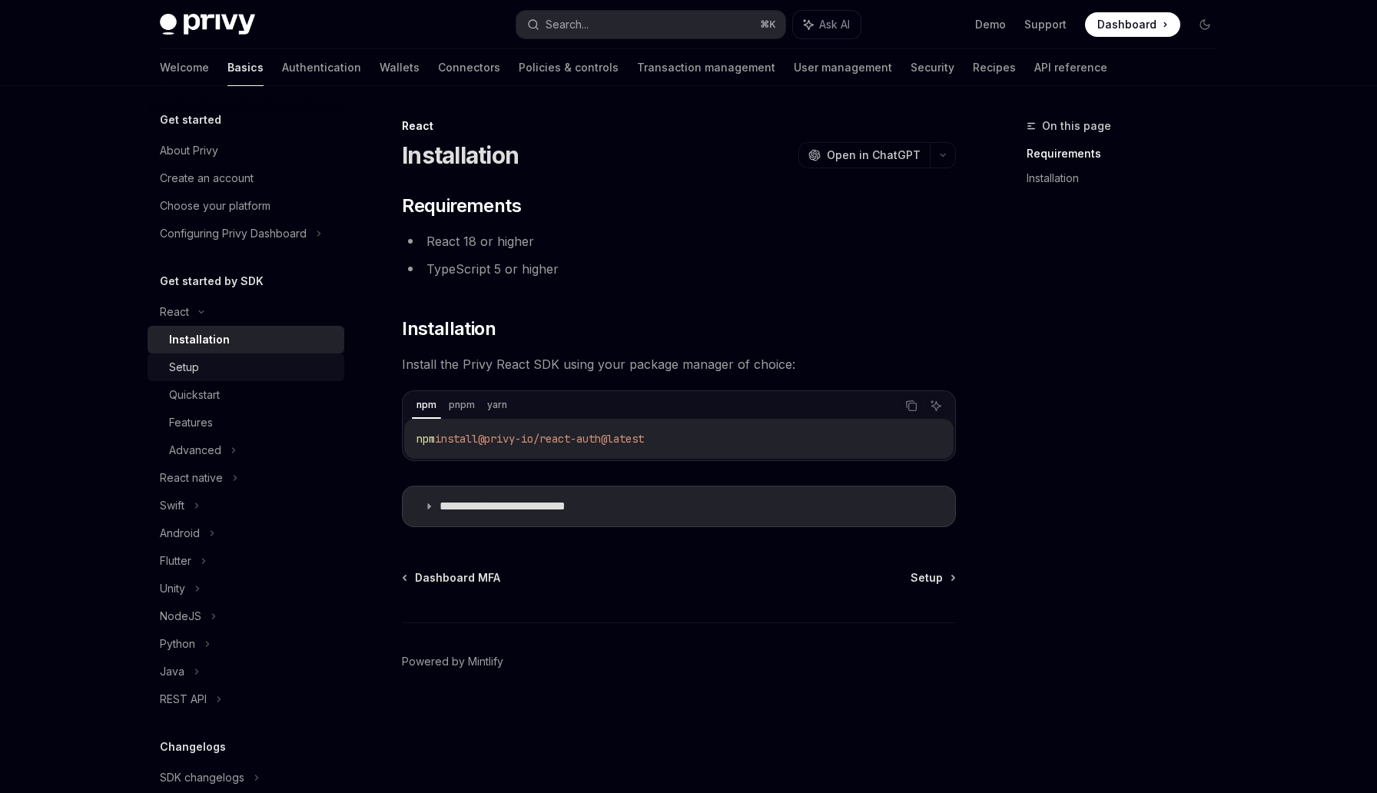
click at [300, 369] on div "Setup" at bounding box center [252, 367] width 166 height 18
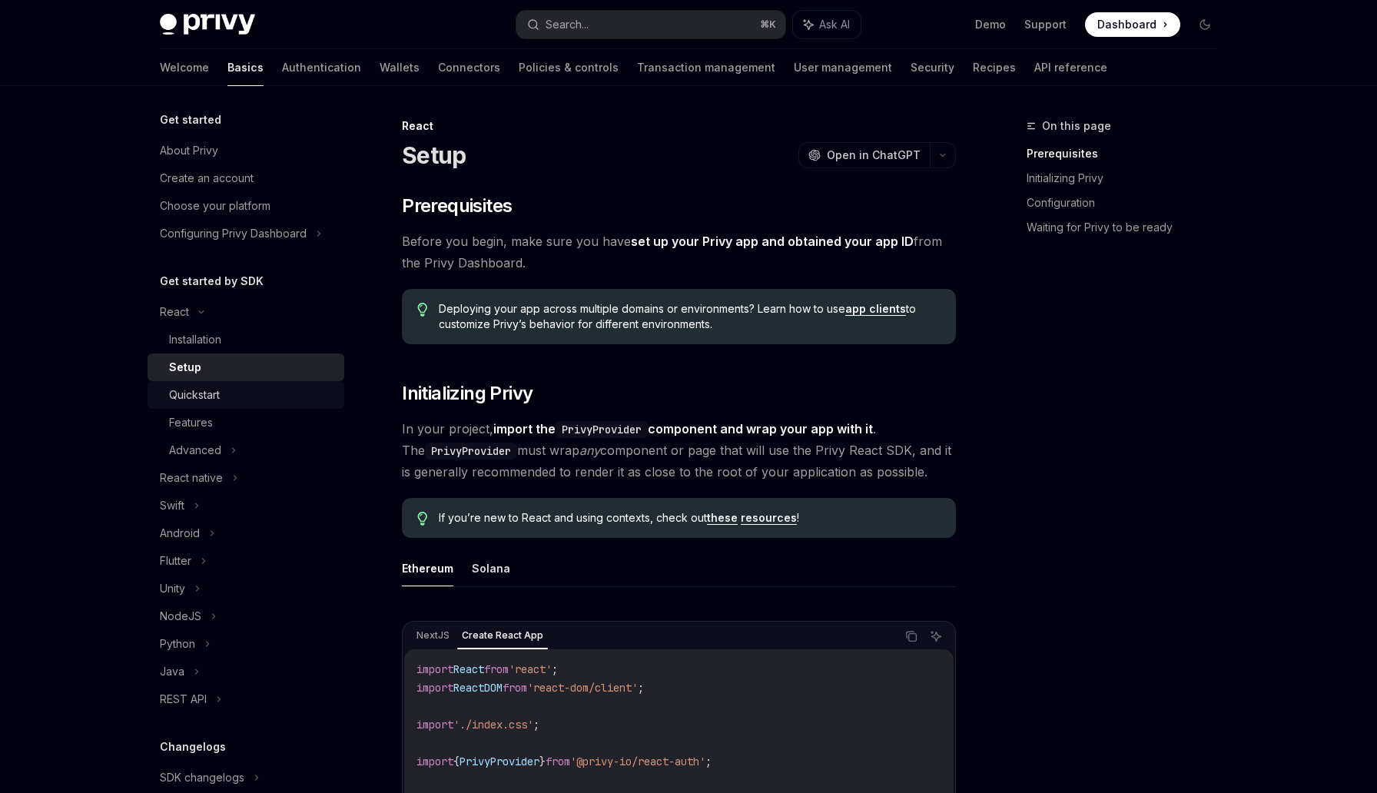
click at [300, 383] on link "Quickstart" at bounding box center [246, 395] width 197 height 28
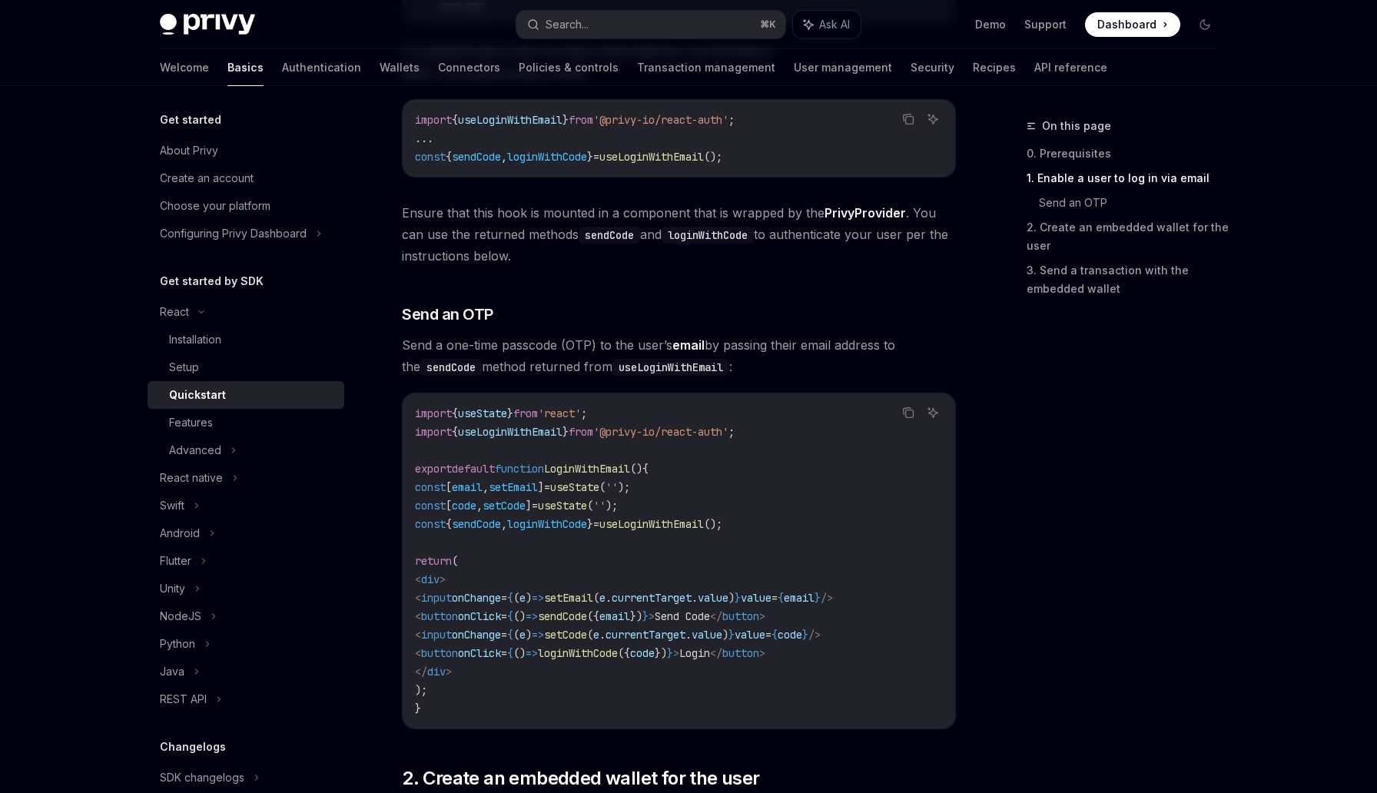
scroll to position [432, 0]
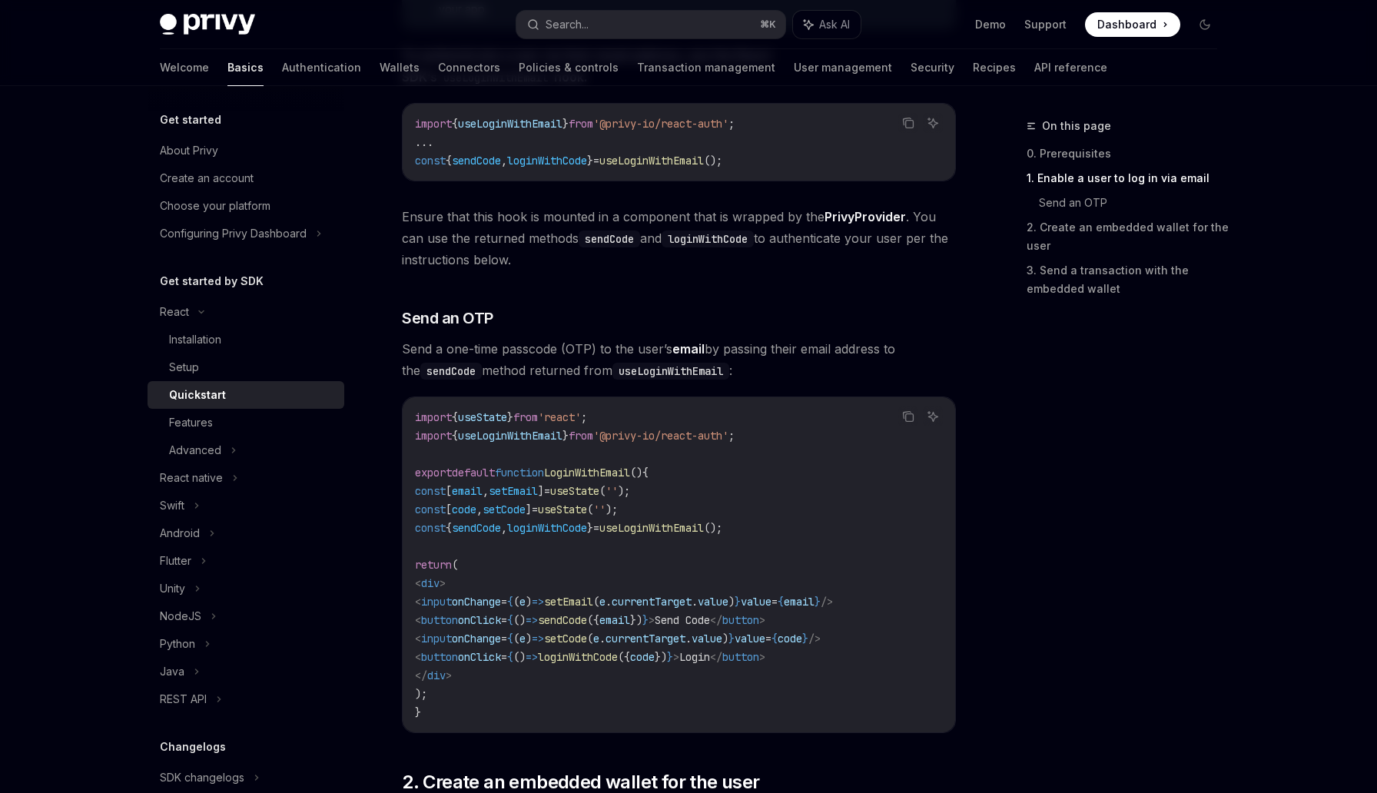
click at [645, 366] on code "useLoginWithEmail" at bounding box center [670, 371] width 117 height 17
copy code "useLoginWithEmail"
click at [282, 62] on link "Authentication" at bounding box center [321, 67] width 79 height 37
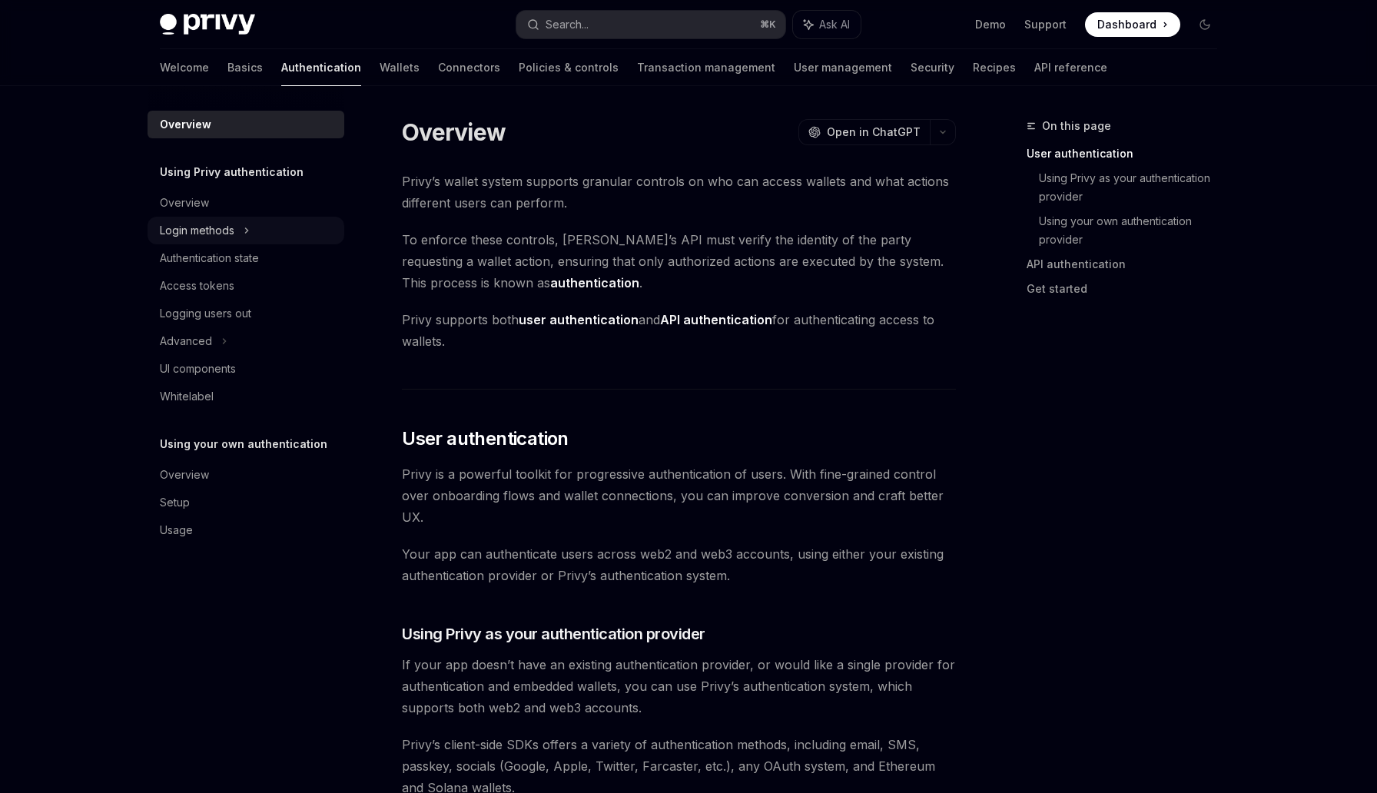
click at [218, 233] on div "Login methods" at bounding box center [197, 230] width 75 height 18
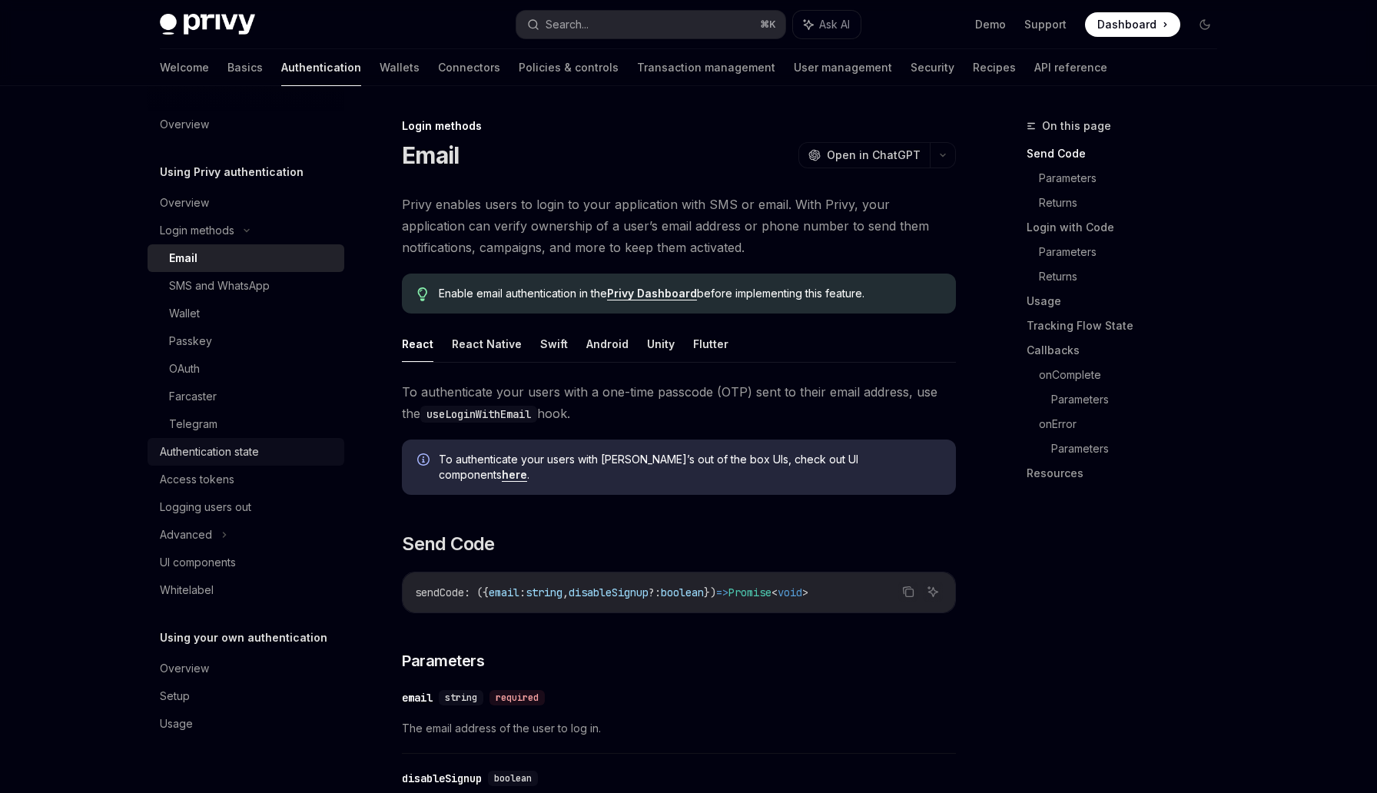
click at [217, 445] on div "Authentication state" at bounding box center [209, 452] width 99 height 18
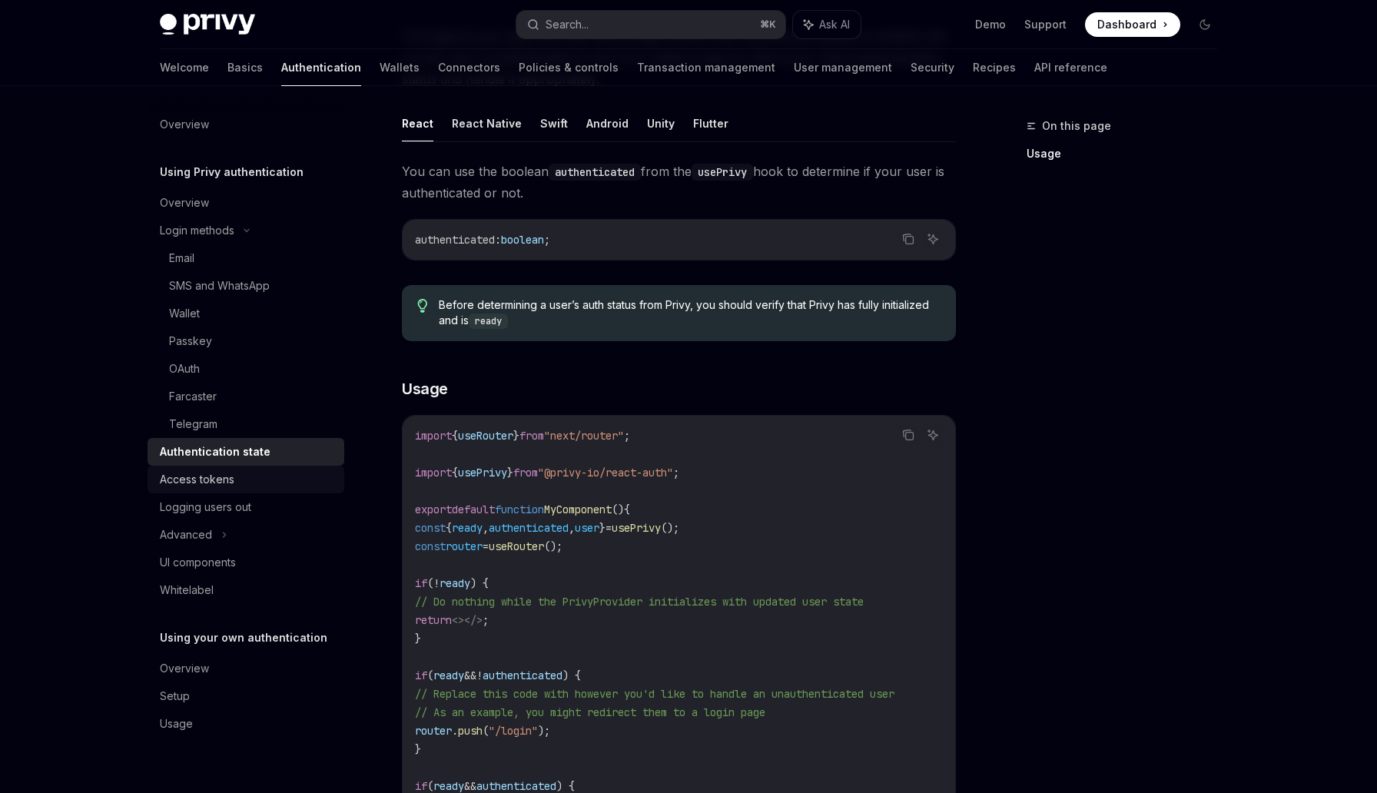
scroll to position [190, 0]
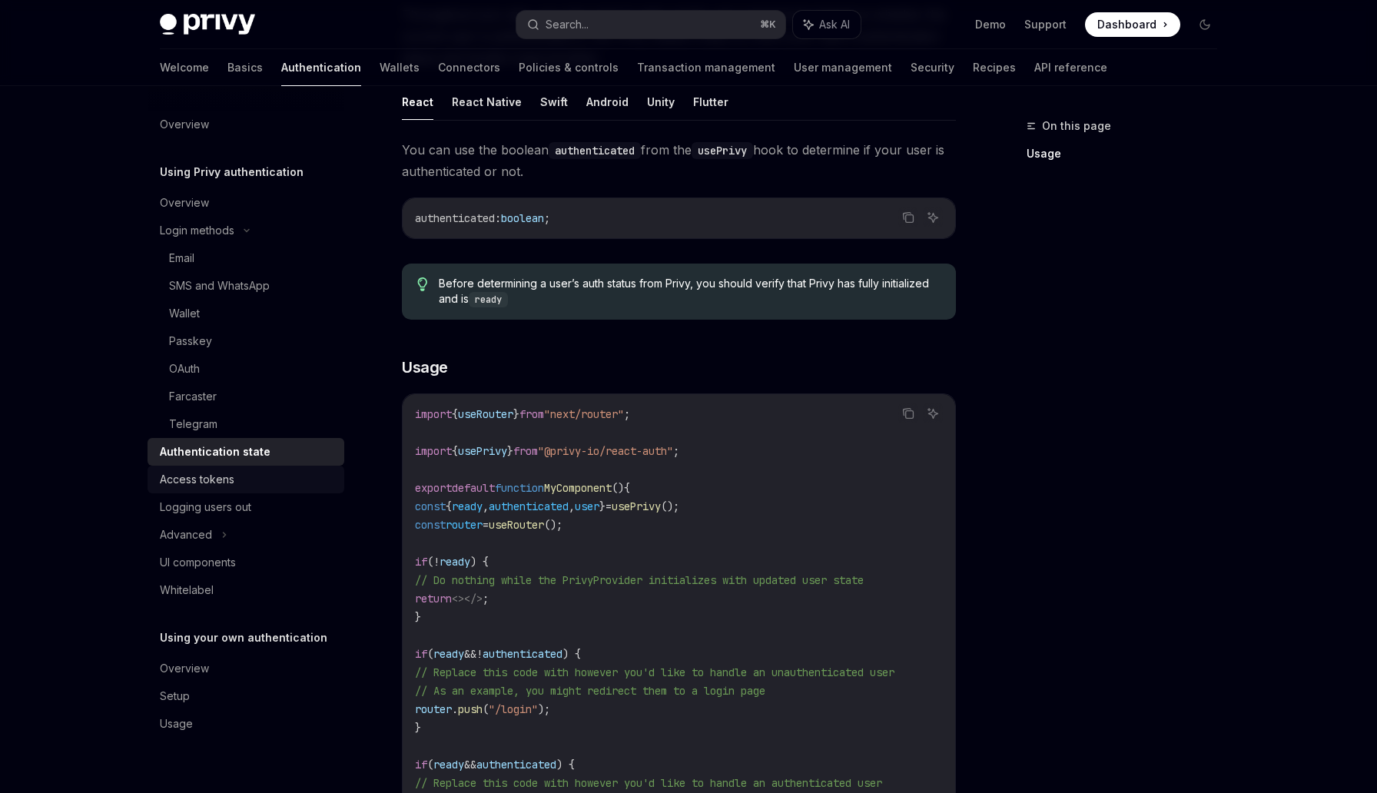
click at [190, 484] on div "Access tokens" at bounding box center [197, 479] width 75 height 18
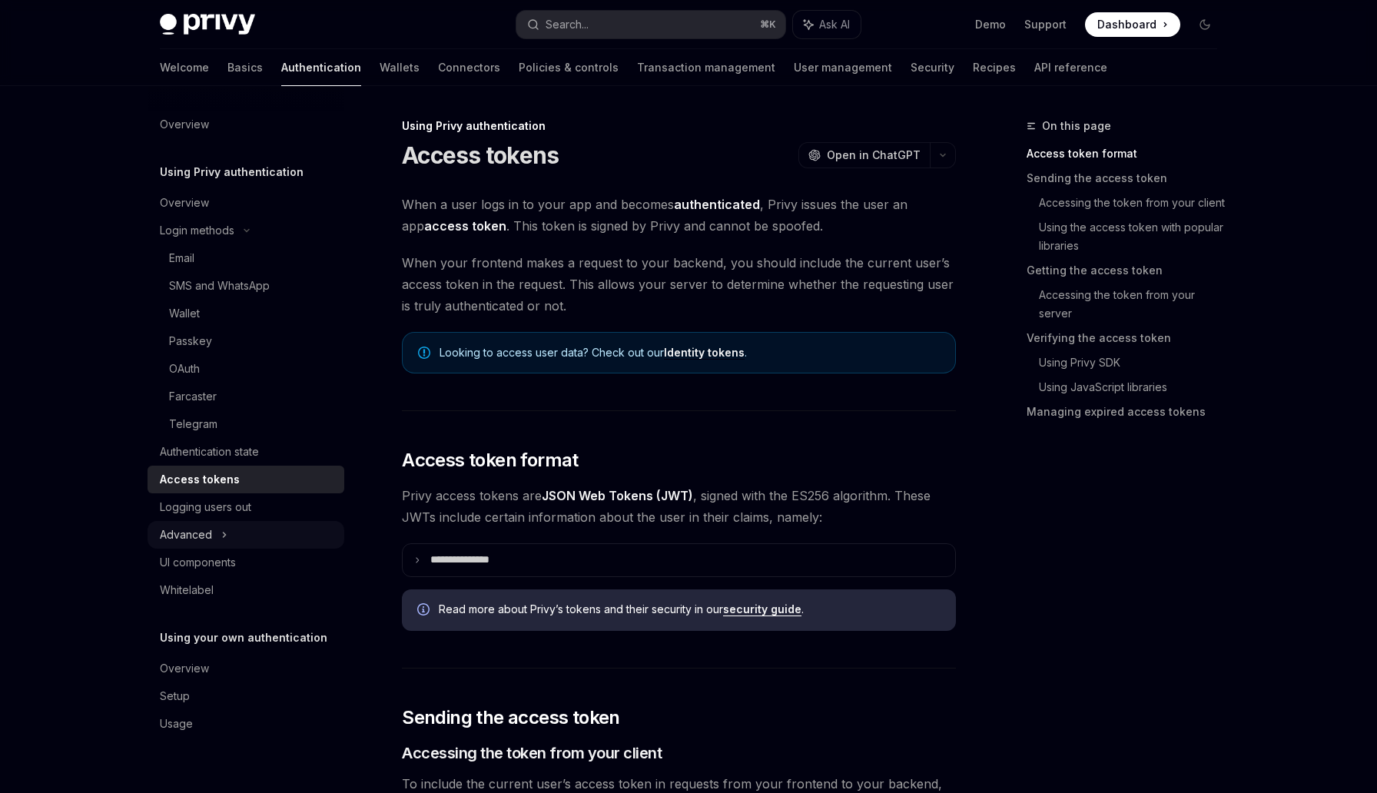
click at [204, 536] on div "Advanced" at bounding box center [186, 535] width 52 height 18
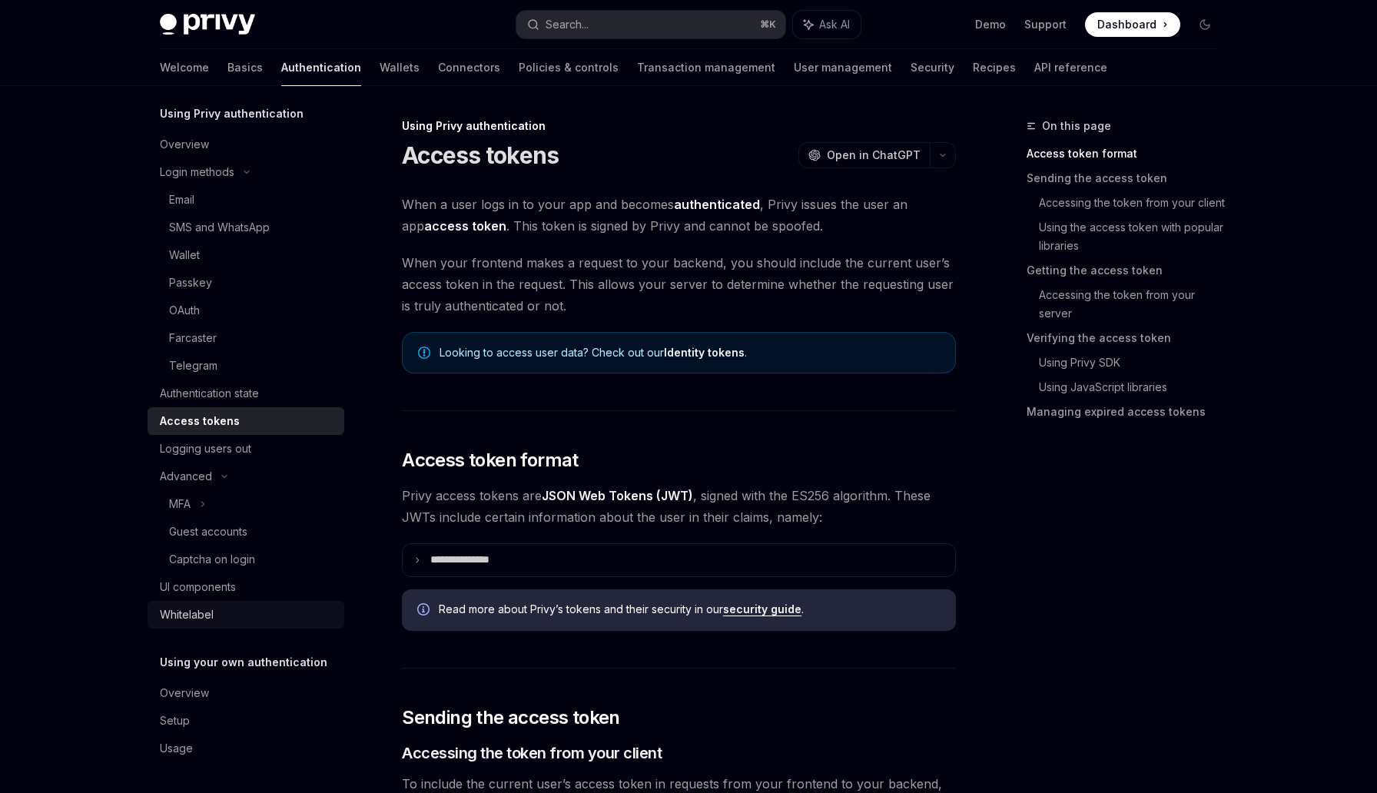
click at [209, 622] on div "Whitelabel" at bounding box center [187, 614] width 54 height 18
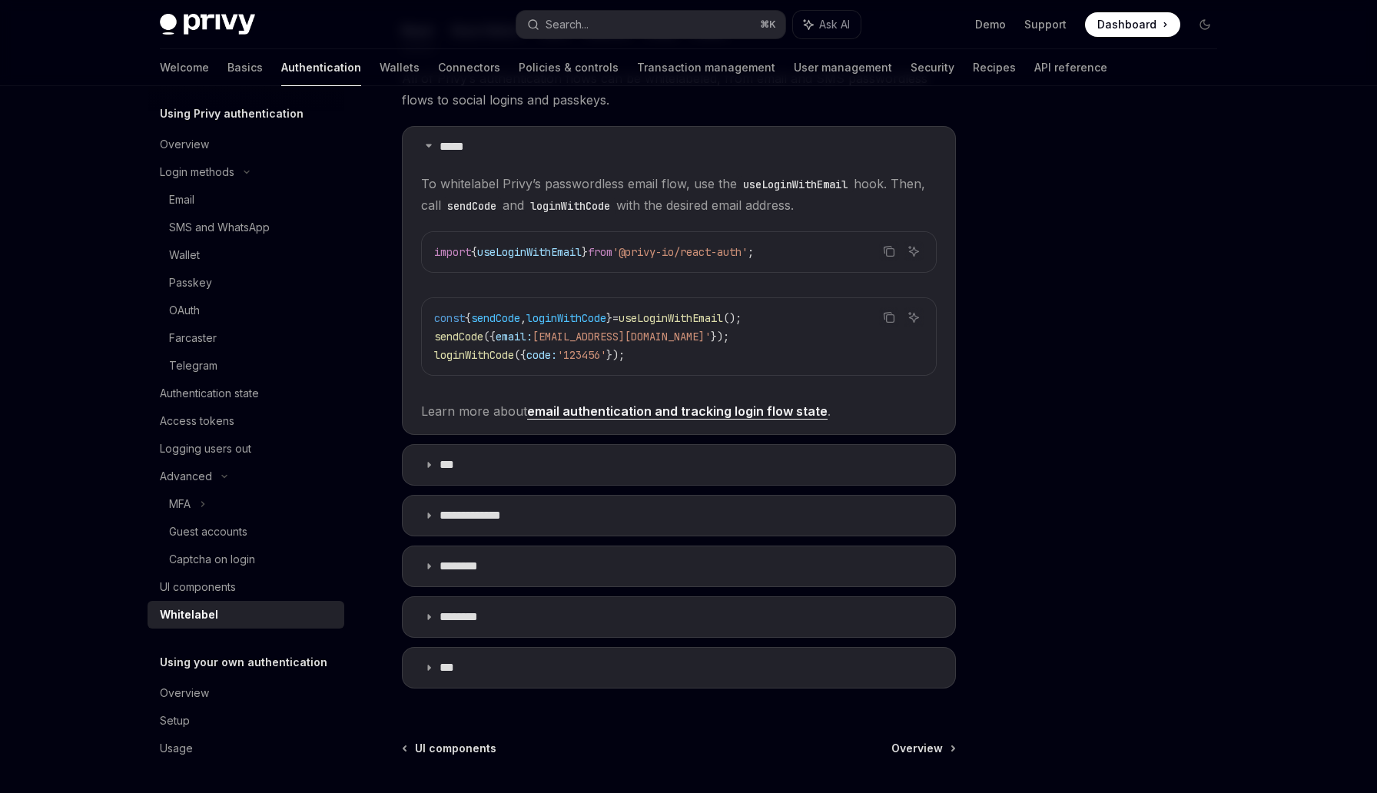
scroll to position [284, 0]
click at [267, 582] on div "UI components" at bounding box center [247, 587] width 175 height 18
type textarea "*"
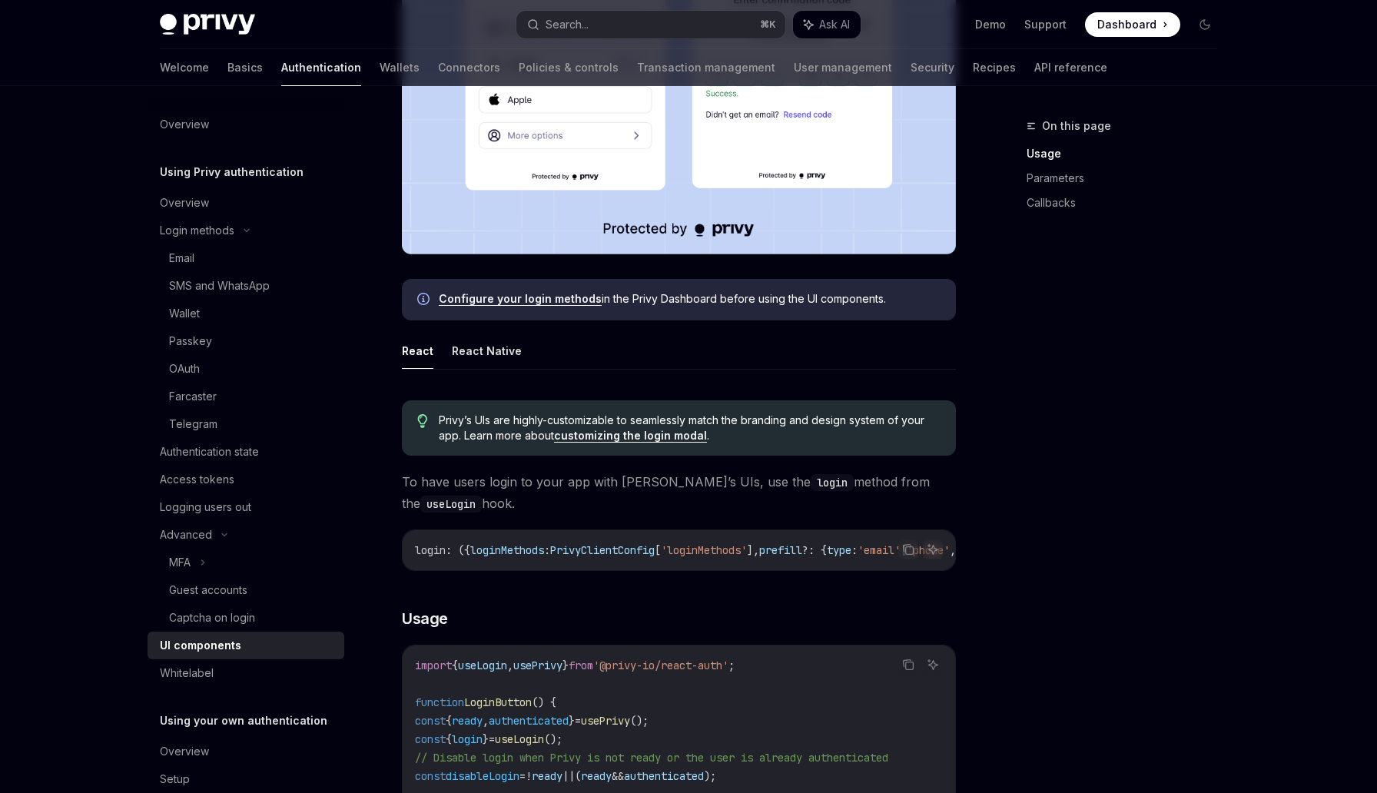
scroll to position [343, 0]
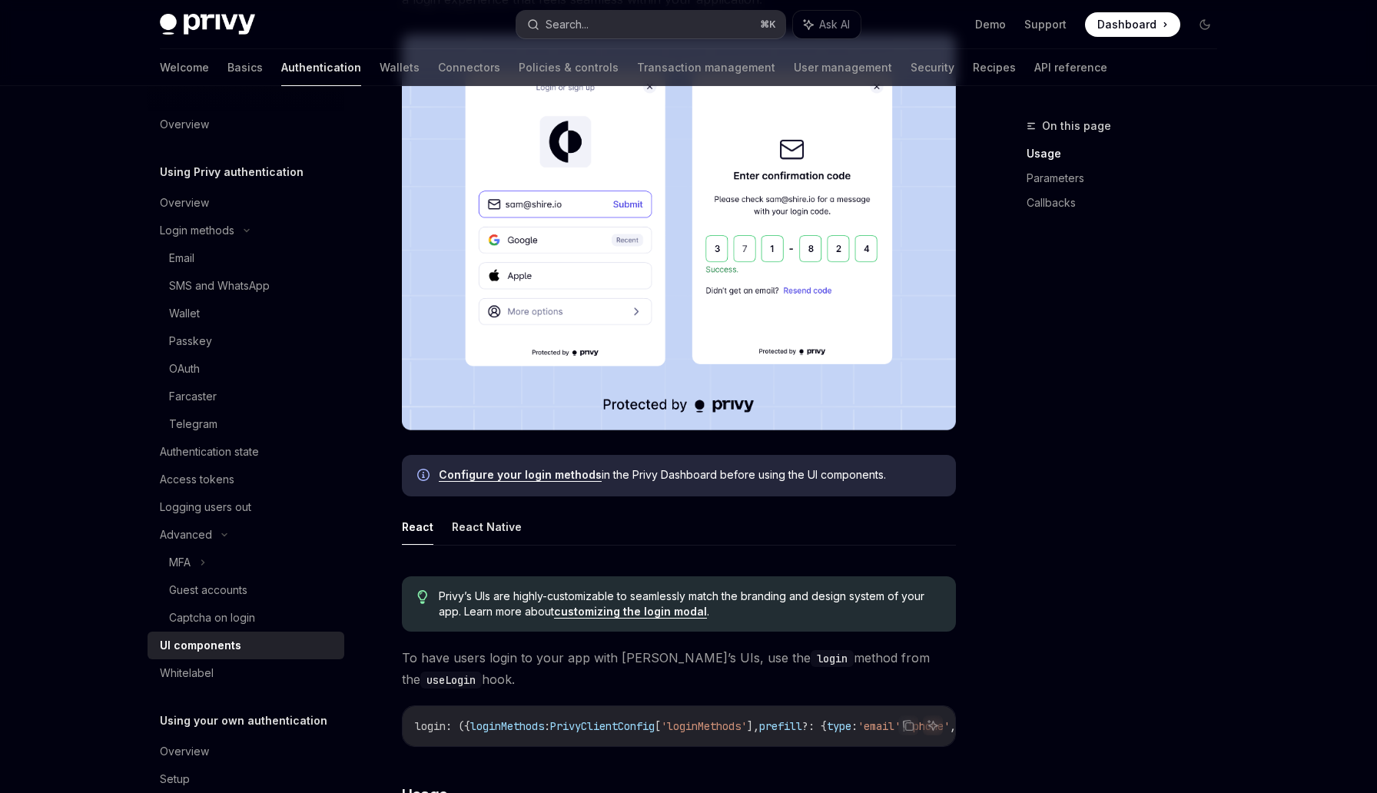
click at [624, 29] on button "Search... ⌘ K" at bounding box center [650, 25] width 269 height 28
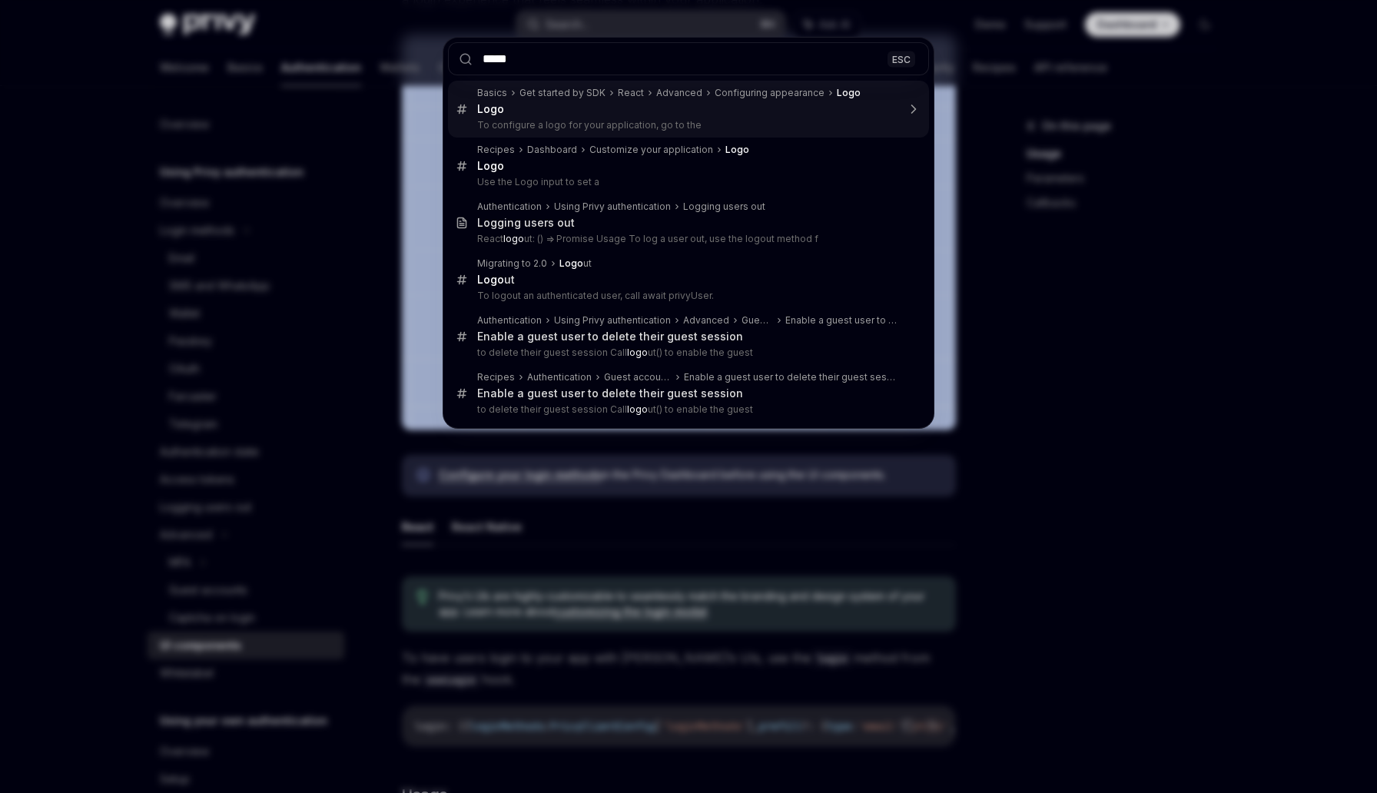
type input "******"
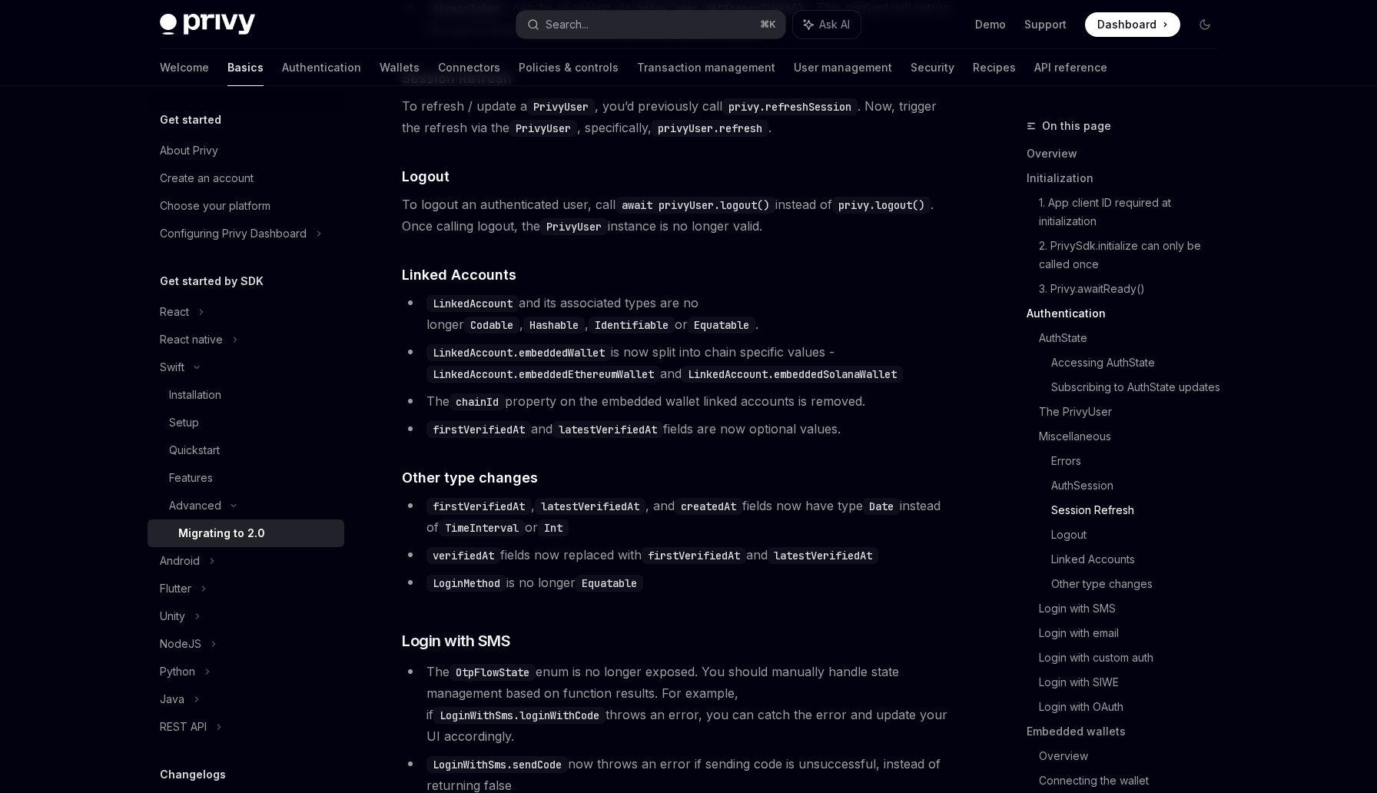
scroll to position [3006, 0]
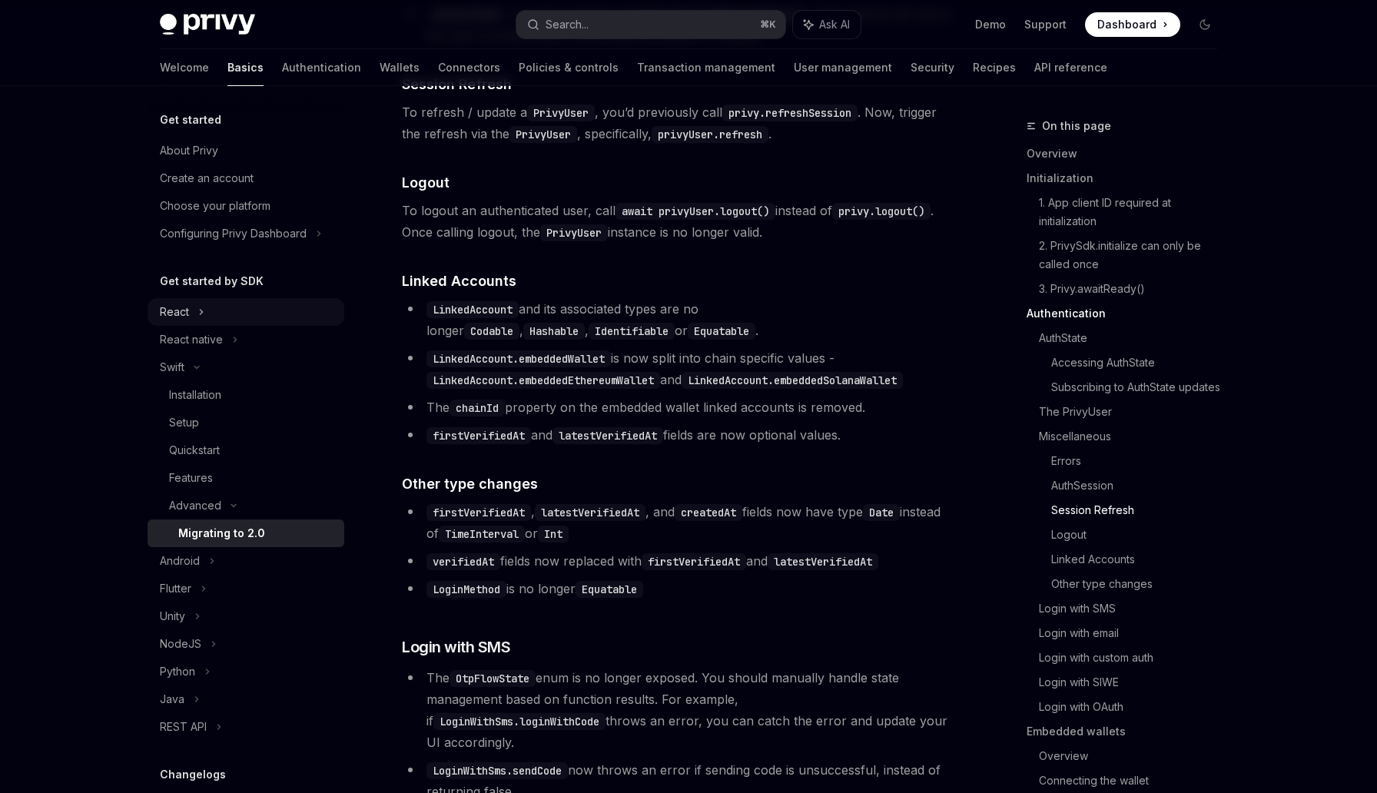
click at [237, 315] on div "React" at bounding box center [246, 312] width 197 height 28
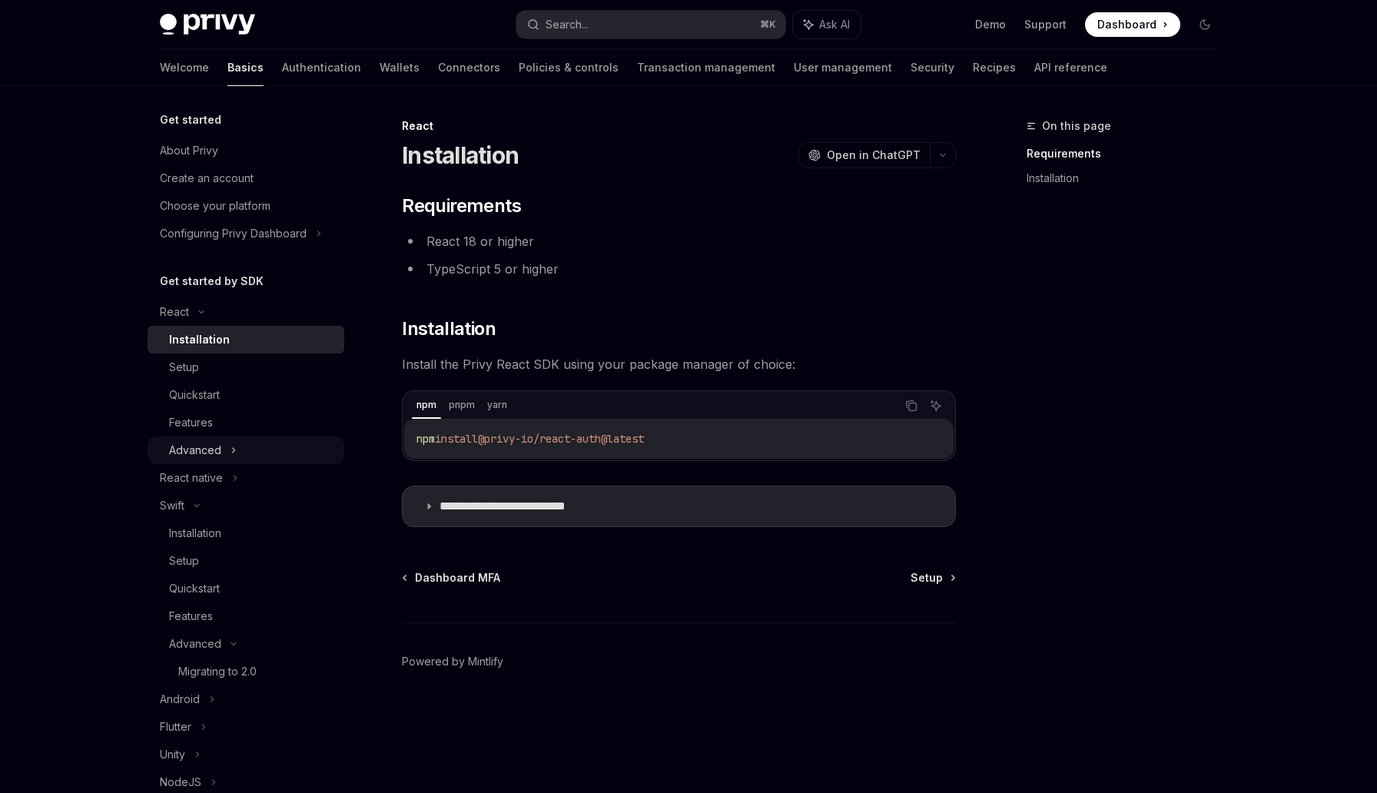
click at [234, 454] on icon at bounding box center [234, 450] width 6 height 18
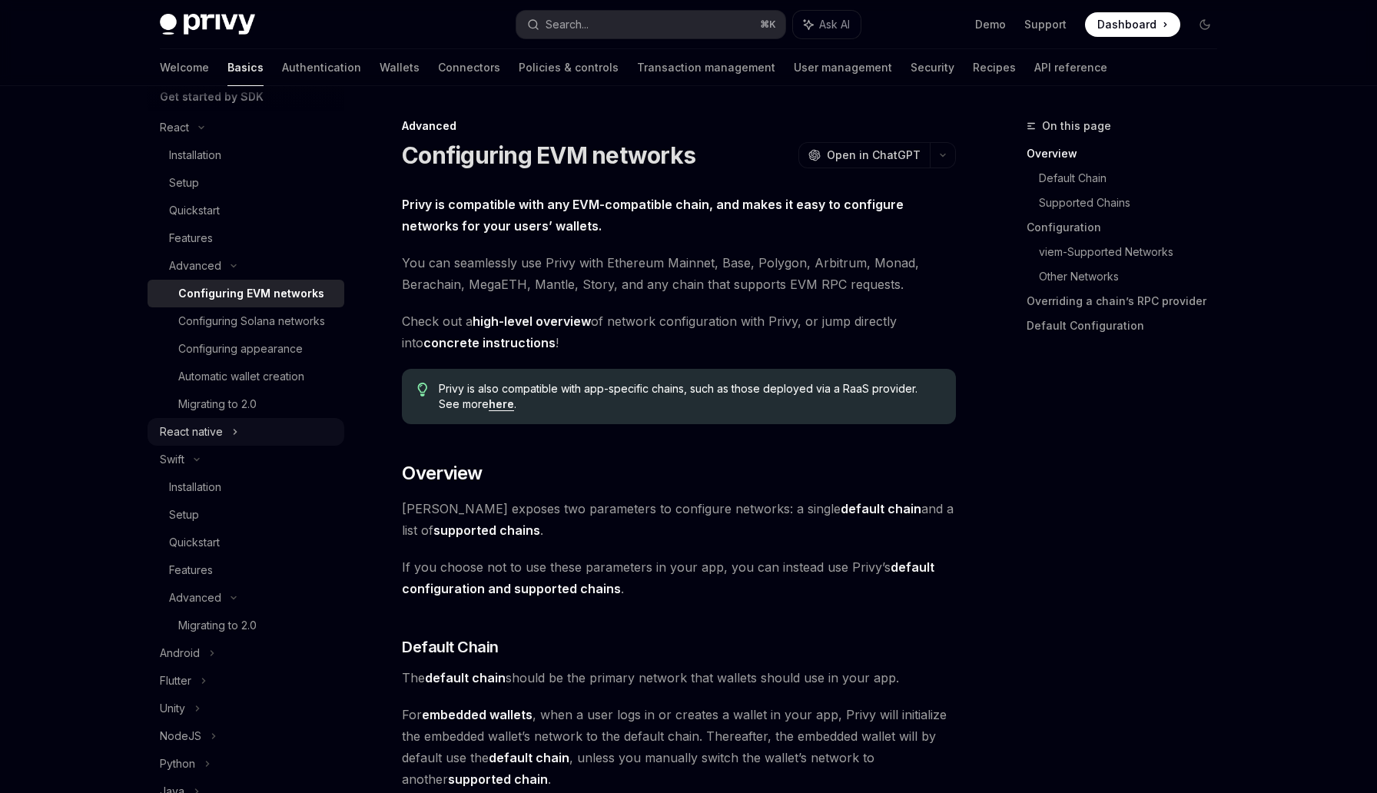
scroll to position [194, 0]
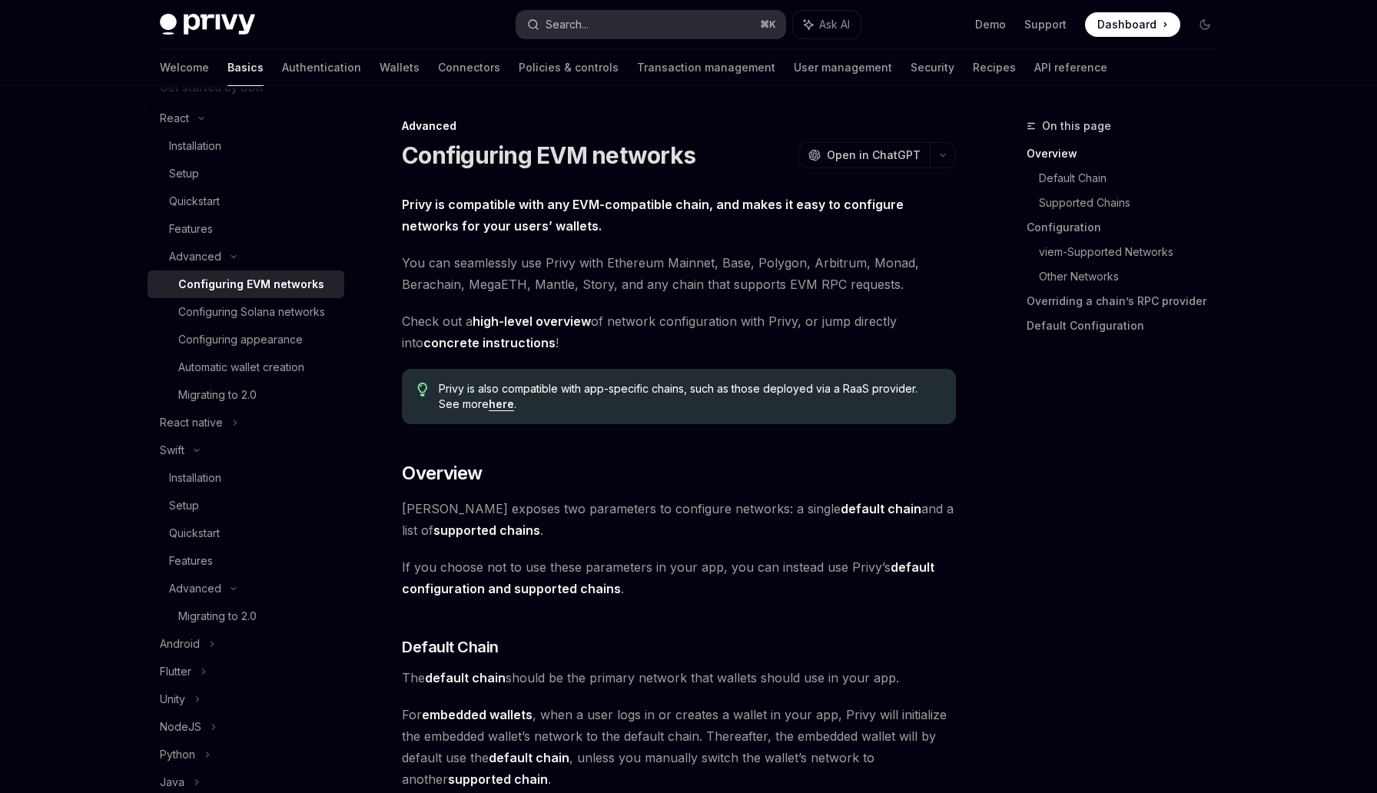
click at [600, 22] on button "Search... ⌘ K" at bounding box center [650, 25] width 269 height 28
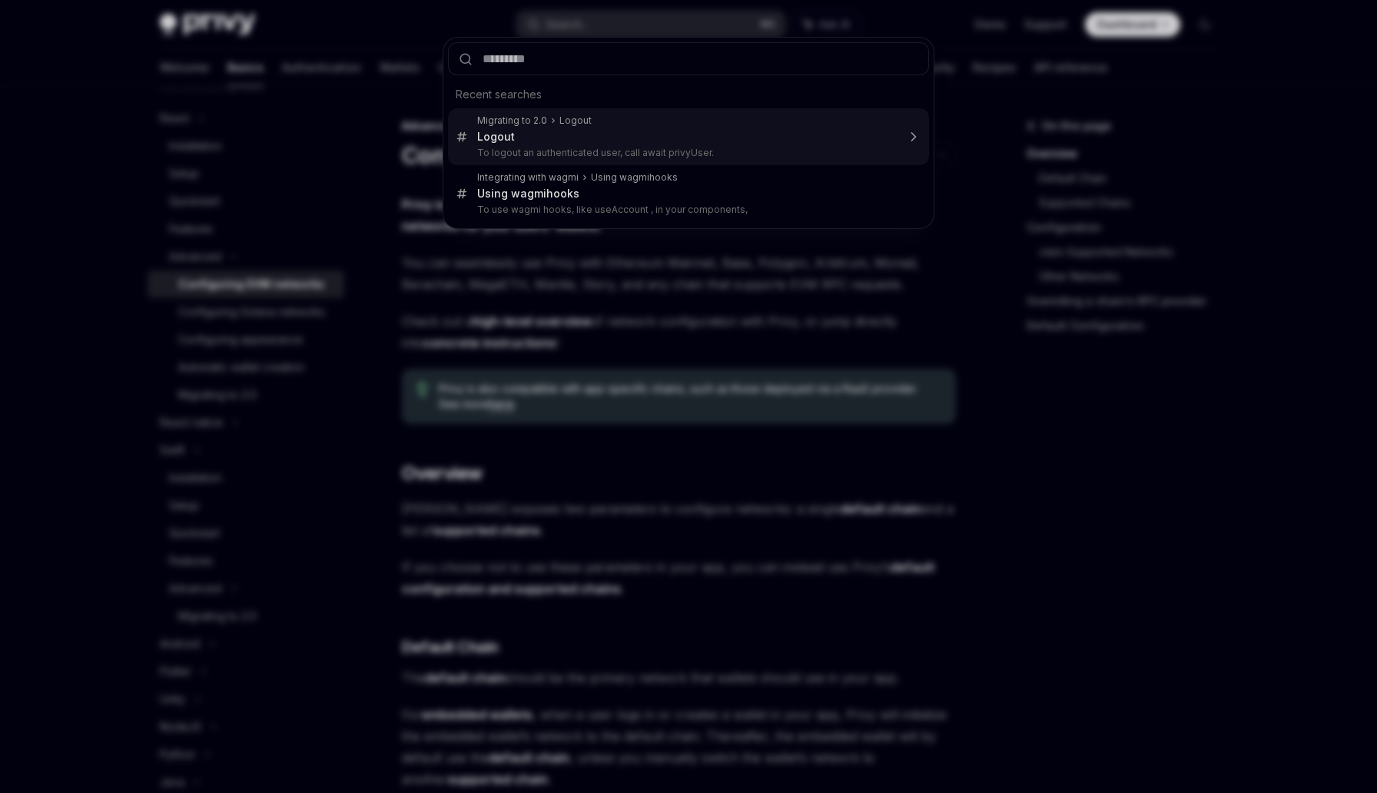
click at [603, 119] on div "Migrating to 2.0 Logout" at bounding box center [687, 120] width 420 height 12
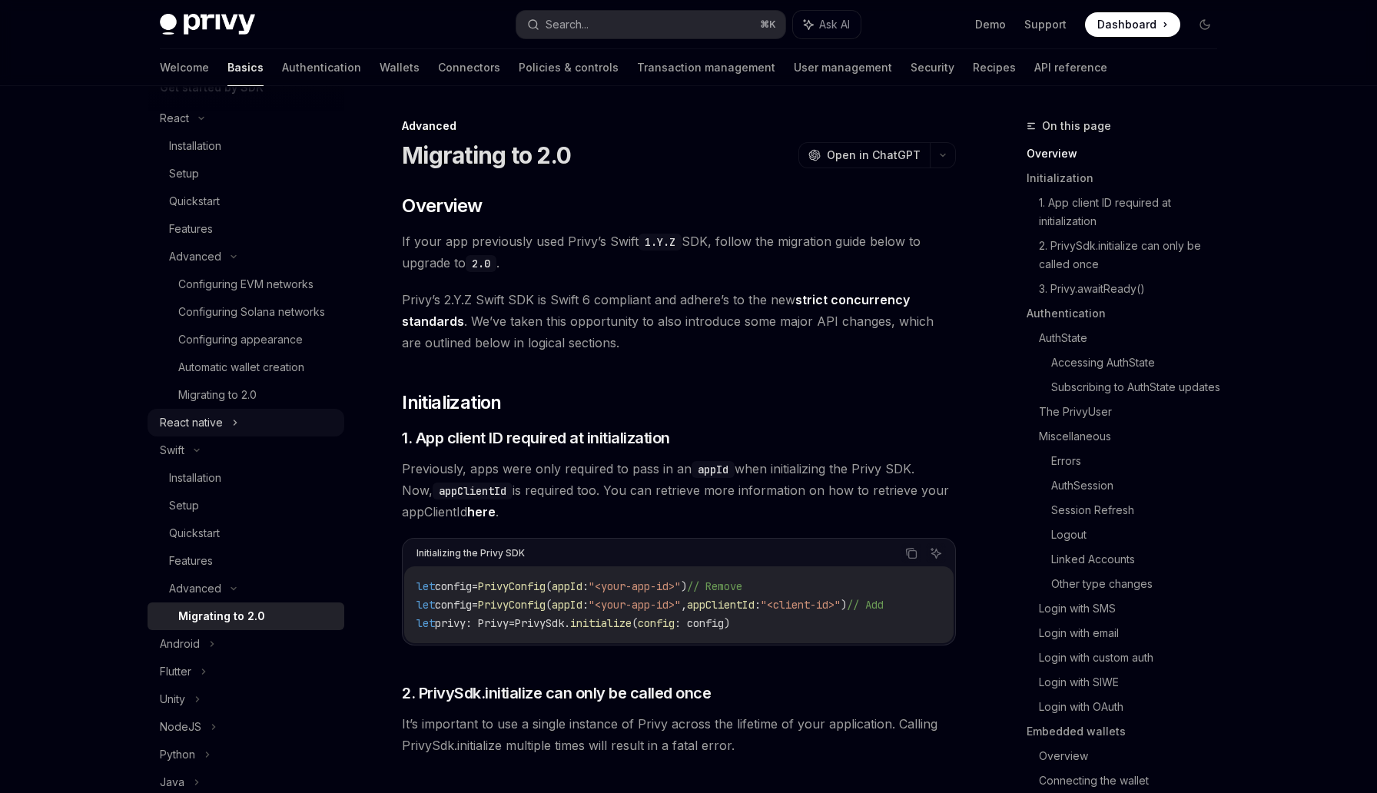
scroll to position [467, 0]
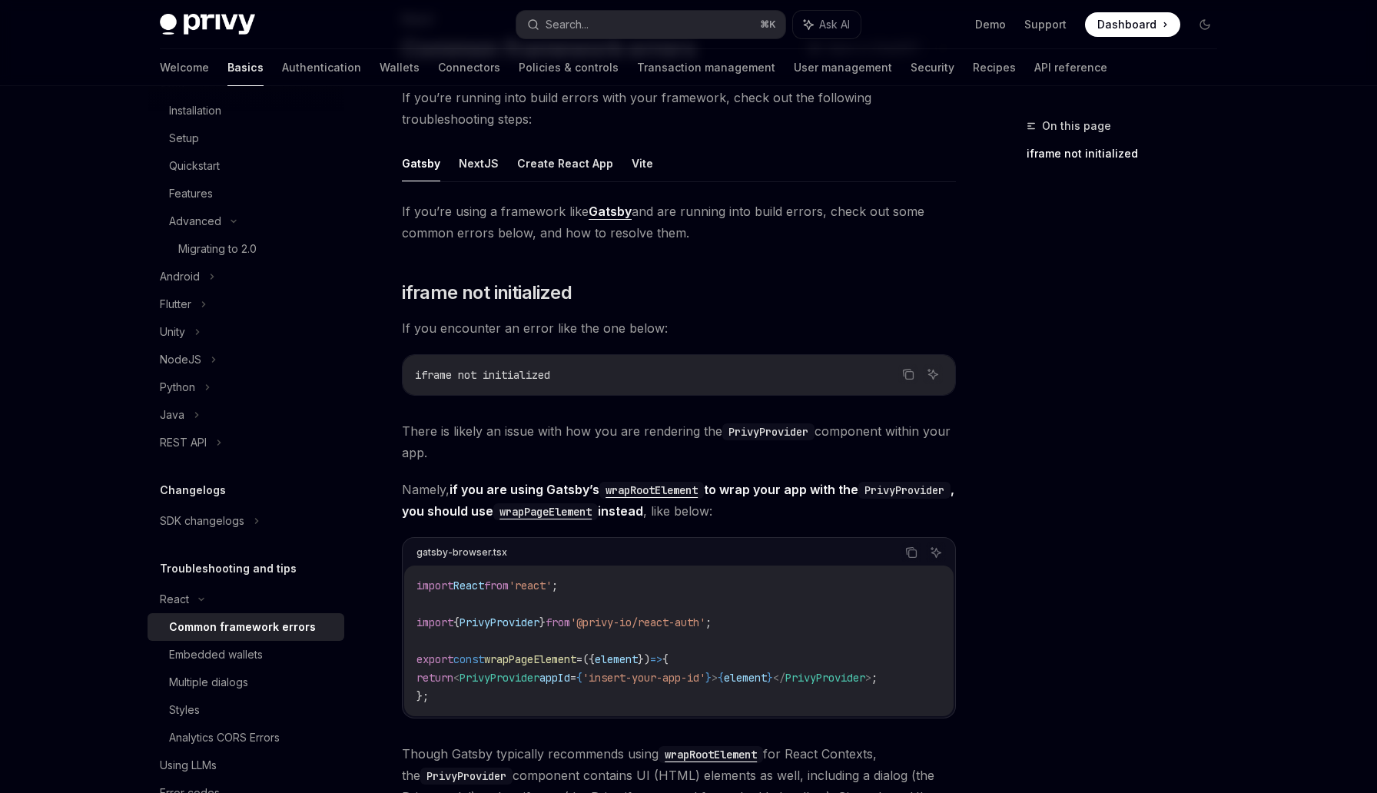
scroll to position [137, 0]
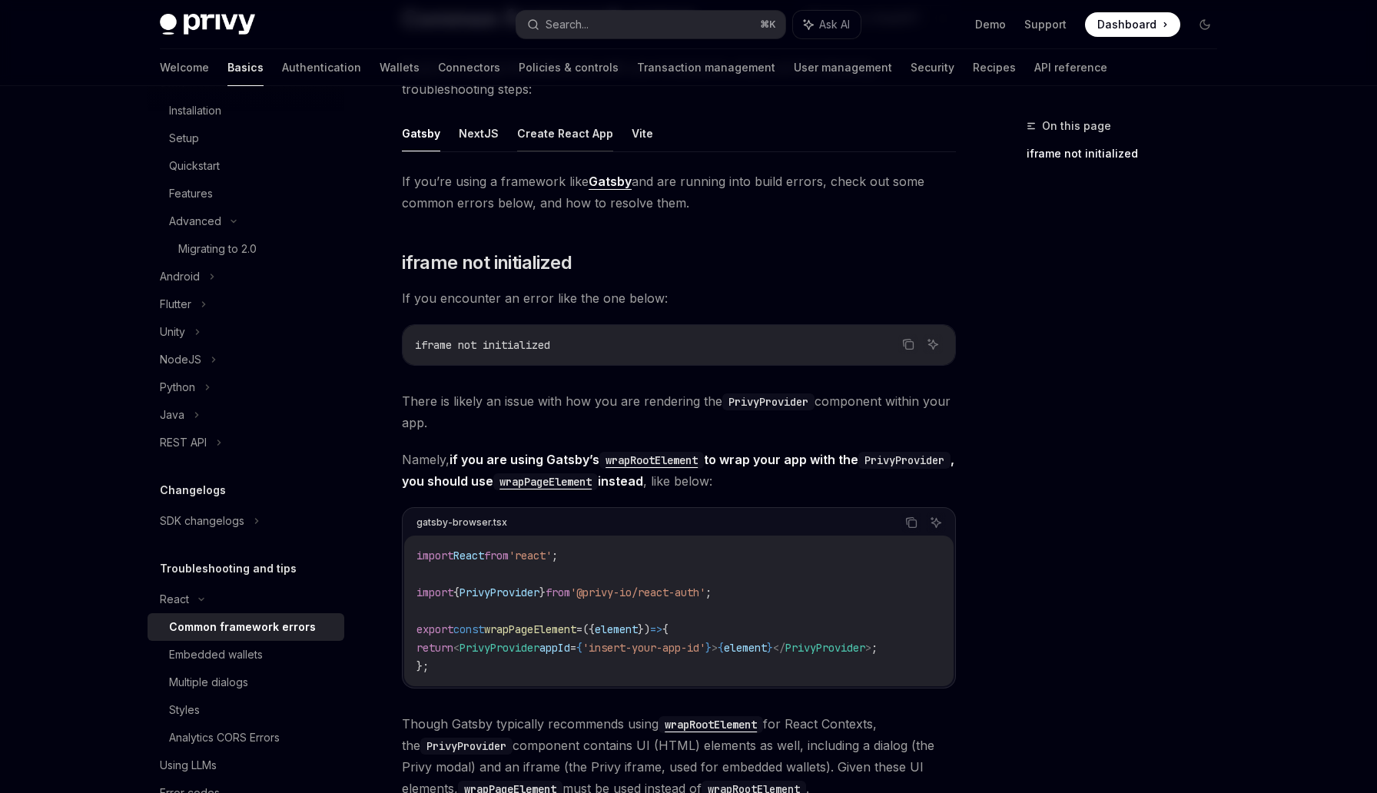
click at [552, 135] on button "Create React App" at bounding box center [565, 133] width 96 height 36
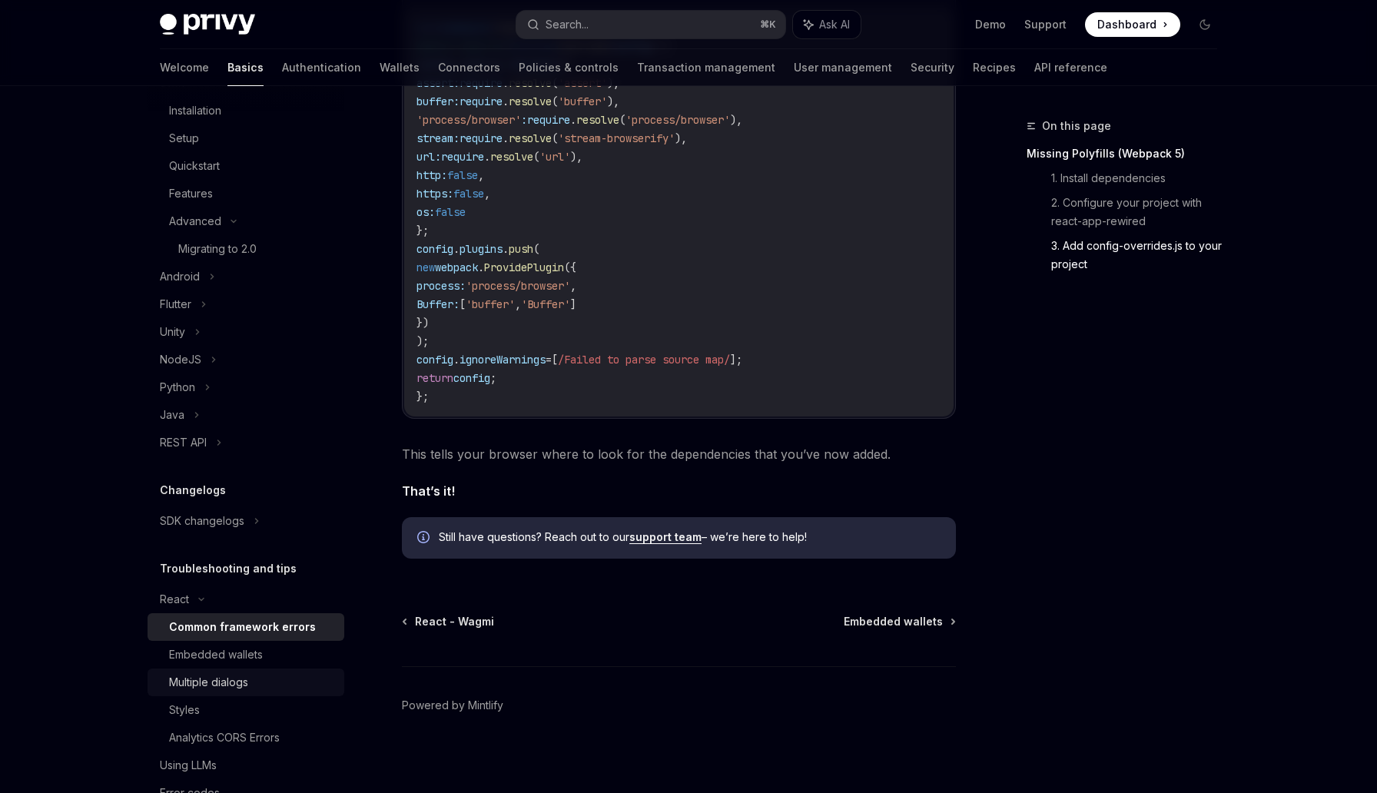
scroll to position [605, 0]
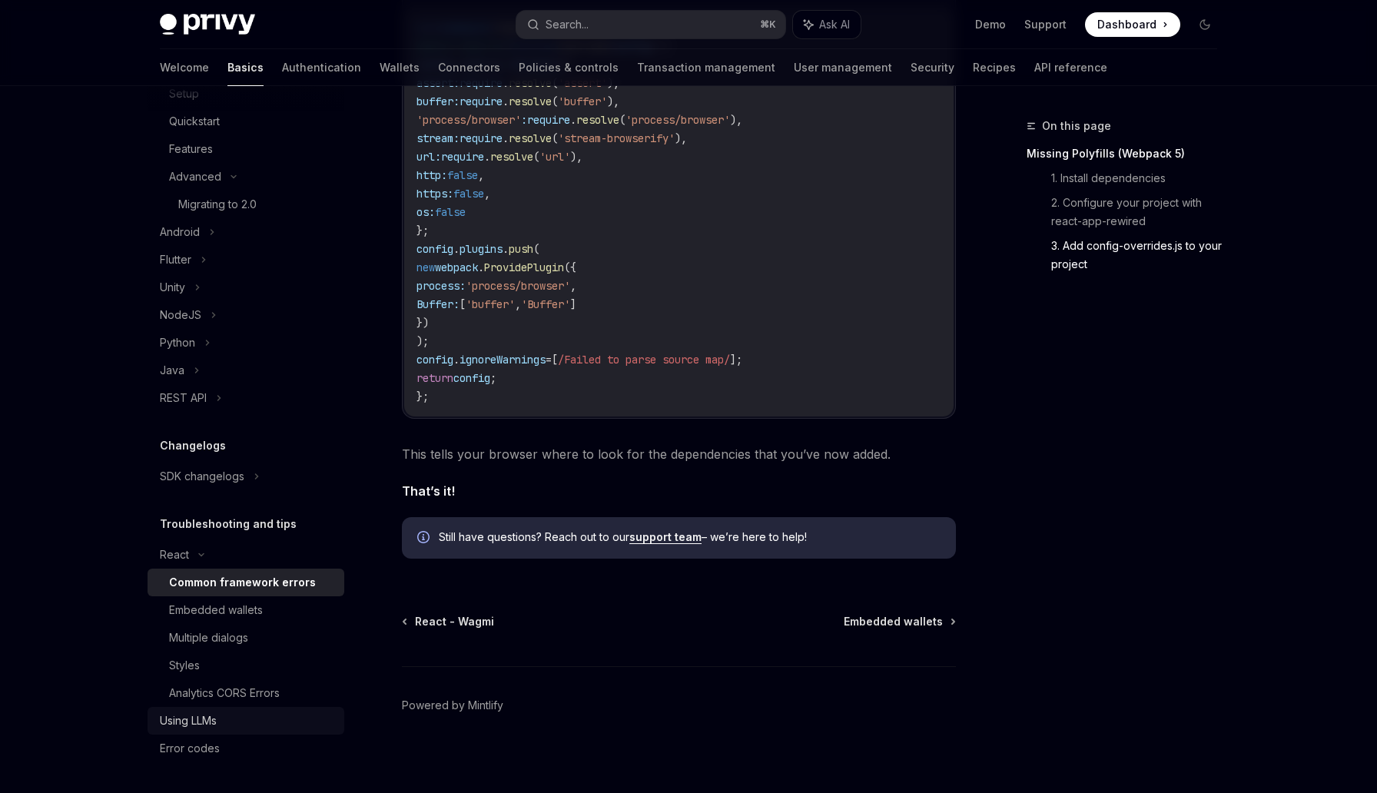
click at [237, 721] on div "Using LLMs" at bounding box center [247, 720] width 175 height 18
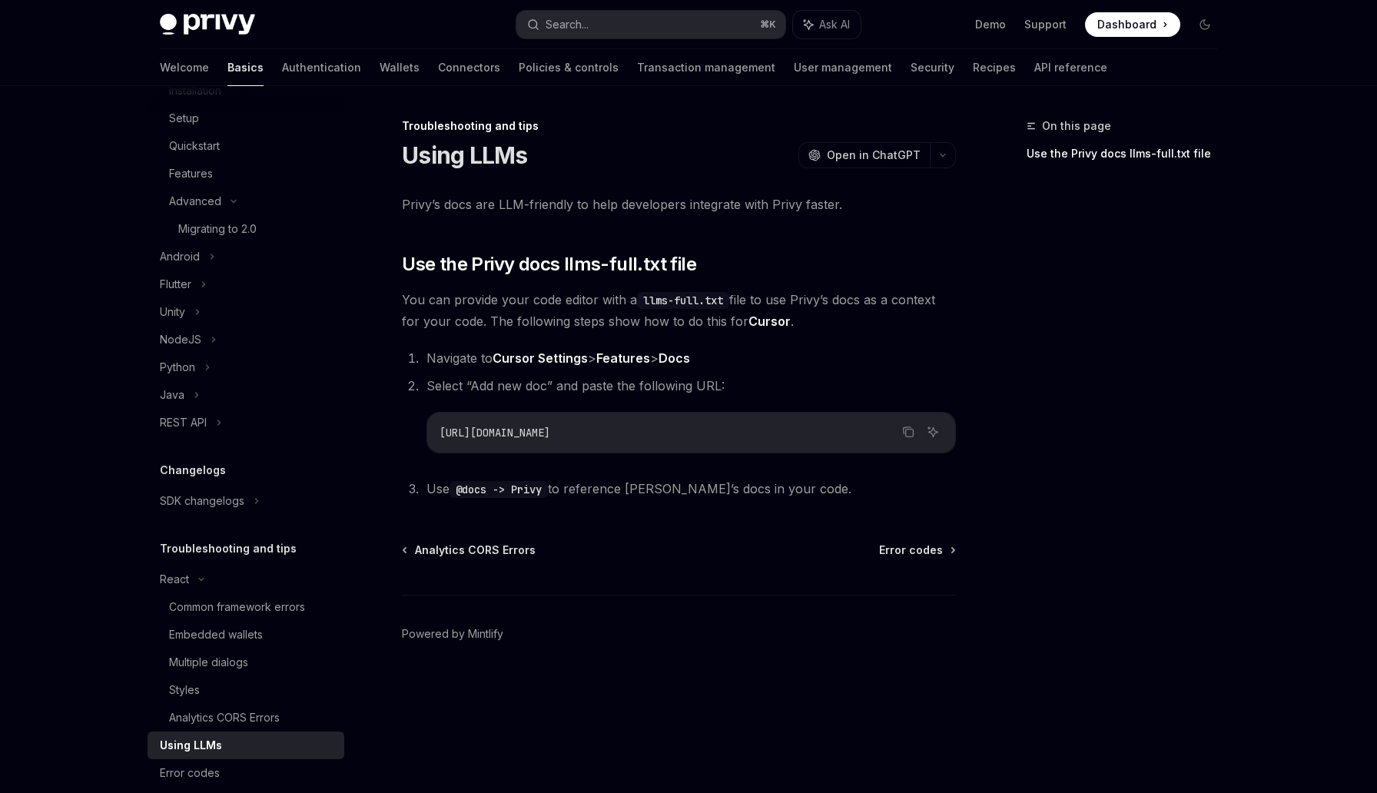
scroll to position [605, 0]
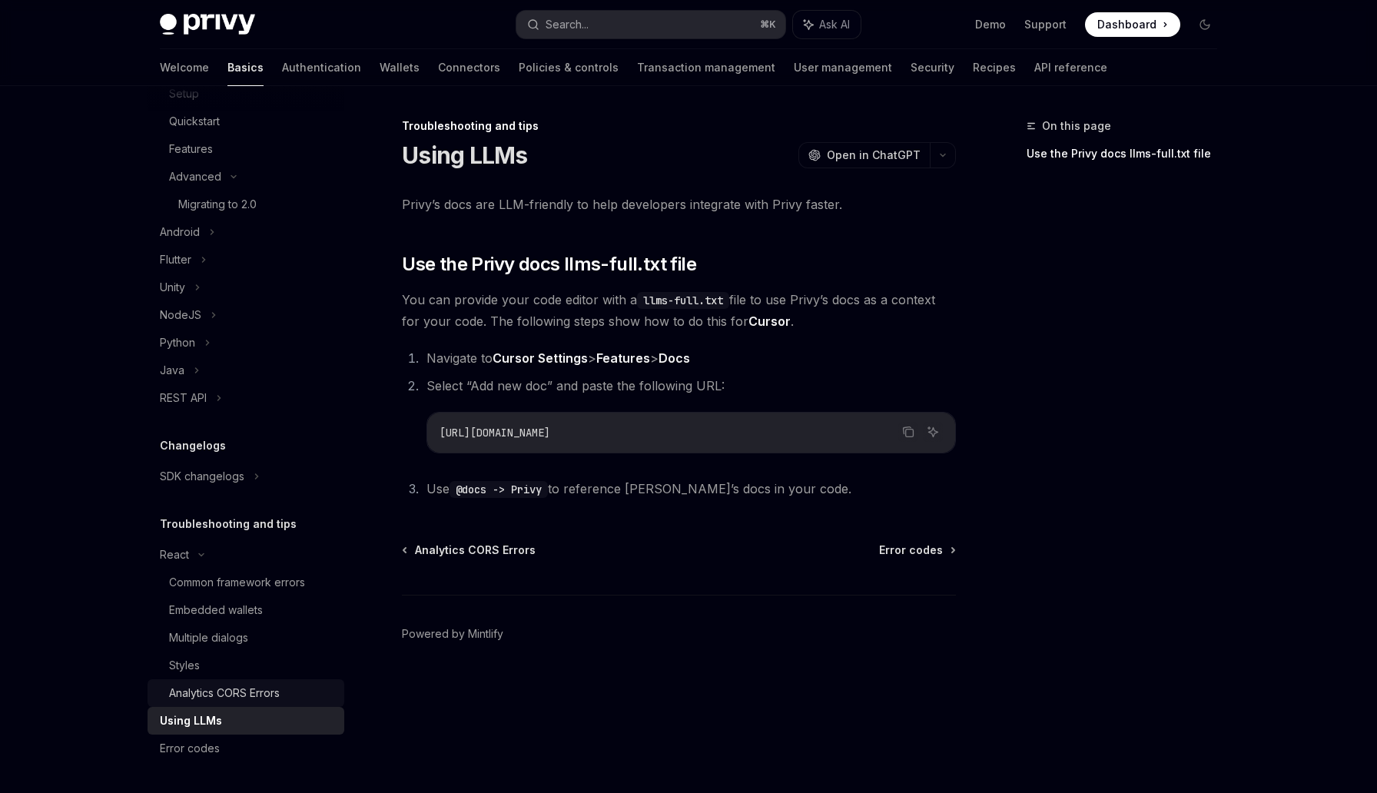
click at [224, 689] on div "Analytics CORS Errors" at bounding box center [224, 693] width 111 height 18
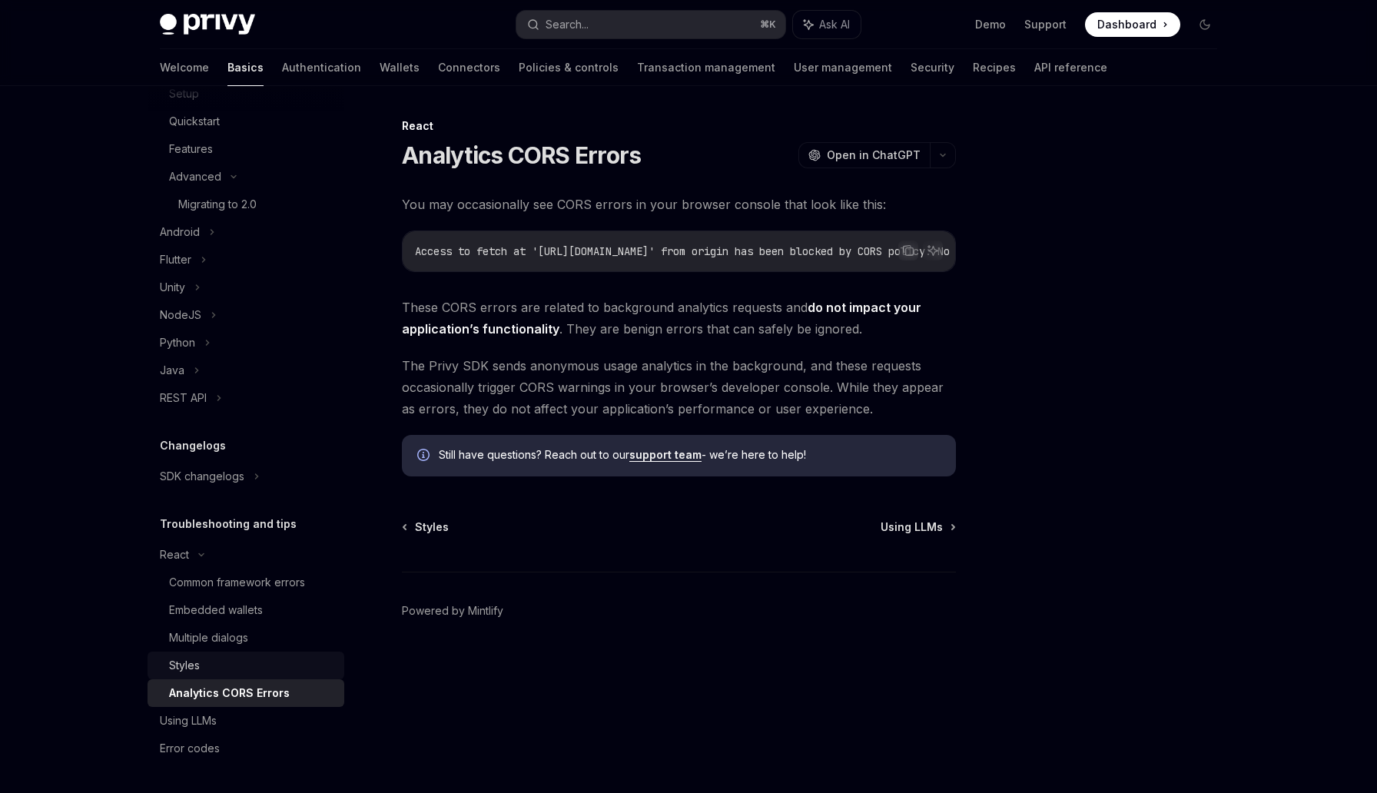
click at [225, 676] on link "Styles" at bounding box center [246, 666] width 197 height 28
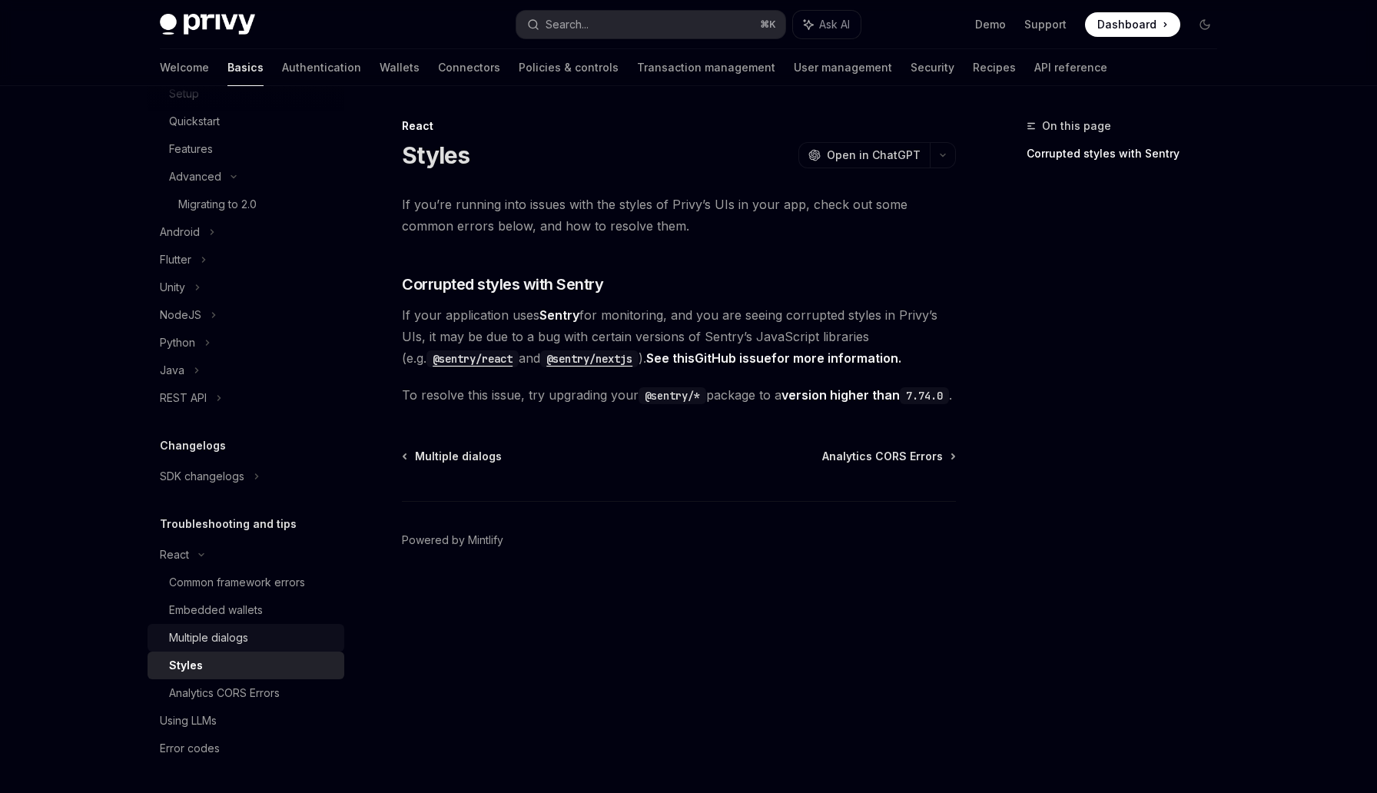
click at [241, 640] on div "Multiple dialogs" at bounding box center [208, 637] width 79 height 18
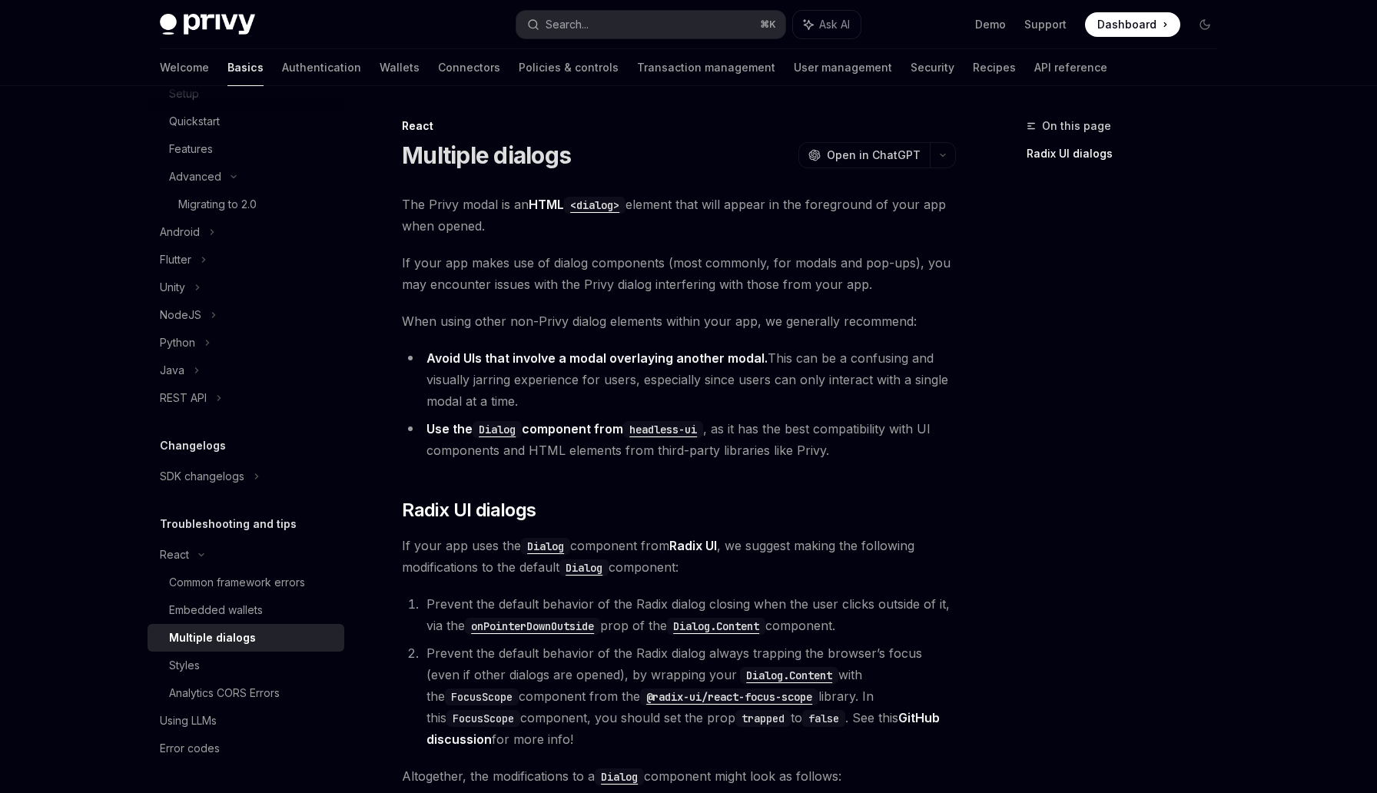
click at [248, 624] on link "Multiple dialogs" at bounding box center [246, 638] width 197 height 28
click at [252, 612] on div "Embedded wallets" at bounding box center [216, 610] width 94 height 18
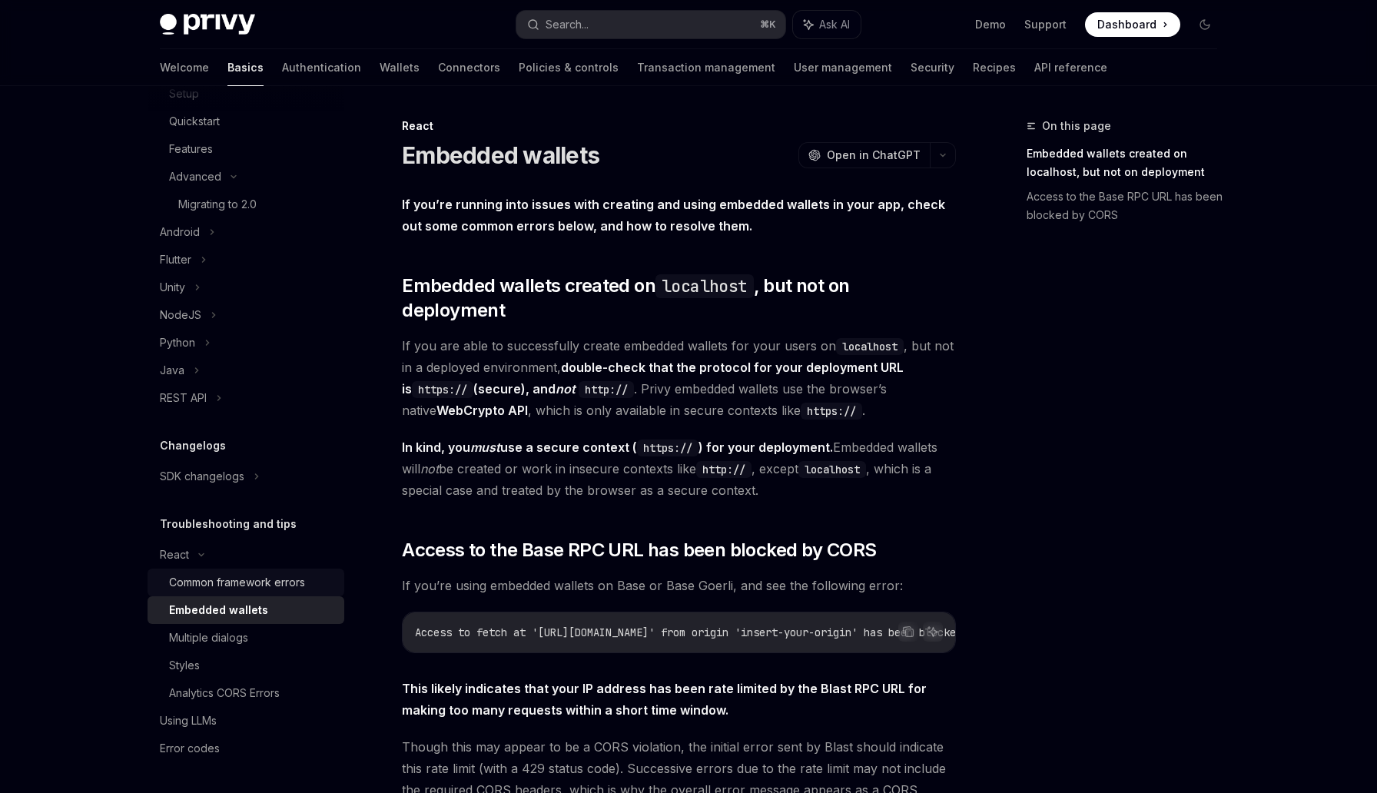
click at [256, 592] on link "Common framework errors" at bounding box center [246, 583] width 197 height 28
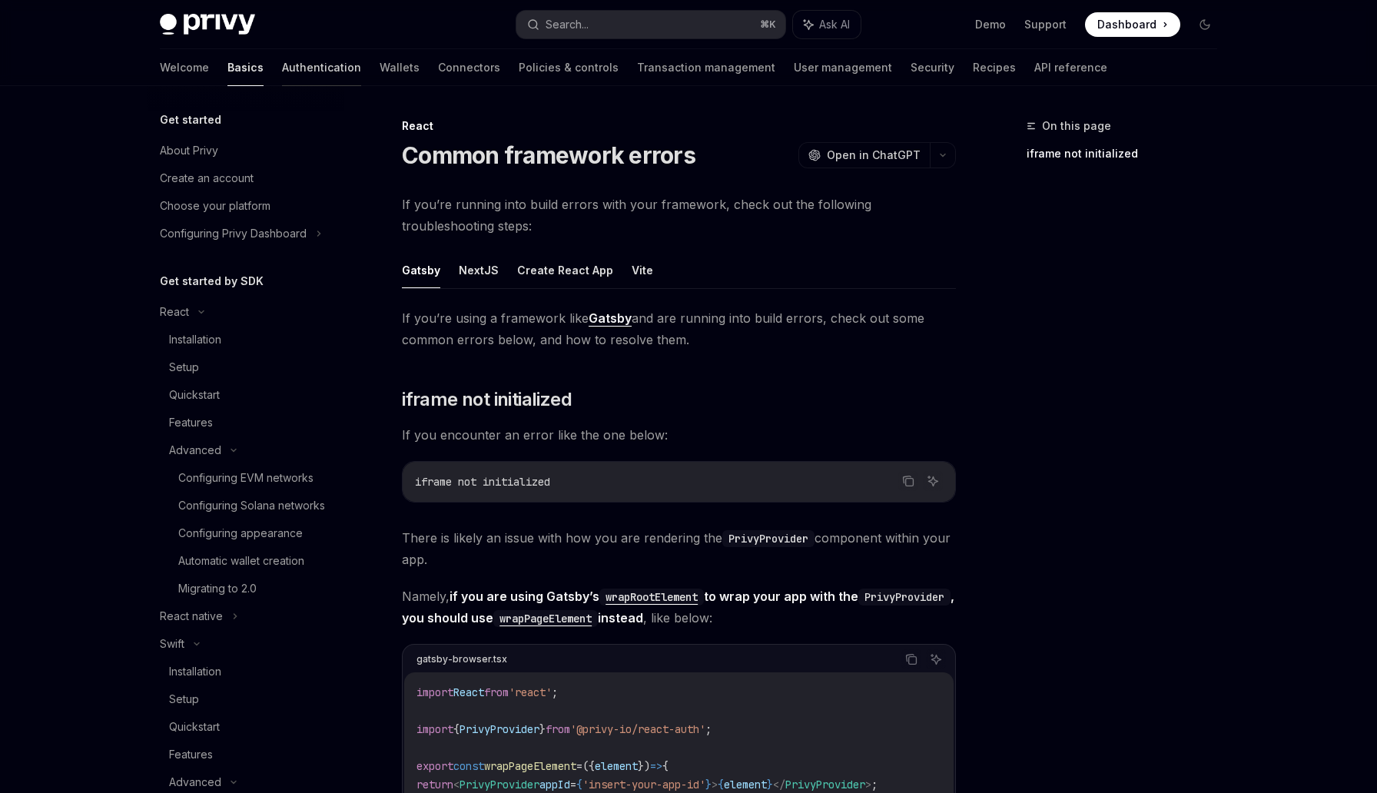
click at [282, 68] on link "Authentication" at bounding box center [321, 67] width 79 height 37
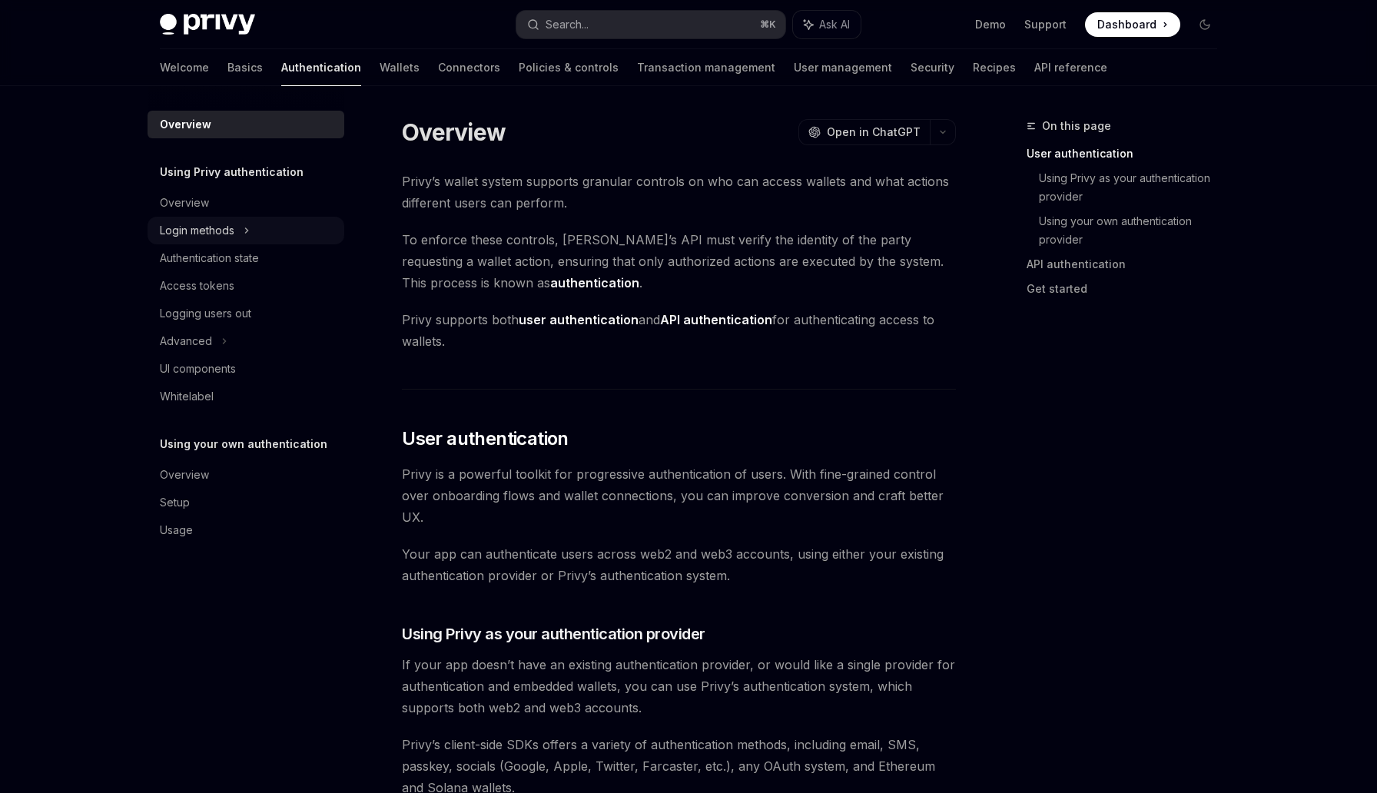
click at [226, 229] on div "Login methods" at bounding box center [197, 230] width 75 height 18
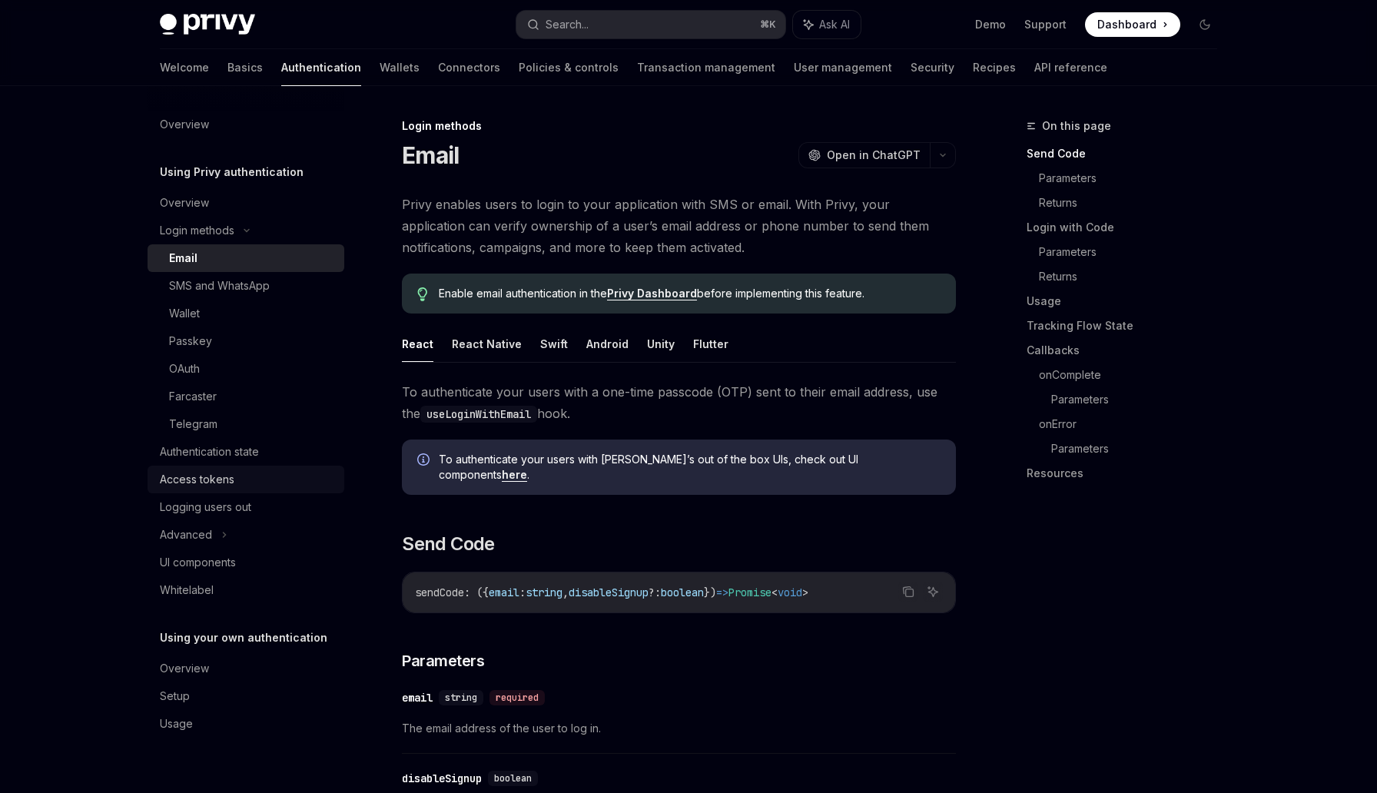
click at [201, 456] on div "Authentication state" at bounding box center [209, 452] width 99 height 18
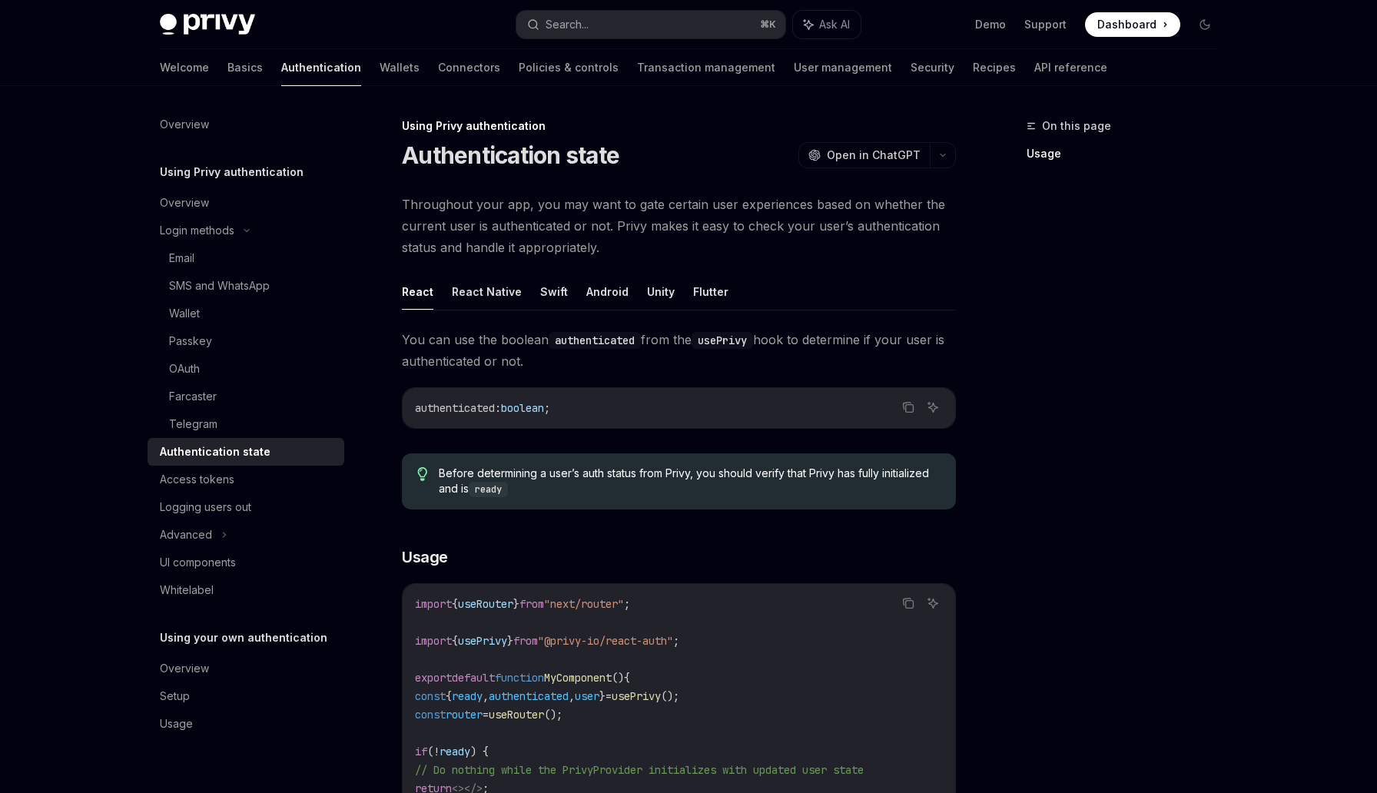
click at [201, 455] on div "Authentication state" at bounding box center [215, 452] width 111 height 18
type textarea "*"
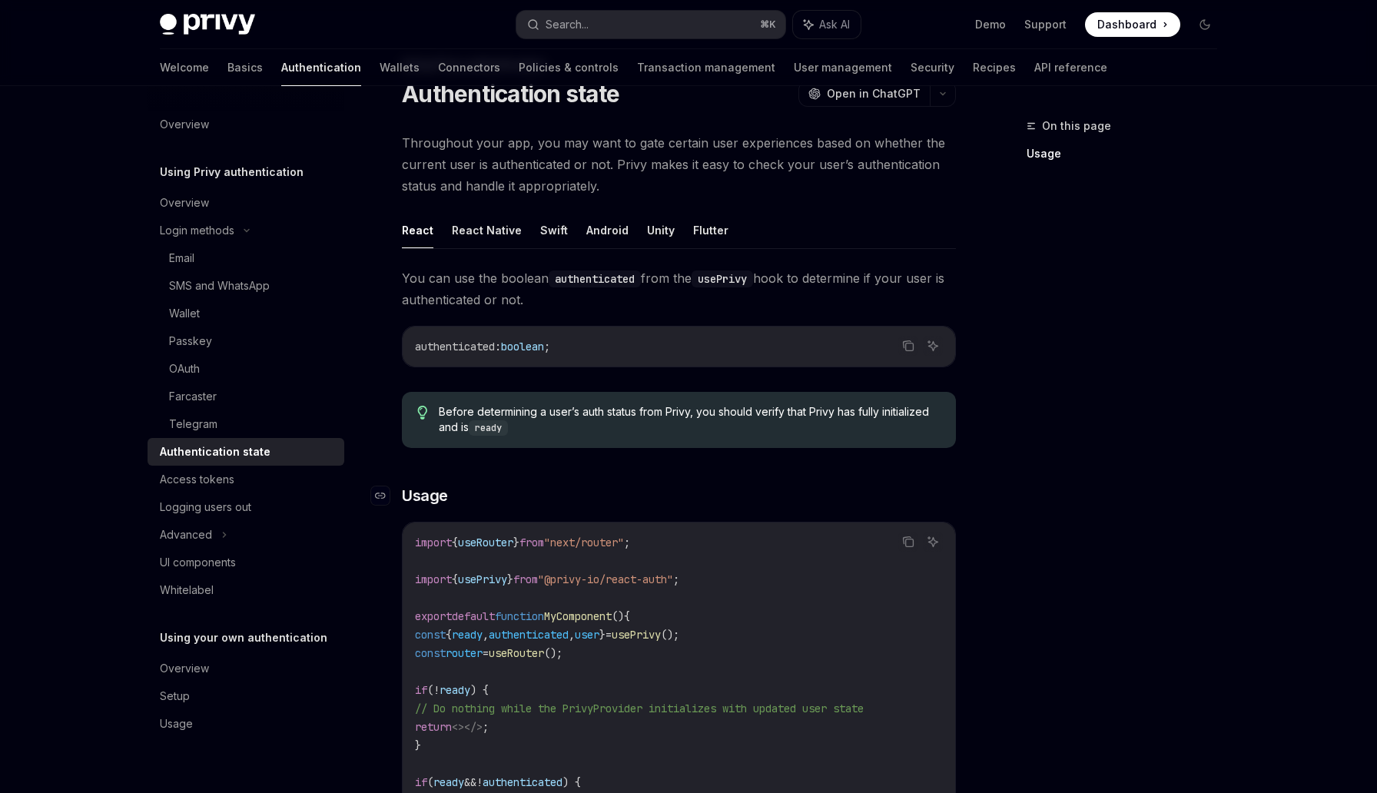
scroll to position [57, 0]
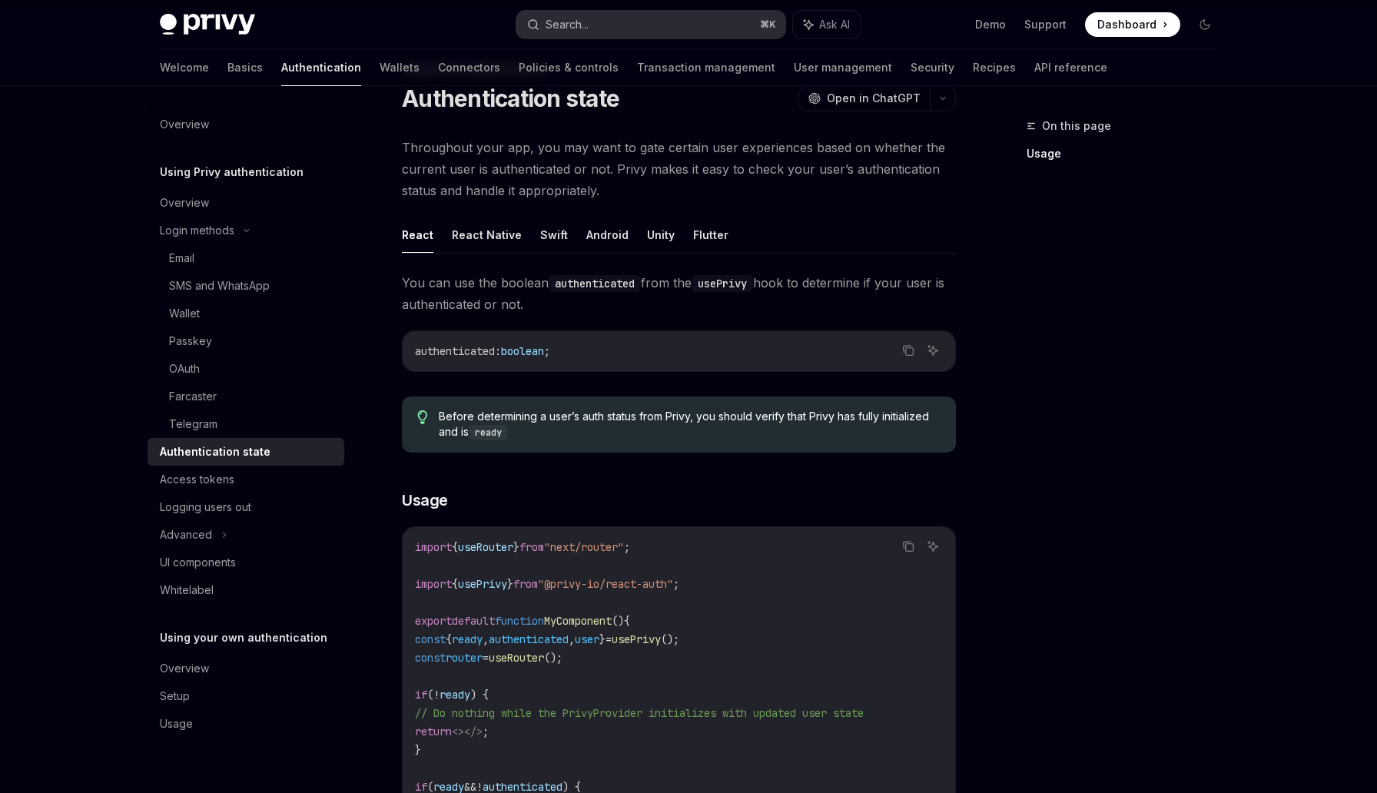
click at [578, 29] on div "Search..." at bounding box center [567, 24] width 43 height 18
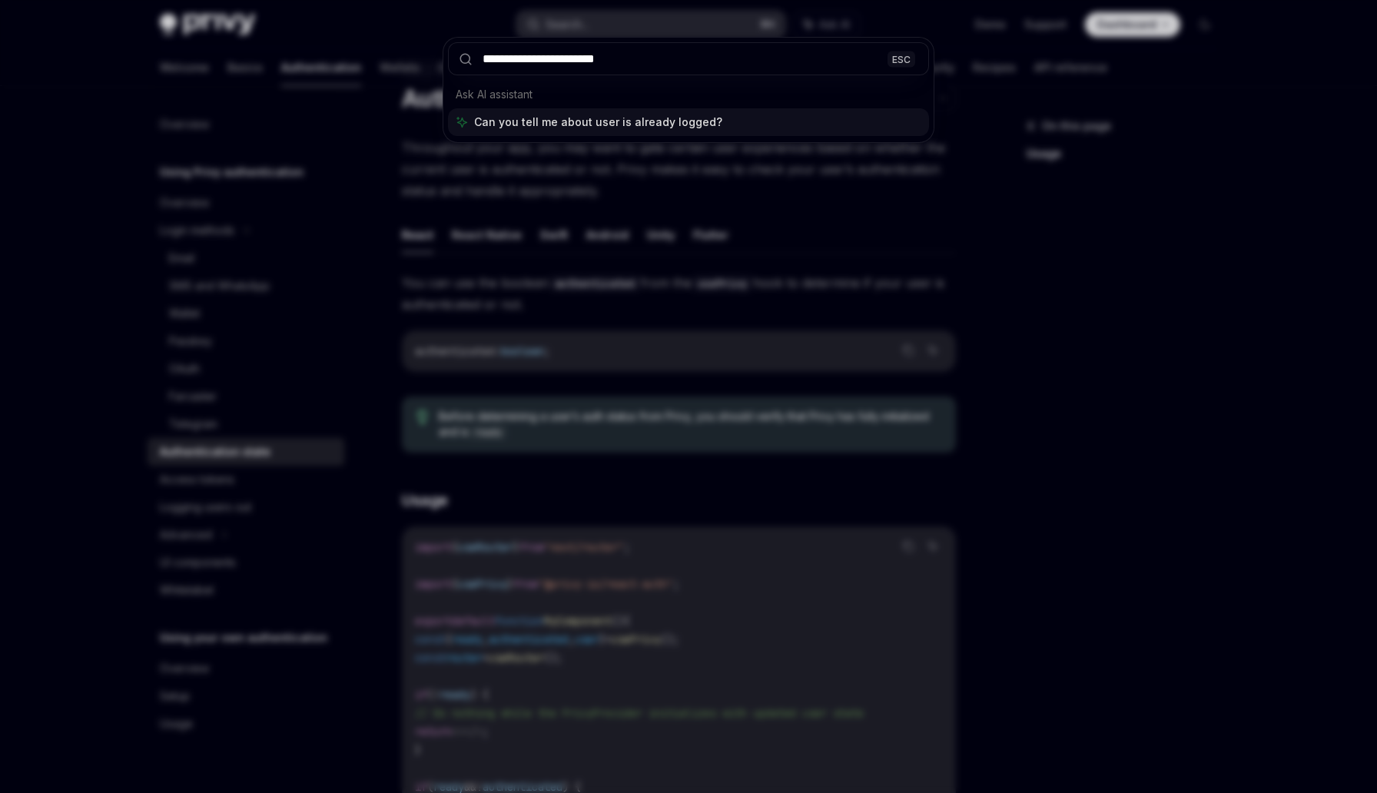
type input "**********"
type textarea "*"
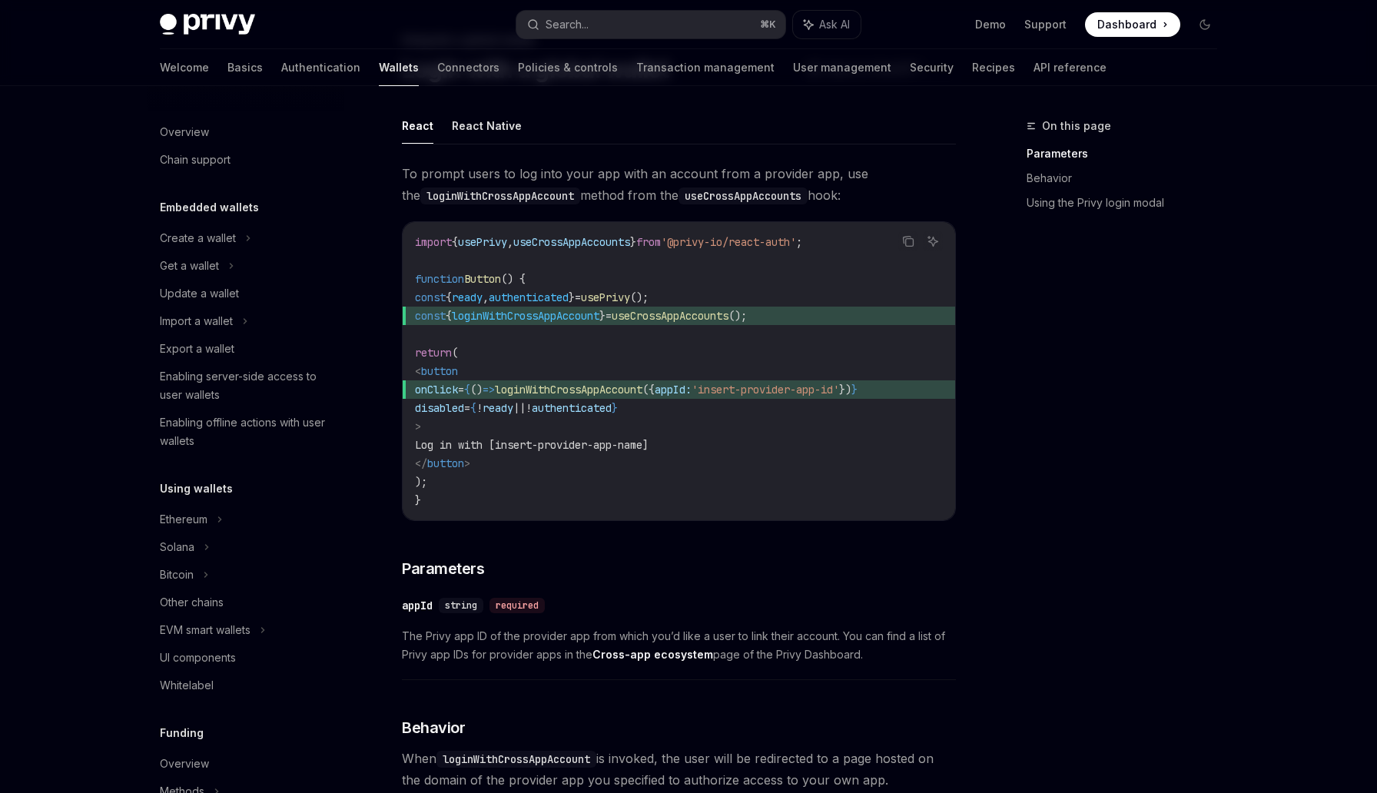
scroll to position [730, 0]
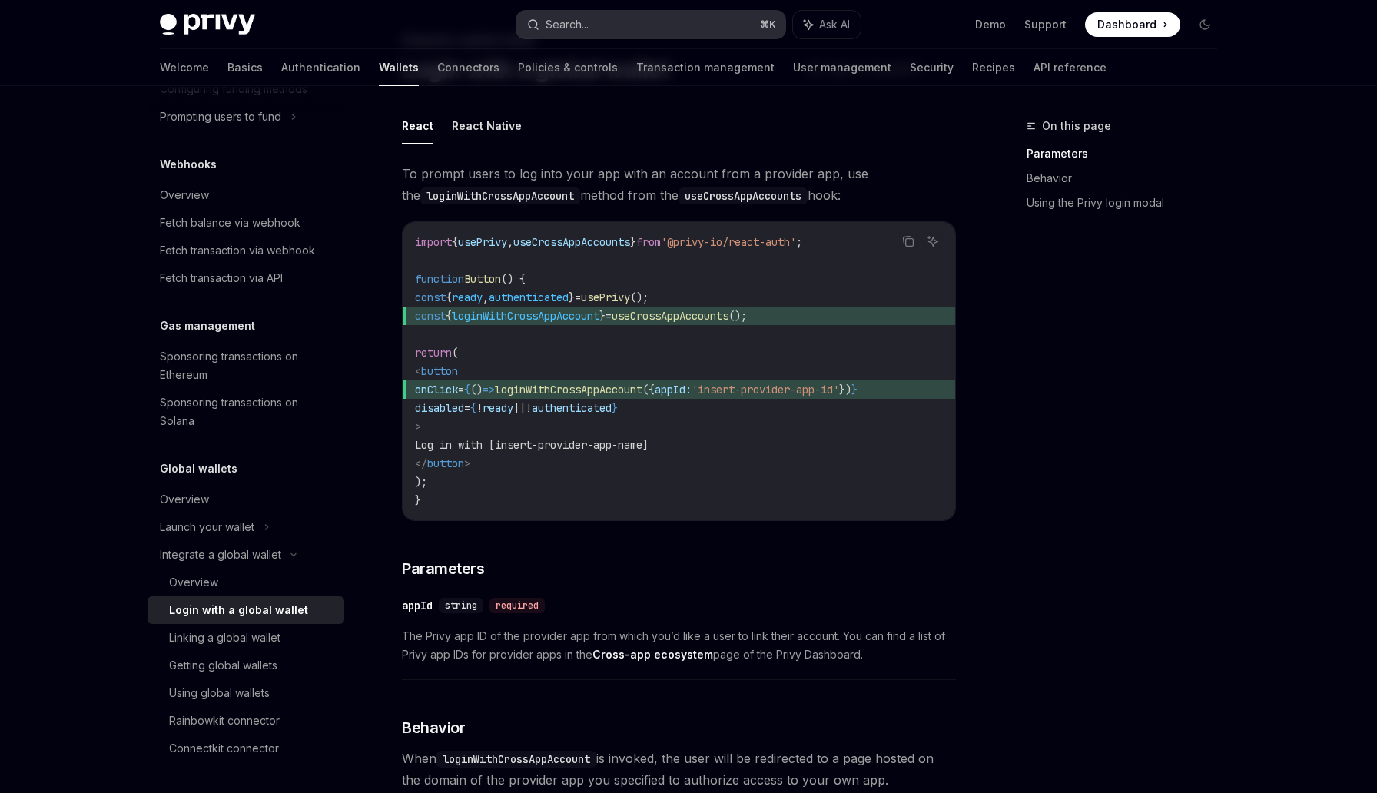
click at [557, 30] on div "Search..." at bounding box center [567, 24] width 43 height 18
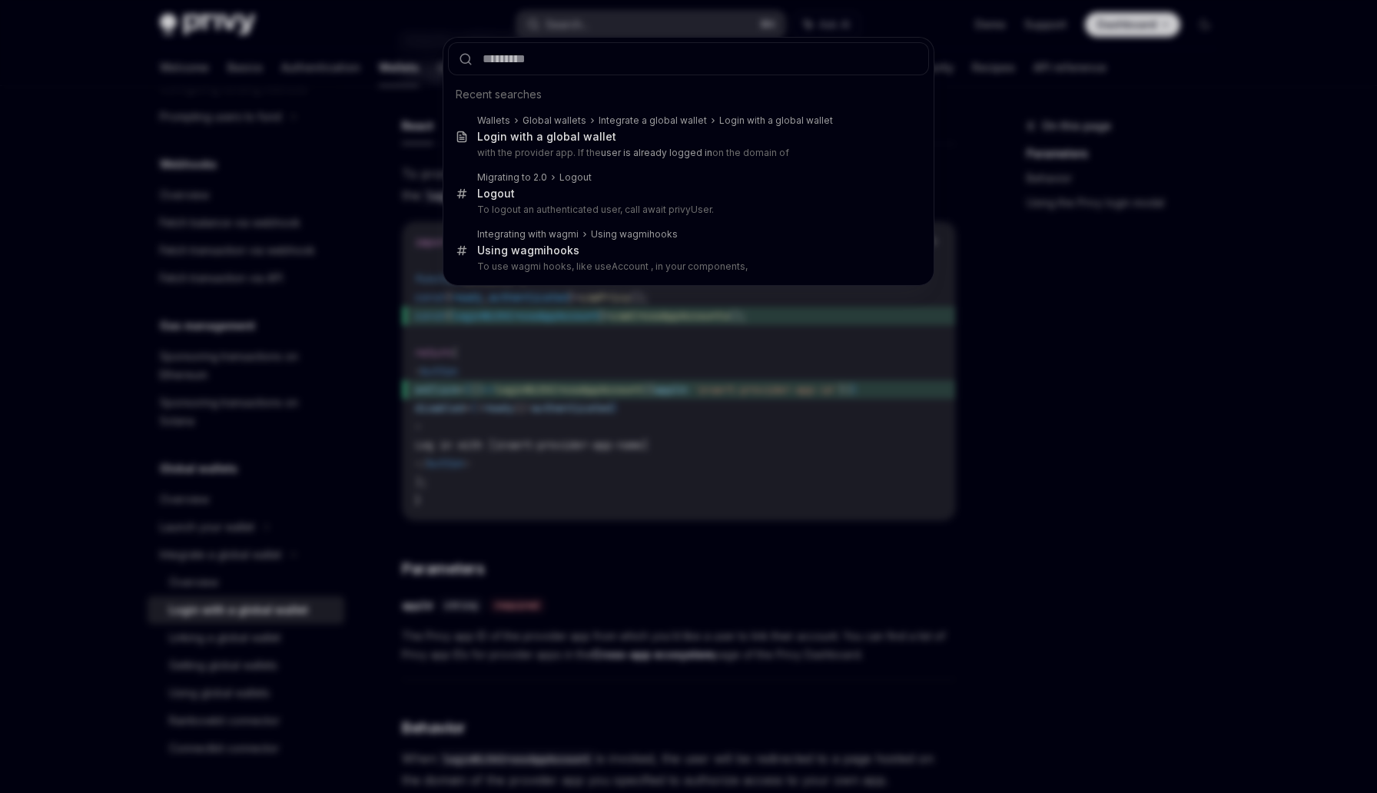
type input "**********"
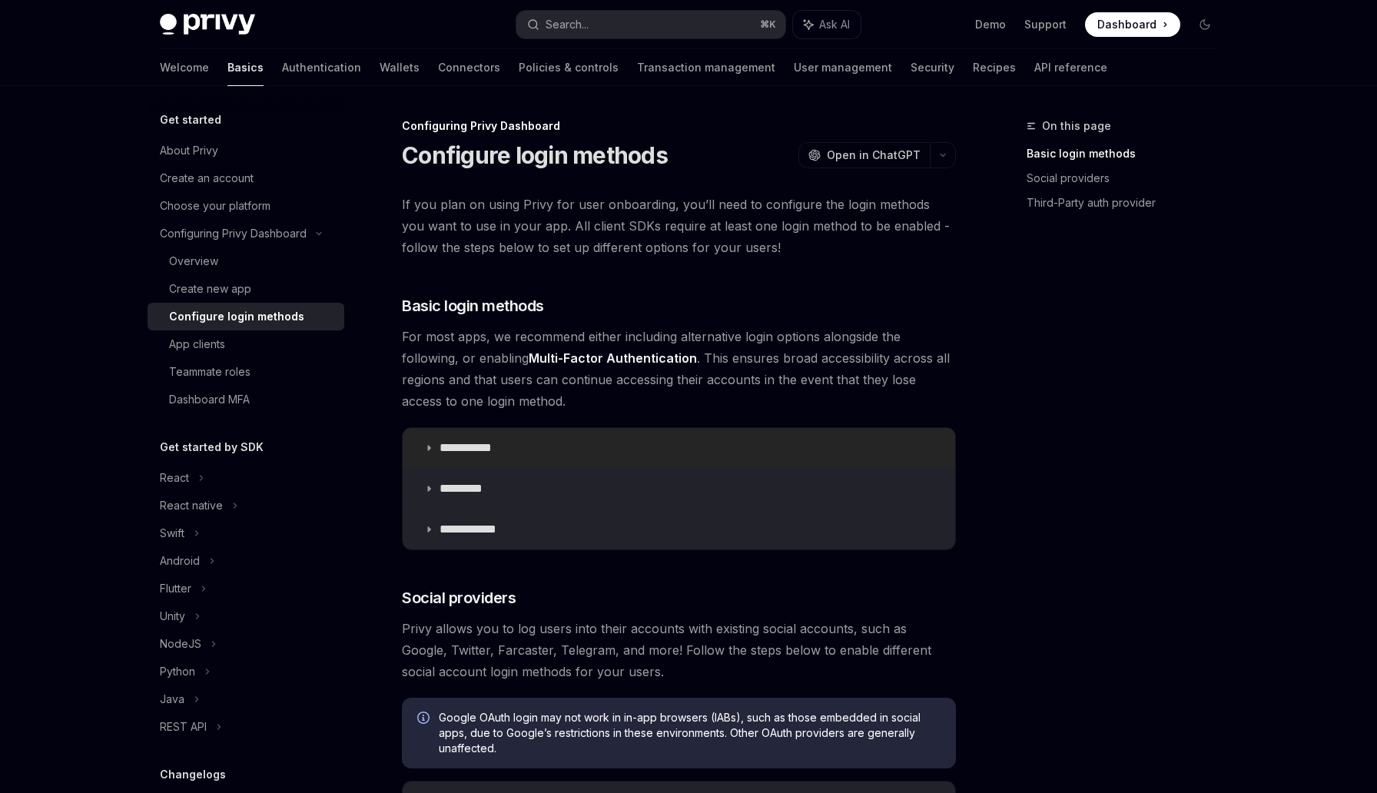
click at [467, 458] on summary "**********" at bounding box center [679, 448] width 552 height 40
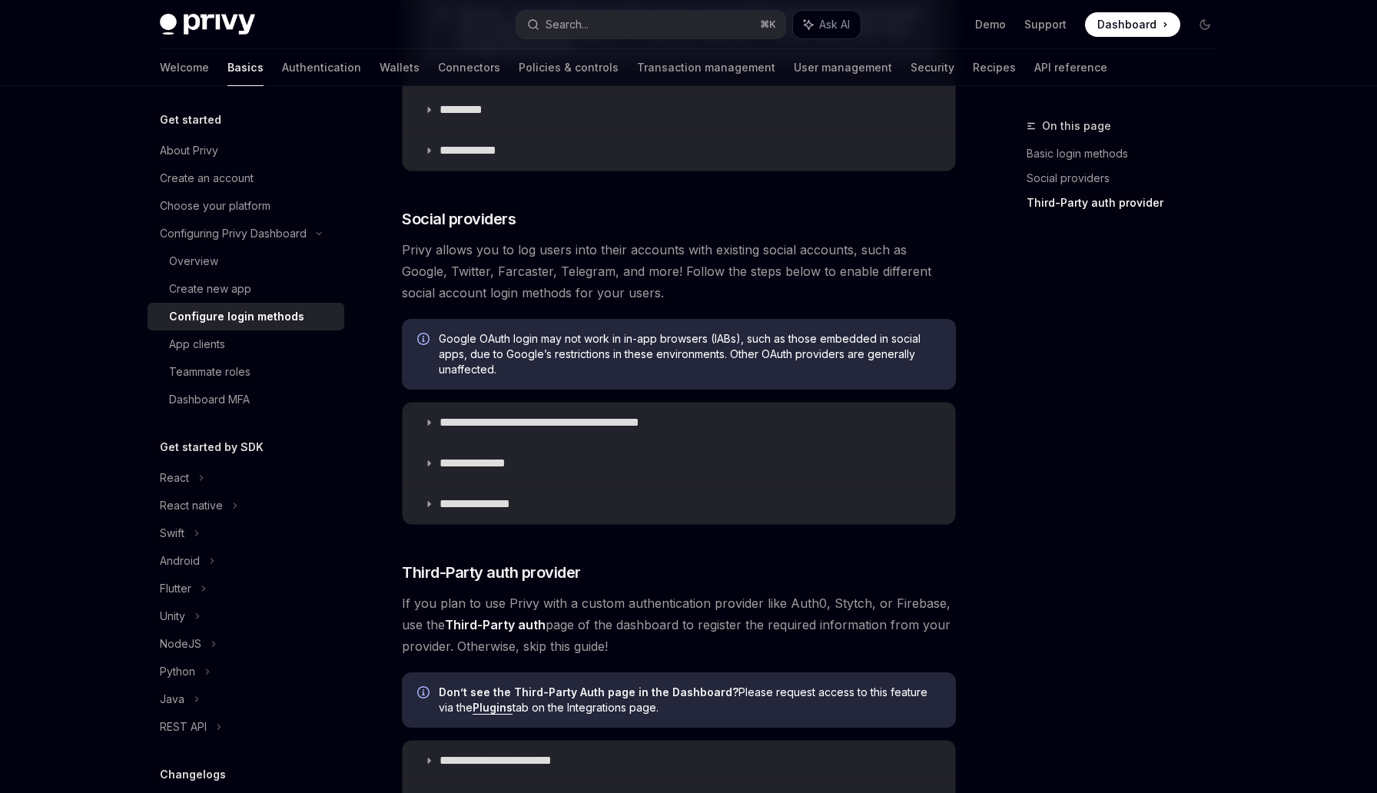
scroll to position [950, 0]
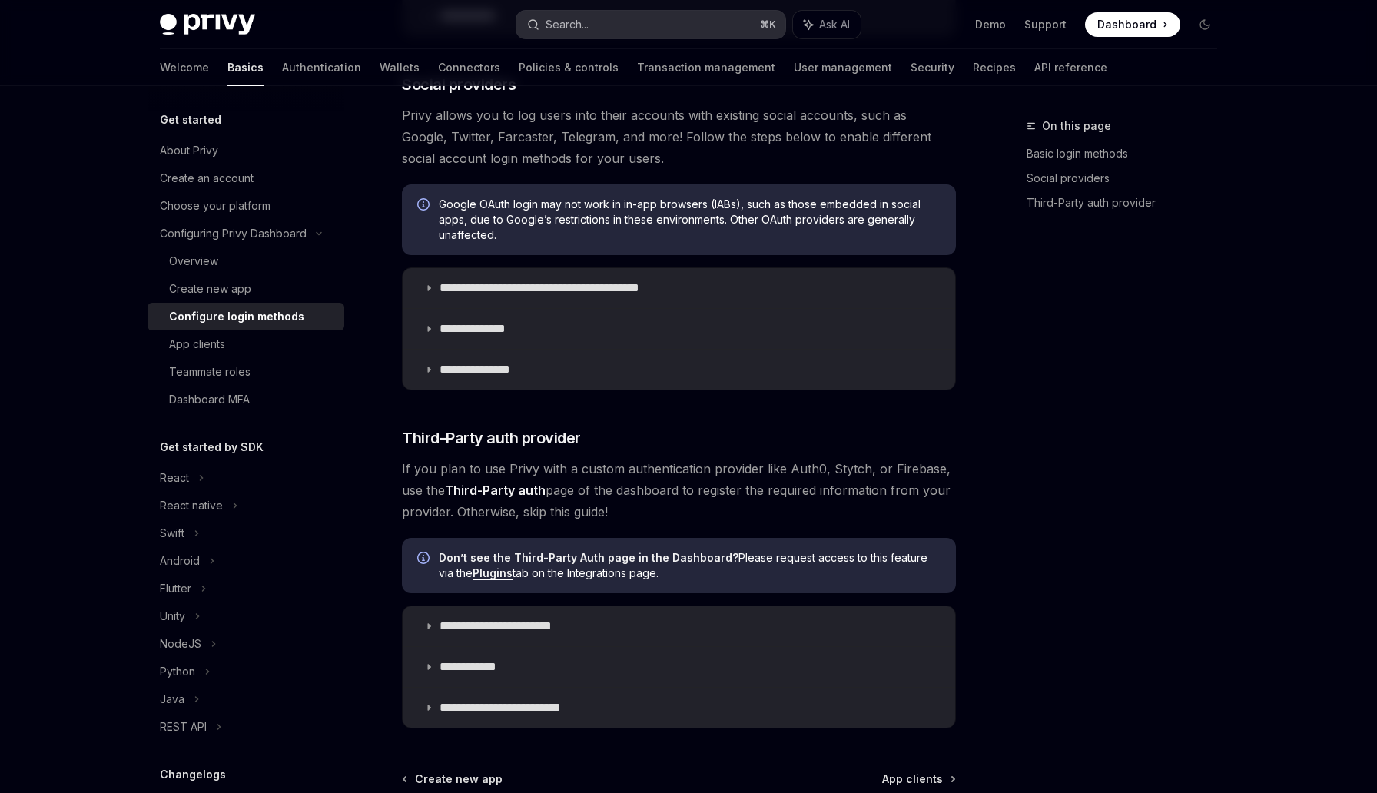
click at [558, 30] on div "Search..." at bounding box center [567, 24] width 43 height 18
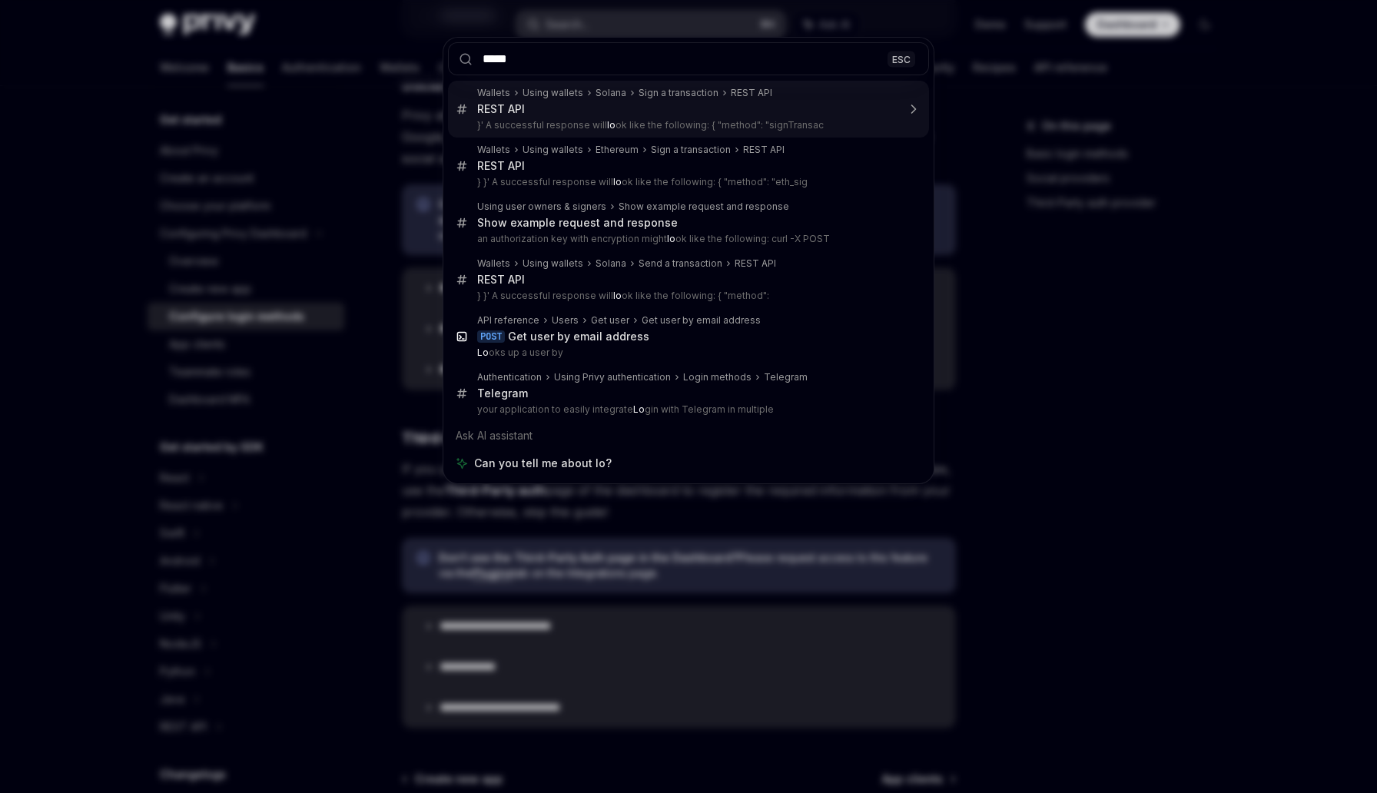
type input "******"
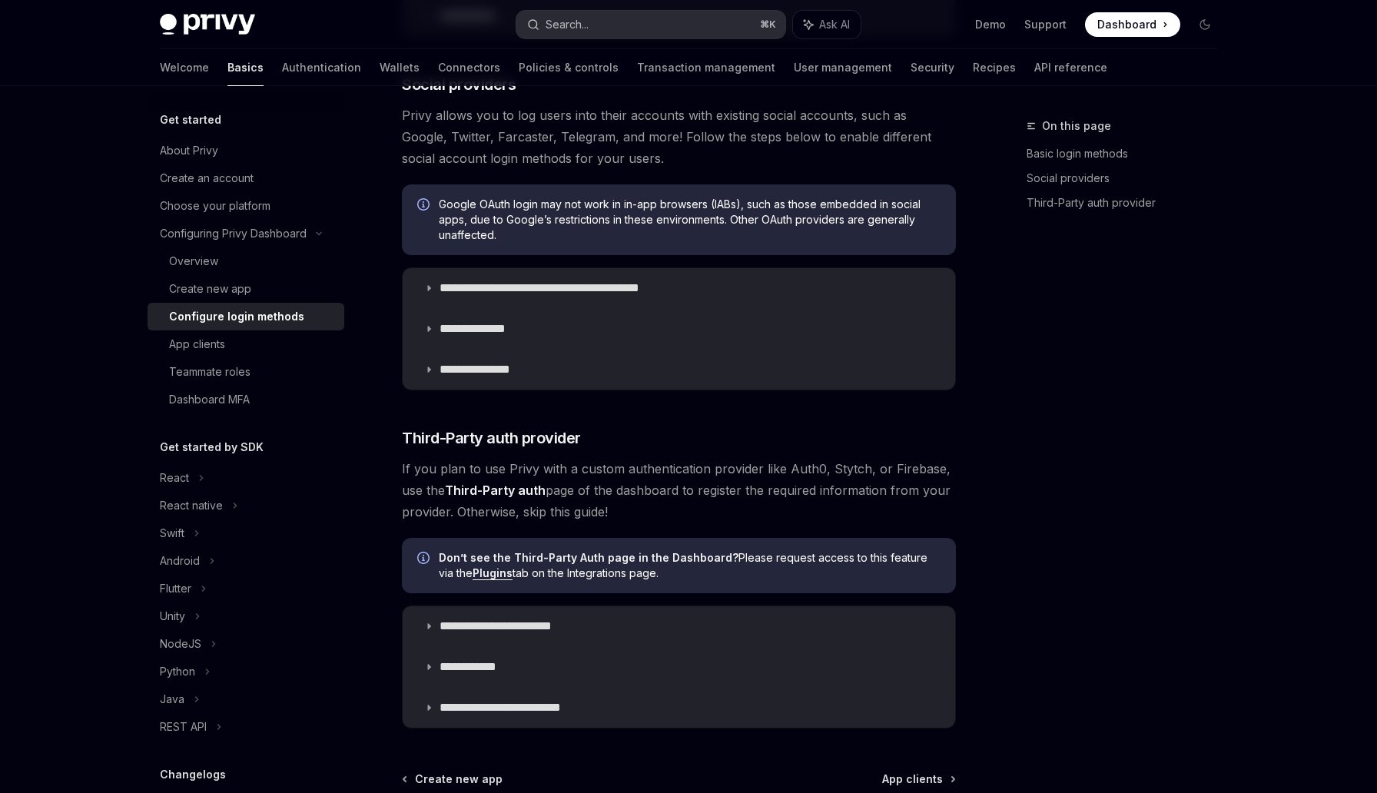
type textarea "*"
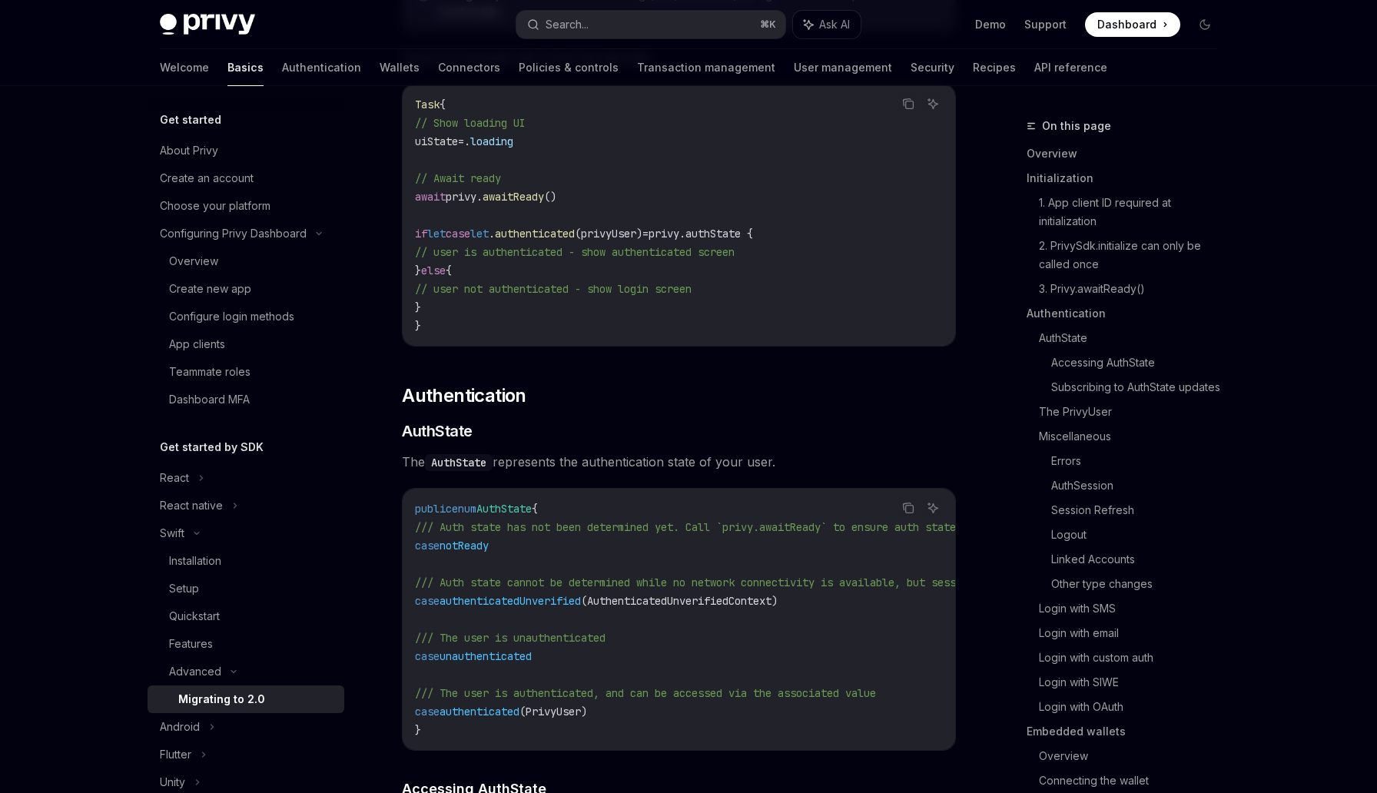
scroll to position [3095, 0]
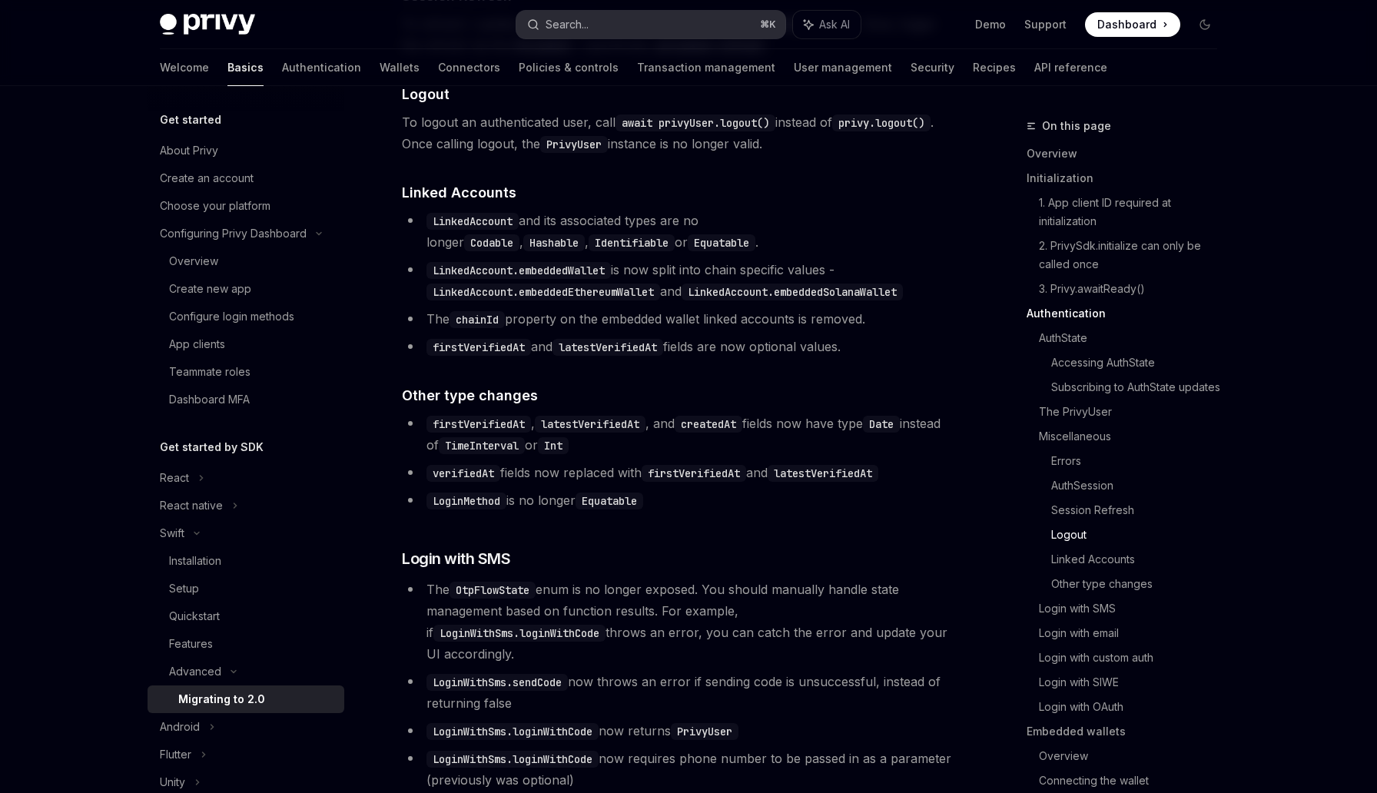
click at [630, 25] on button "Search... ⌘ K" at bounding box center [650, 25] width 269 height 28
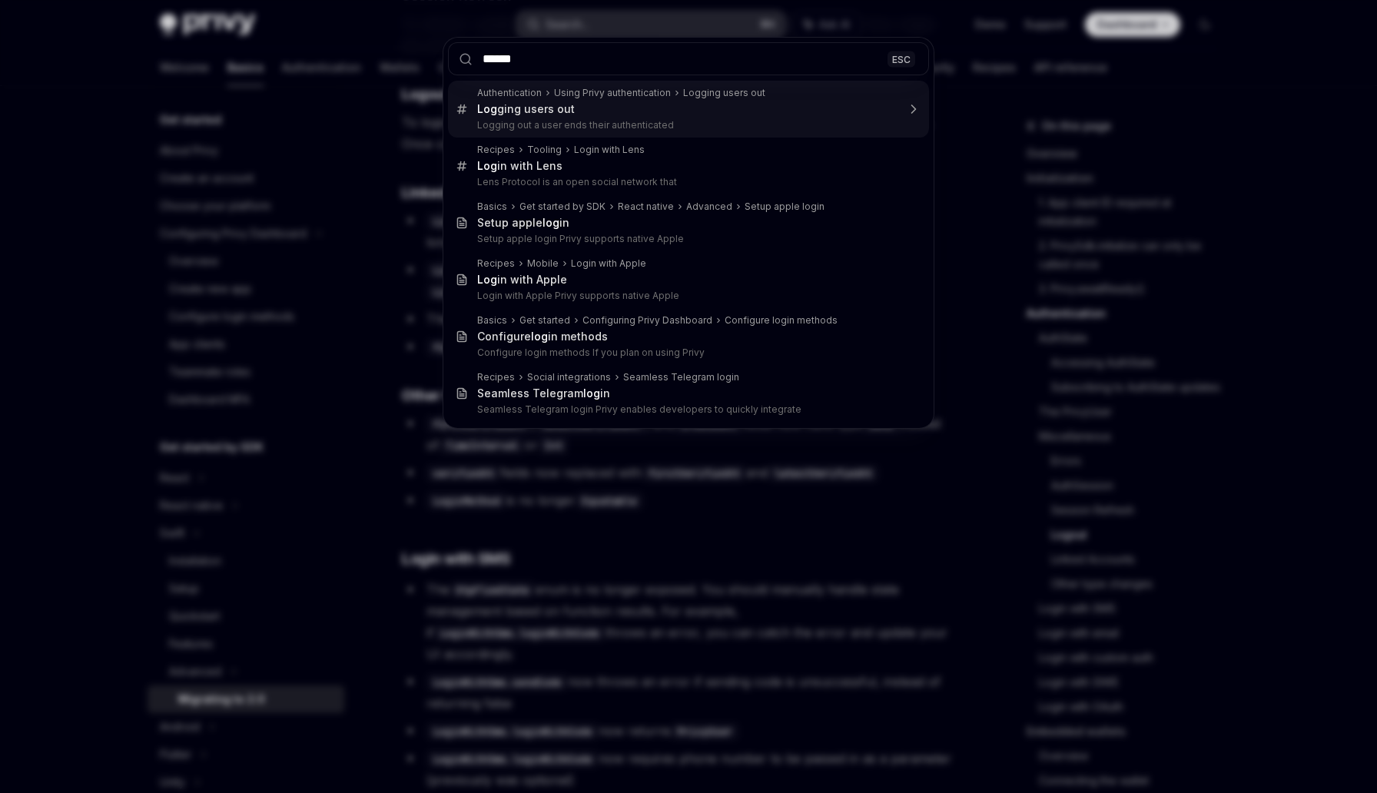
type input "*******"
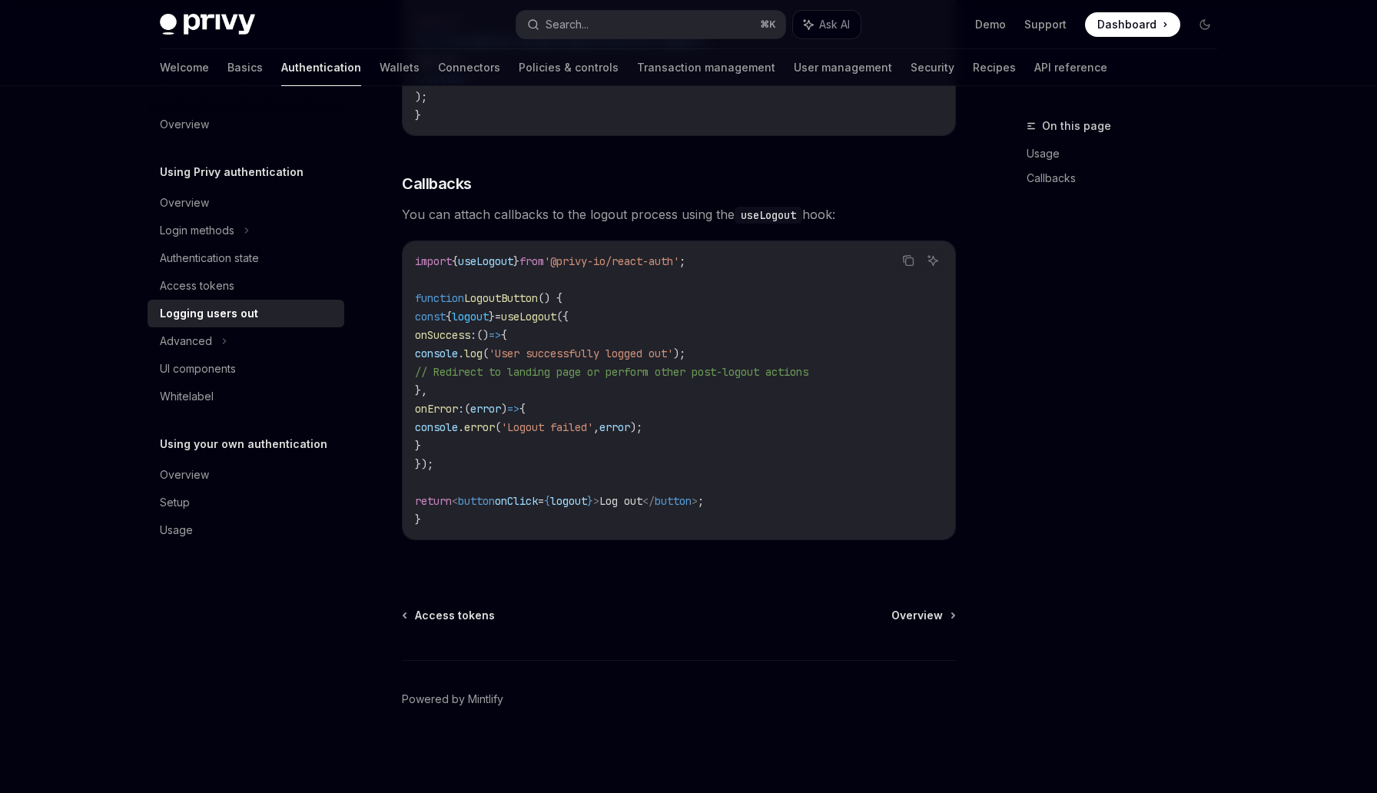
scroll to position [86, 0]
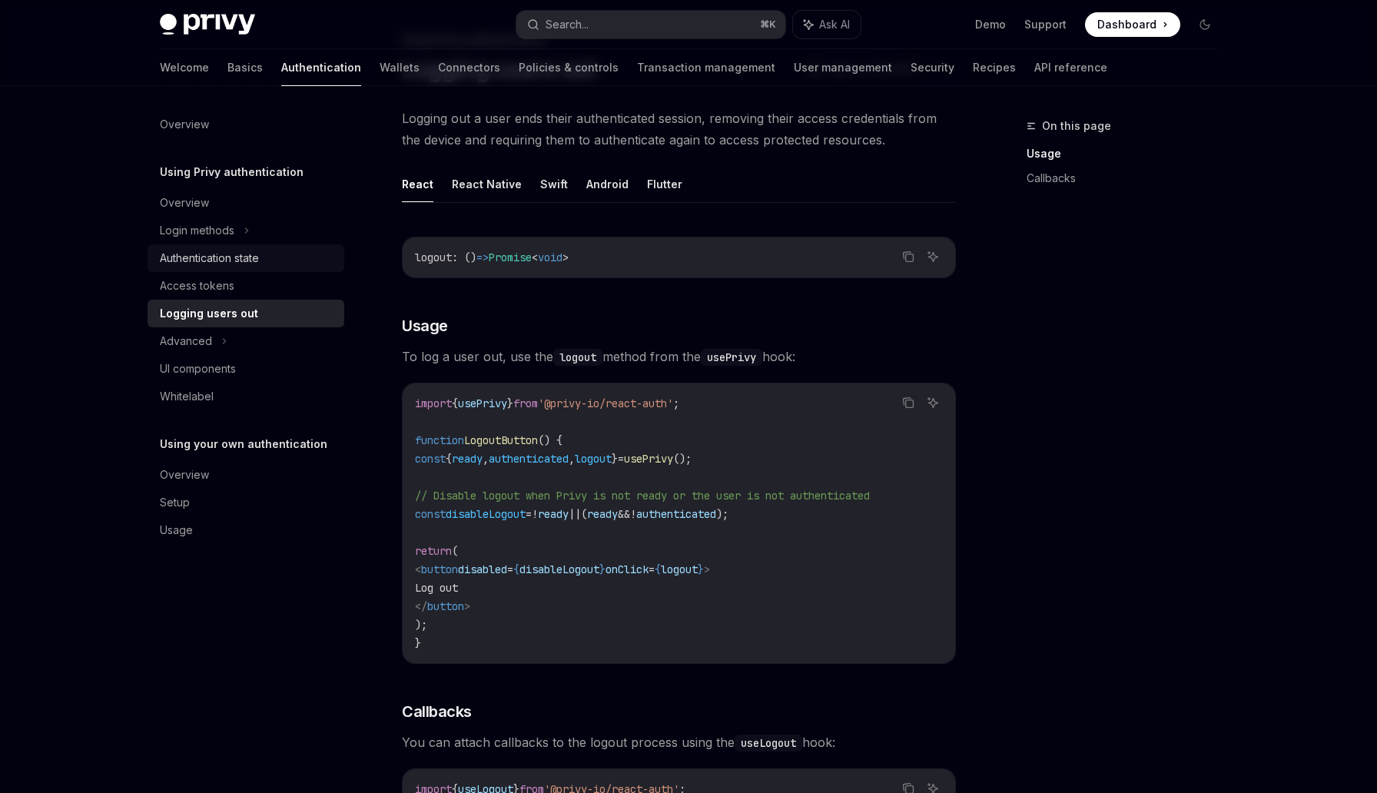
click at [240, 255] on div "Authentication state" at bounding box center [209, 258] width 99 height 18
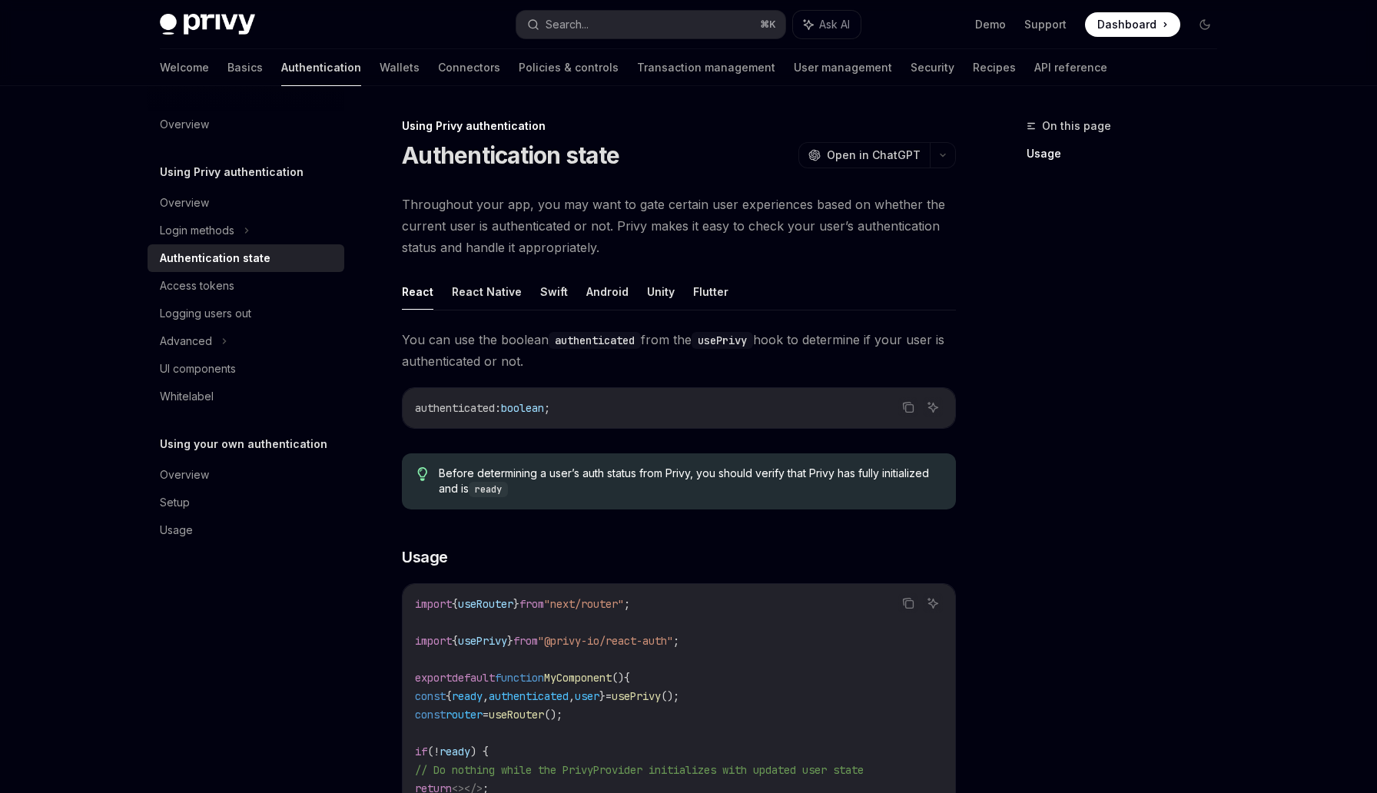
click at [281, 67] on link "Authentication" at bounding box center [321, 67] width 80 height 37
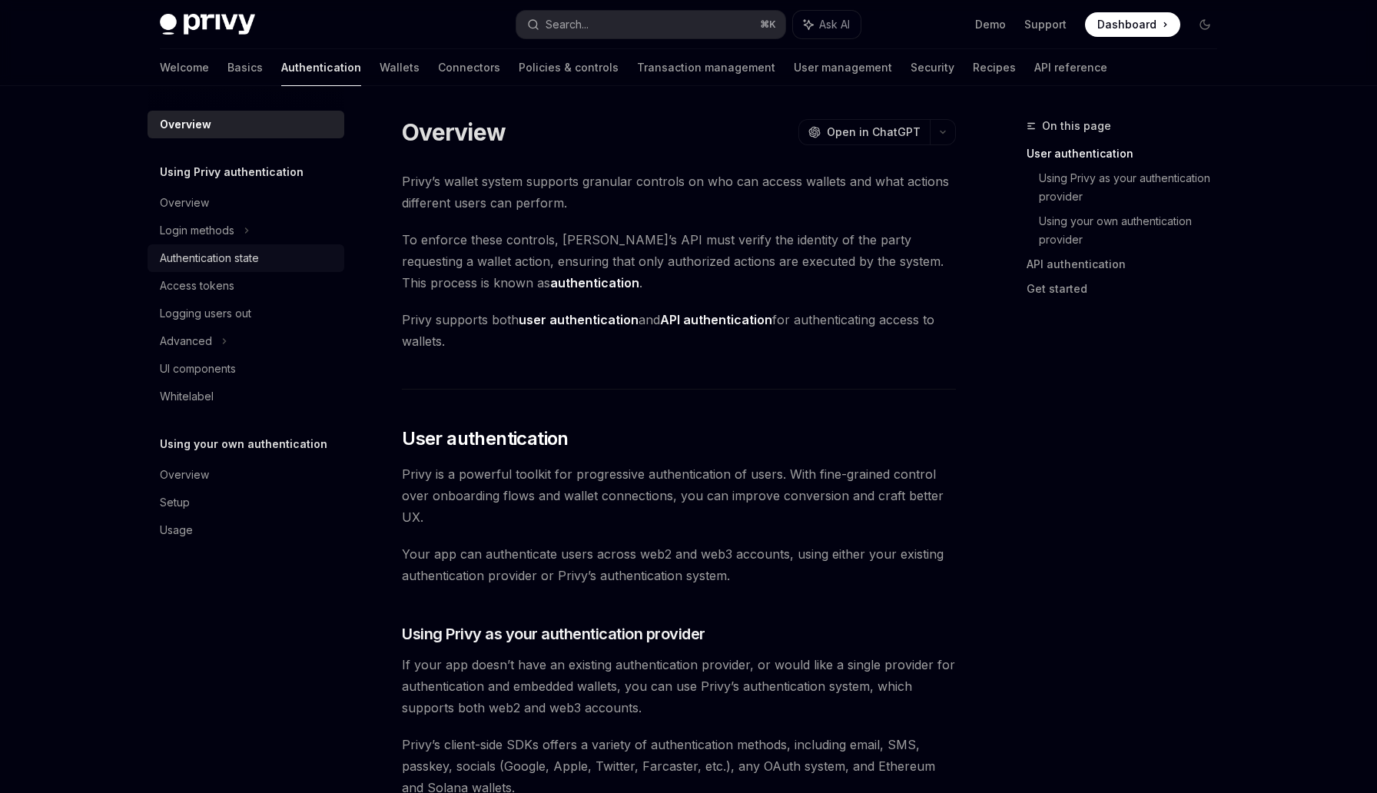
click at [219, 265] on div "Authentication state" at bounding box center [209, 258] width 99 height 18
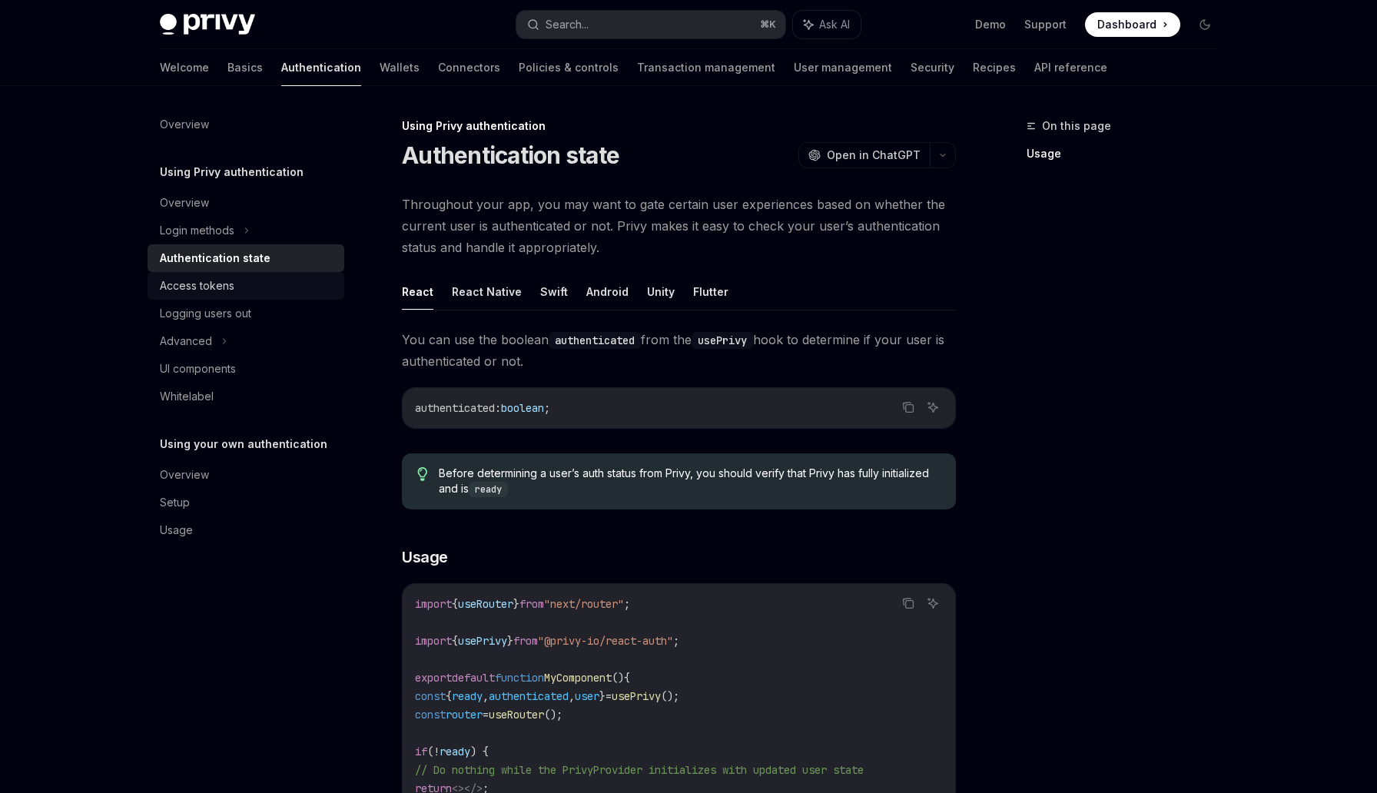
click at [220, 298] on link "Access tokens" at bounding box center [246, 286] width 197 height 28
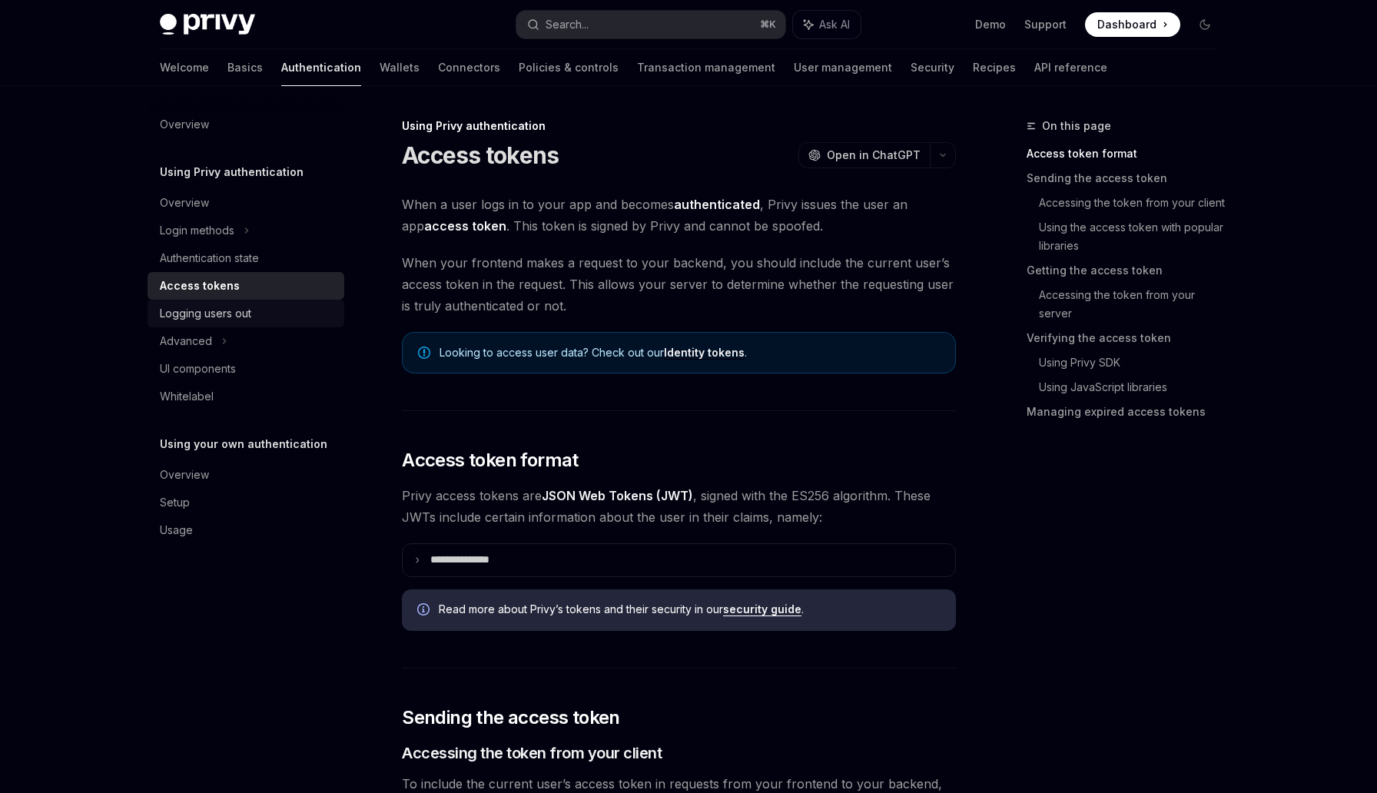
click at [220, 315] on div "Logging users out" at bounding box center [205, 313] width 91 height 18
type textarea "*"
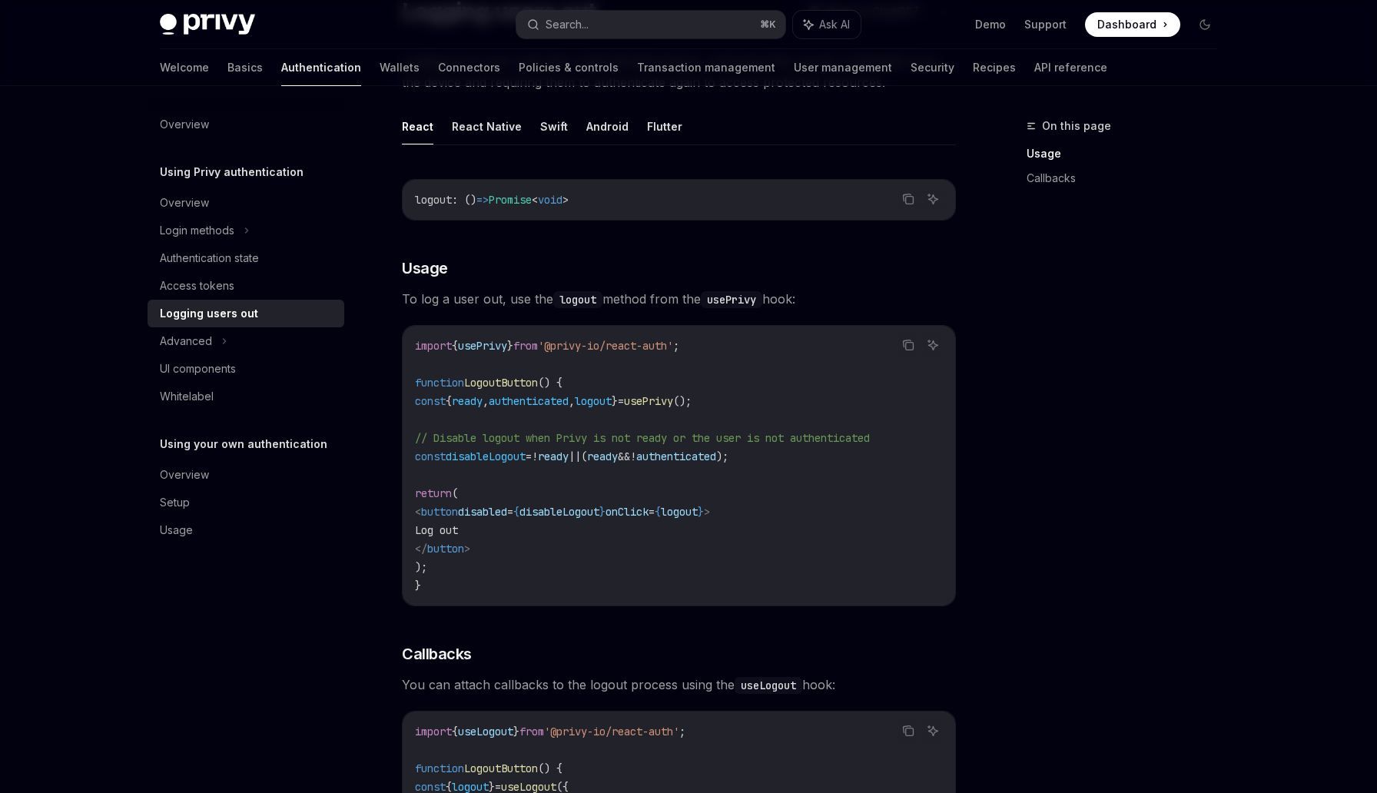
scroll to position [145, 0]
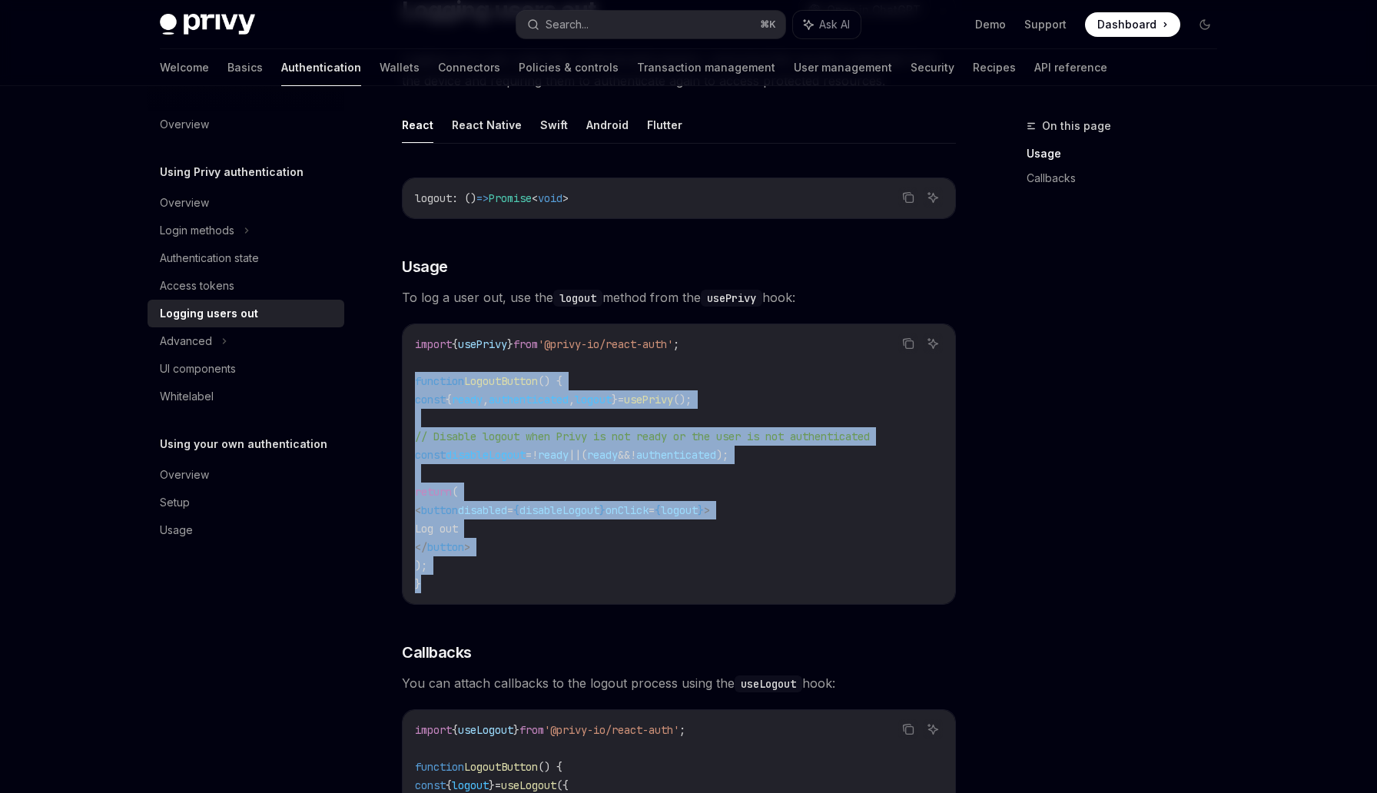
drag, startPoint x: 433, startPoint y: 585, endPoint x: 410, endPoint y: 387, distance: 198.8
click at [410, 387] on div "import { usePrivy } from '@privy-io/react-auth' ; function LogoutButton () { co…" at bounding box center [679, 464] width 552 height 280
copy code "function LogoutButton () { const { ready , authenticated , logout } = usePrivy …"
